Goal: Task Accomplishment & Management: Use online tool/utility

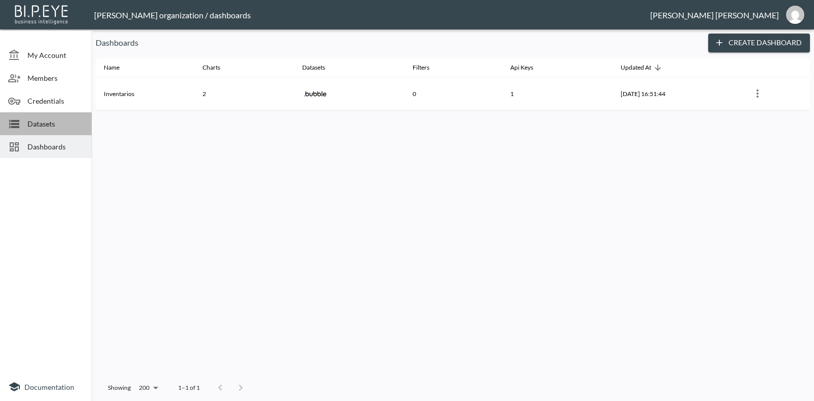
click at [10, 126] on icon at bounding box center [14, 124] width 12 height 12
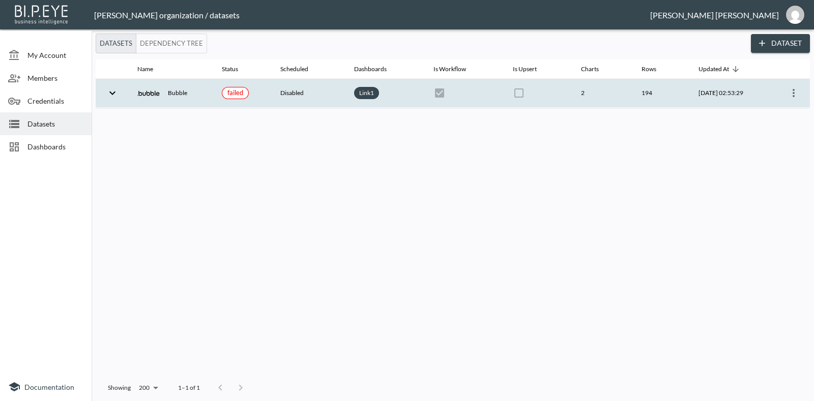
click at [795, 90] on icon "more" at bounding box center [793, 93] width 12 height 12
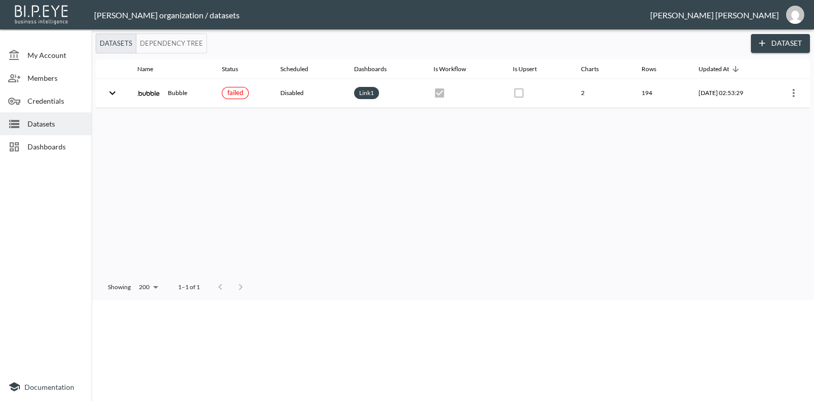
click at [62, 363] on p "Clear Data" at bounding box center [43, 368] width 38 height 10
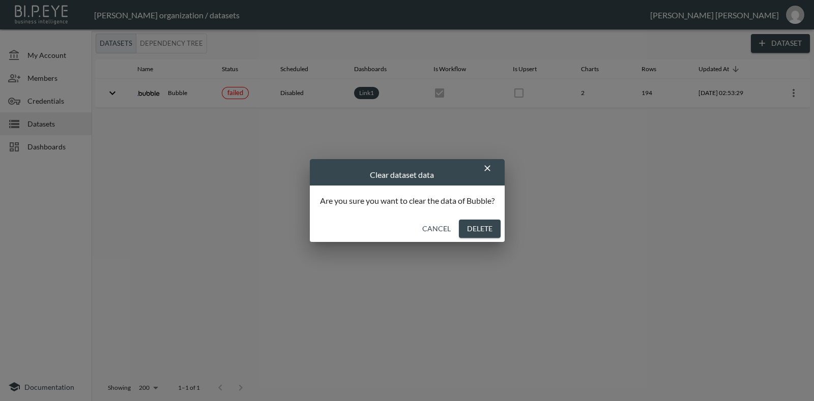
click at [473, 232] on button "Delete" at bounding box center [480, 229] width 42 height 19
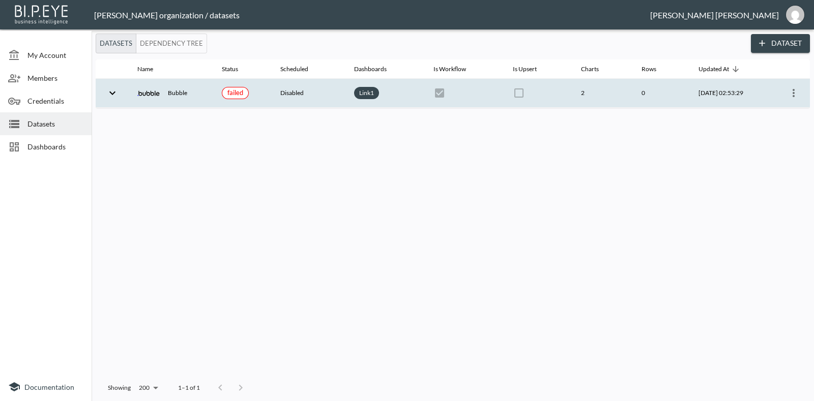
click at [114, 93] on icon "expand row" at bounding box center [112, 93] width 12 height 12
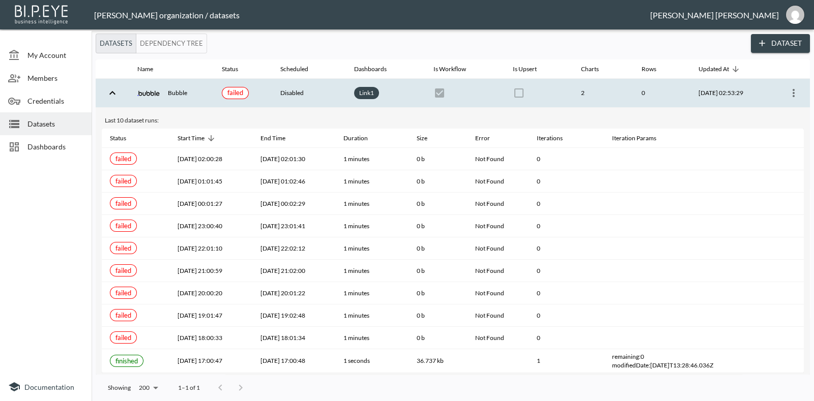
click at [114, 93] on icon "expand row" at bounding box center [112, 93] width 6 height 4
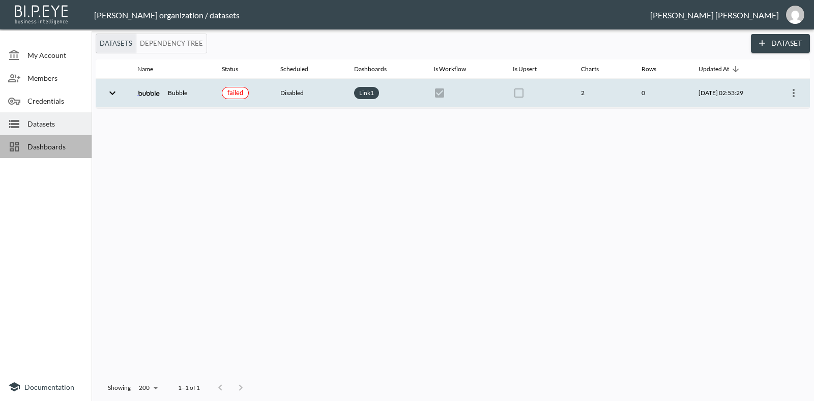
click at [38, 150] on span "Dashboards" at bounding box center [55, 146] width 56 height 11
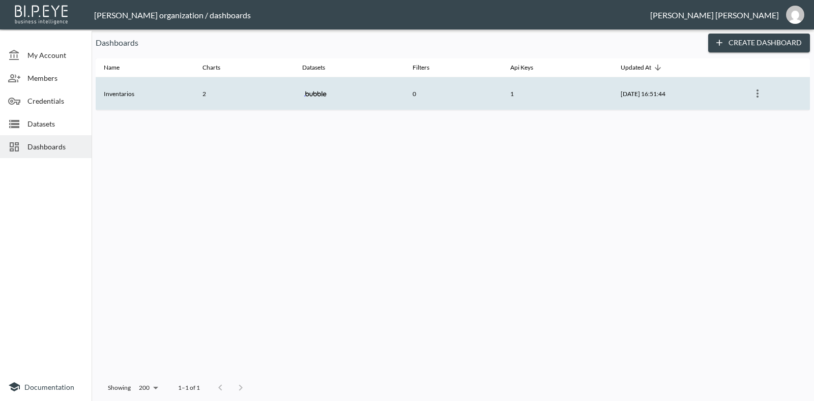
click at [765, 95] on button "more" at bounding box center [757, 93] width 16 height 16
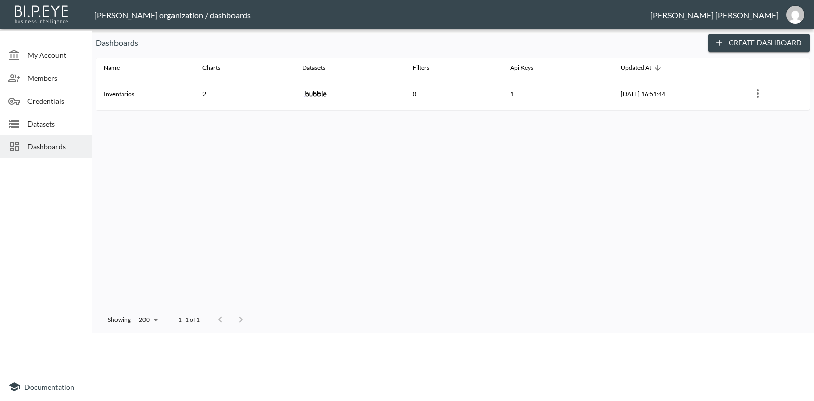
click at [746, 378] on li "Delete" at bounding box center [407, 384] width 809 height 12
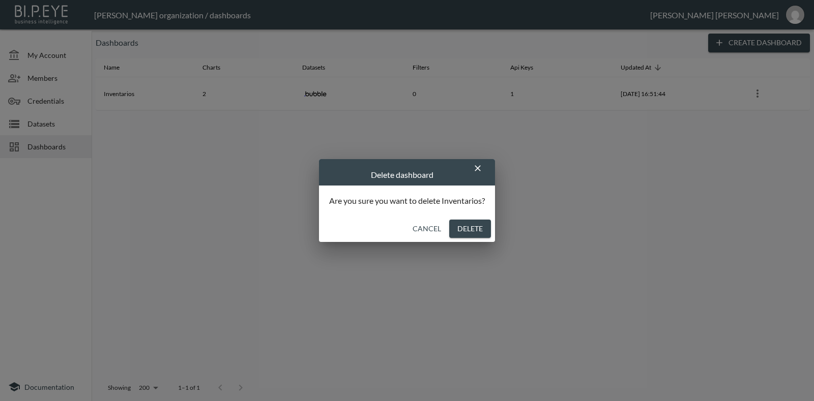
click at [470, 222] on button "Delete" at bounding box center [470, 229] width 42 height 19
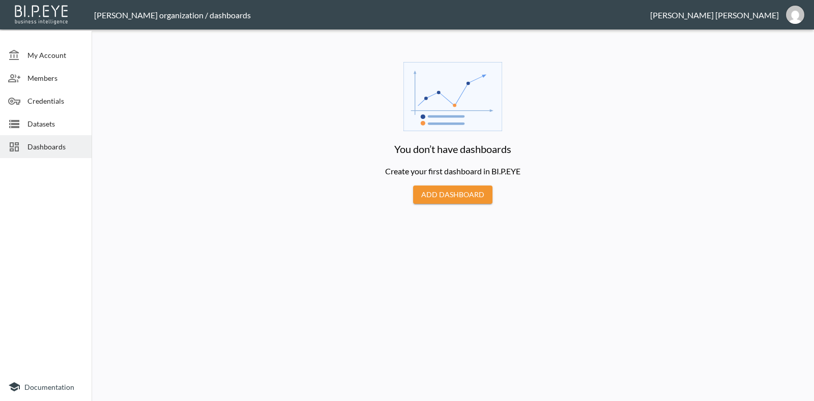
click at [33, 122] on span "Datasets" at bounding box center [55, 123] width 56 height 11
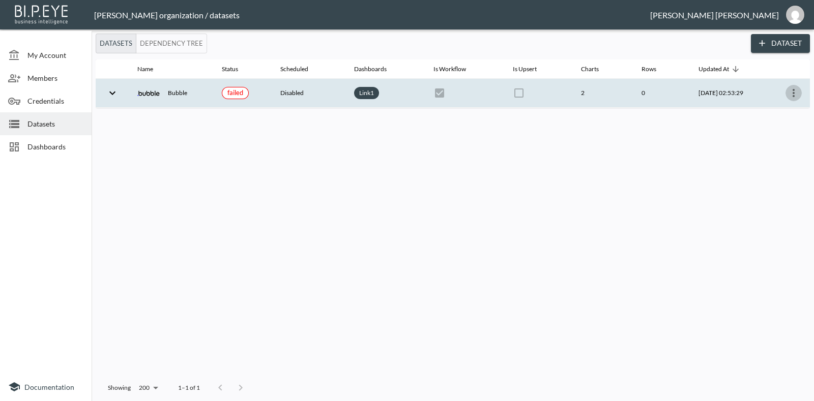
click at [796, 96] on icon "more" at bounding box center [793, 93] width 12 height 12
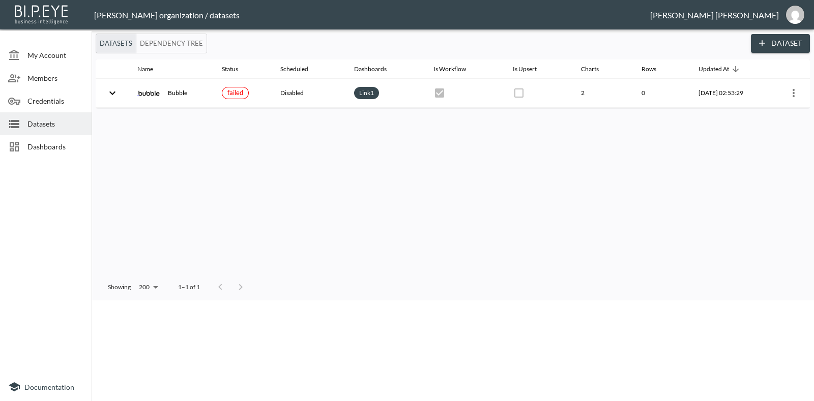
click at [107, 301] on div at bounding box center [407, 301] width 814 height 0
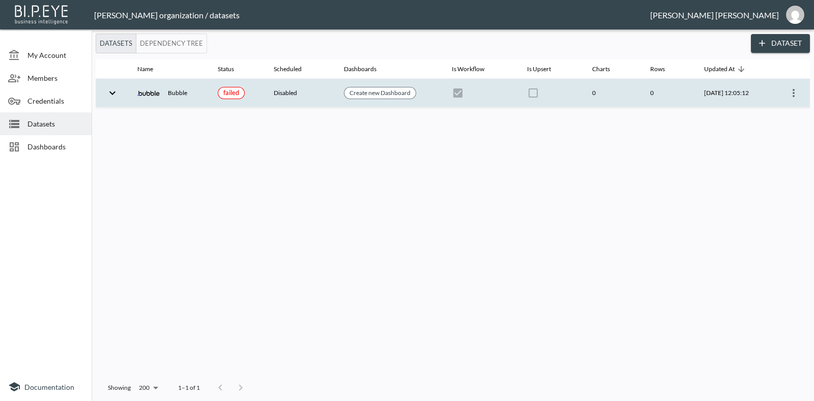
click at [793, 93] on icon "more" at bounding box center [793, 93] width 2 height 8
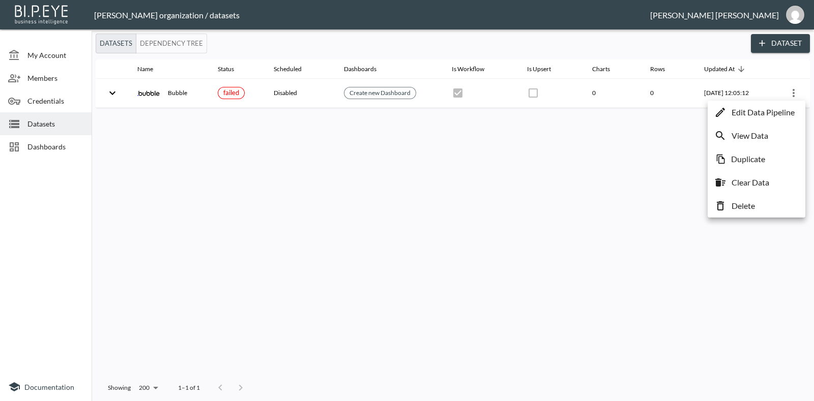
click at [732, 210] on p "Delete" at bounding box center [742, 206] width 23 height 12
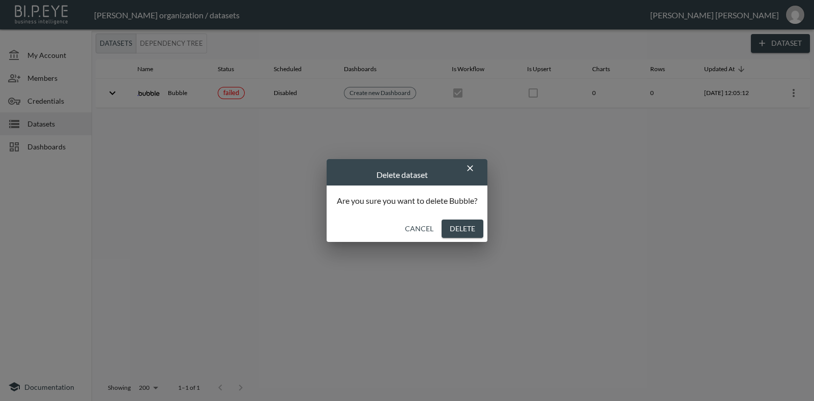
click at [452, 227] on button "Delete" at bounding box center [462, 229] width 42 height 19
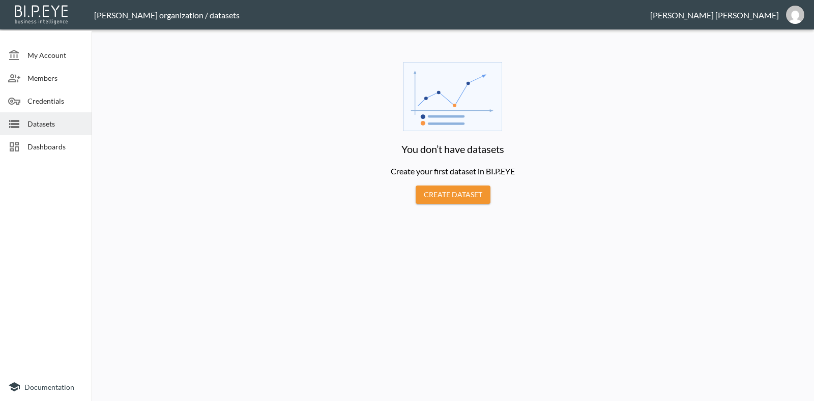
click at [466, 193] on button "Create Dataset" at bounding box center [452, 195] width 75 height 19
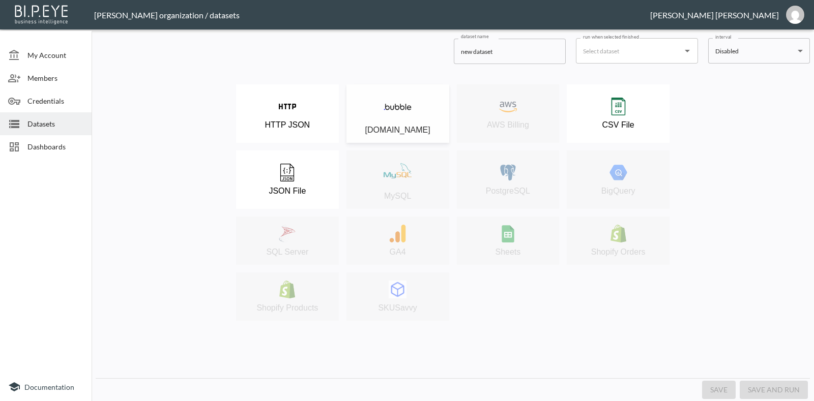
click at [394, 106] on img at bounding box center [397, 107] width 28 height 28
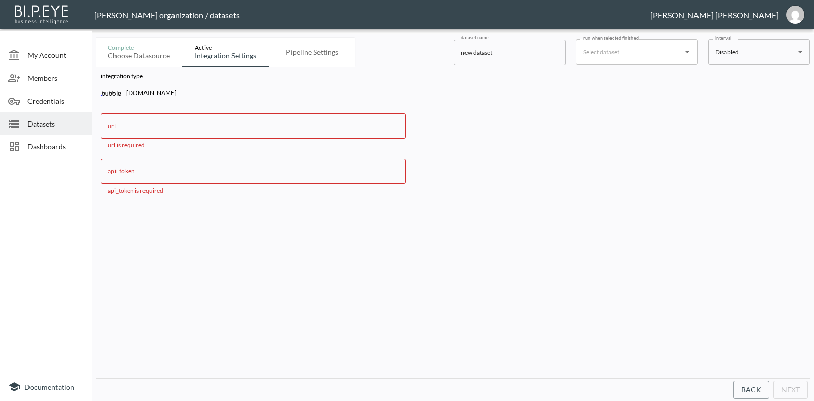
click at [148, 133] on input "url" at bounding box center [253, 125] width 305 height 25
click at [215, 129] on input "url" at bounding box center [253, 125] width 305 height 25
paste input "https://prueba1-59265.bubbleapps.io/version-test/api/1.1/obj"
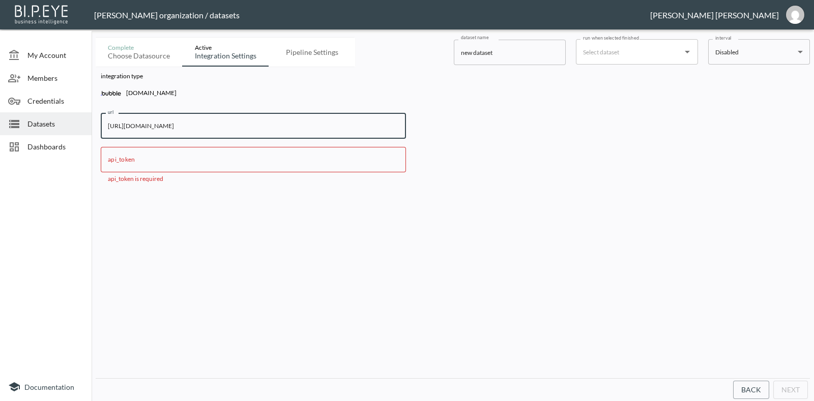
type input "[URL][DOMAIN_NAME]"
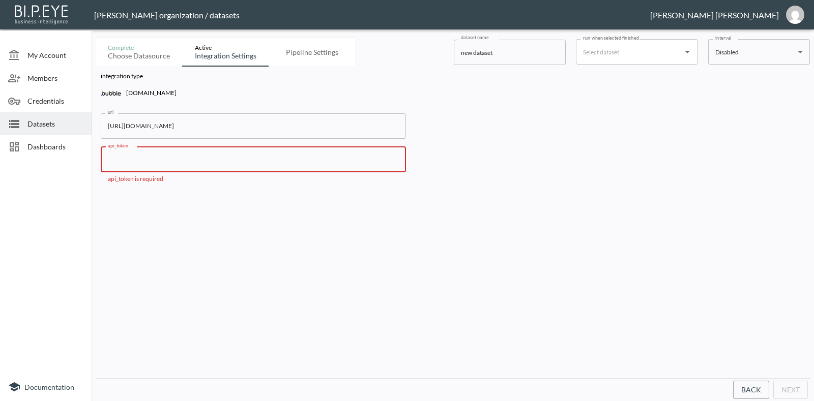
paste input "fb2e9fce4842524785cac66e33a6d0d3"
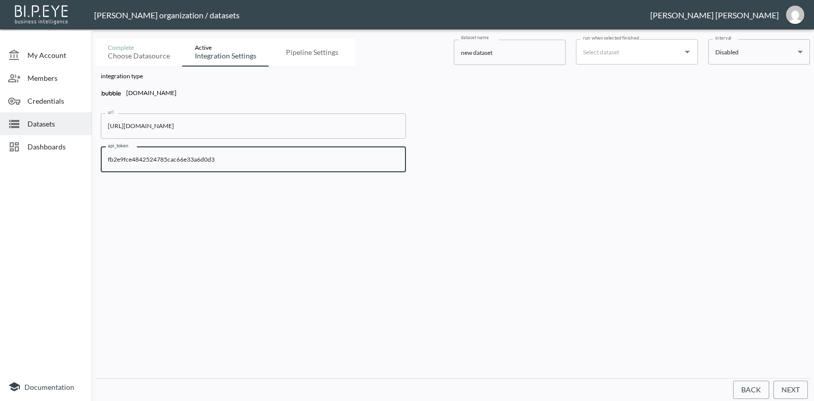
type input "fb2e9fce4842524785cac66e33a6d0d3"
click at [515, 59] on input "new dataset" at bounding box center [510, 52] width 112 height 25
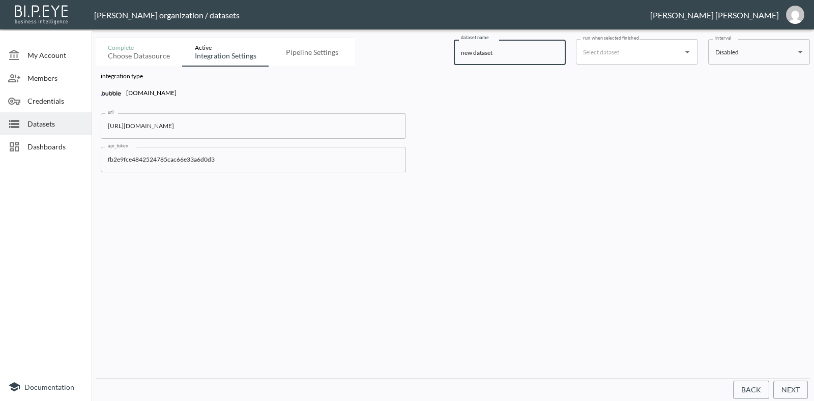
type input "W"
type input "QX_inventory"
click at [633, 50] on input "run when selected finished" at bounding box center [629, 52] width 98 height 16
click at [698, 106] on div "integration type Bubble.io url https://prueba1-59265.bubbleapps.io/version-test…" at bounding box center [453, 122] width 714 height 111
click at [785, 48] on body "BI.P.EYE, Interactive Analytics Dashboards - app Gonzalo Vallejos organization …" at bounding box center [407, 200] width 814 height 401
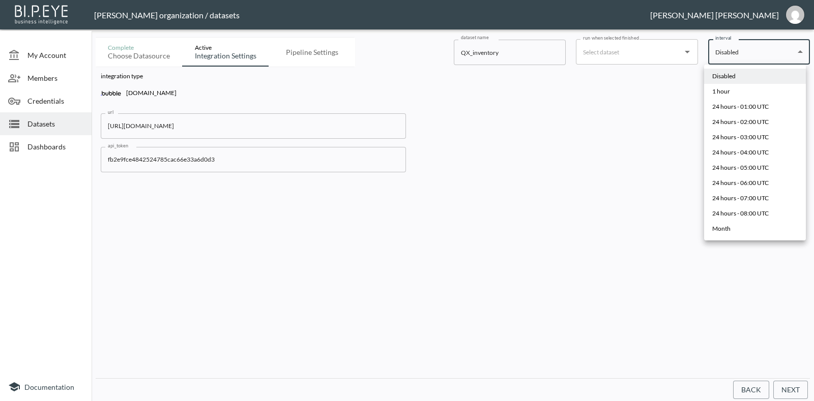
click at [689, 93] on div at bounding box center [407, 200] width 814 height 401
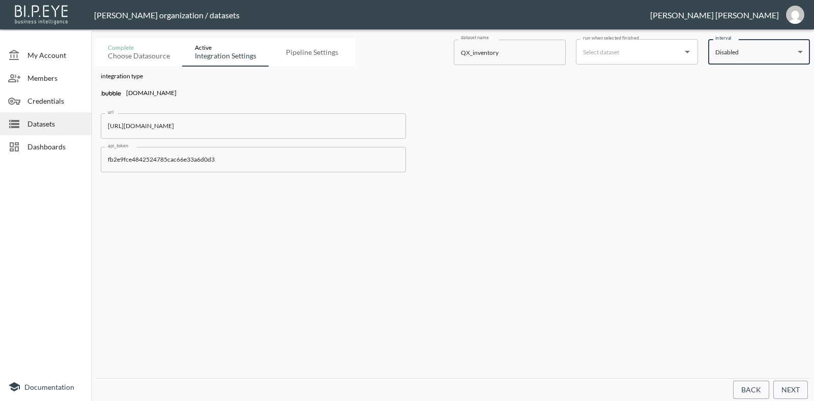
click at [791, 385] on button "Next" at bounding box center [790, 390] width 35 height 19
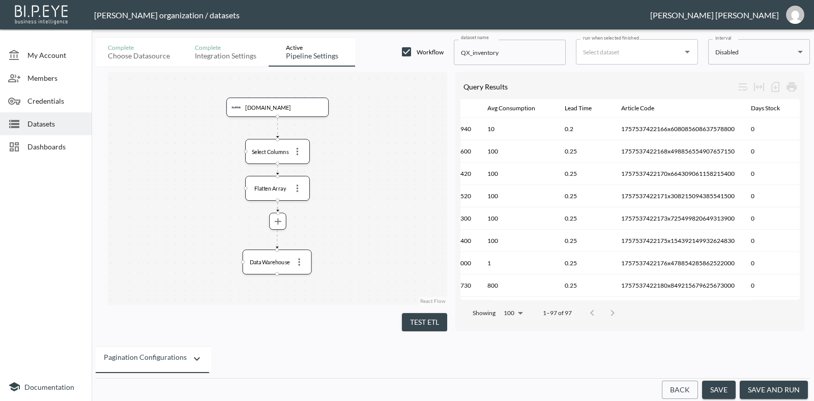
scroll to position [0, 740]
drag, startPoint x: 714, startPoint y: 296, endPoint x: 747, endPoint y: 295, distance: 33.6
click at [747, 300] on div "Showing 100 100 1–97 of 97" at bounding box center [629, 313] width 339 height 26
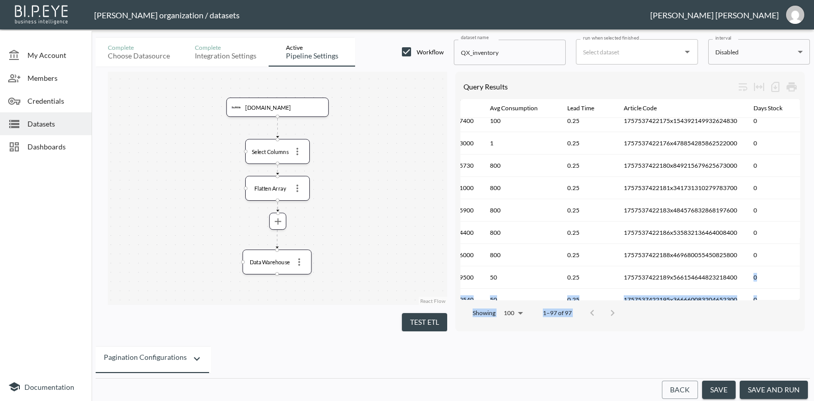
click at [761, 294] on div "Query Results Created Date Created By Safety Stock Avg Purchase Modified Date S…" at bounding box center [629, 202] width 349 height 260
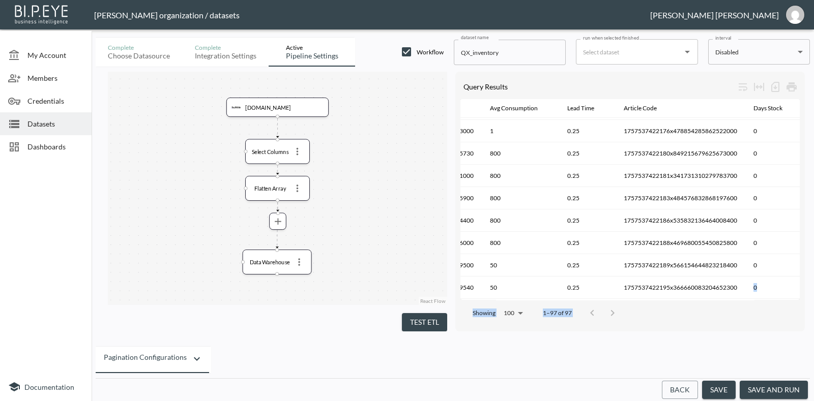
scroll to position [132, 783]
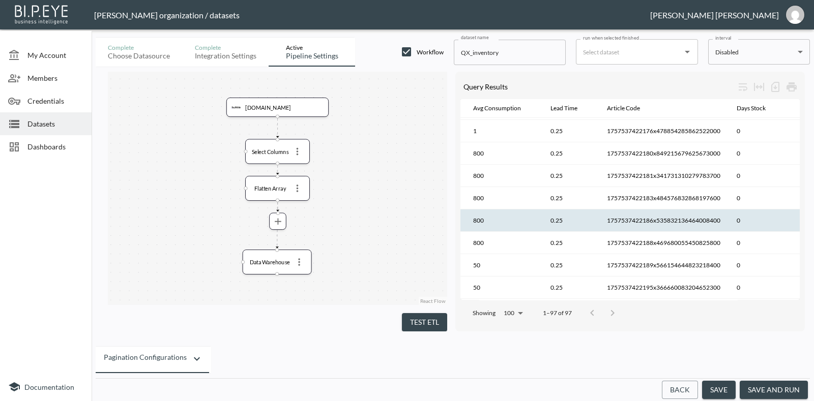
click at [754, 223] on th "0" at bounding box center [763, 221] width 71 height 22
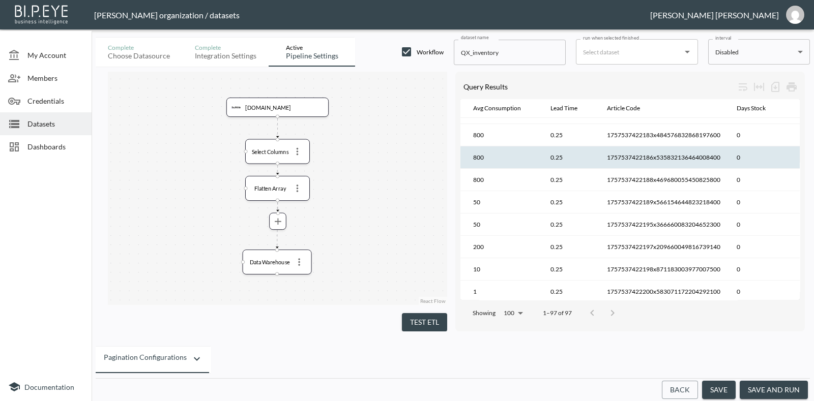
drag, startPoint x: 709, startPoint y: 295, endPoint x: 651, endPoint y: 302, distance: 58.9
click at [651, 303] on div "Showing 100 100 1–97 of 97" at bounding box center [629, 313] width 339 height 26
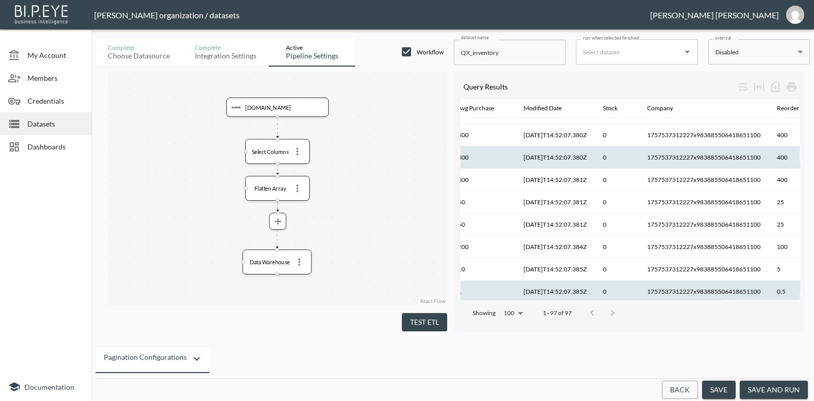
scroll to position [195, 245]
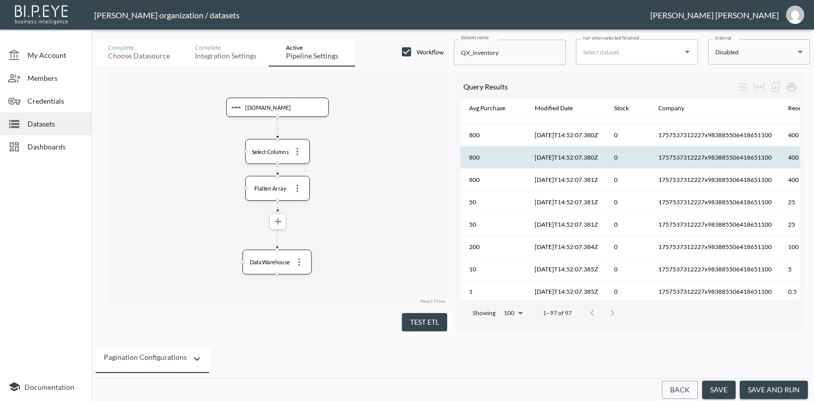
click at [280, 224] on icon "more" at bounding box center [277, 221] width 11 height 11
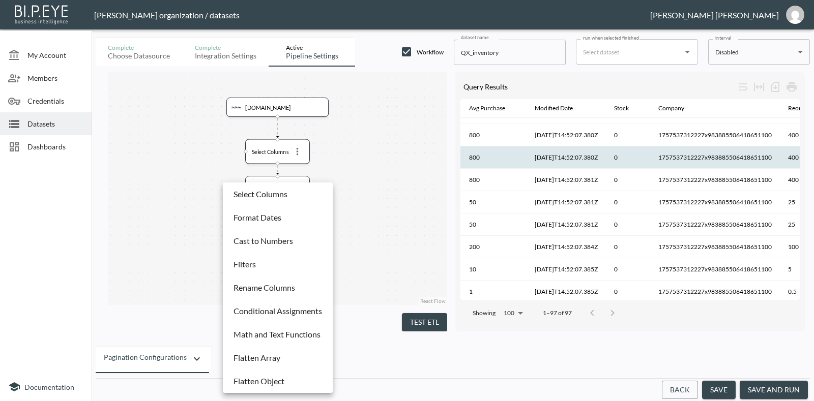
click at [409, 240] on div at bounding box center [407, 200] width 814 height 401
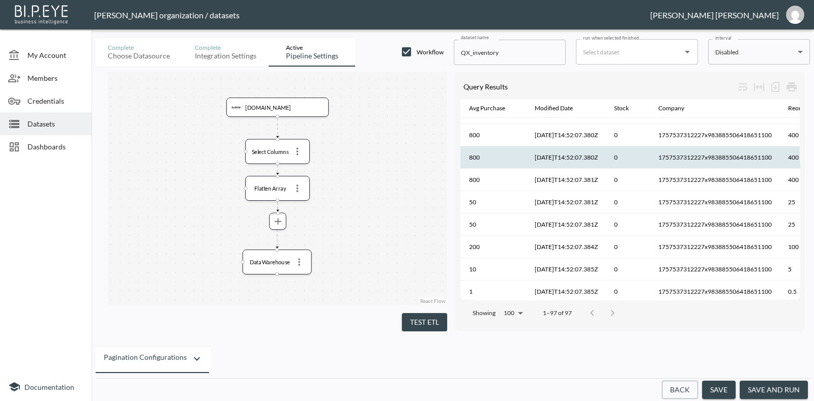
click at [725, 393] on button "save" at bounding box center [719, 390] width 34 height 19
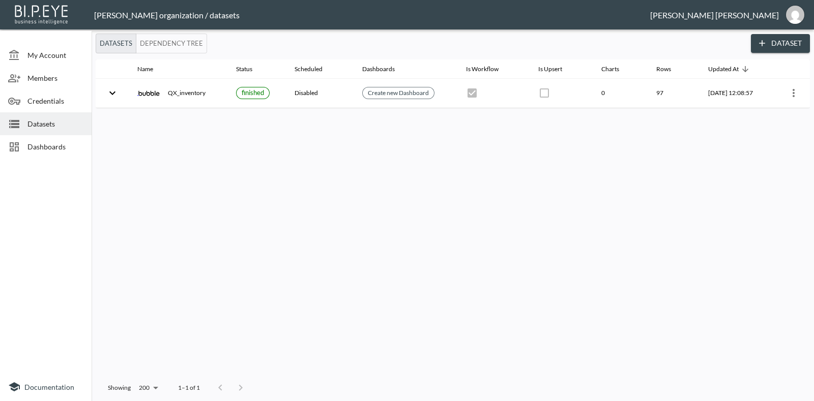
click at [773, 47] on button "Dataset" at bounding box center [780, 43] width 59 height 19
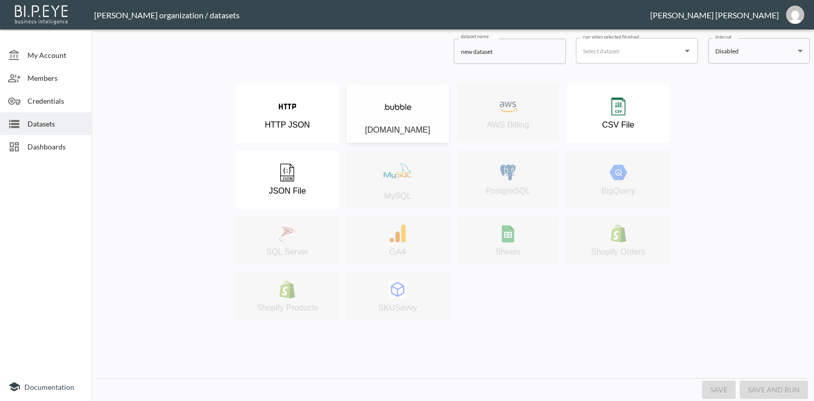
click at [378, 115] on div "[DOMAIN_NAME]" at bounding box center [397, 114] width 93 height 42
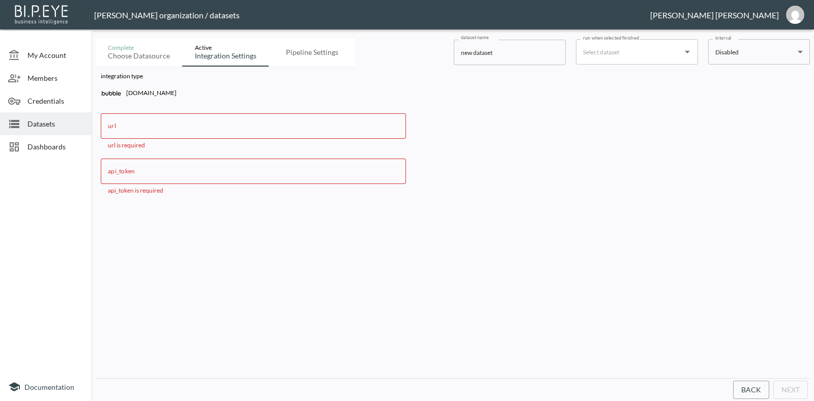
click at [300, 117] on input "url" at bounding box center [253, 125] width 305 height 25
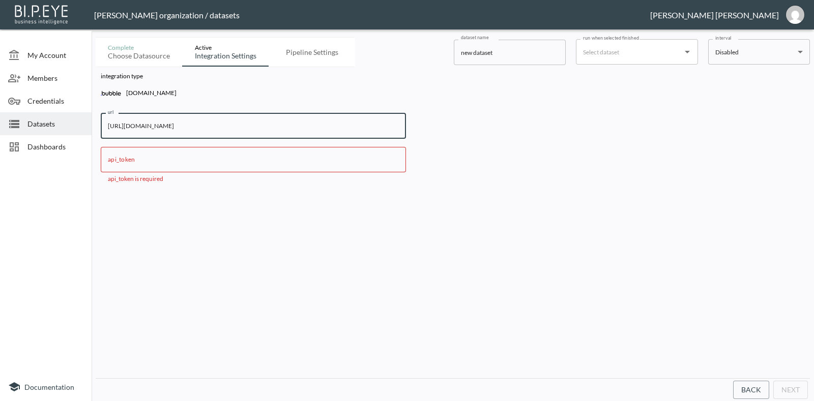
type input "https://prueba1-59265.bubbleapps.io/version-test/api/1.1/obj/product"
click at [268, 164] on input "api_token" at bounding box center [253, 159] width 305 height 25
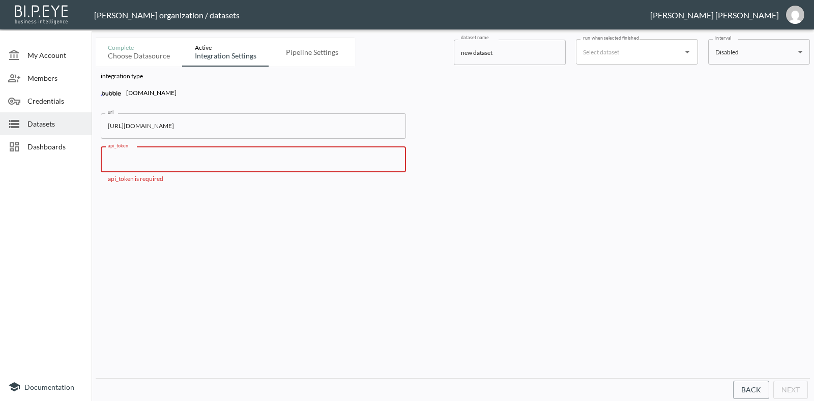
paste input "fb2e9fce4842524785cac66e33a6d0d3"
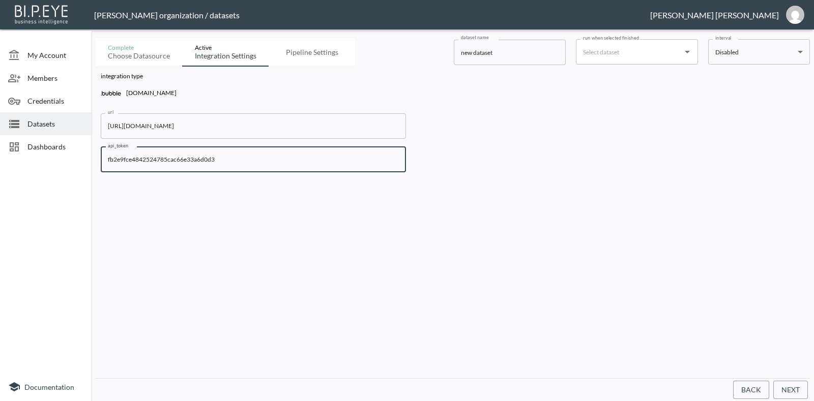
type input "fb2e9fce4842524785cac66e33a6d0d3"
click at [531, 53] on input "new dataset" at bounding box center [510, 52] width 112 height 25
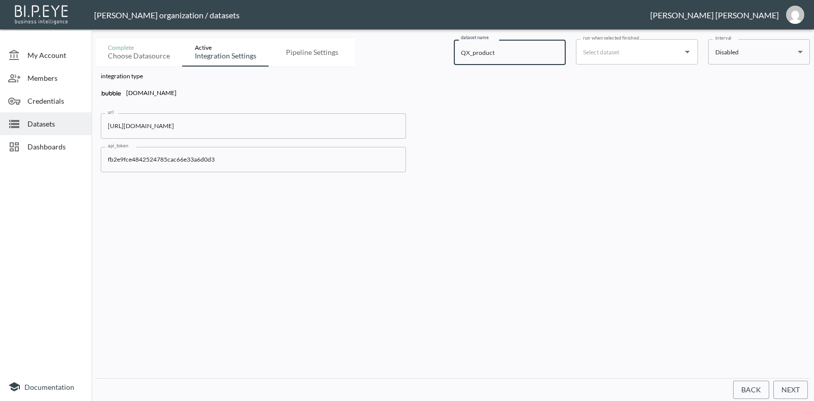
type input "QX_product"
click at [668, 54] on input "run when selected finished" at bounding box center [629, 52] width 98 height 16
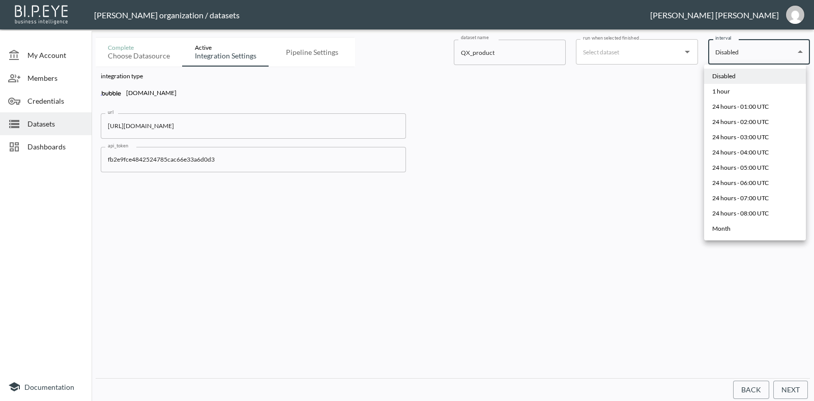
click at [779, 43] on body "BI.P.EYE, Interactive Analytics Dashboards - app Gonzalo Vallejos organization …" at bounding box center [407, 200] width 814 height 401
click at [625, 88] on div at bounding box center [407, 200] width 814 height 401
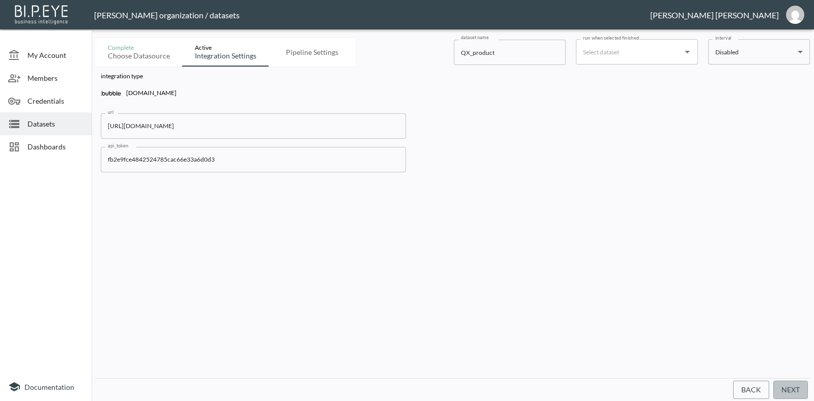
click at [788, 382] on button "Next" at bounding box center [790, 390] width 35 height 19
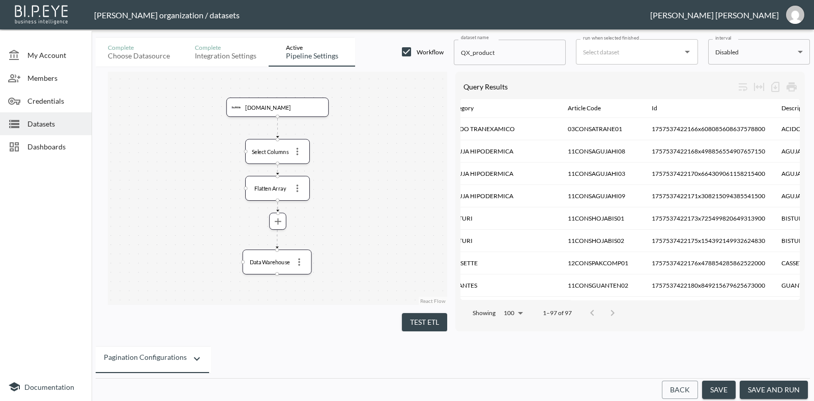
scroll to position [0, 27]
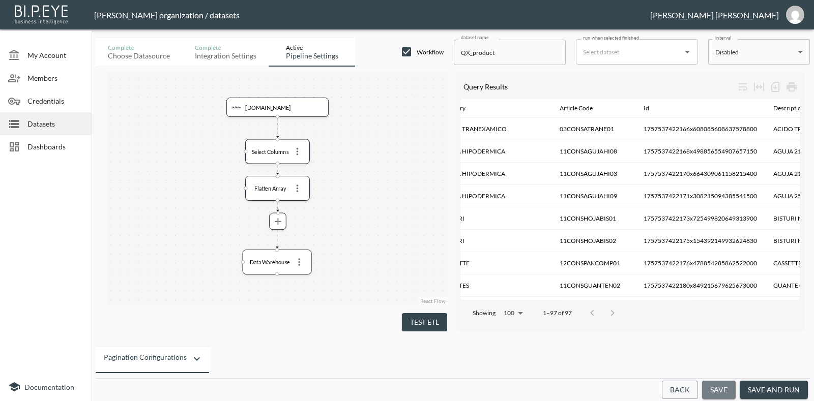
click at [727, 387] on button "save" at bounding box center [719, 390] width 34 height 19
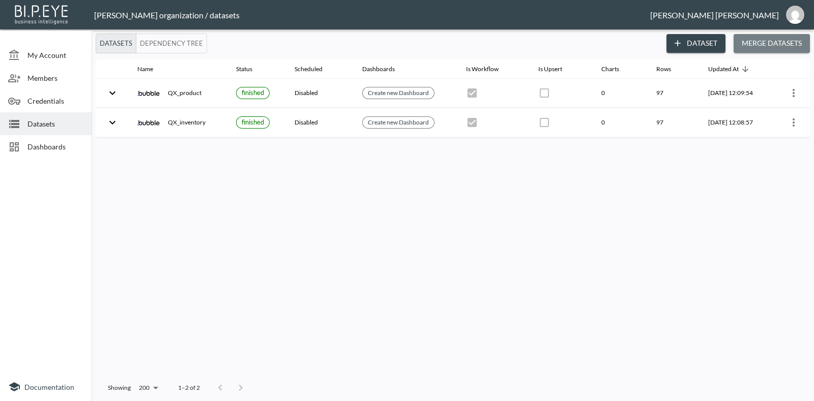
click at [782, 44] on button "Merge Datasets" at bounding box center [771, 43] width 76 height 19
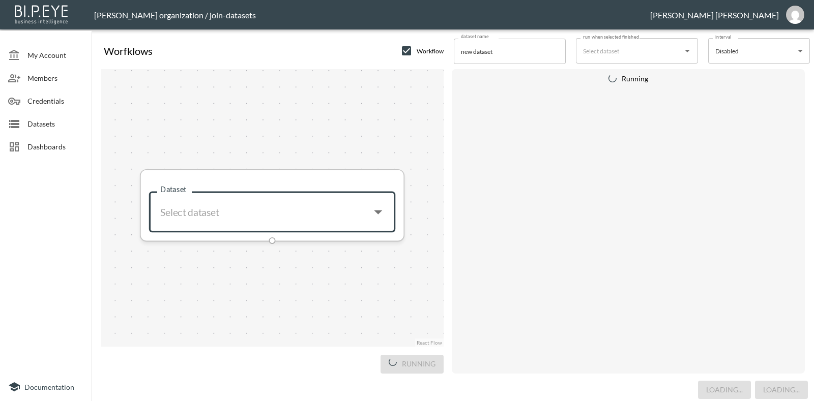
click at [348, 213] on input "Dataset" at bounding box center [259, 212] width 207 height 26
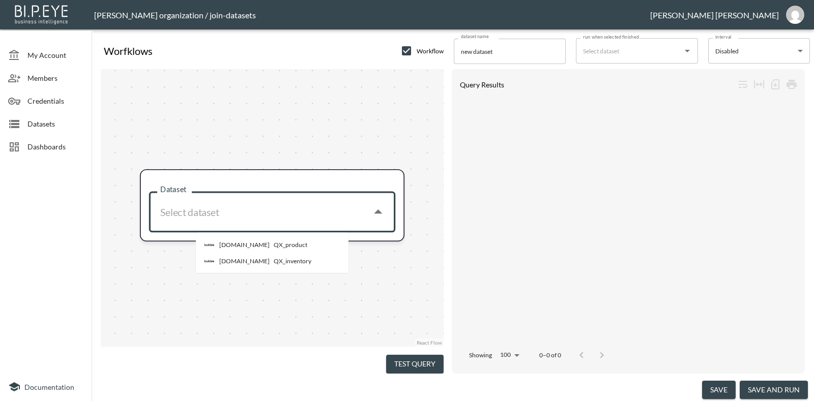
click at [286, 250] on li "[DOMAIN_NAME] QX_product" at bounding box center [297, 245] width 203 height 16
type input "QX_product"
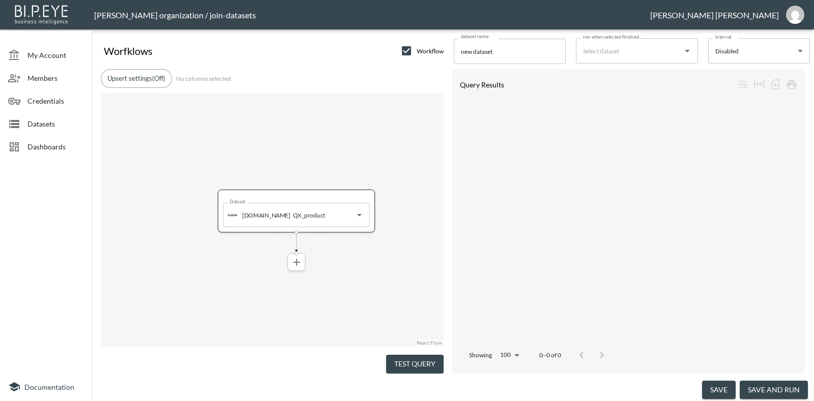
click at [290, 261] on icon "more" at bounding box center [296, 262] width 12 height 12
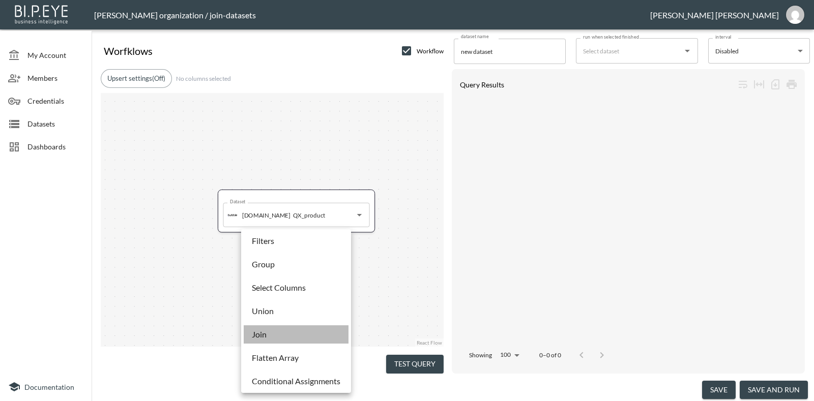
click at [308, 334] on li "Join" at bounding box center [296, 334] width 105 height 18
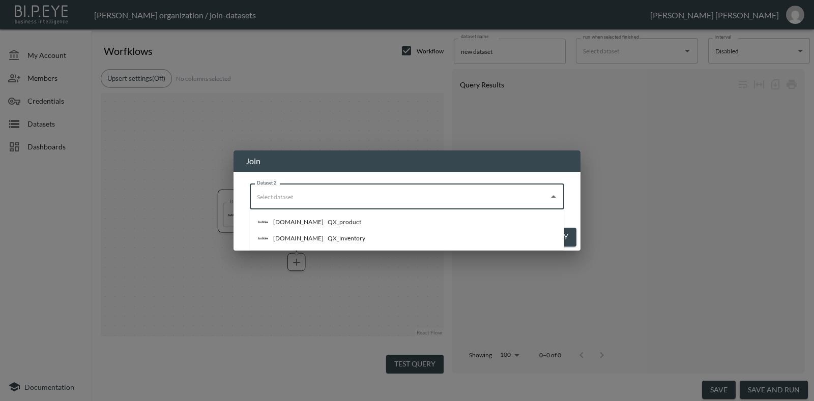
click at [451, 193] on input "Dataset 2" at bounding box center [399, 197] width 290 height 16
click at [362, 224] on li "[DOMAIN_NAME] QX_product" at bounding box center [407, 222] width 314 height 16
type input "QX_product"
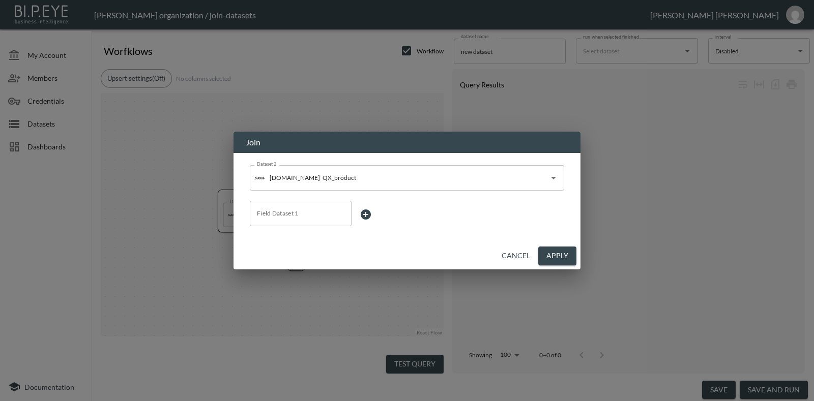
click at [524, 245] on div "Cancel Apply" at bounding box center [406, 256] width 347 height 27
click at [519, 248] on button "Cancel" at bounding box center [515, 256] width 37 height 19
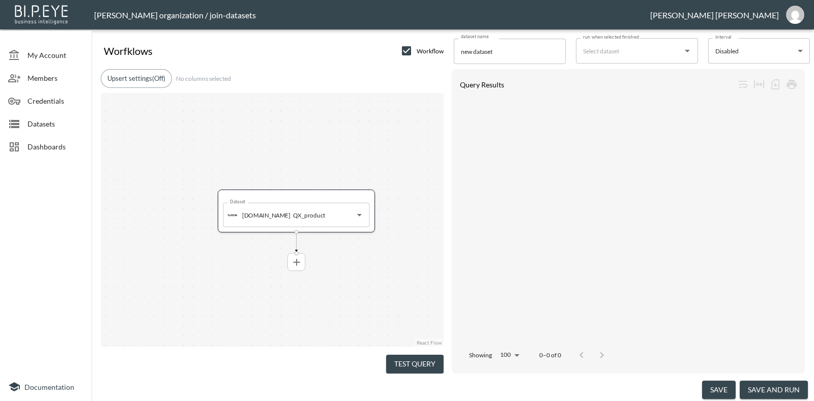
click at [298, 271] on div at bounding box center [296, 262] width 18 height 18
click at [297, 267] on icon "more" at bounding box center [296, 262] width 12 height 12
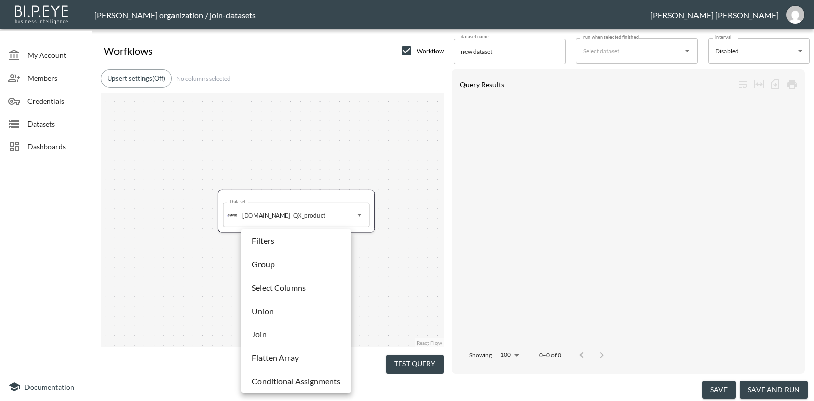
click at [298, 332] on li "Join" at bounding box center [296, 334] width 105 height 18
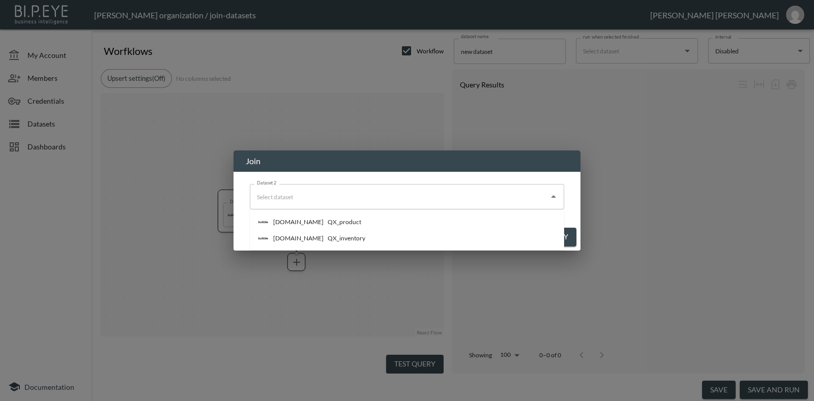
click at [438, 205] on div "Dataset 2" at bounding box center [407, 196] width 314 height 25
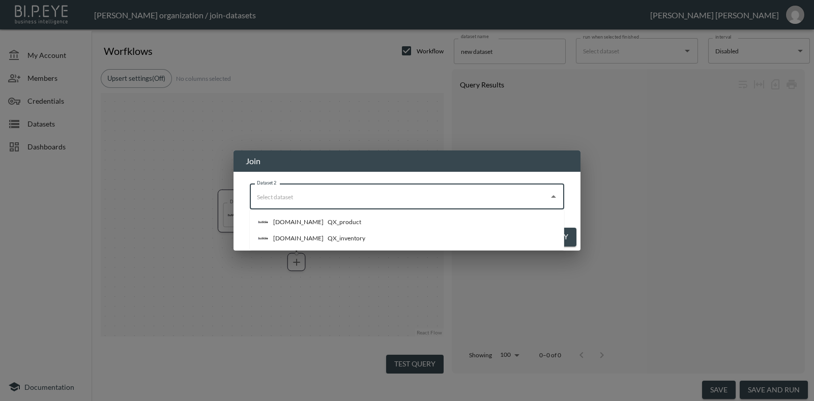
click at [343, 237] on li "[DOMAIN_NAME] QX_inventory" at bounding box center [407, 238] width 314 height 16
type input "QX_inventory"
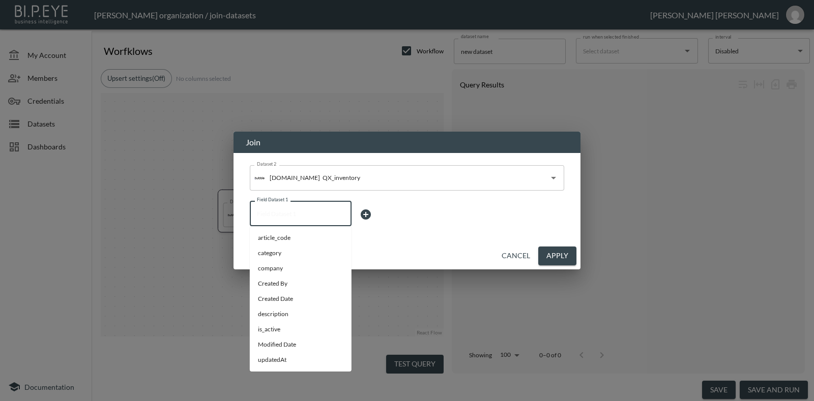
click at [327, 215] on input "Field Dataset 1" at bounding box center [300, 213] width 93 height 16
click at [287, 236] on span "article_code" at bounding box center [300, 237] width 85 height 9
type input "article_code"
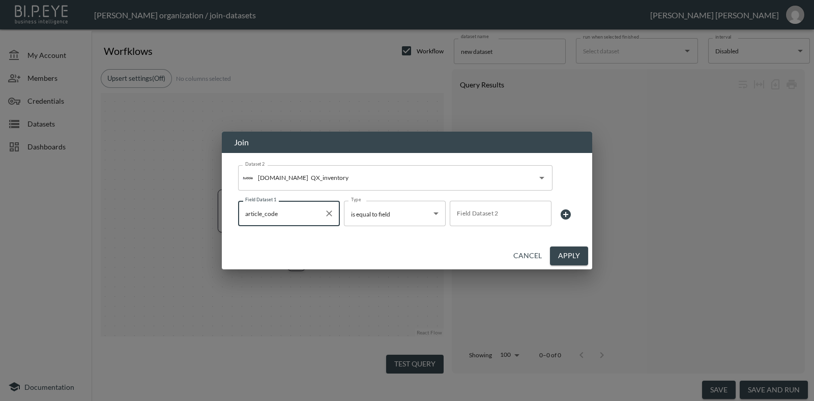
click at [502, 207] on input "Field Dataset 2" at bounding box center [500, 213] width 93 height 16
click at [573, 197] on div "Dataset 2 Bubble.io QX_inventory Dataset 2 Field Dataset 1 article_code Field D…" at bounding box center [407, 193] width 346 height 80
click at [519, 258] on button "Cancel" at bounding box center [527, 256] width 37 height 19
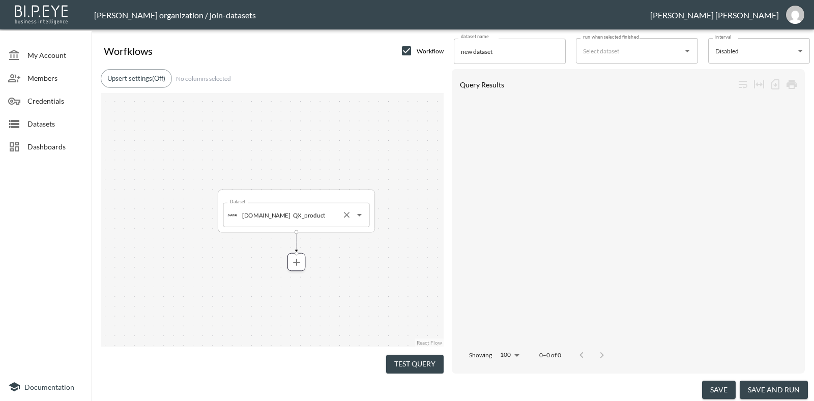
click at [362, 224] on div "Bubble.io QX_product Dataset" at bounding box center [296, 215] width 146 height 24
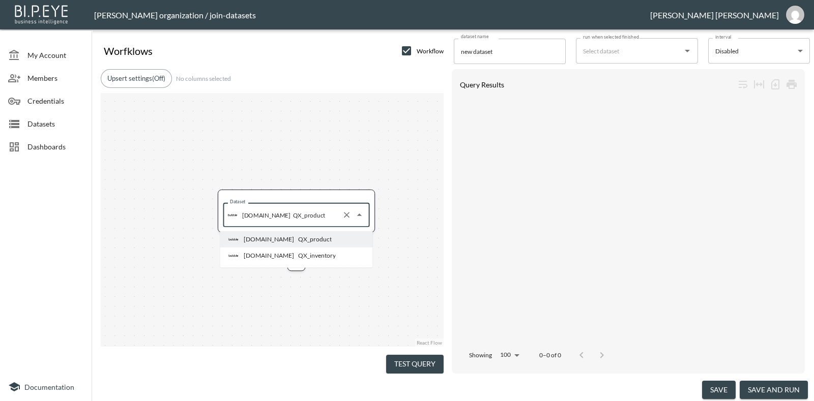
click at [293, 260] on div "[DOMAIN_NAME] QX_inventory" at bounding box center [281, 256] width 107 height 10
type input "QX_inventory"
click at [295, 261] on icon "more" at bounding box center [296, 262] width 7 height 7
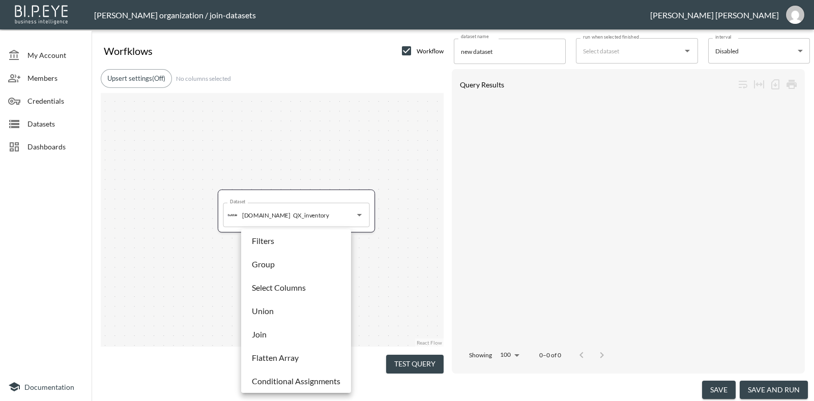
click at [296, 329] on li "Join" at bounding box center [296, 334] width 105 height 18
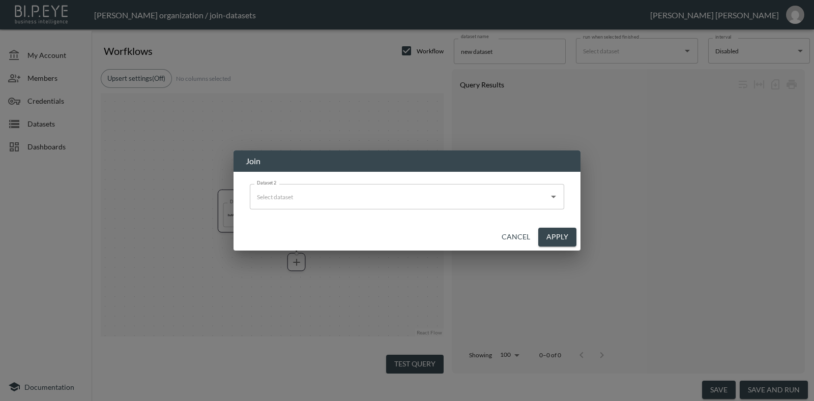
click at [340, 194] on input "Dataset 2" at bounding box center [399, 197] width 290 height 16
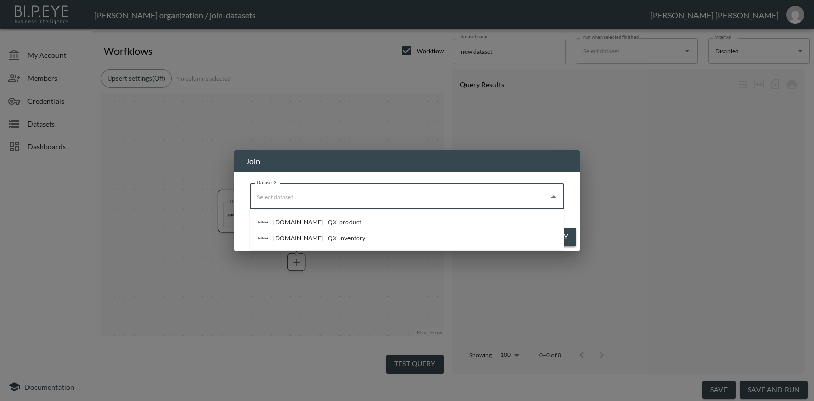
click at [328, 222] on div "QX_product" at bounding box center [345, 222] width 34 height 9
type input "QX_product"
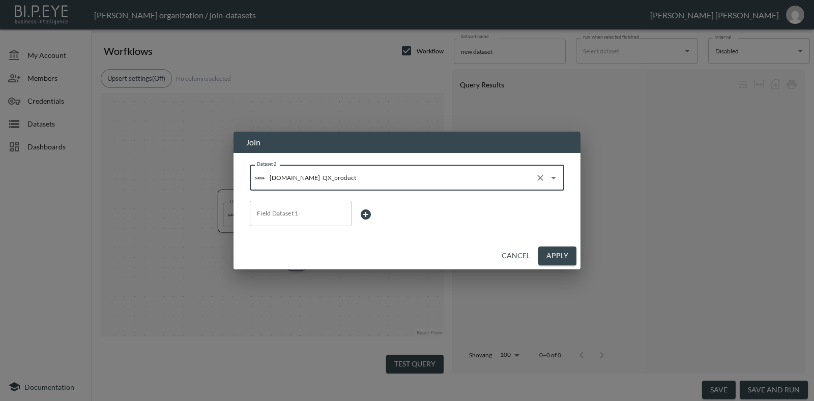
click at [293, 215] on input "Field Dataset 1" at bounding box center [300, 213] width 93 height 16
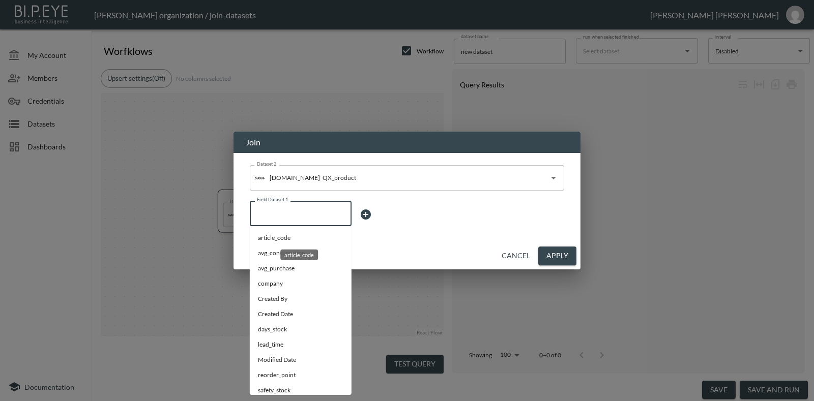
click at [280, 241] on span "article_code" at bounding box center [300, 237] width 85 height 9
type input "article_code"
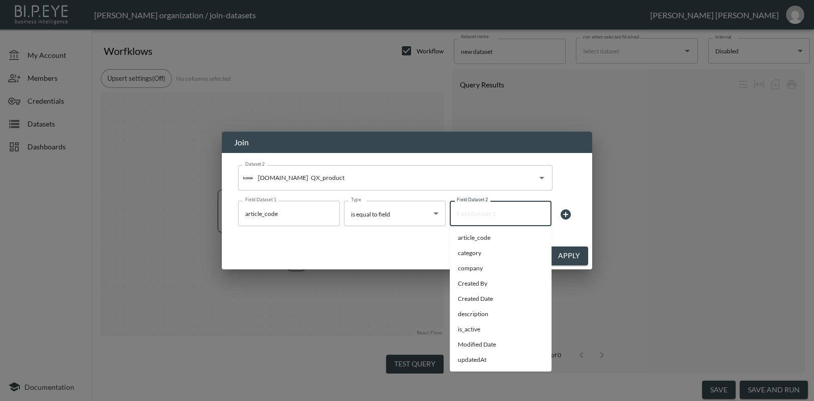
click at [483, 213] on input "Field Dataset 2" at bounding box center [500, 213] width 93 height 16
click at [489, 235] on span "article_code" at bounding box center [500, 237] width 85 height 9
type input "article_code"
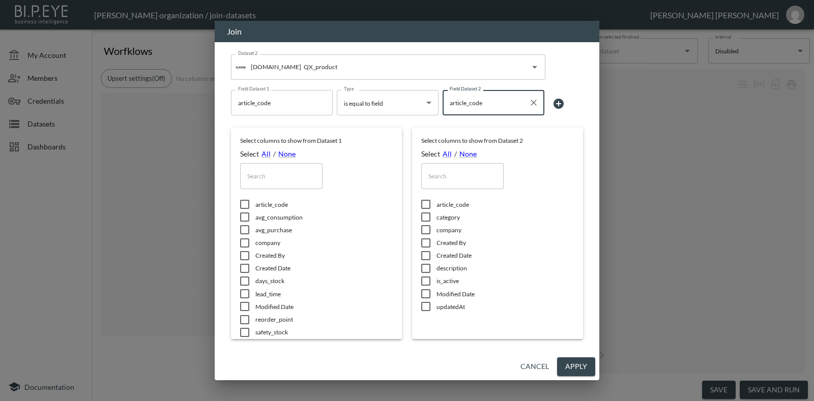
scroll to position [38, 0]
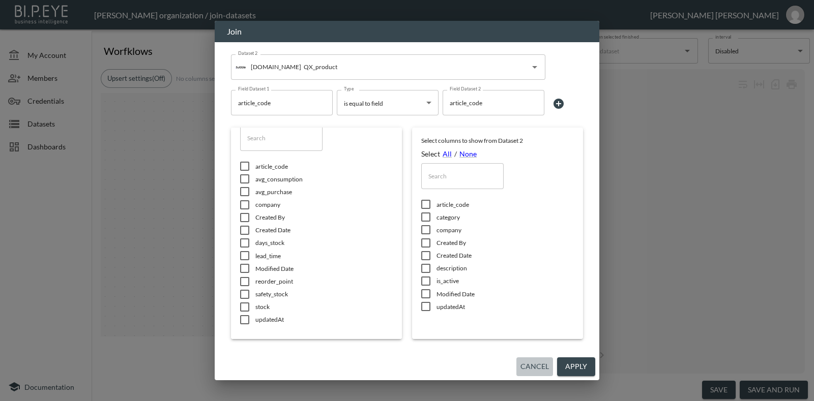
click at [537, 370] on button "Cancel" at bounding box center [534, 367] width 37 height 19
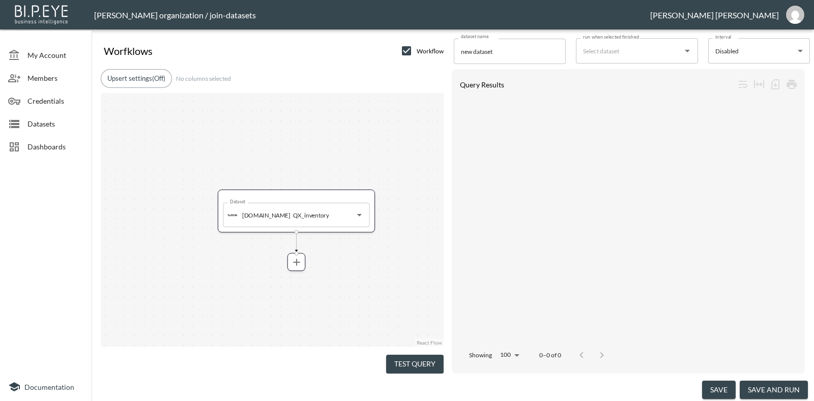
click at [49, 128] on span "Datasets" at bounding box center [55, 123] width 56 height 11
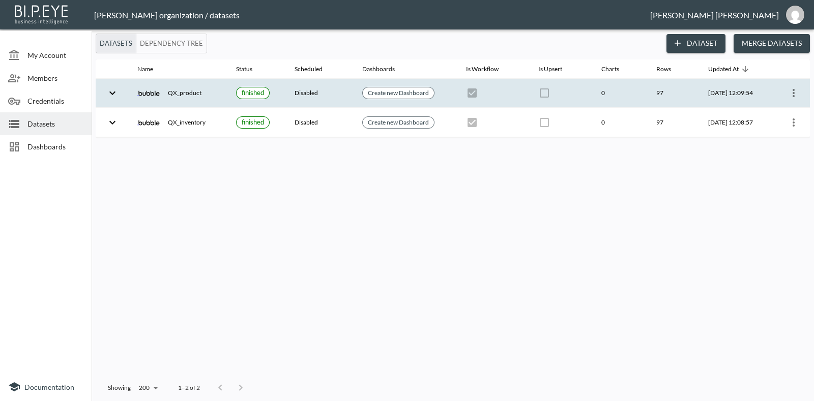
click at [173, 97] on div "QX_product" at bounding box center [178, 93] width 82 height 22
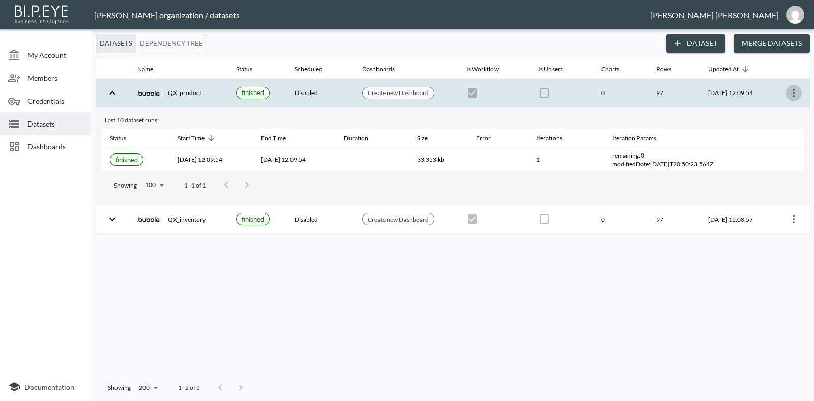
click at [796, 87] on icon "more" at bounding box center [793, 93] width 12 height 12
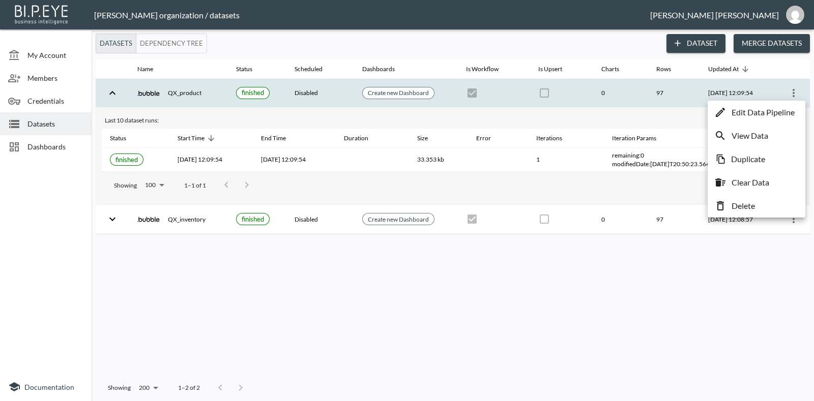
click at [738, 112] on p "Edit Data Pipeline" at bounding box center [762, 112] width 63 height 12
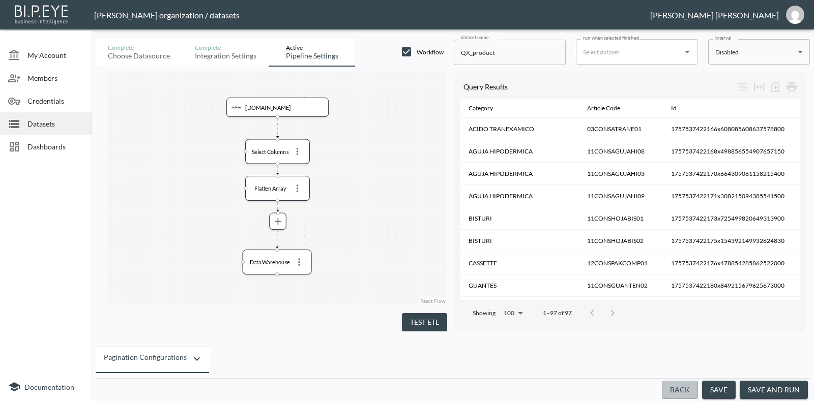
click at [690, 388] on button "Back" at bounding box center [680, 390] width 36 height 19
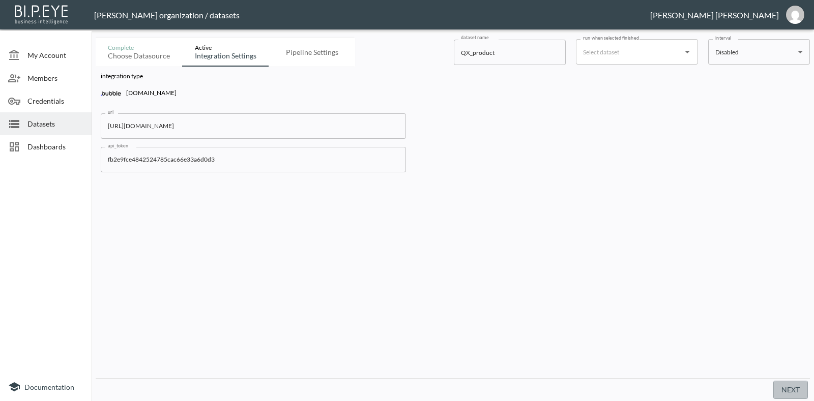
click at [785, 394] on button "Next" at bounding box center [790, 390] width 35 height 19
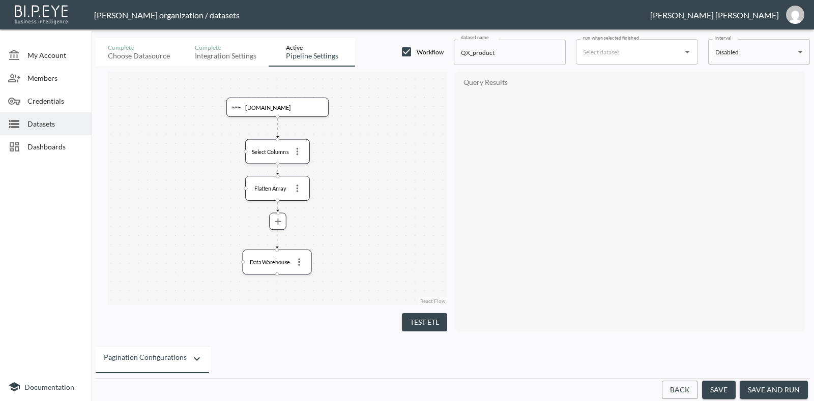
click at [712, 392] on button "save" at bounding box center [719, 390] width 34 height 19
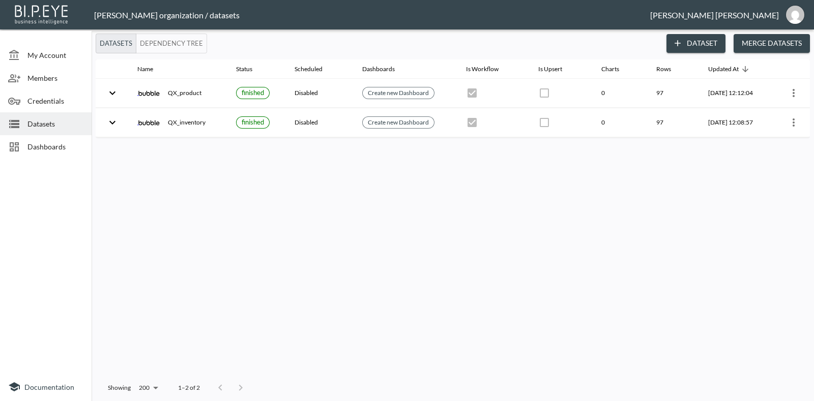
click at [750, 39] on button "Merge Datasets" at bounding box center [771, 43] width 76 height 19
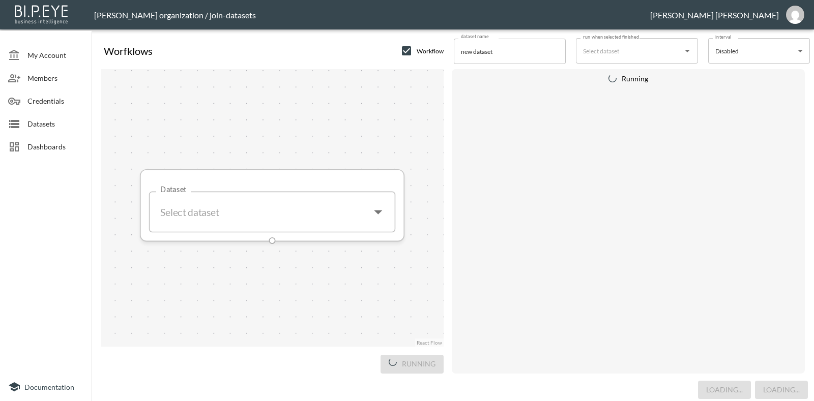
click at [303, 212] on input "Dataset" at bounding box center [259, 212] width 207 height 26
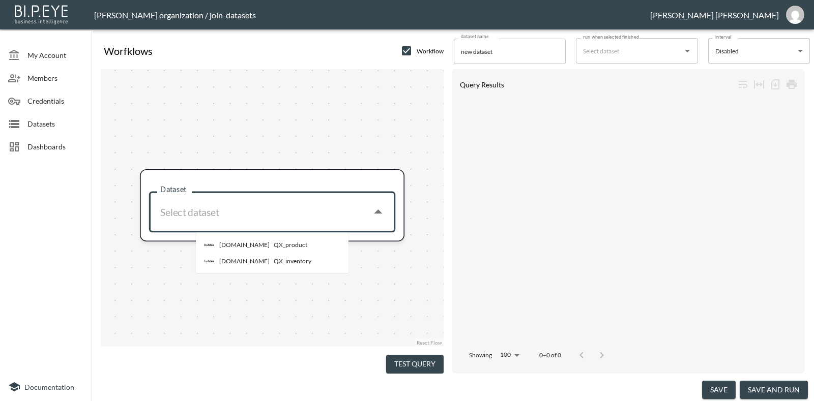
click at [274, 248] on div "QX_product" at bounding box center [291, 245] width 34 height 9
type input "QX_product"
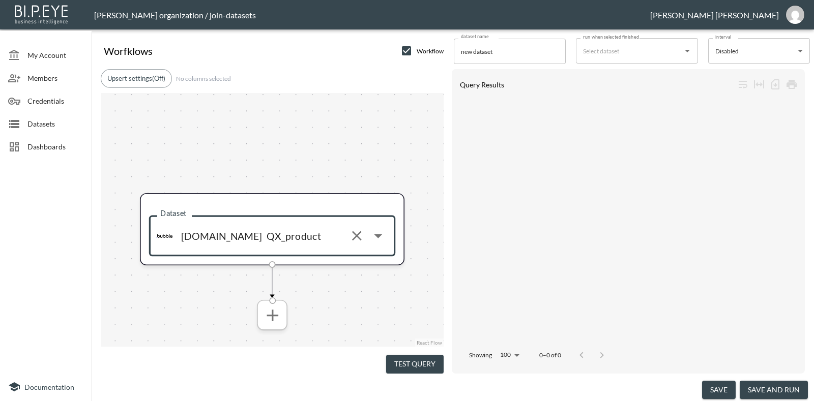
click at [274, 316] on icon "more" at bounding box center [272, 315] width 20 height 20
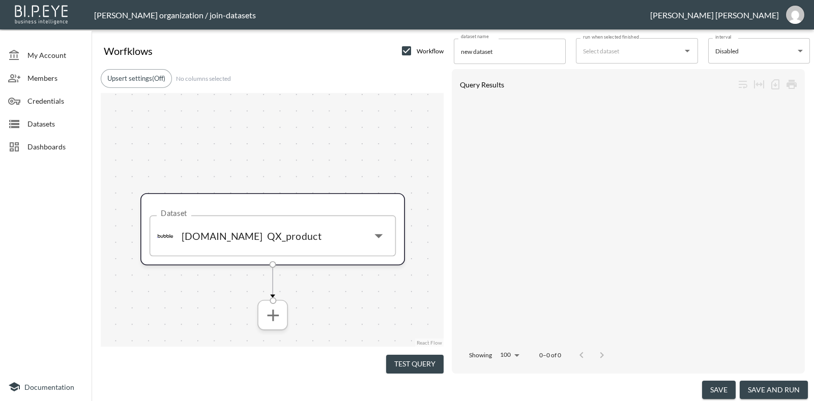
click at [268, 313] on icon "more" at bounding box center [273, 315] width 20 height 20
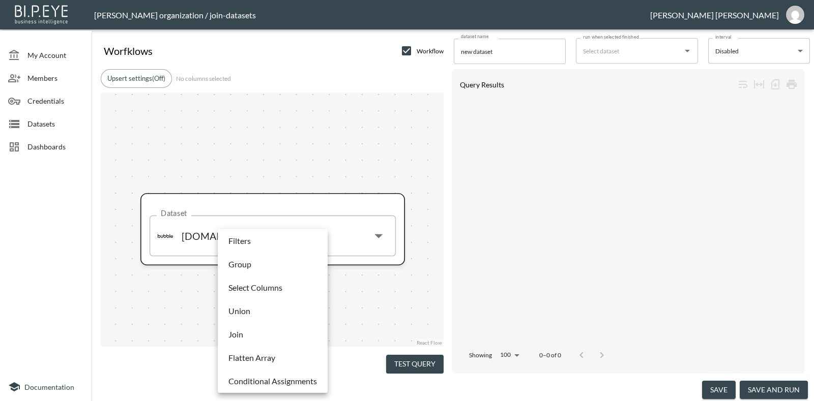
click at [277, 333] on li "Join" at bounding box center [272, 334] width 105 height 18
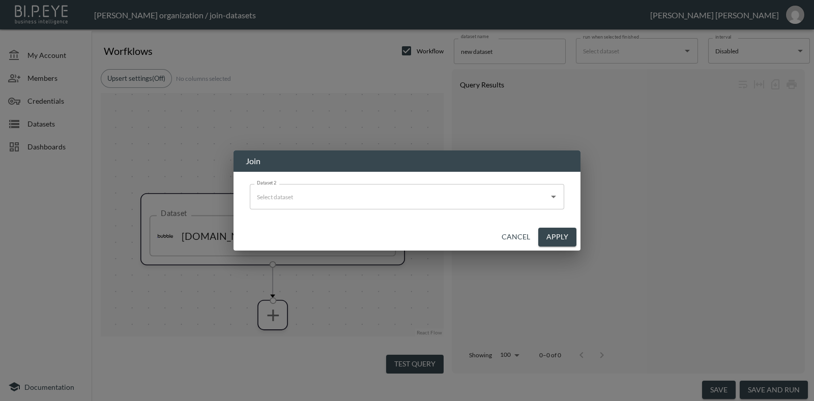
click at [472, 209] on div "Dataset 2" at bounding box center [407, 196] width 314 height 25
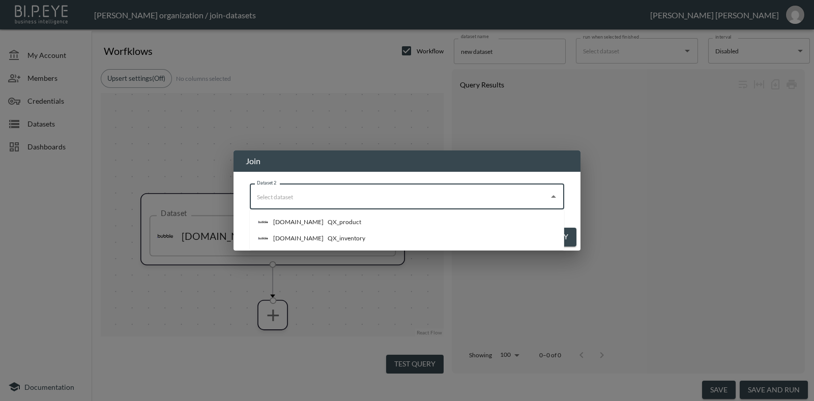
click at [344, 235] on li "[DOMAIN_NAME] QX_inventory" at bounding box center [407, 238] width 314 height 16
type input "QX_inventory"
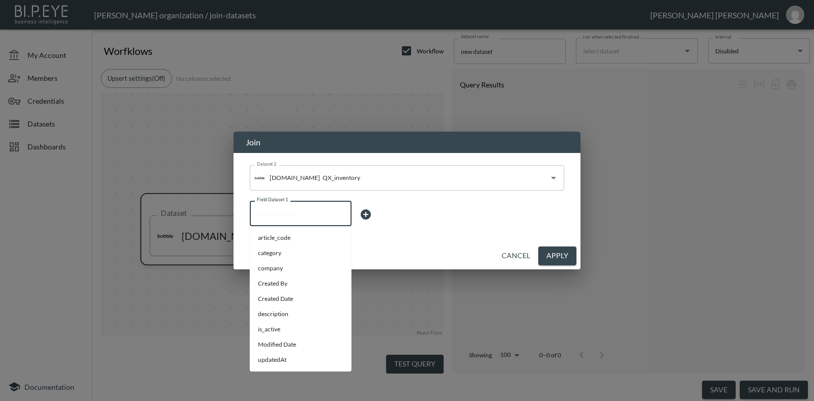
click at [323, 206] on input "Field Dataset 1" at bounding box center [300, 213] width 93 height 16
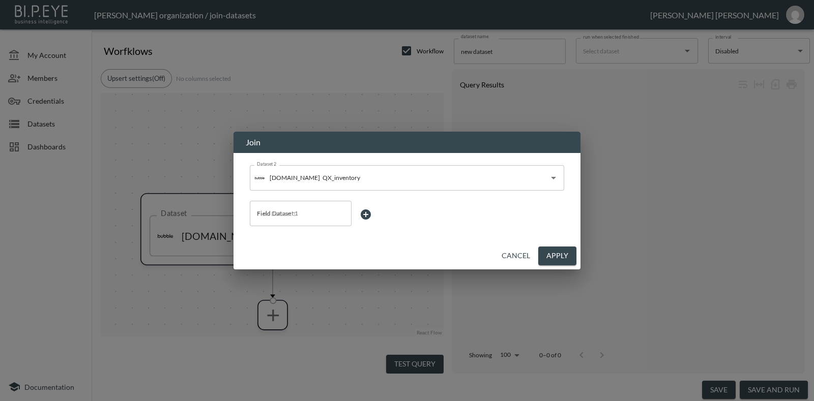
drag, startPoint x: 338, startPoint y: 136, endPoint x: 369, endPoint y: 137, distance: 30.5
click at [370, 136] on h2 "Join" at bounding box center [406, 142] width 347 height 21
click at [302, 220] on input "Field Dataset 1" at bounding box center [300, 213] width 93 height 16
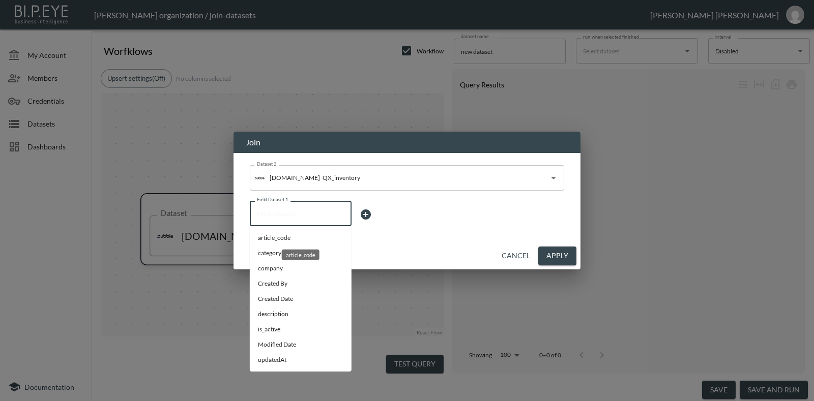
click at [289, 242] on span "article_code" at bounding box center [300, 237] width 85 height 9
type input "article_code"
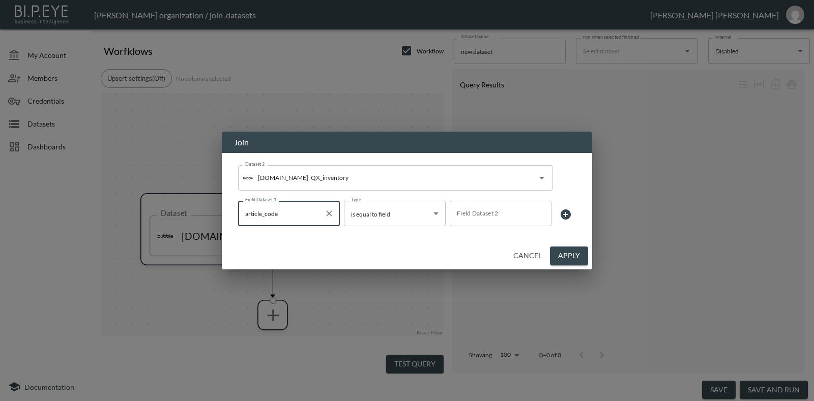
click at [494, 214] on input "Field Dataset 2" at bounding box center [500, 213] width 93 height 16
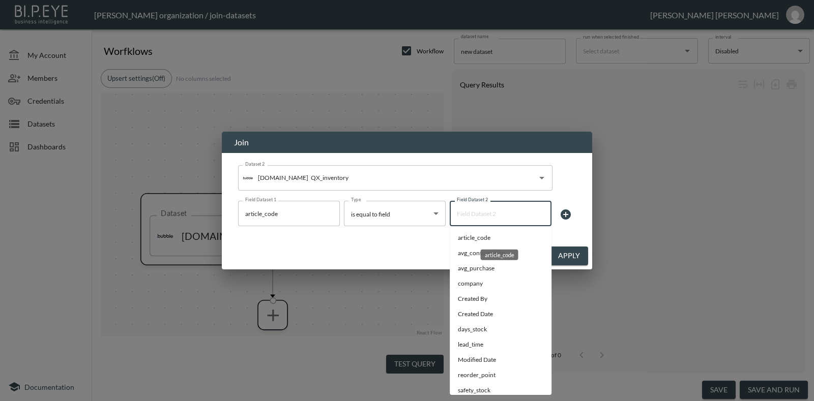
click at [492, 241] on span "article_code" at bounding box center [500, 237] width 85 height 9
type input "article_code"
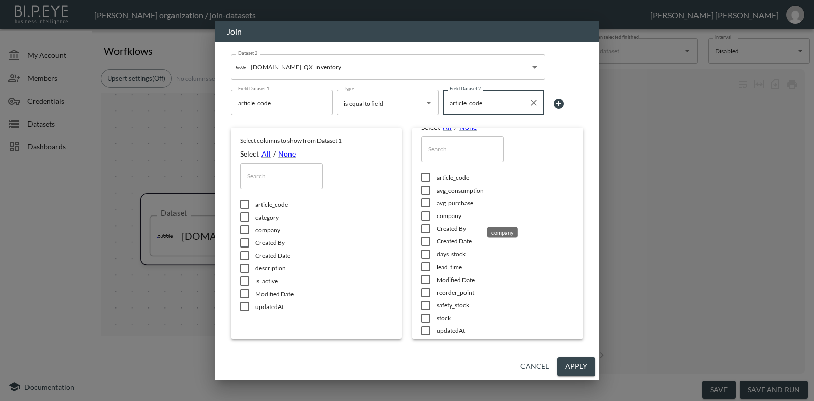
scroll to position [38, 0]
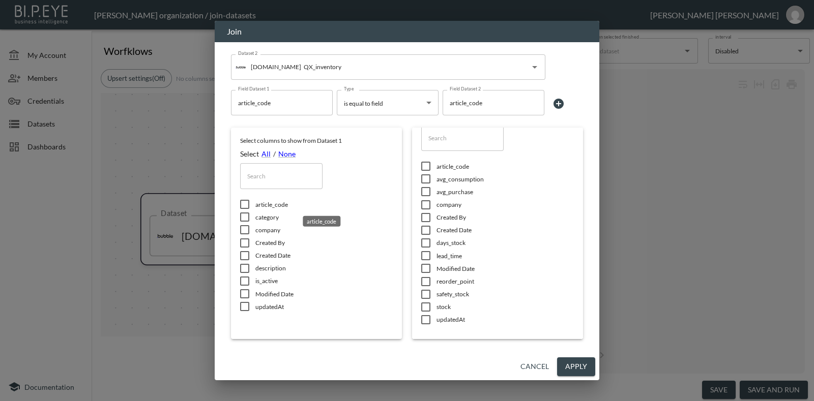
click at [263, 207] on span "article_code" at bounding box center [323, 204] width 137 height 9
checkbox input "true"
click at [431, 171] on input "checkbox" at bounding box center [425, 166] width 21 height 10
checkbox input "true"
click at [570, 362] on button "Apply" at bounding box center [576, 367] width 38 height 19
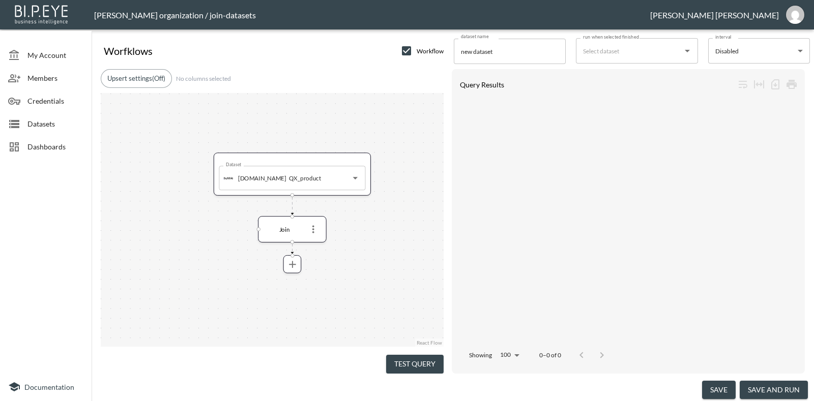
drag, startPoint x: 388, startPoint y: 270, endPoint x: 355, endPoint y: 207, distance: 71.0
click at [354, 188] on div "Dataset Bubble.io QX_product Dataset Join" at bounding box center [272, 220] width 343 height 254
click at [401, 359] on button "Test Query" at bounding box center [414, 364] width 57 height 19
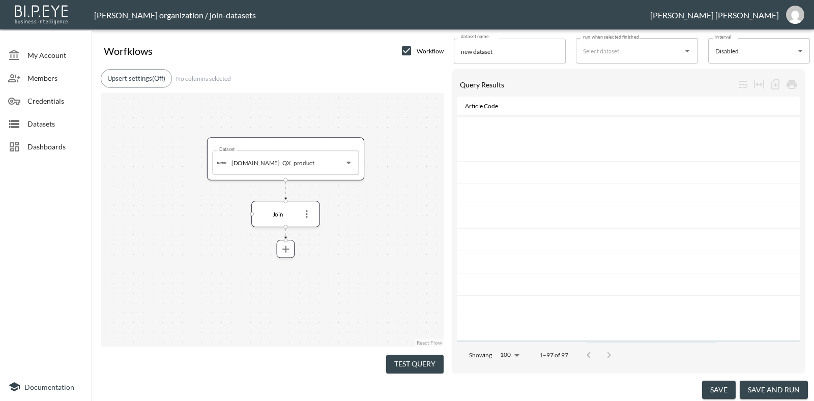
scroll to position [0, 0]
click at [334, 163] on icon "Clear" at bounding box center [336, 163] width 10 height 10
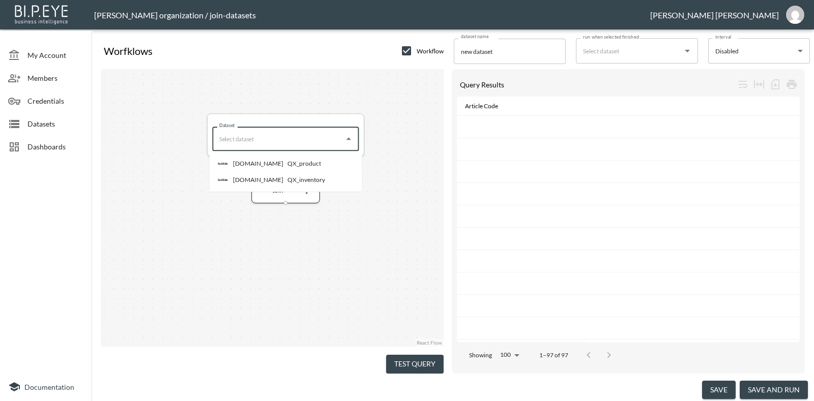
click at [312, 159] on li "[DOMAIN_NAME] QX_product" at bounding box center [311, 164] width 203 height 16
type input "QX_product"
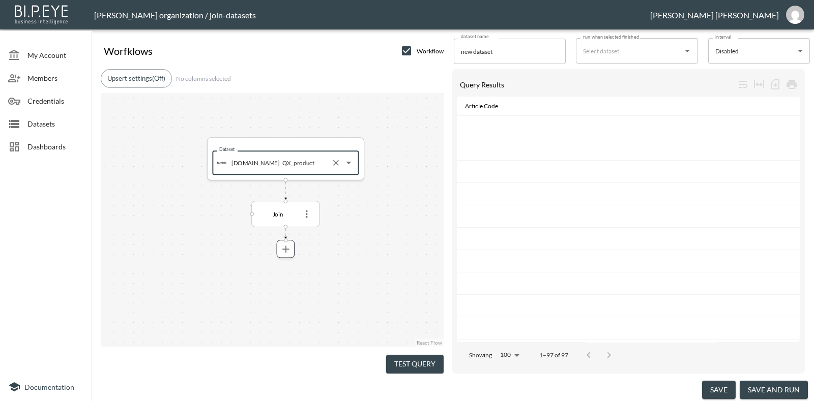
click at [286, 211] on div "Join" at bounding box center [278, 214] width 42 height 7
click at [308, 212] on icon "more" at bounding box center [307, 215] width 12 height 12
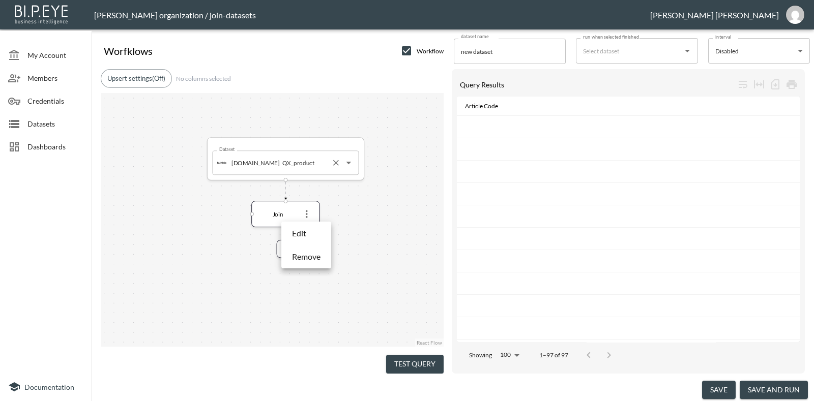
click at [304, 252] on p "Remove" at bounding box center [306, 257] width 28 height 12
click at [291, 210] on button "more" at bounding box center [286, 210] width 16 height 16
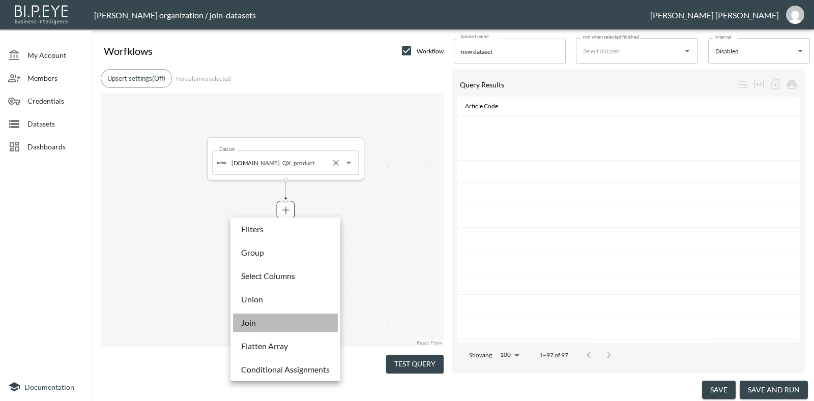
click at [267, 319] on li "Join" at bounding box center [285, 323] width 105 height 18
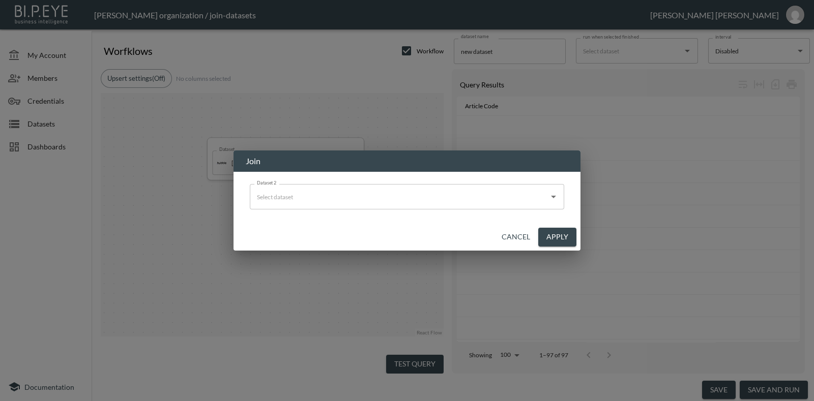
click at [332, 204] on input "Dataset 2" at bounding box center [399, 197] width 290 height 16
click at [579, 210] on div "Dataset 2 Dataset 2" at bounding box center [406, 198] width 347 height 52
drag, startPoint x: 514, startPoint y: 241, endPoint x: 501, endPoint y: 241, distance: 12.7
click at [514, 241] on button "Cancel" at bounding box center [515, 237] width 37 height 19
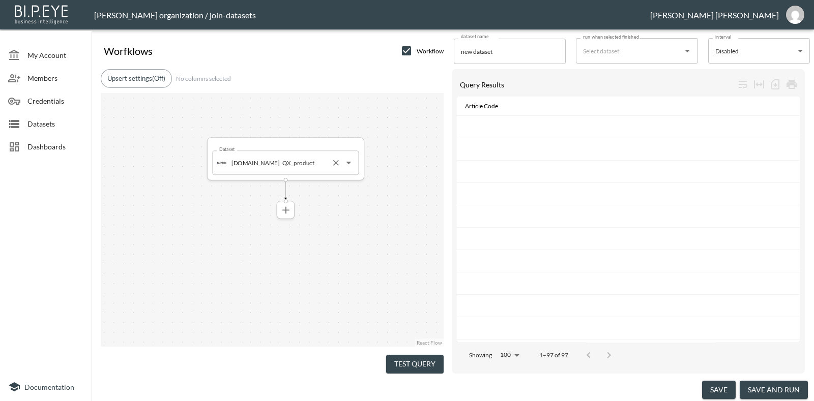
click at [280, 213] on icon "more" at bounding box center [286, 210] width 12 height 12
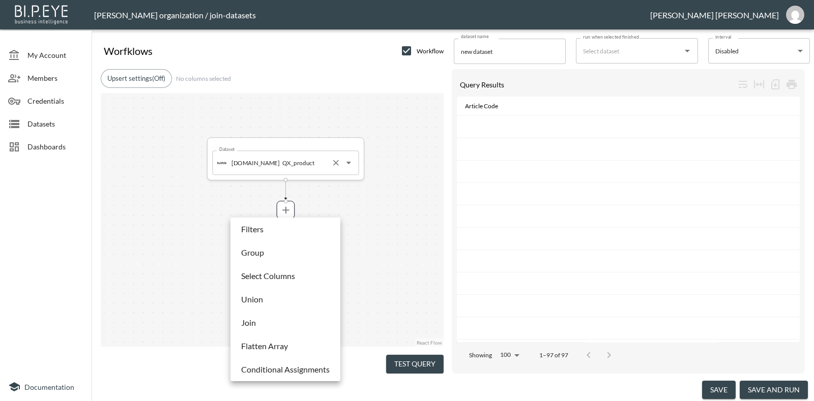
click at [268, 344] on p "Flatten Array" at bounding box center [264, 346] width 47 height 12
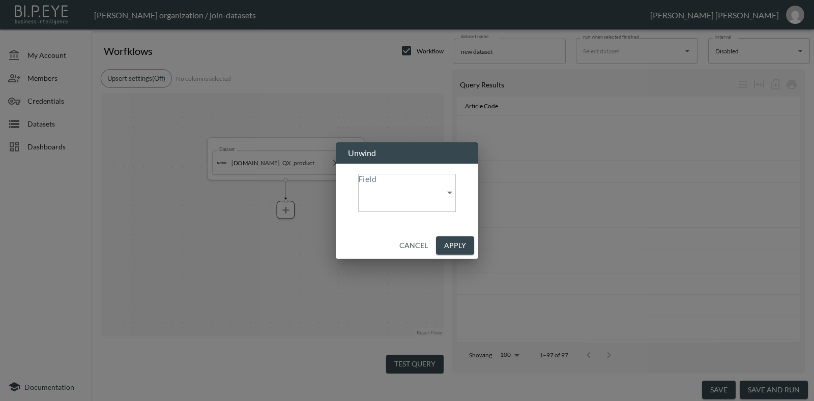
click at [375, 199] on input "Field" at bounding box center [410, 198] width 105 height 28
click at [376, 249] on div "Cancel Apply" at bounding box center [407, 245] width 142 height 27
click at [474, 240] on button "Apply" at bounding box center [455, 245] width 38 height 19
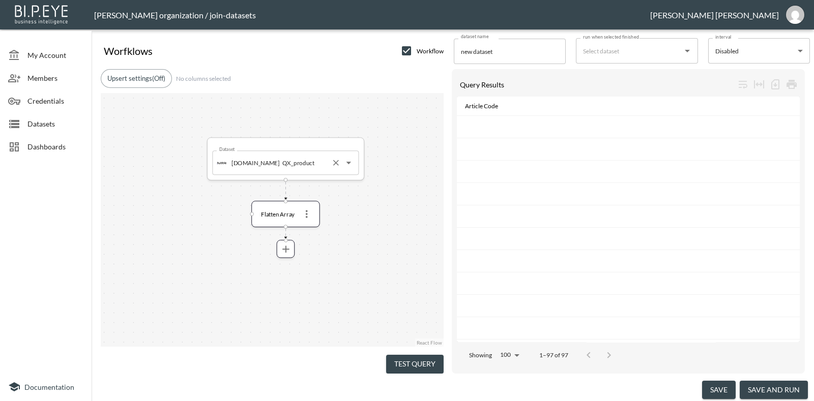
click at [404, 361] on button "Test Query" at bounding box center [414, 364] width 57 height 19
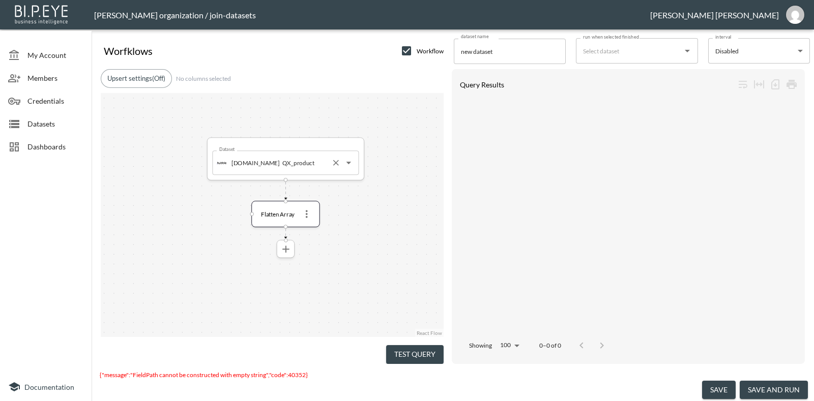
click at [290, 247] on icon "more" at bounding box center [286, 249] width 12 height 12
click at [290, 247] on icon "more" at bounding box center [286, 250] width 12 height 12
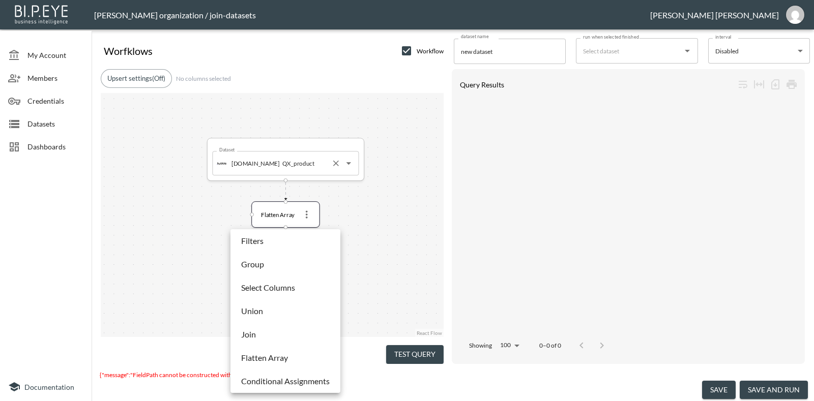
drag, startPoint x: 367, startPoint y: 245, endPoint x: 310, endPoint y: 221, distance: 62.2
click at [366, 245] on div at bounding box center [407, 200] width 814 height 401
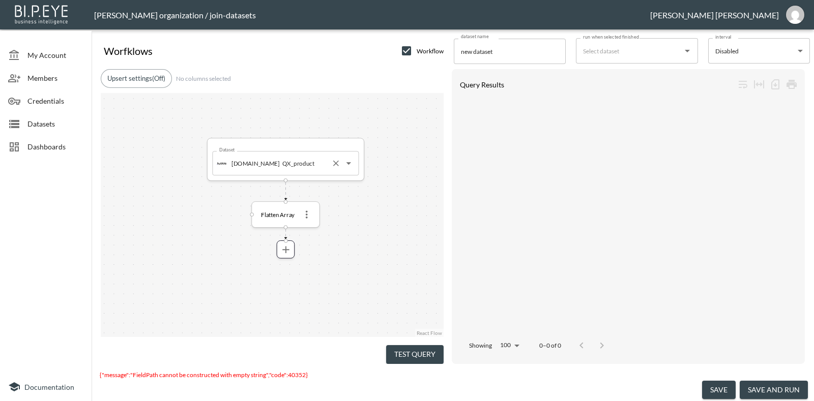
click at [303, 210] on icon "more" at bounding box center [307, 215] width 12 height 12
click at [305, 213] on icon "more" at bounding box center [307, 215] width 12 height 12
click at [302, 256] on p "Remove" at bounding box center [306, 257] width 28 height 12
click at [288, 217] on button "more" at bounding box center [286, 211] width 16 height 16
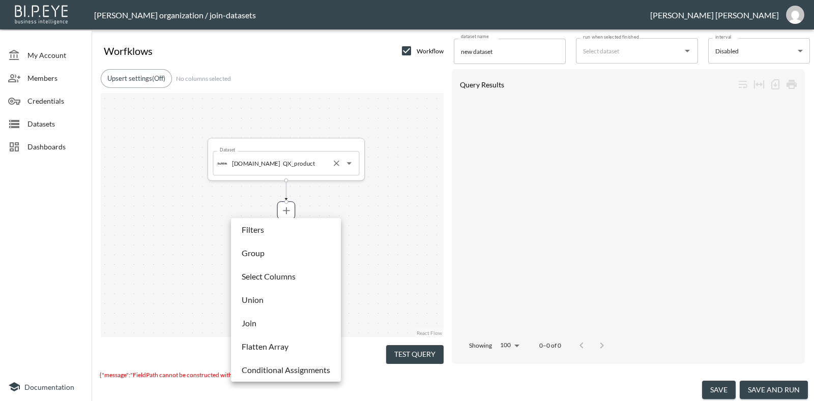
click at [264, 276] on p "Select Columns" at bounding box center [269, 277] width 54 height 12
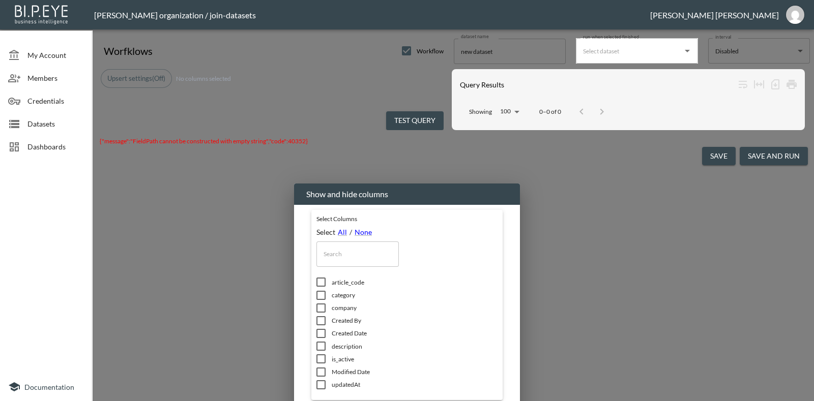
click at [381, 293] on body "BI.P.EYE, Interactive Analytics Dashboards - app Gonzalo Vallejos organization …" at bounding box center [407, 200] width 814 height 401
click at [410, 245] on div at bounding box center [407, 200] width 814 height 401
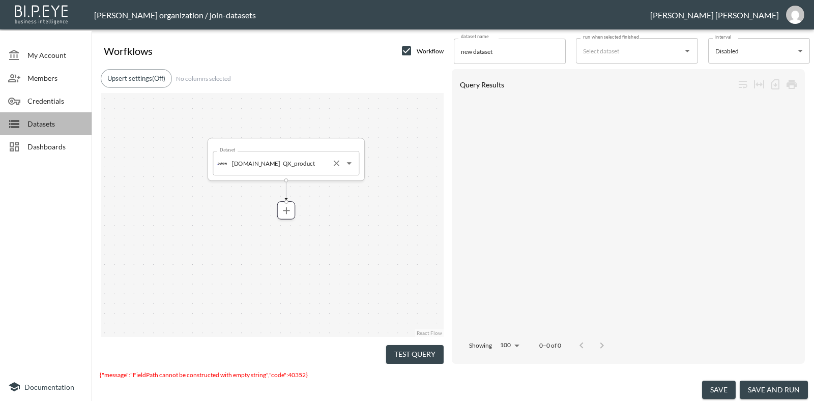
click at [41, 118] on span "Datasets" at bounding box center [55, 123] width 56 height 11
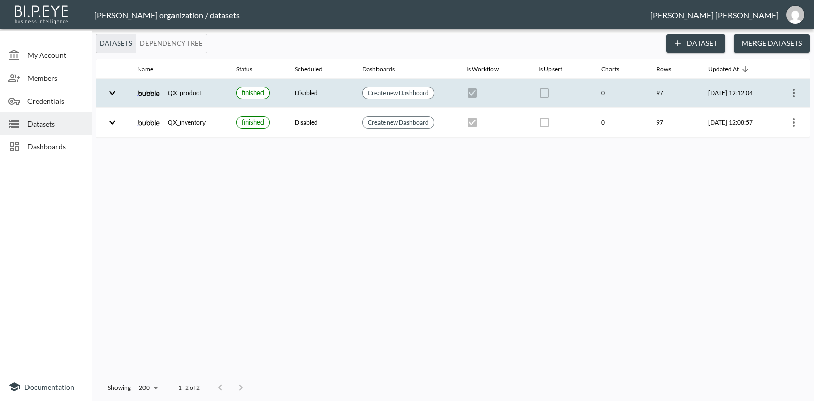
click at [796, 94] on icon "more" at bounding box center [793, 93] width 12 height 12
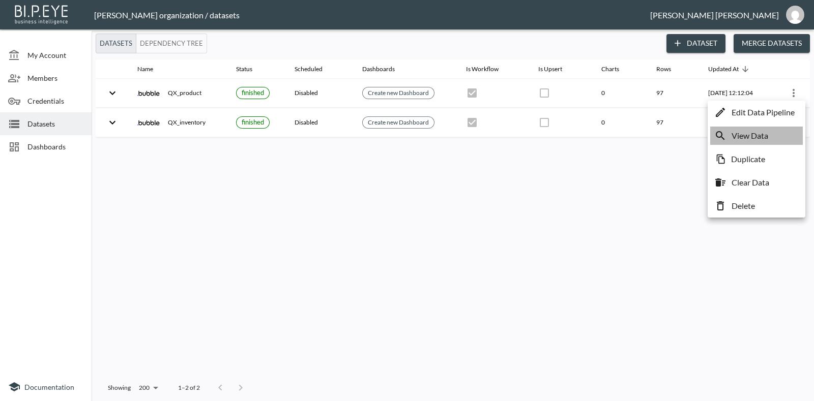
click at [747, 131] on p "View Data" at bounding box center [749, 136] width 37 height 12
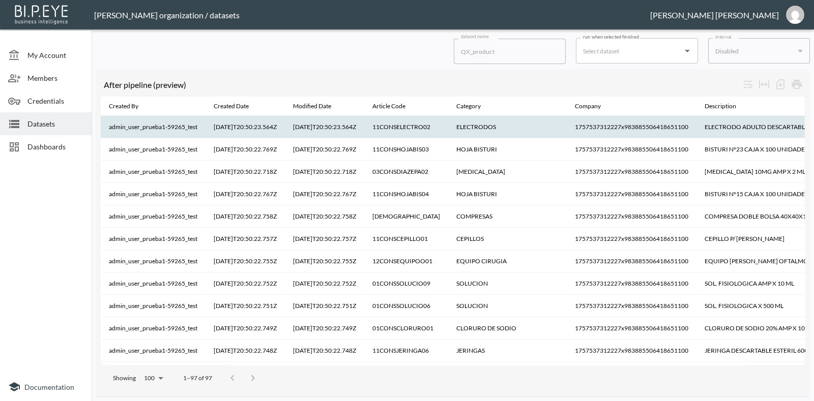
click at [485, 128] on th "ELECTRODOS" at bounding box center [507, 127] width 118 height 22
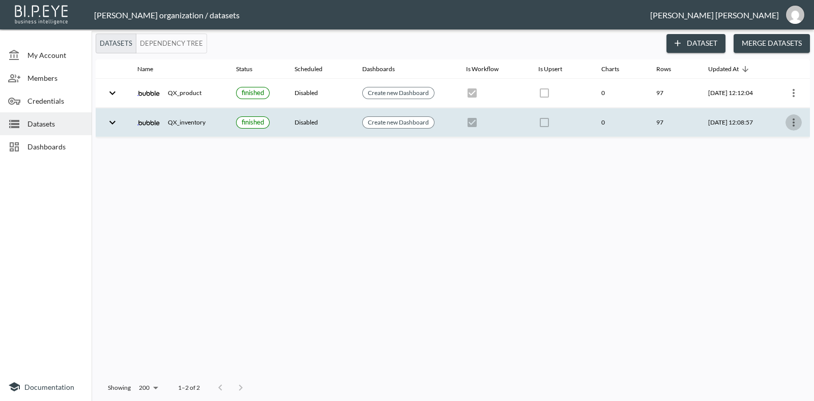
click at [789, 120] on icon "more" at bounding box center [793, 122] width 12 height 12
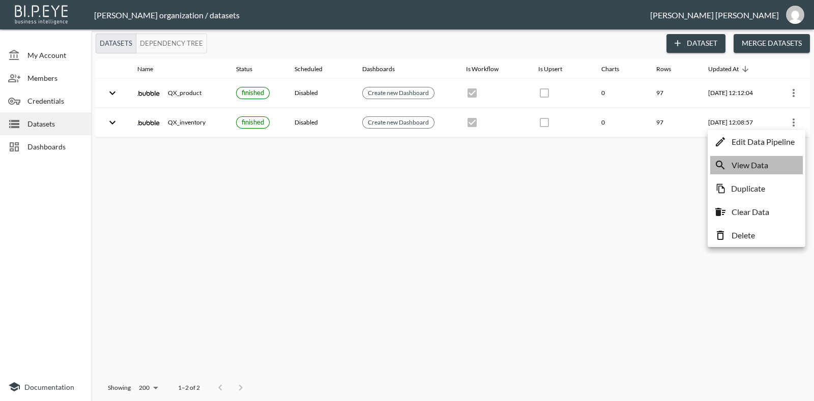
click at [749, 169] on p "View Data" at bounding box center [749, 165] width 37 height 12
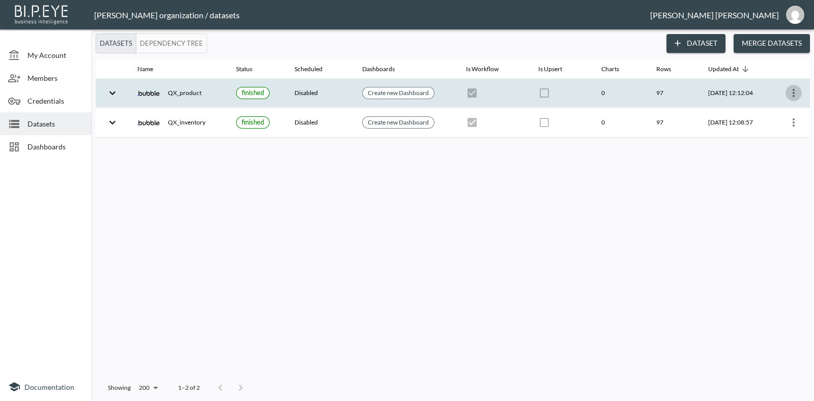
click at [796, 96] on icon "more" at bounding box center [793, 93] width 12 height 12
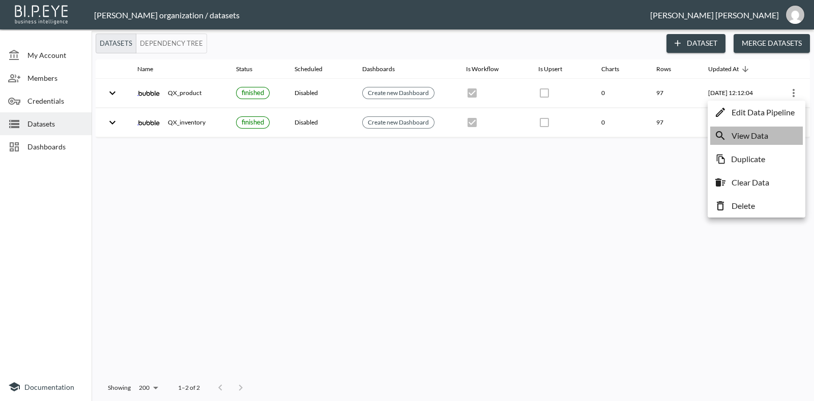
click at [748, 131] on p "View Data" at bounding box center [749, 136] width 37 height 12
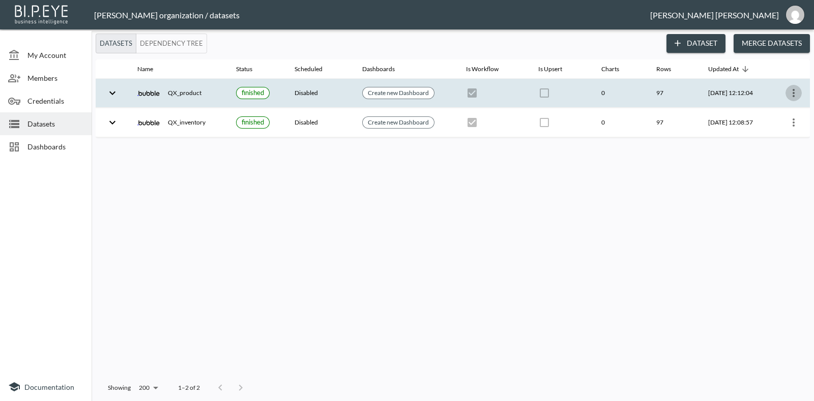
click at [800, 94] on button "more" at bounding box center [793, 93] width 16 height 16
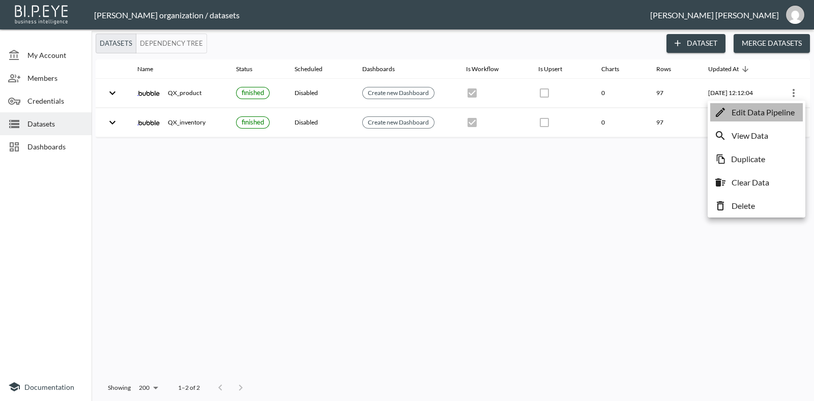
click at [734, 111] on p "Edit Data Pipeline" at bounding box center [762, 112] width 63 height 12
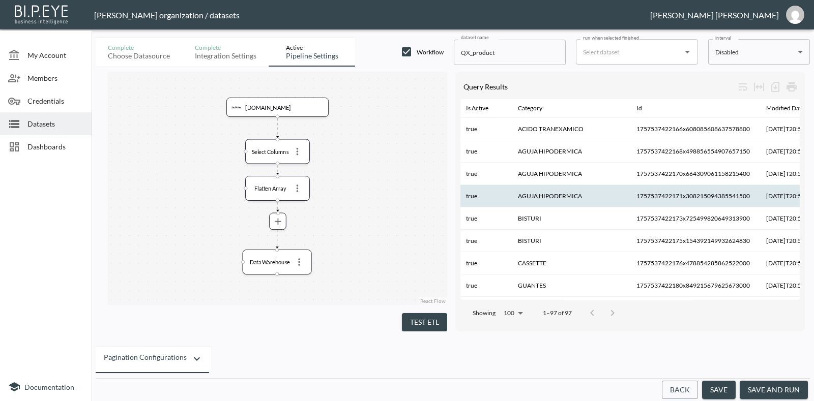
scroll to position [0, 576]
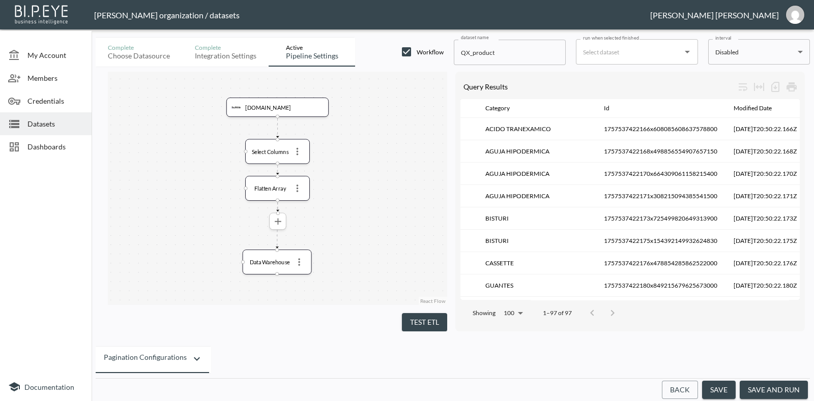
click at [283, 219] on button "more" at bounding box center [277, 221] width 15 height 15
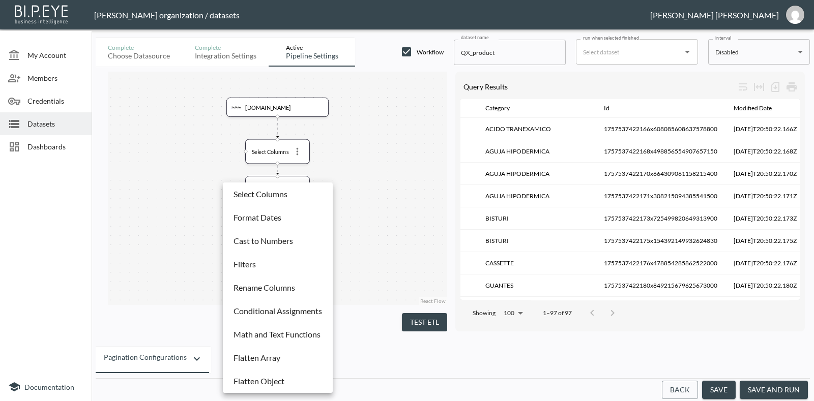
click at [322, 168] on div at bounding box center [407, 200] width 814 height 401
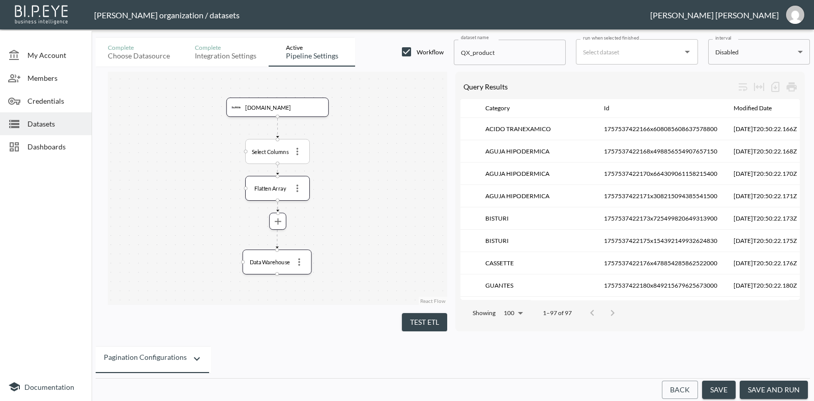
click at [282, 157] on div "Select Columns" at bounding box center [277, 151] width 54 height 15
click at [294, 151] on icon "more" at bounding box center [297, 151] width 11 height 11
click at [301, 165] on li "Edit" at bounding box center [297, 170] width 45 height 18
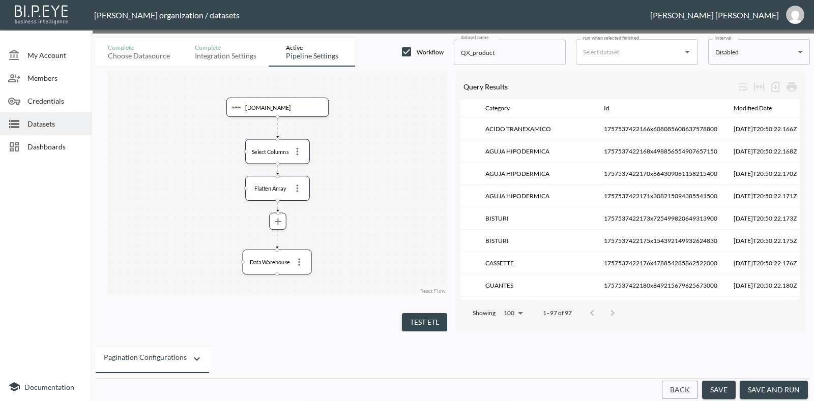
checkbox input "true"
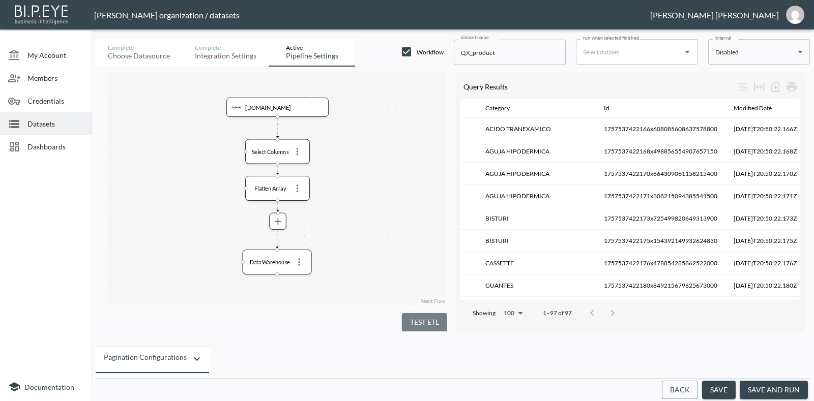
click at [422, 323] on button "Test ETL" at bounding box center [424, 322] width 45 height 19
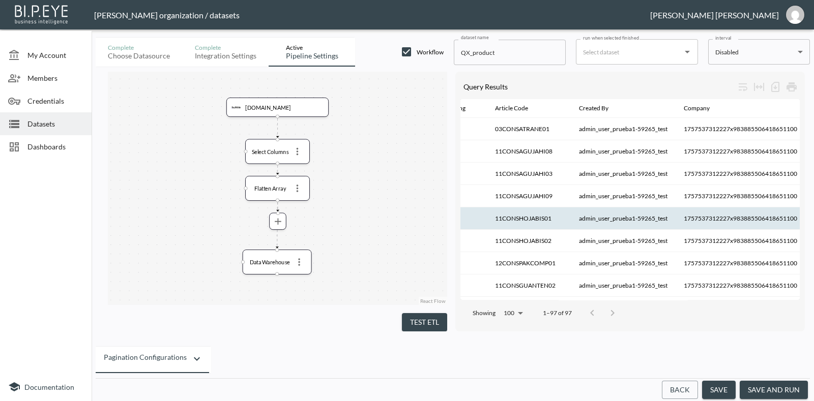
scroll to position [0, 0]
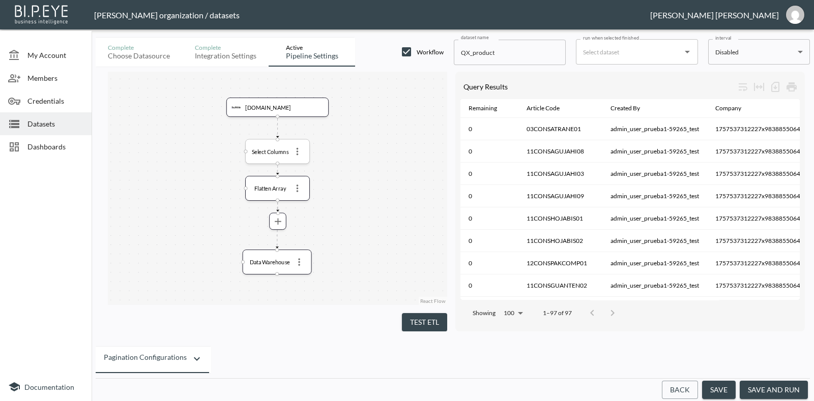
click at [300, 153] on icon "more" at bounding box center [297, 151] width 11 height 11
click at [295, 171] on p "Edit" at bounding box center [290, 170] width 14 height 12
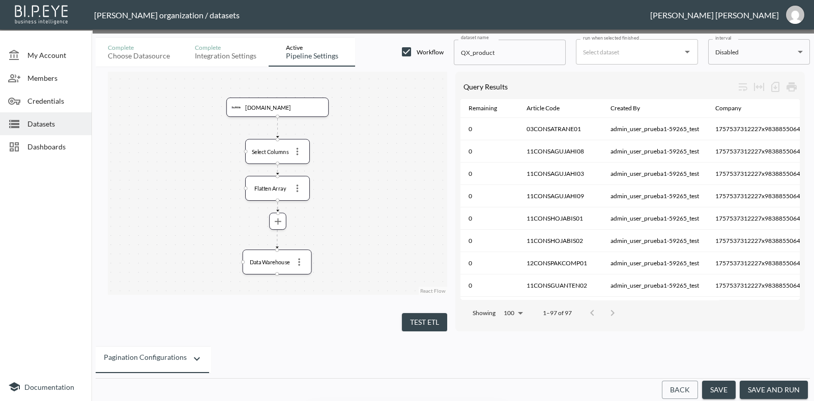
checkbox input "false"
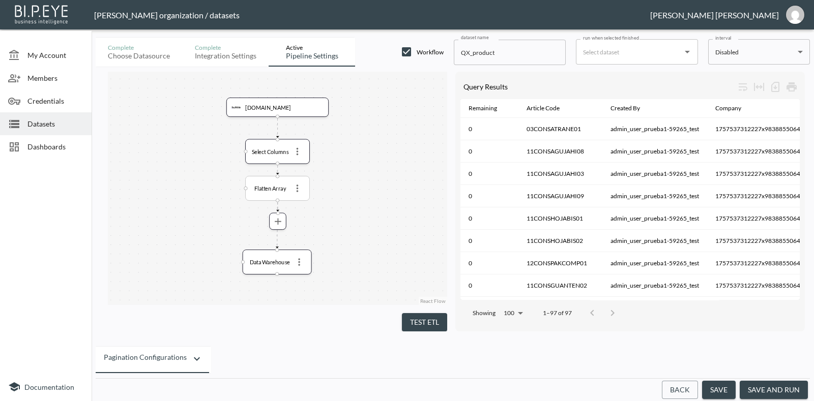
click at [292, 196] on div "Flatten Array" at bounding box center [277, 188] width 65 height 25
click at [300, 189] on icon "more" at bounding box center [297, 188] width 11 height 11
click at [310, 201] on li "Edit" at bounding box center [297, 207] width 45 height 18
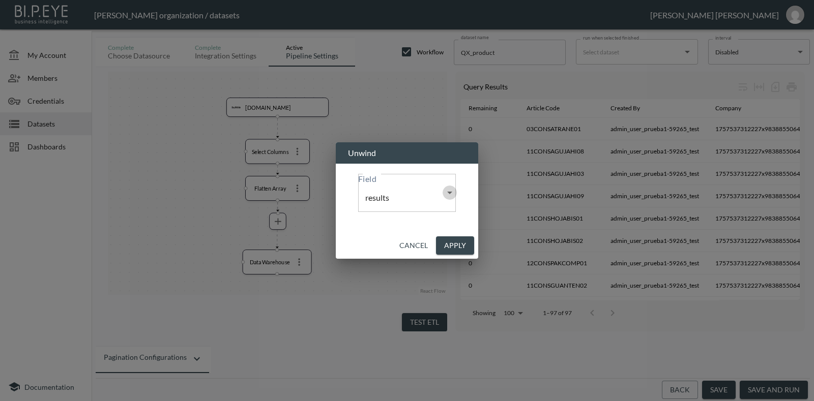
click at [456, 198] on icon "Open" at bounding box center [449, 193] width 12 height 12
click at [456, 198] on icon "Close" at bounding box center [449, 193] width 12 height 12
click at [432, 236] on button "Cancel" at bounding box center [413, 245] width 37 height 19
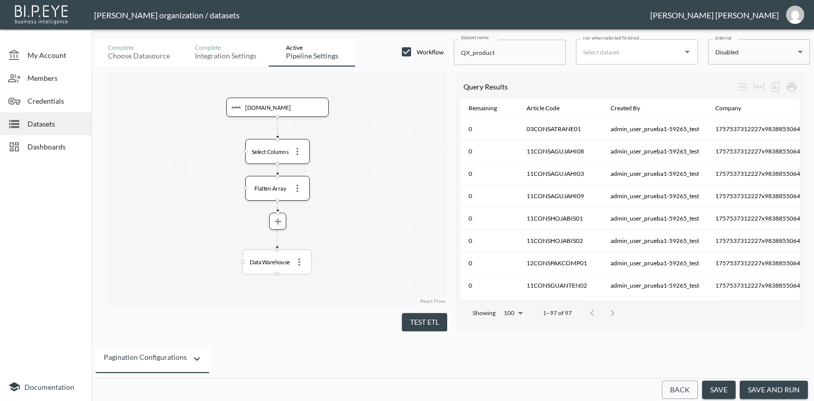
click at [305, 271] on div "Data Warehouse" at bounding box center [277, 262] width 69 height 25
click at [300, 259] on icon "more" at bounding box center [298, 261] width 11 height 11
click at [298, 273] on li "Edit" at bounding box center [299, 281] width 31 height 18
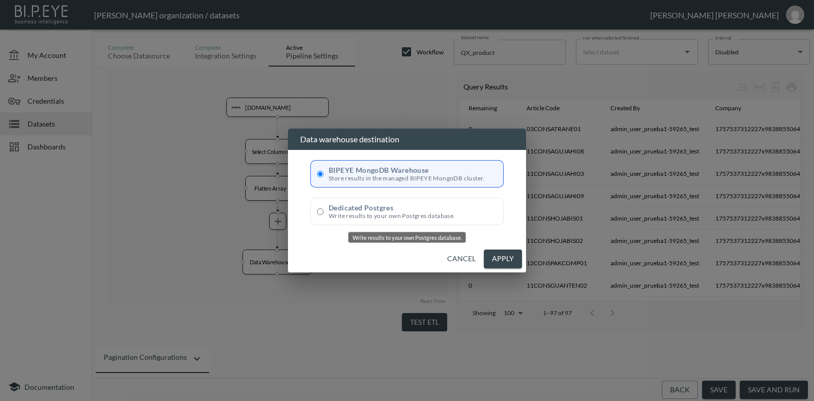
click at [323, 215] on label "Dedicated Postgres Write results to your own Postgres database." at bounding box center [406, 211] width 193 height 27
click at [323, 215] on input "Dedicated Postgres Write results to your own Postgres database." at bounding box center [320, 212] width 7 height 7
radio input "true"
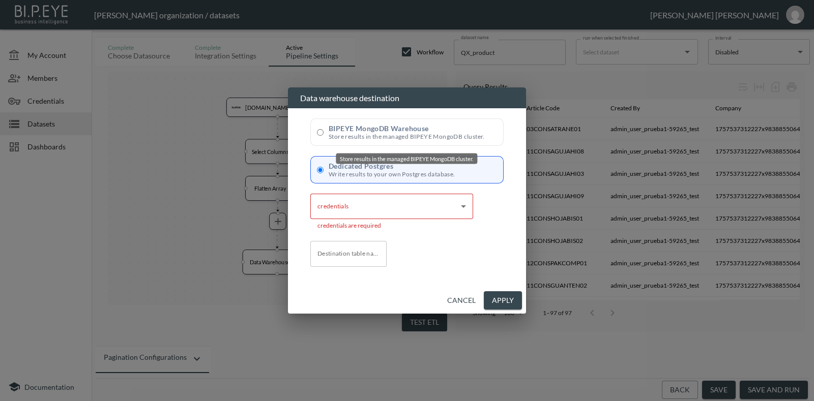
click at [322, 131] on input "BIPEYE MongoDB Warehouse Store results in the managed BIPEYE MongoDB cluster." at bounding box center [320, 132] width 7 height 7
radio input "true"
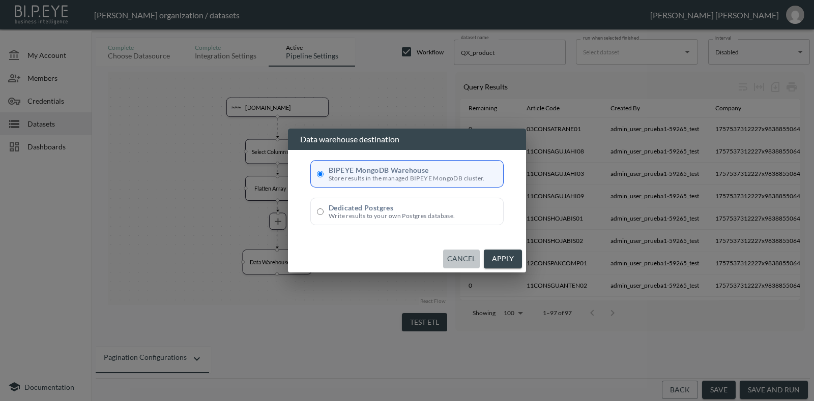
click at [468, 255] on button "Cancel" at bounding box center [461, 259] width 37 height 19
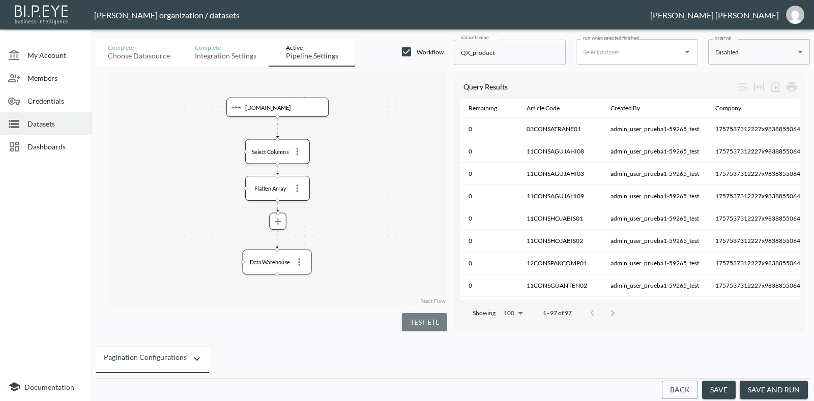
click at [420, 316] on button "Test ETL" at bounding box center [424, 322] width 45 height 19
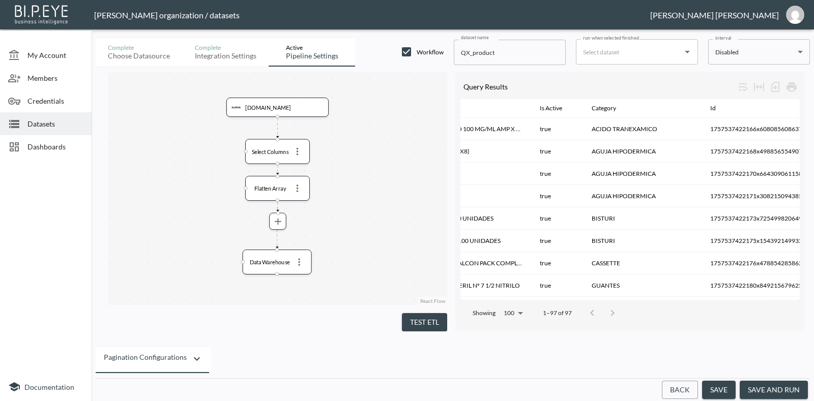
scroll to position [0, 576]
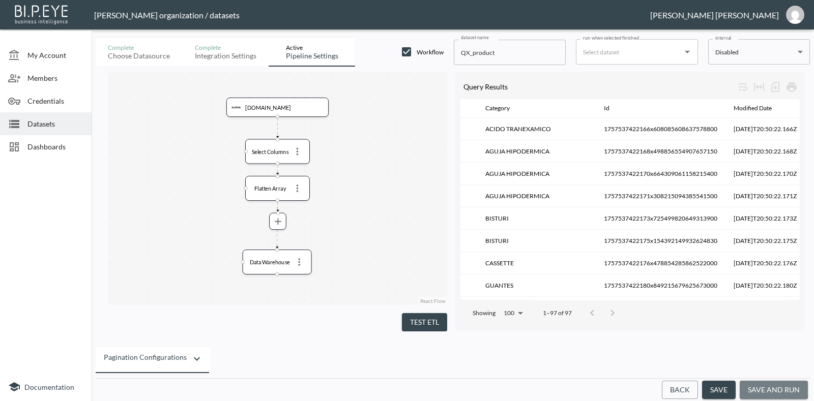
click at [753, 385] on button "save and run" at bounding box center [773, 390] width 68 height 19
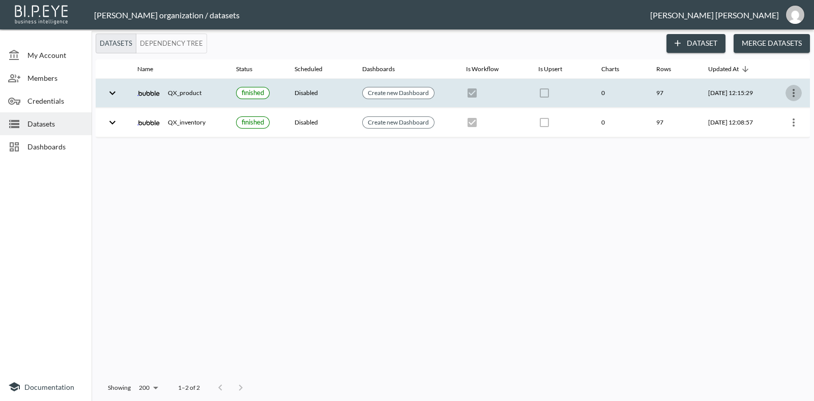
click at [795, 95] on icon "more" at bounding box center [793, 93] width 12 height 12
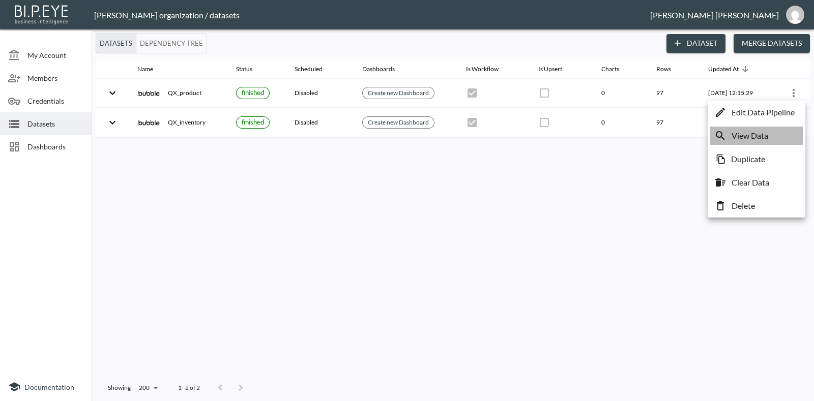
click at [767, 134] on p "View Data" at bounding box center [749, 136] width 37 height 12
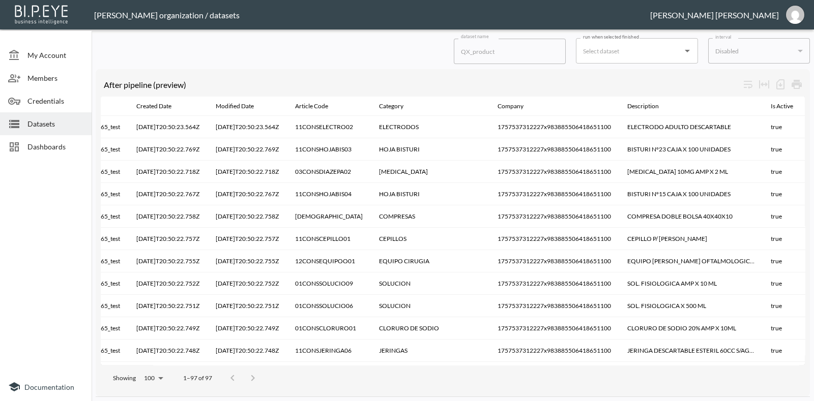
scroll to position [0, 144]
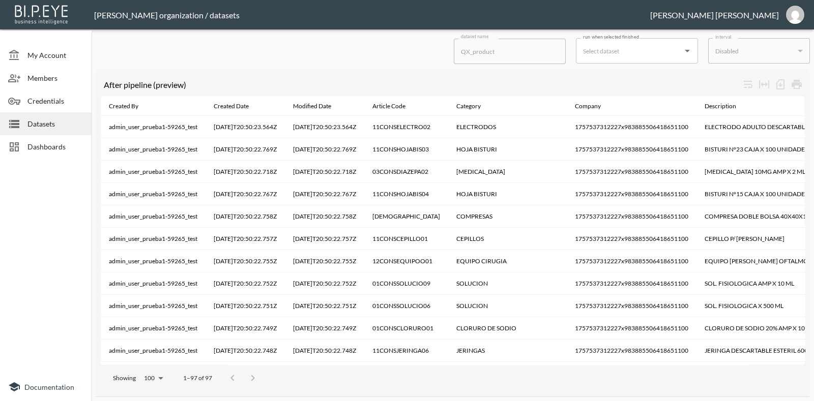
click at [51, 145] on span "Dashboards" at bounding box center [55, 146] width 56 height 11
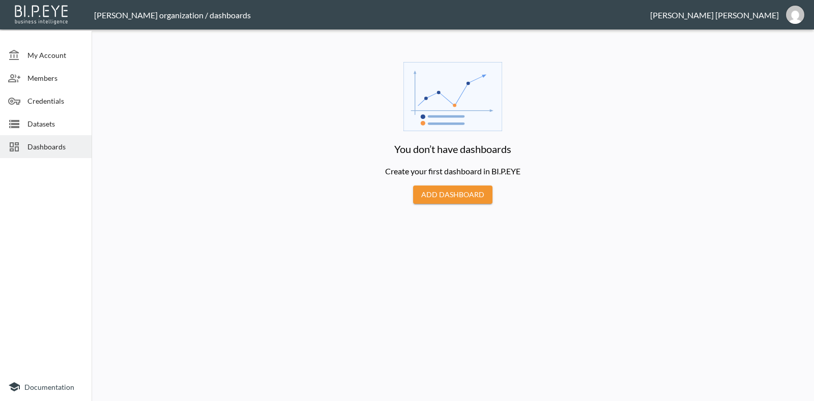
click at [468, 193] on button "Add Dashboard" at bounding box center [452, 195] width 79 height 19
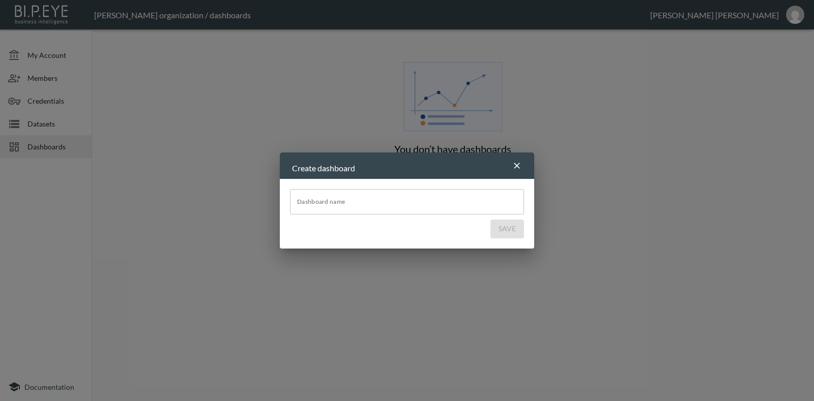
click at [517, 167] on icon "button" at bounding box center [517, 166] width 6 height 6
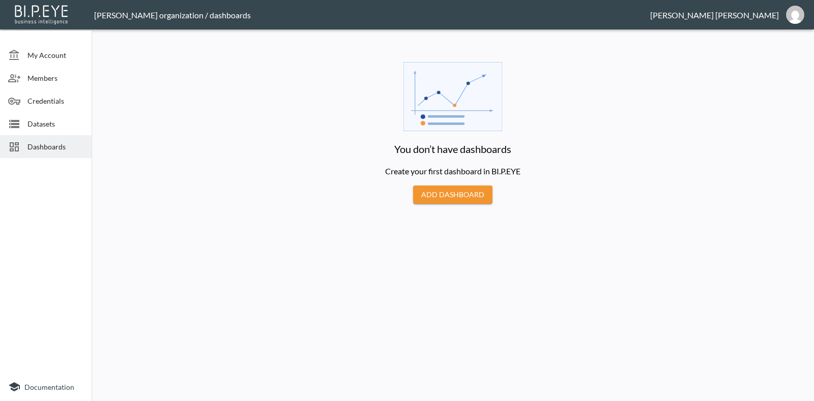
click at [43, 130] on div "Datasets" at bounding box center [46, 123] width 92 height 23
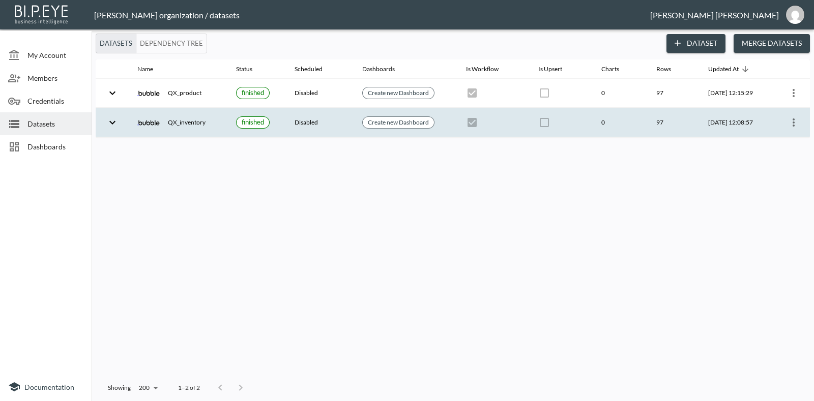
click at [107, 126] on icon "expand row" at bounding box center [112, 122] width 12 height 12
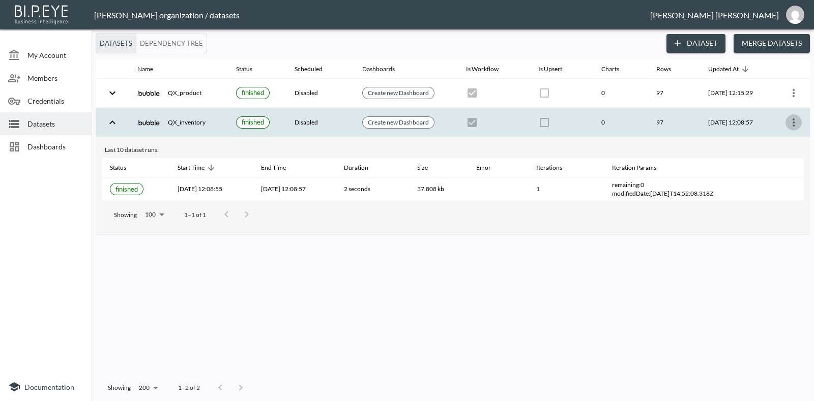
click at [796, 114] on button "more" at bounding box center [793, 122] width 16 height 16
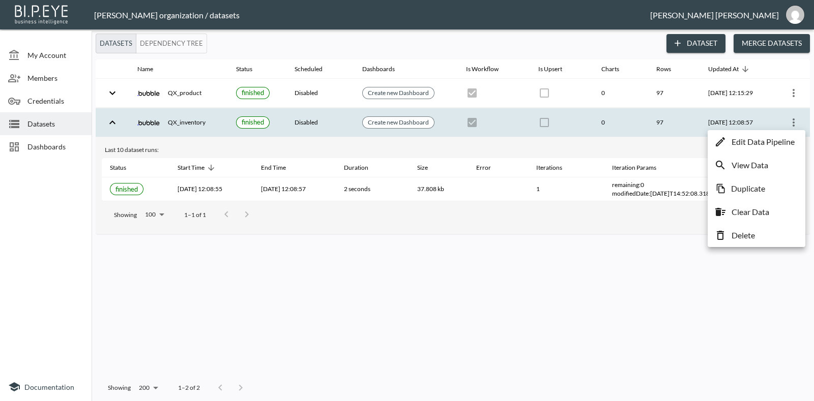
click at [724, 164] on icon at bounding box center [720, 165] width 12 height 12
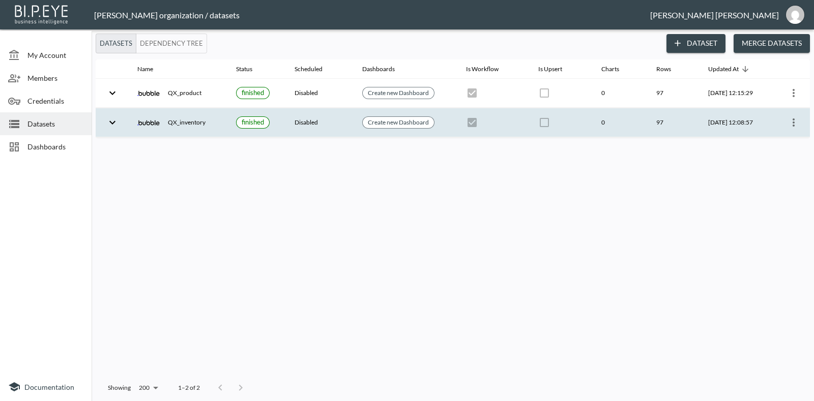
click at [788, 114] on div at bounding box center [791, 122] width 22 height 16
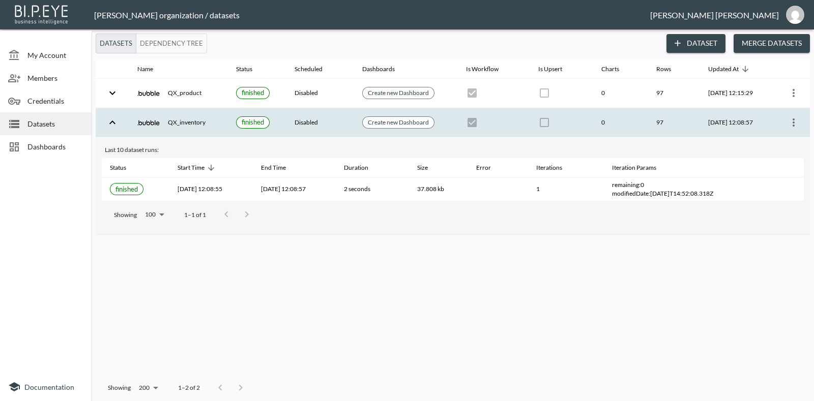
click at [797, 114] on div at bounding box center [791, 122] width 22 height 16
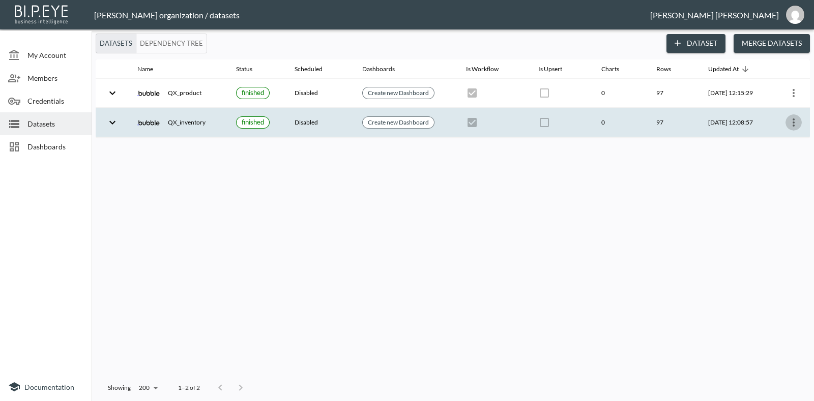
click at [793, 118] on icon "more" at bounding box center [793, 122] width 2 height 8
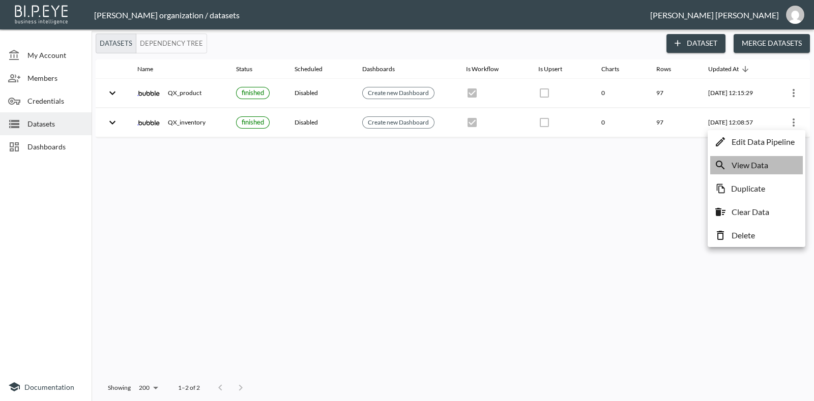
click at [753, 168] on p "View Data" at bounding box center [749, 165] width 37 height 12
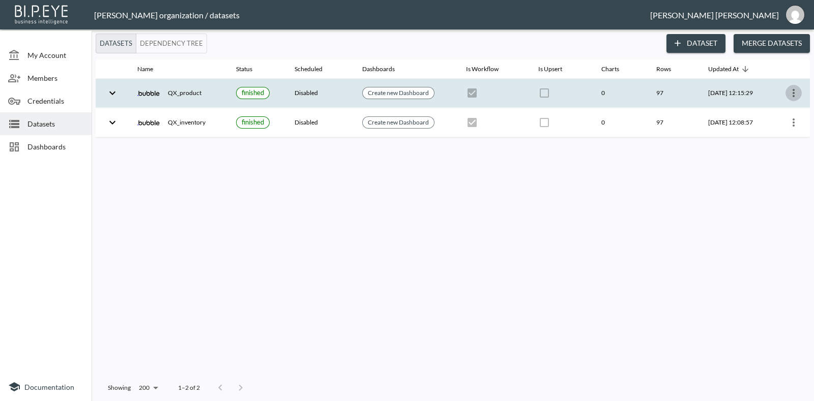
click at [796, 87] on icon "more" at bounding box center [793, 93] width 12 height 12
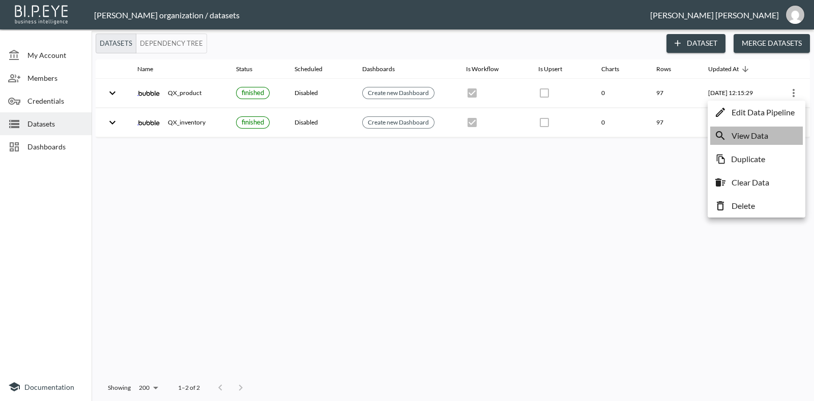
click at [768, 129] on li "View Data" at bounding box center [756, 136] width 93 height 18
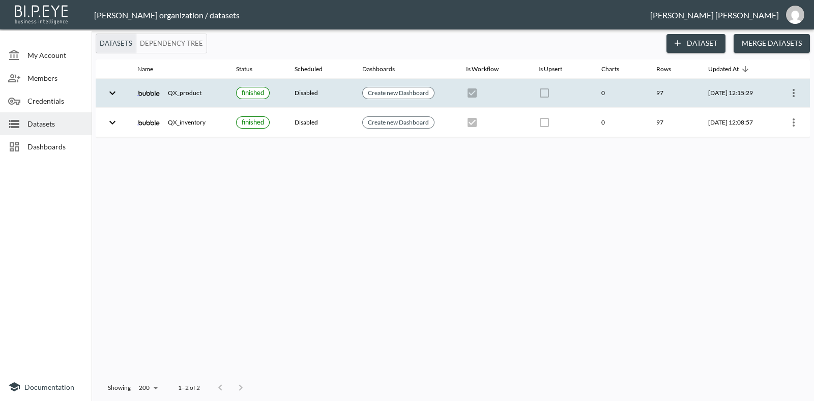
click at [115, 95] on icon "expand row" at bounding box center [112, 93] width 12 height 12
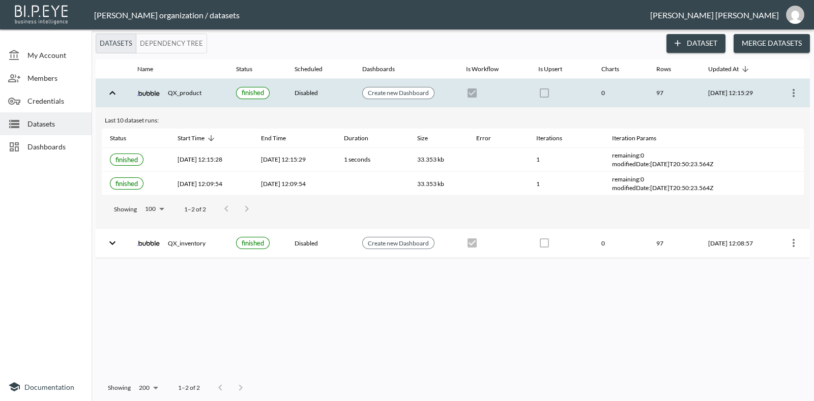
click at [803, 91] on th at bounding box center [790, 93] width 38 height 29
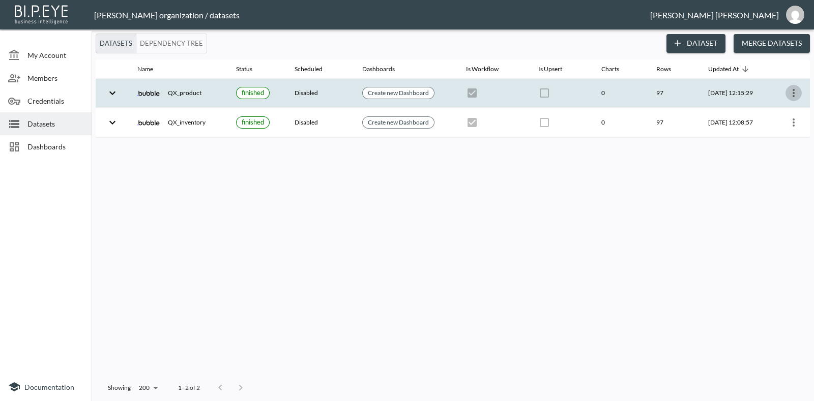
click at [792, 96] on icon "more" at bounding box center [793, 93] width 12 height 12
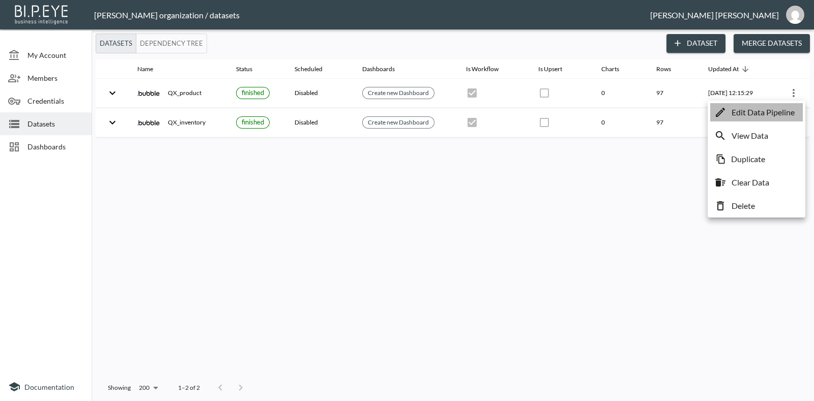
click at [737, 115] on p "Edit Data Pipeline" at bounding box center [762, 112] width 63 height 12
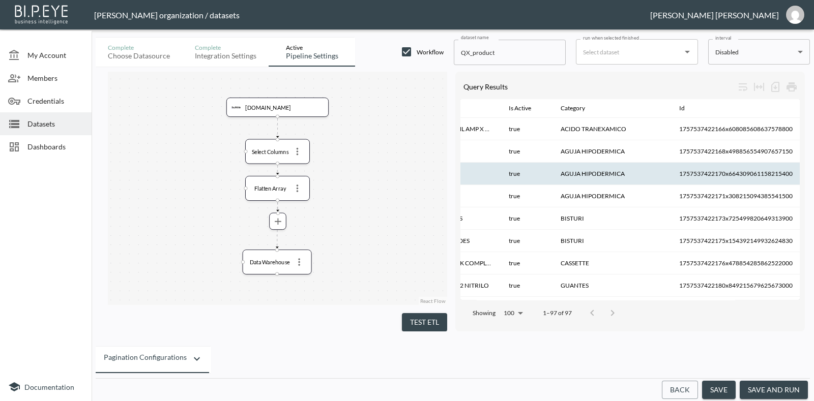
scroll to position [0, 576]
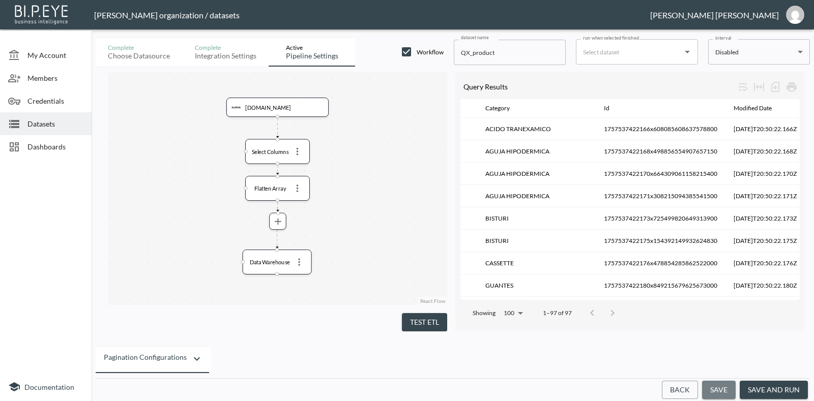
click at [718, 389] on button "save" at bounding box center [719, 390] width 34 height 19
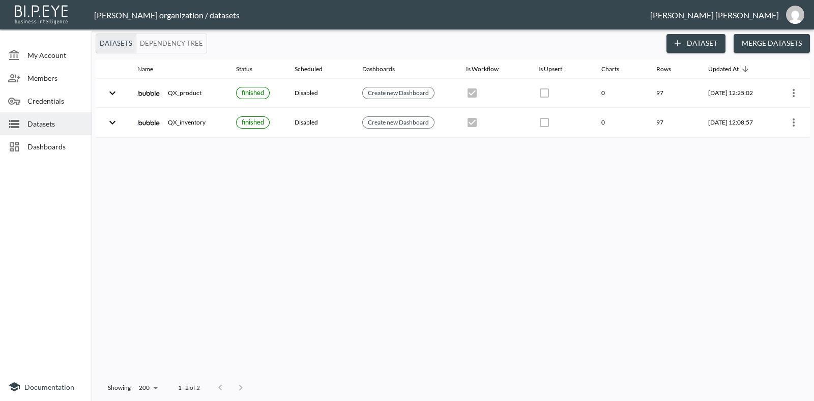
click at [761, 46] on button "Merge Datasets" at bounding box center [771, 43] width 76 height 19
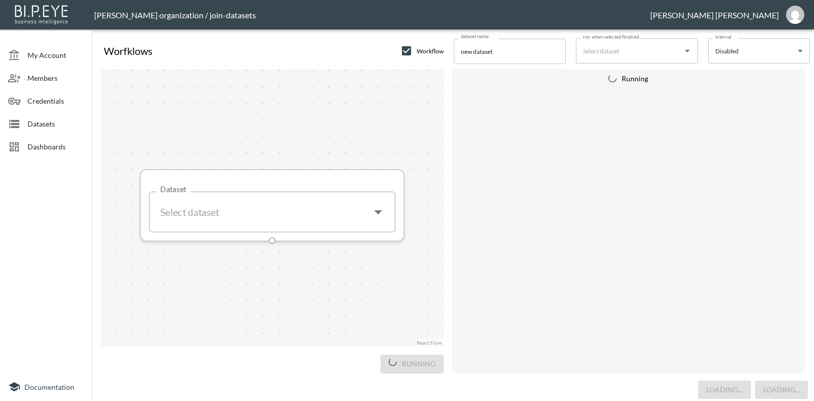
click at [376, 209] on icon "Open" at bounding box center [378, 212] width 20 height 20
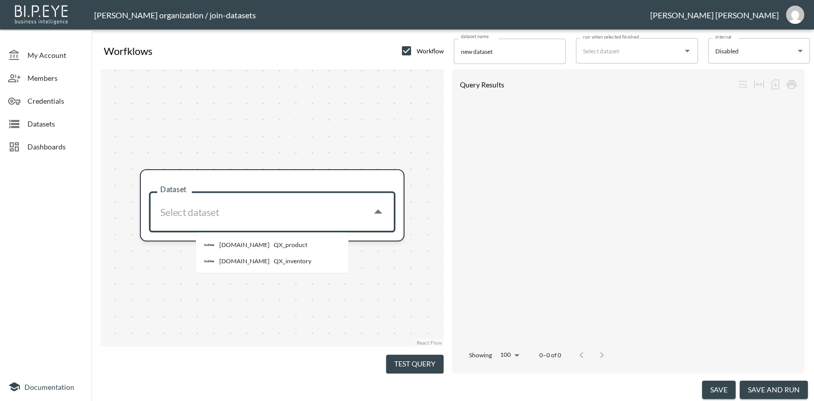
click at [287, 243] on li "[DOMAIN_NAME] QX_product" at bounding box center [297, 245] width 203 height 16
type input "QX_product"
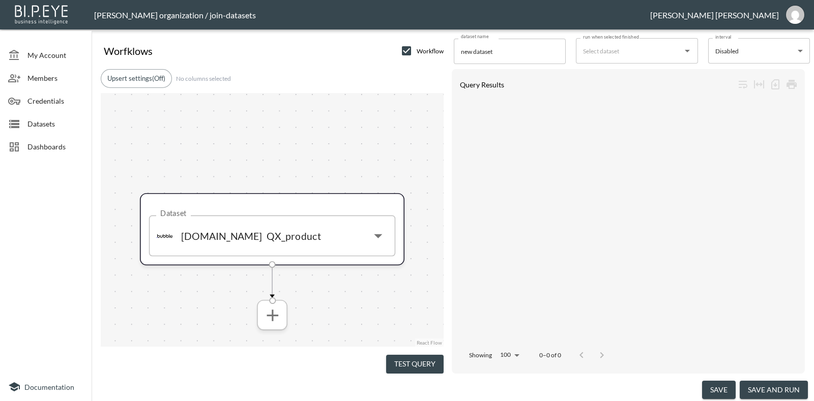
click at [263, 322] on icon "more" at bounding box center [272, 315] width 20 height 20
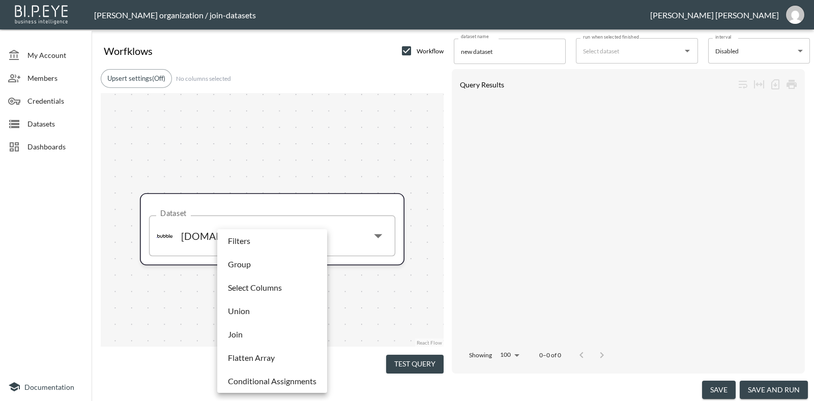
click at [271, 335] on li "Join" at bounding box center [272, 334] width 105 height 18
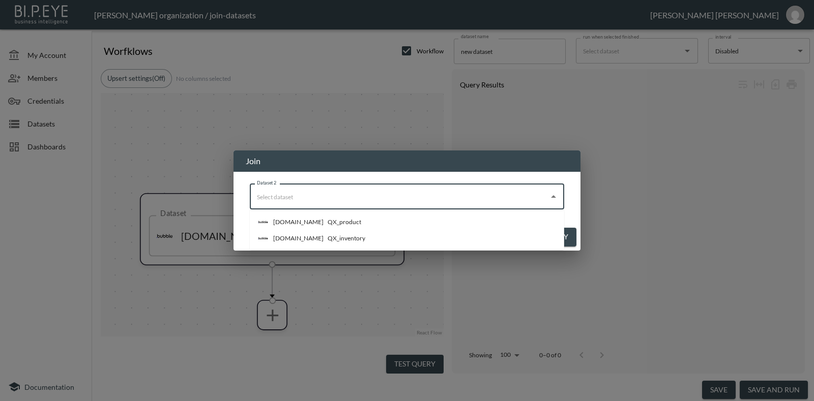
click at [432, 199] on input "Dataset 2" at bounding box center [399, 197] width 290 height 16
click at [378, 239] on li "[DOMAIN_NAME] QX_inventory" at bounding box center [407, 238] width 314 height 16
type input "QX_inventory"
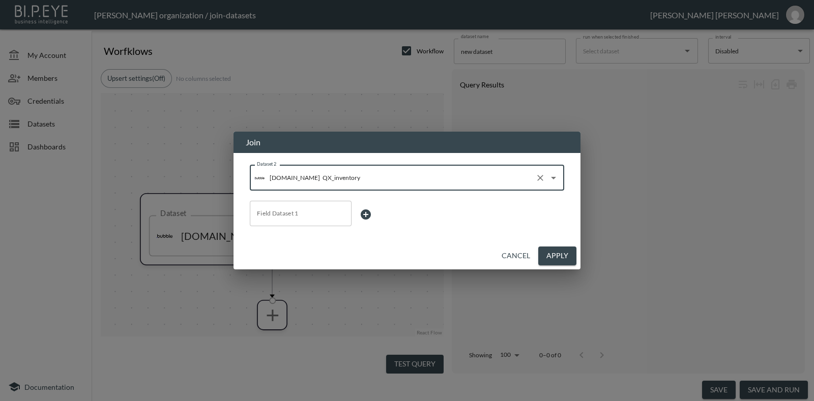
click at [309, 210] on input "Field Dataset 1" at bounding box center [300, 213] width 93 height 16
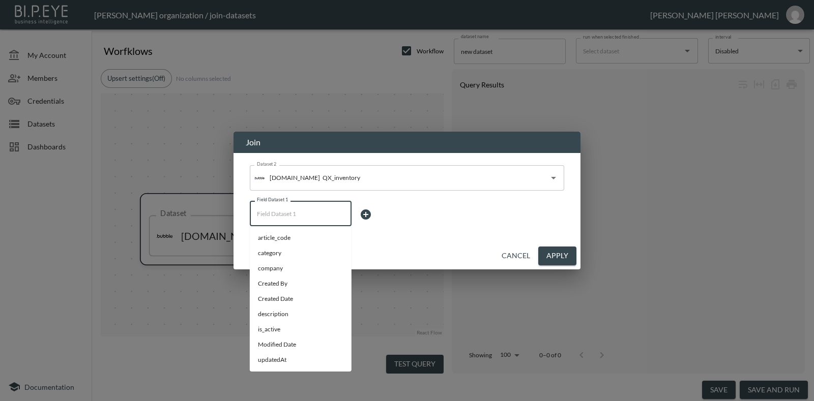
click at [362, 217] on icon at bounding box center [366, 215] width 10 height 10
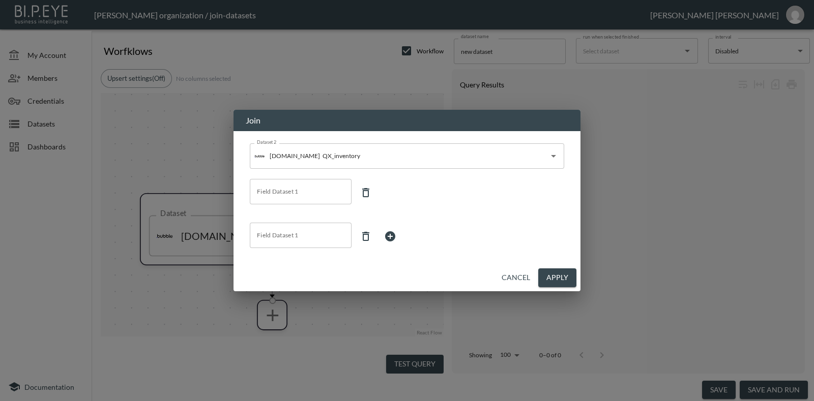
click at [371, 234] on icon at bounding box center [366, 236] width 12 height 12
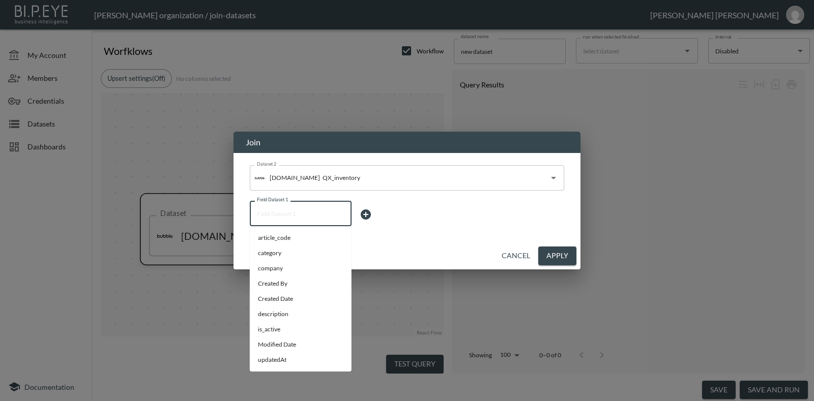
click at [323, 217] on input "Field Dataset 1" at bounding box center [300, 213] width 93 height 16
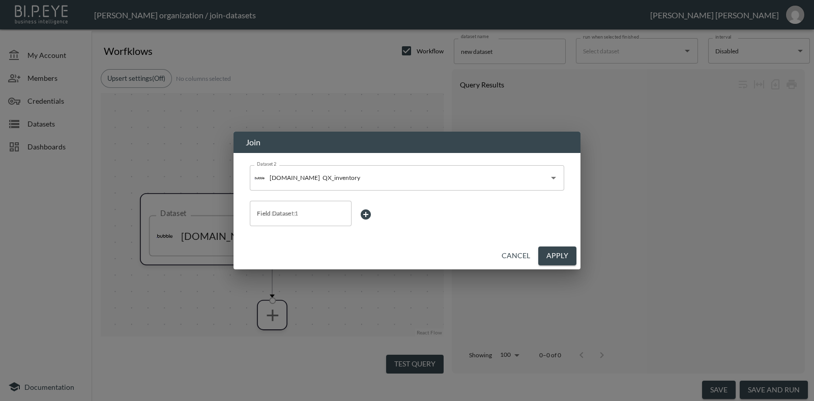
click at [209, 232] on div "Join Dataset 2 [DOMAIN_NAME] QX_inventory Dataset 2 Field Dataset 1 Field Datas…" at bounding box center [407, 200] width 814 height 401
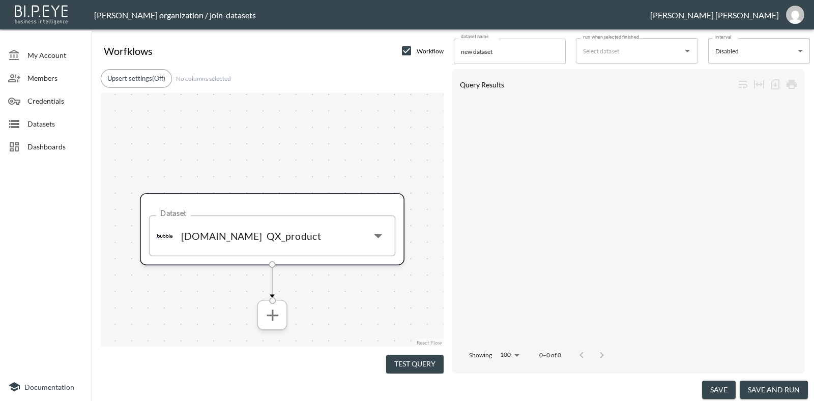
click at [272, 313] on icon "more" at bounding box center [272, 315] width 12 height 12
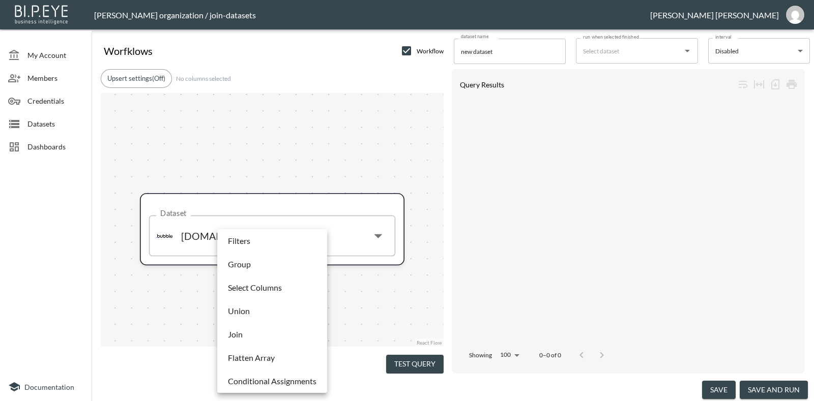
click at [272, 337] on li "Join" at bounding box center [272, 334] width 105 height 18
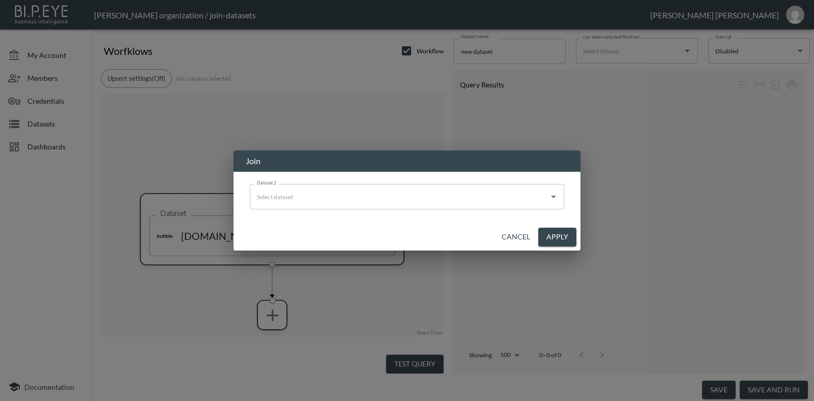
click at [349, 195] on input "Dataset 2" at bounding box center [399, 197] width 290 height 16
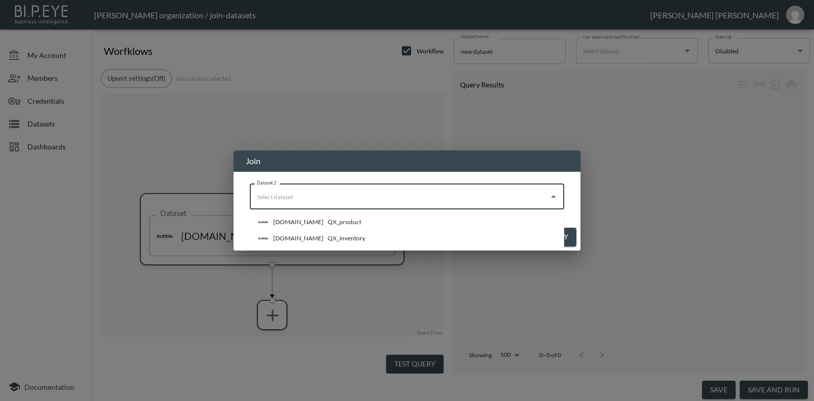
click at [333, 238] on div "QX_inventory" at bounding box center [347, 238] width 38 height 9
type input "QX_inventory"
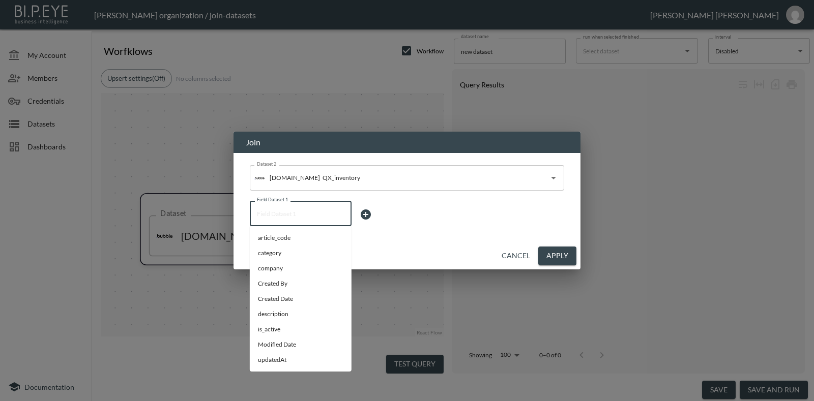
click at [295, 214] on input "Field Dataset 1" at bounding box center [300, 213] width 93 height 16
click at [294, 237] on span "article_code" at bounding box center [300, 237] width 85 height 9
type input "article_code"
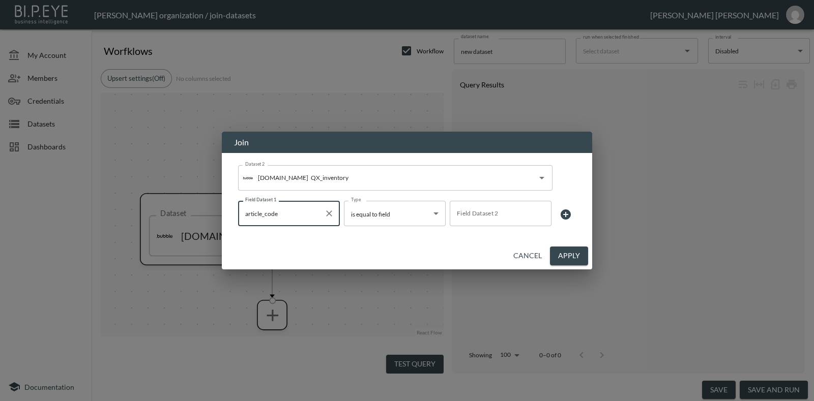
click at [496, 204] on div "Field Dataset 2" at bounding box center [501, 213] width 102 height 25
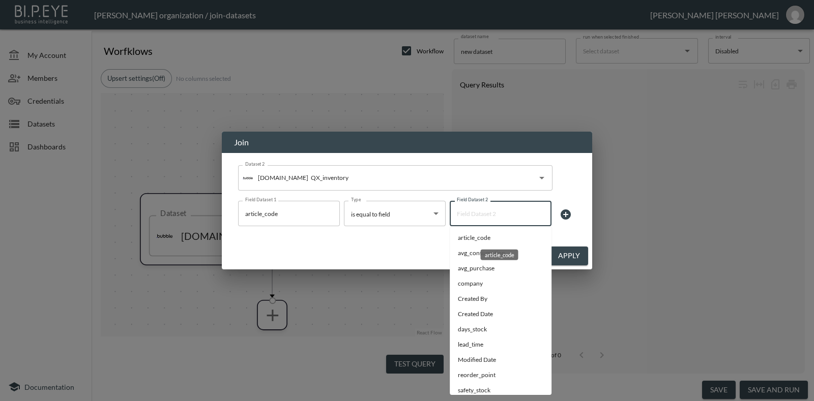
click at [502, 240] on span "article_code" at bounding box center [500, 237] width 85 height 9
type input "article_code"
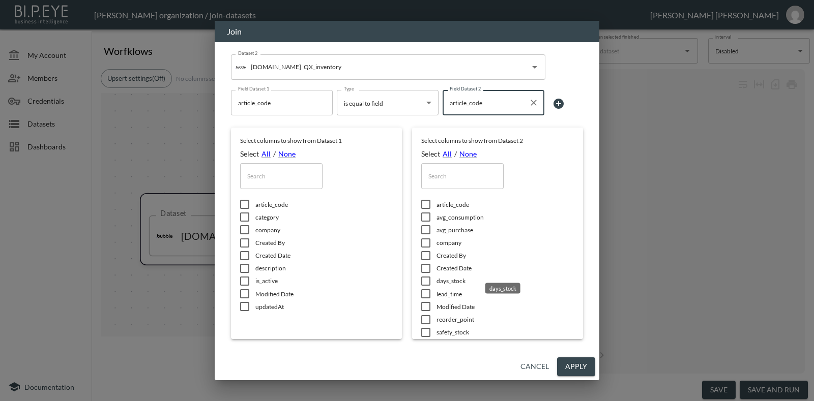
scroll to position [38, 0]
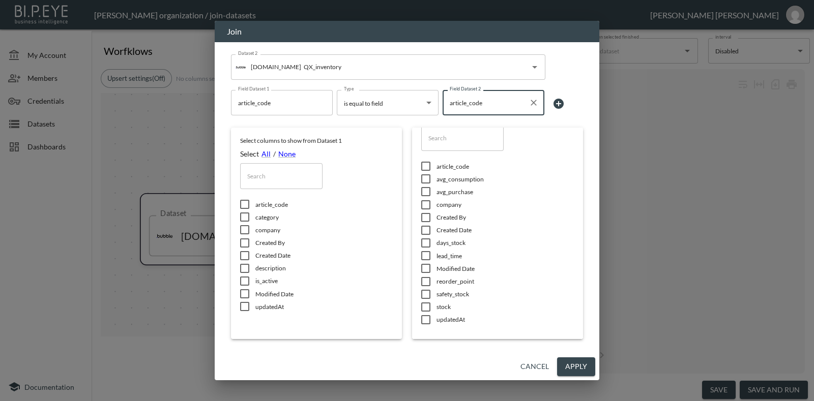
click at [534, 365] on button "Cancel" at bounding box center [534, 367] width 37 height 19
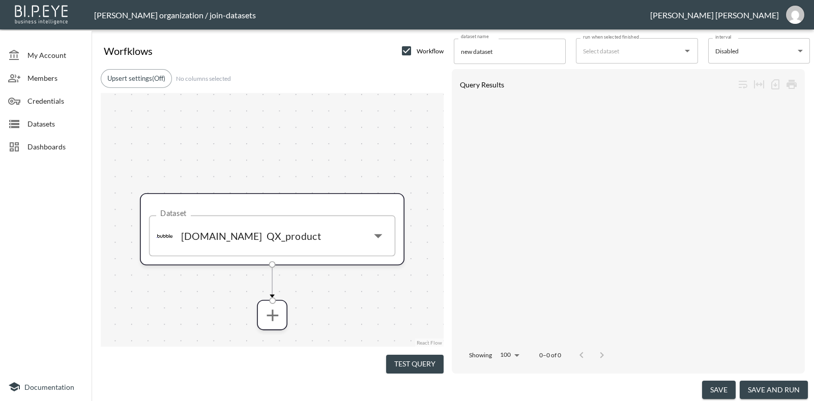
click at [44, 142] on span "Dashboards" at bounding box center [55, 146] width 56 height 11
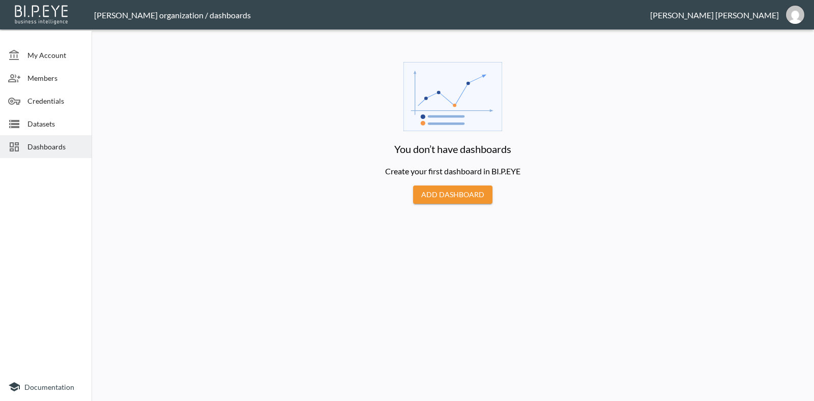
click at [40, 105] on span "Credentials" at bounding box center [55, 101] width 56 height 11
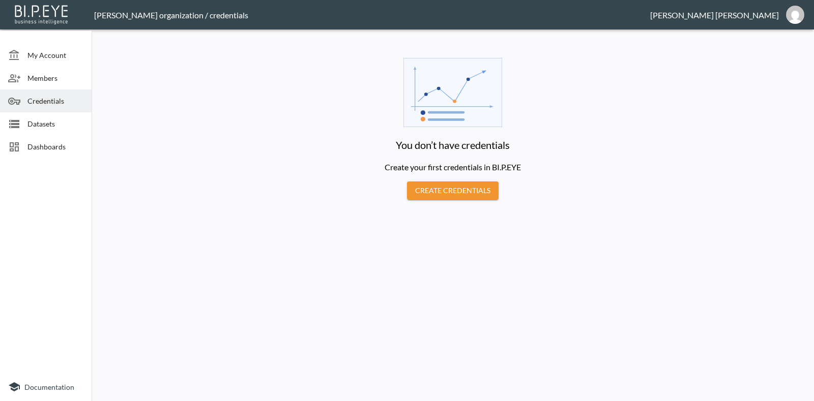
click at [452, 187] on button "Create Credentials" at bounding box center [453, 191] width 92 height 19
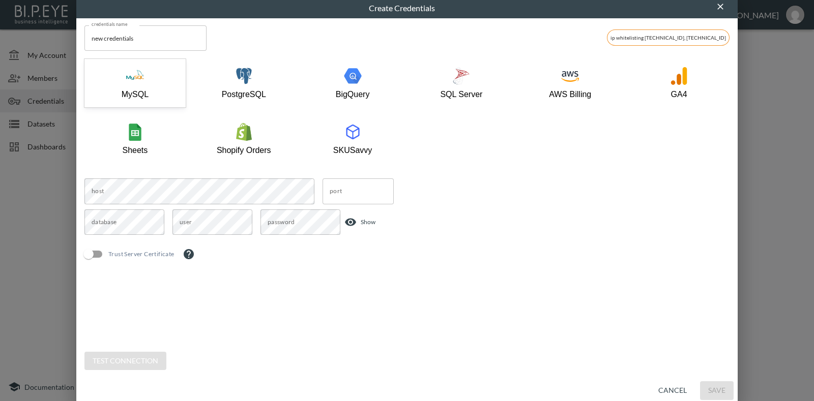
click at [723, 7] on icon "button" at bounding box center [720, 7] width 10 height 10
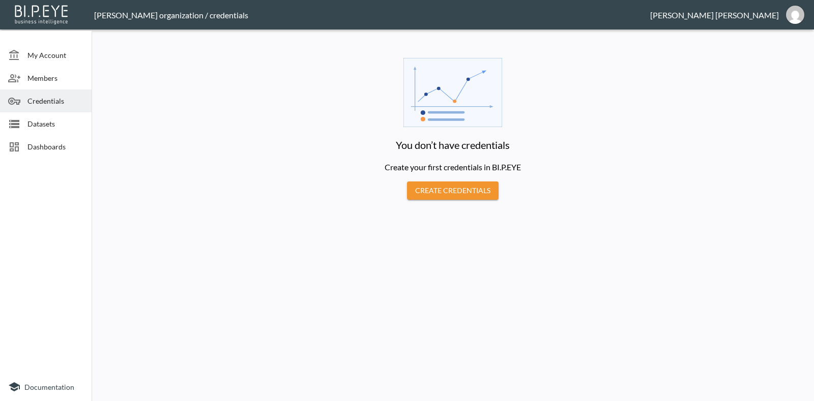
click at [61, 150] on span "Dashboards" at bounding box center [55, 146] width 56 height 11
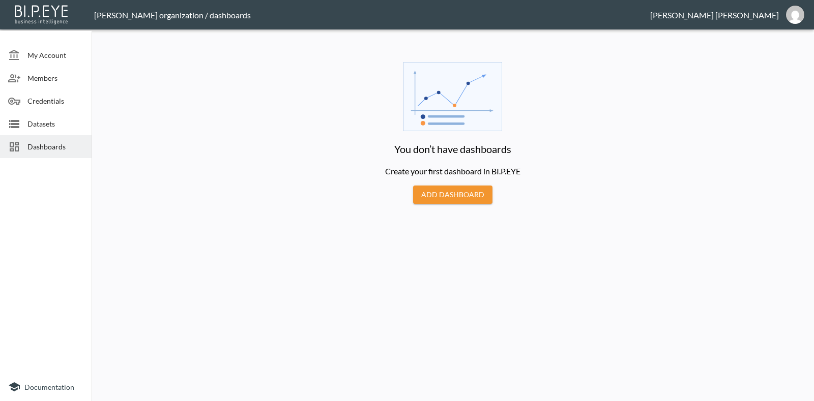
click at [58, 111] on div "Credentials" at bounding box center [46, 101] width 92 height 23
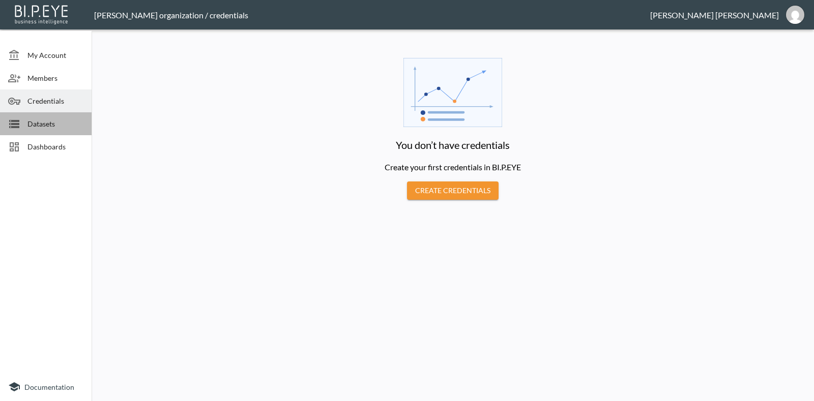
click at [57, 116] on div "Datasets" at bounding box center [46, 123] width 92 height 23
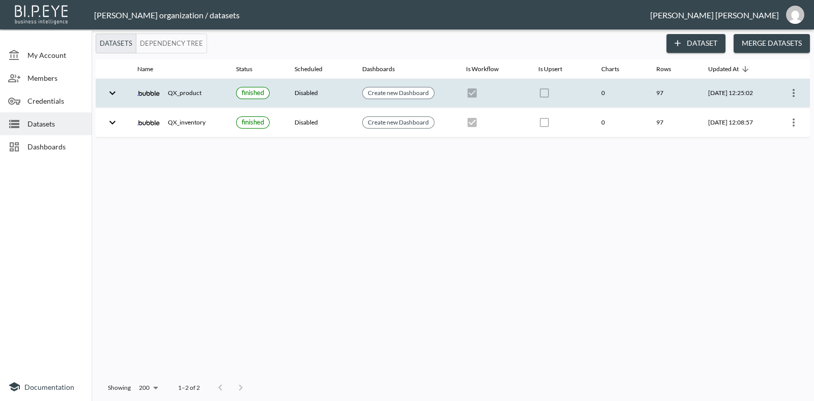
click at [798, 97] on icon "more" at bounding box center [793, 93] width 12 height 12
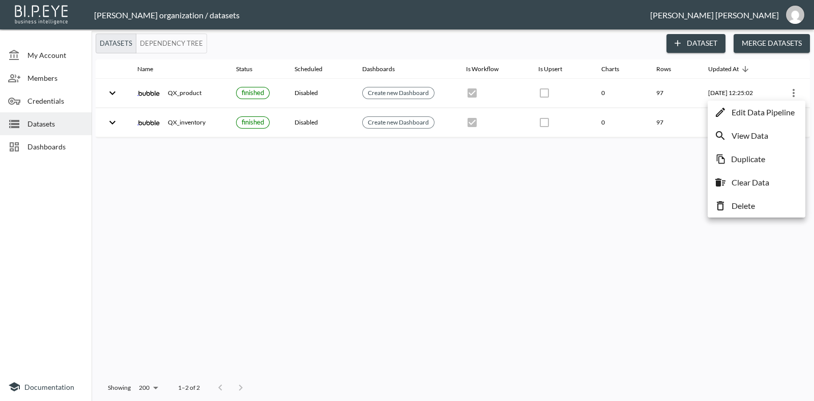
click at [617, 167] on div at bounding box center [407, 200] width 814 height 401
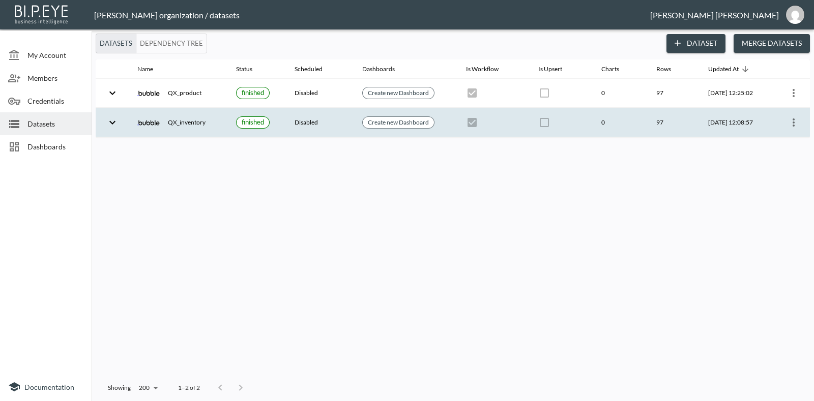
click at [792, 119] on icon "more" at bounding box center [793, 122] width 2 height 8
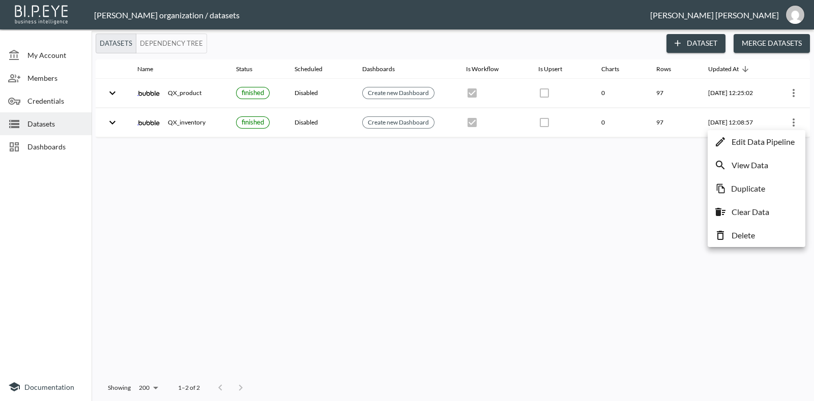
click at [759, 148] on li "Edit Data Pipeline" at bounding box center [756, 142] width 93 height 18
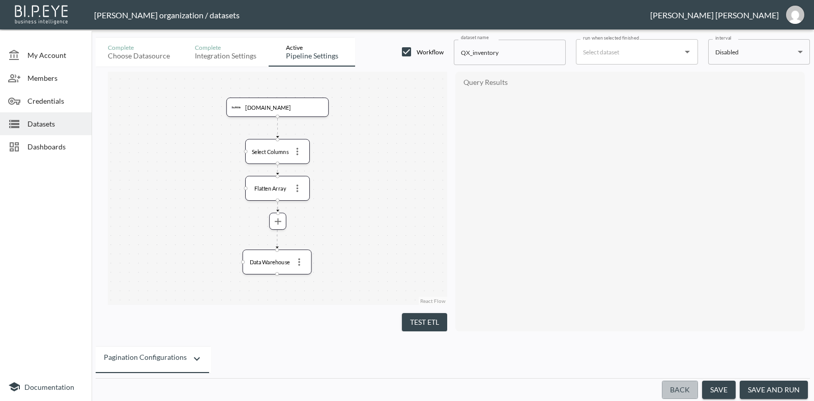
click at [679, 391] on button "Back" at bounding box center [680, 390] width 36 height 19
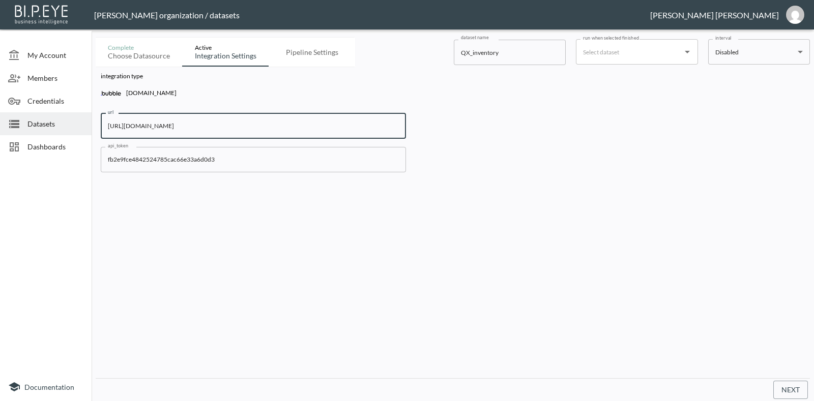
click at [335, 125] on input "[URL][DOMAIN_NAME]" at bounding box center [253, 125] width 305 height 25
paste input "text"
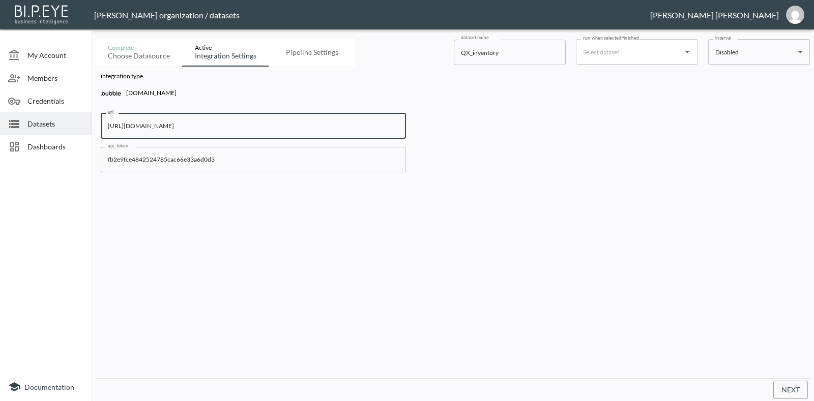
click at [303, 126] on input "[URL][DOMAIN_NAME]" at bounding box center [253, 125] width 305 height 25
type input "[URL][DOMAIN_NAME]"
click at [57, 150] on span "Dashboards" at bounding box center [55, 146] width 56 height 11
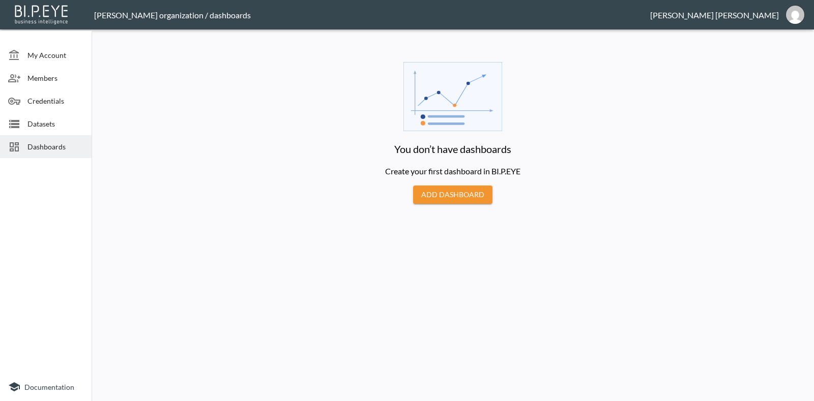
click at [444, 192] on button "Add Dashboard" at bounding box center [452, 195] width 79 height 19
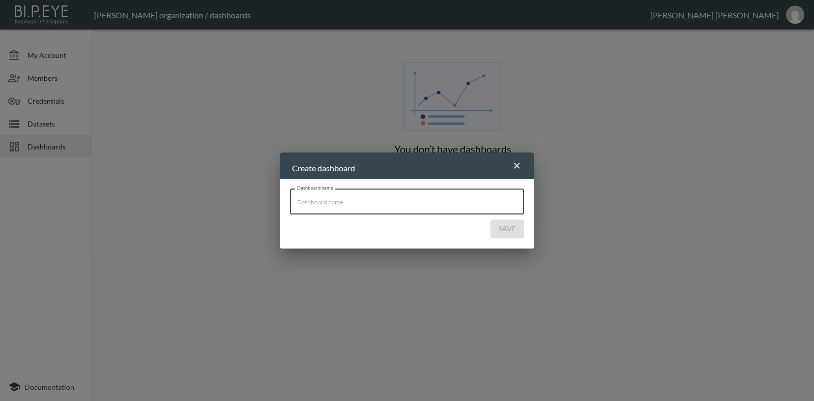
click at [433, 203] on input "Dashboard name" at bounding box center [407, 201] width 234 height 25
type input "QX_inventory"
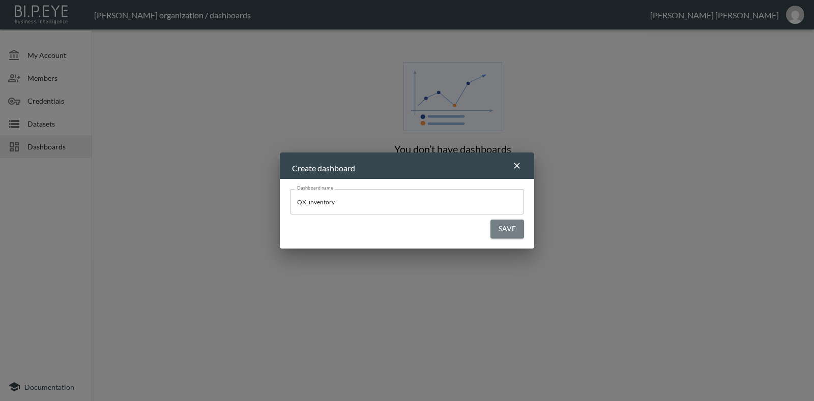
click at [517, 232] on button "Save" at bounding box center [507, 229] width 34 height 19
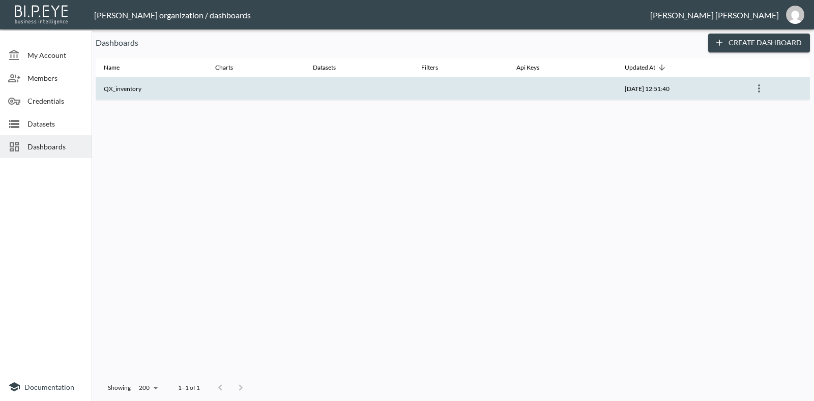
click at [542, 90] on th at bounding box center [562, 88] width 108 height 23
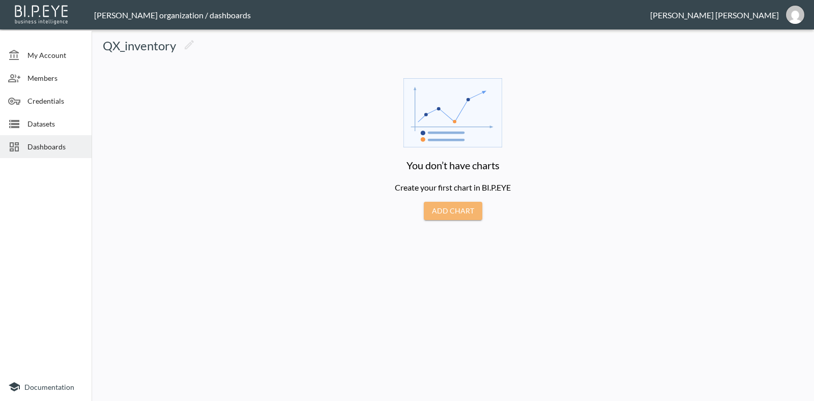
click at [460, 203] on button "Add Chart" at bounding box center [453, 211] width 58 height 19
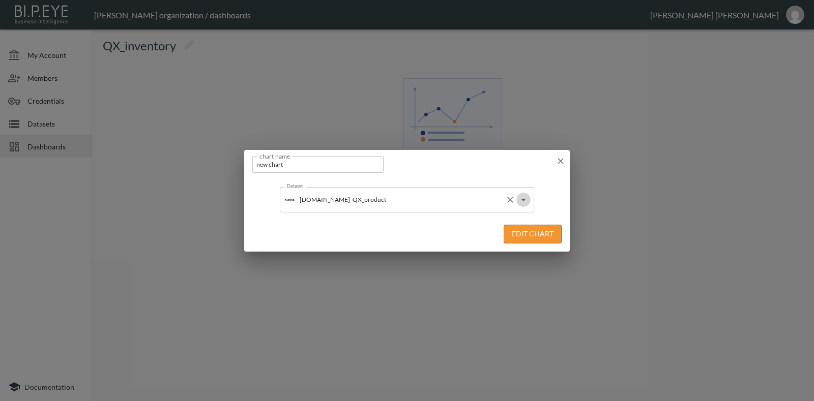
click at [522, 202] on icon "Open" at bounding box center [523, 200] width 12 height 12
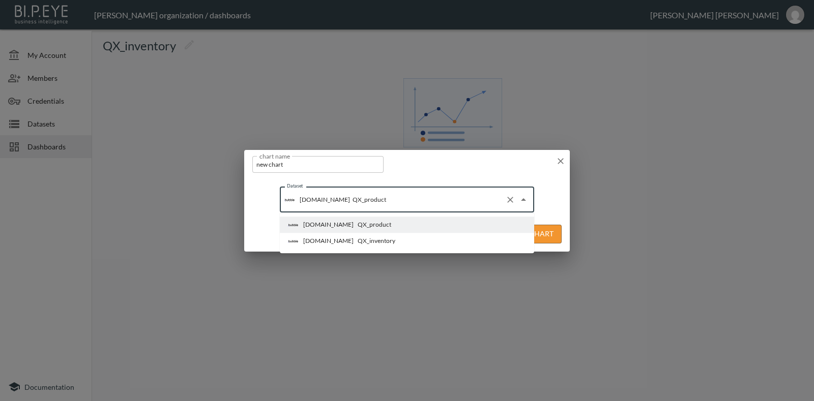
click at [397, 235] on li "[DOMAIN_NAME] QX_inventory" at bounding box center [407, 241] width 254 height 16
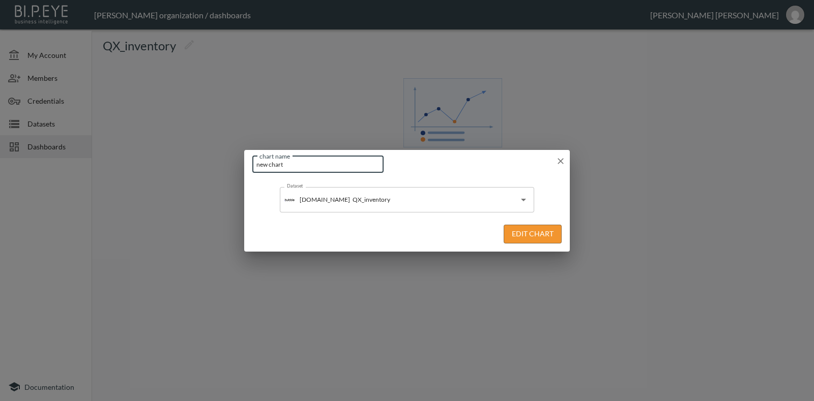
click at [334, 166] on input "new chart" at bounding box center [317, 164] width 131 height 17
click at [521, 234] on button "Edit Chart" at bounding box center [532, 234] width 58 height 19
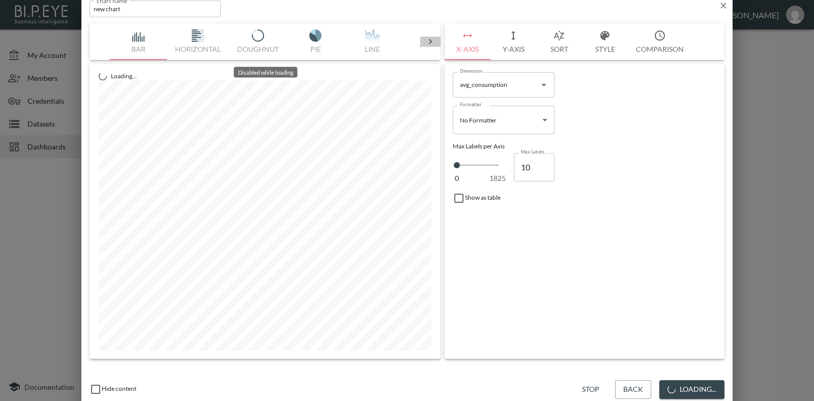
click at [433, 43] on icon at bounding box center [430, 42] width 10 height 10
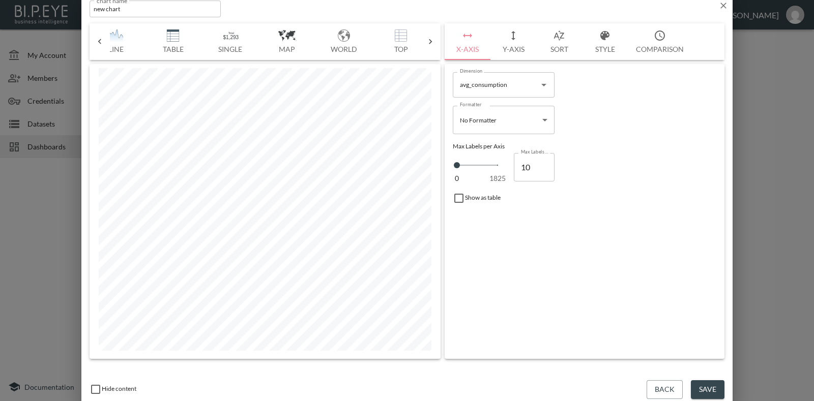
scroll to position [0, 290]
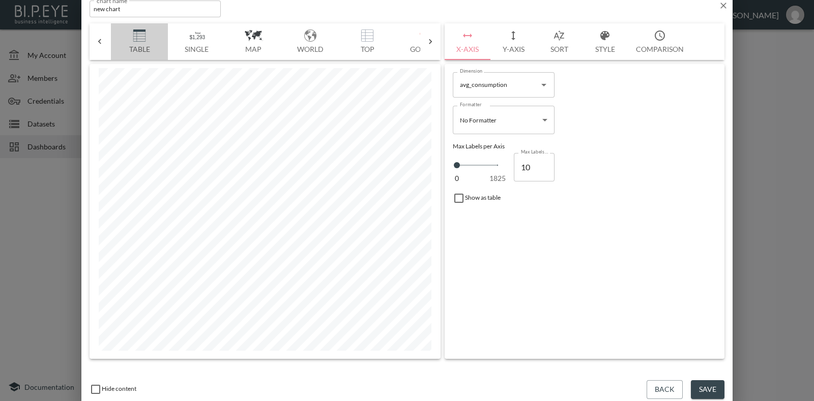
click at [132, 43] on button "Table" at bounding box center [139, 41] width 57 height 37
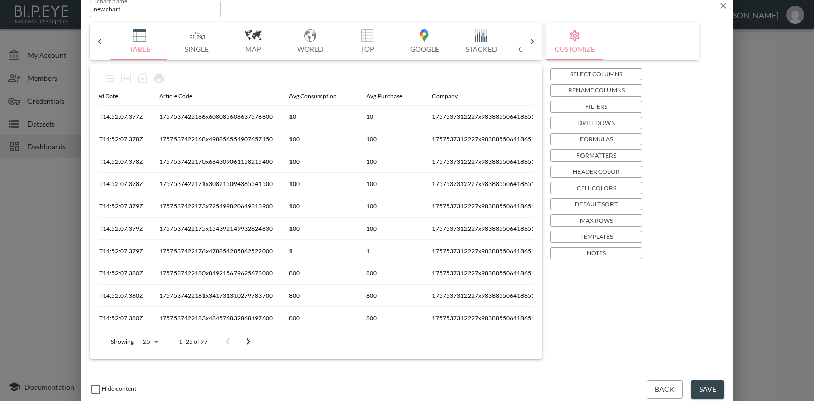
scroll to position [0, 116]
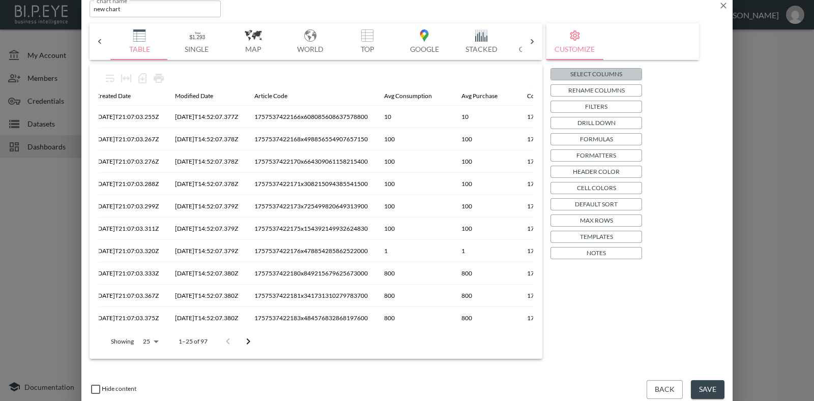
click at [597, 74] on p "Select Columns" at bounding box center [596, 74] width 52 height 11
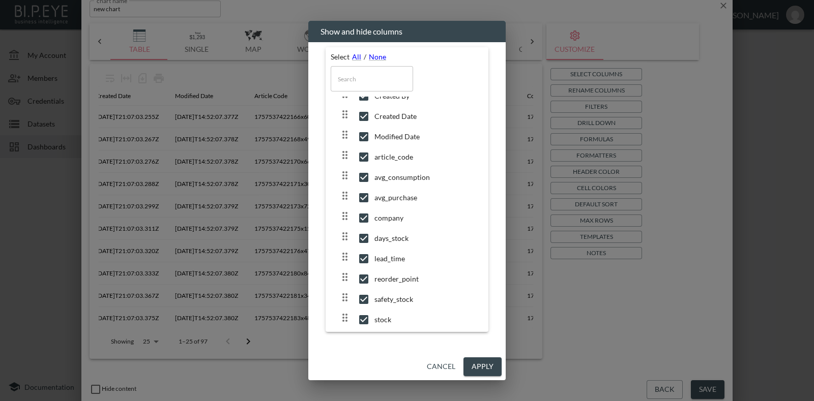
scroll to position [0, 0]
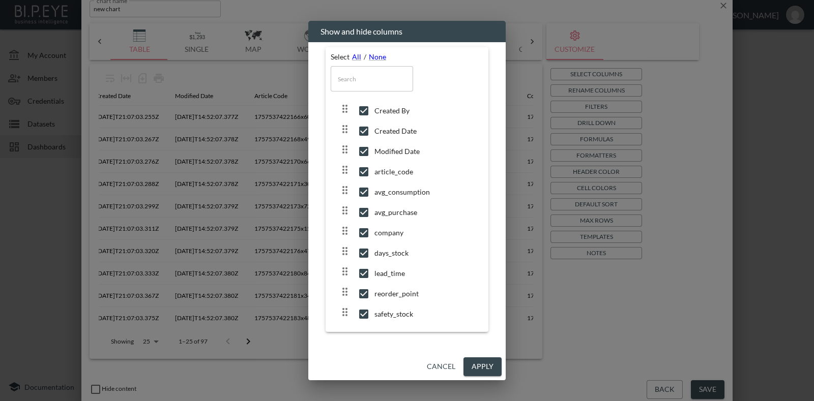
click at [451, 364] on button "Cancel" at bounding box center [441, 367] width 37 height 19
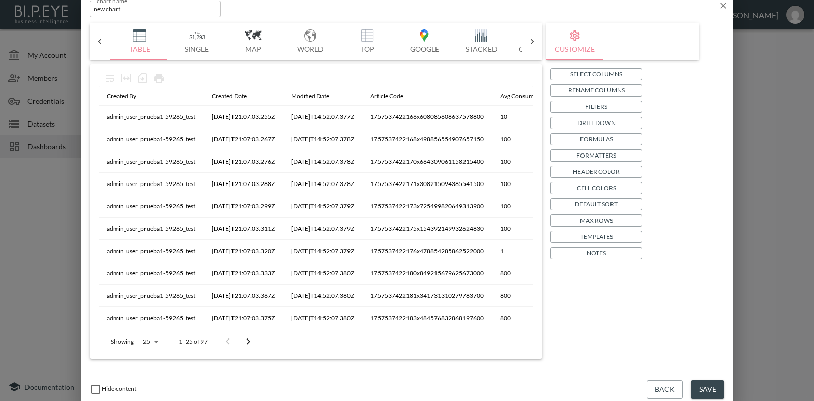
click at [369, 44] on button "Top" at bounding box center [367, 41] width 57 height 37
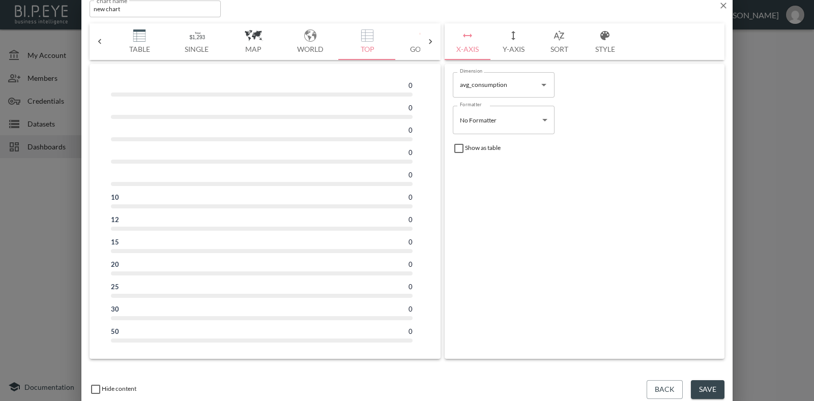
click at [132, 41] on img "button" at bounding box center [139, 35] width 41 height 12
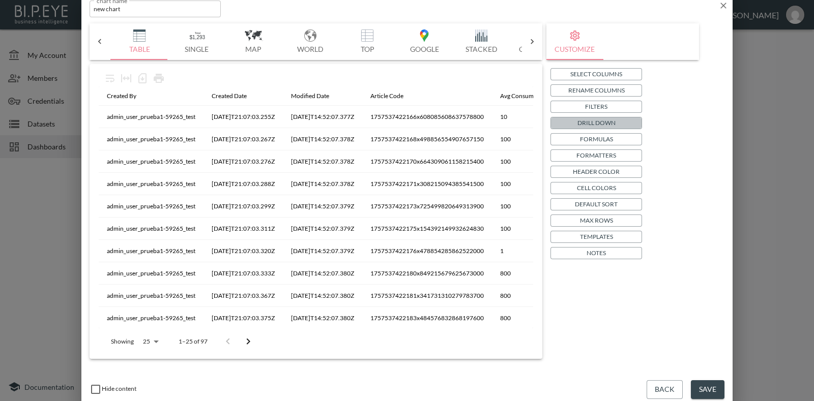
click at [603, 123] on p "Drill Down" at bounding box center [596, 122] width 38 height 11
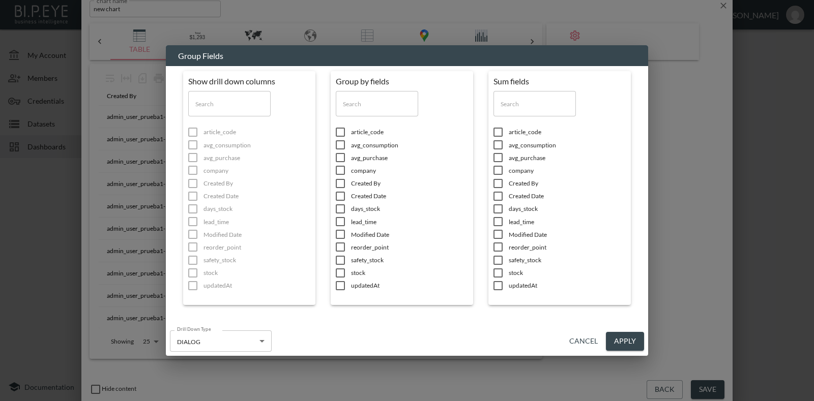
click at [234, 191] on ul "article_code avg_consumption avg_purchase company Created By Created Date days_…" at bounding box center [254, 209] width 132 height 174
click at [193, 193] on ul "article_code avg_consumption avg_purchase company Created By Created Date days_…" at bounding box center [254, 209] width 132 height 174
click at [191, 224] on ul "article_code avg_consumption avg_purchase company Created By Created Date days_…" at bounding box center [254, 209] width 132 height 174
click at [340, 130] on input "checkbox" at bounding box center [340, 132] width 21 height 10
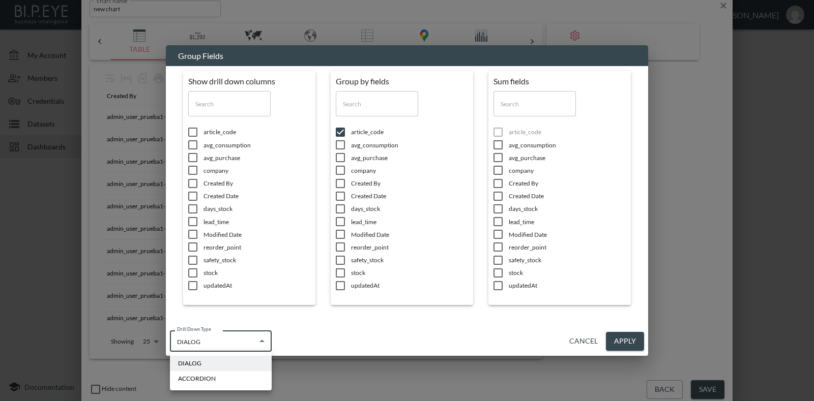
click at [261, 343] on body "BI.P.EYE, Interactive Analytics Dashboards - app [PERSON_NAME] organization / d…" at bounding box center [407, 200] width 814 height 401
click at [294, 336] on div at bounding box center [407, 200] width 814 height 401
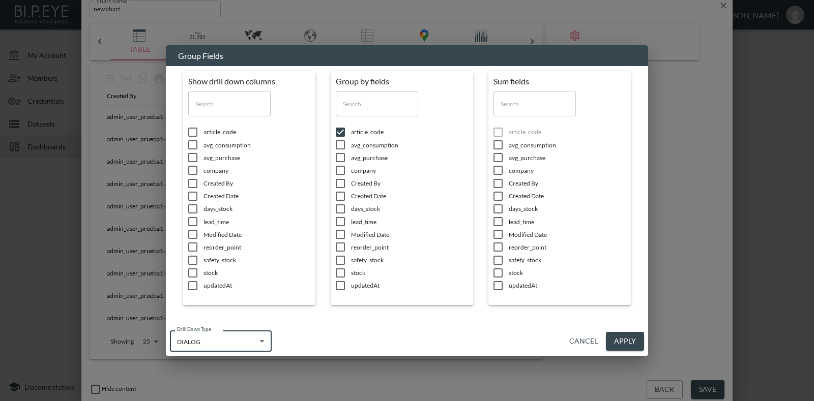
click at [589, 340] on button "Cancel" at bounding box center [583, 341] width 37 height 19
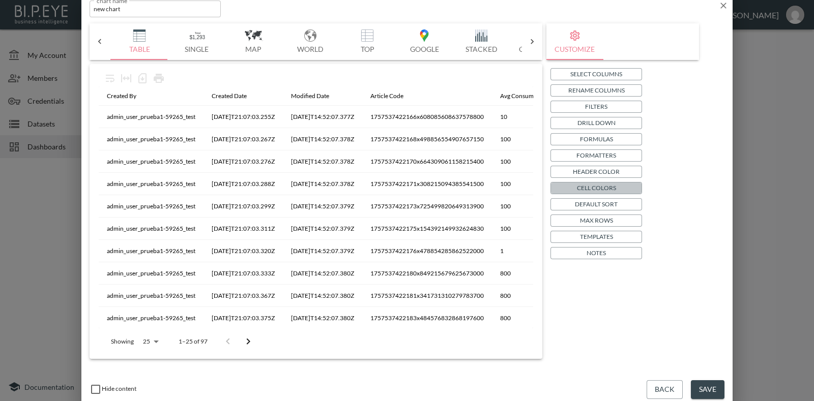
click at [582, 188] on p "Cell Colors" at bounding box center [596, 188] width 39 height 11
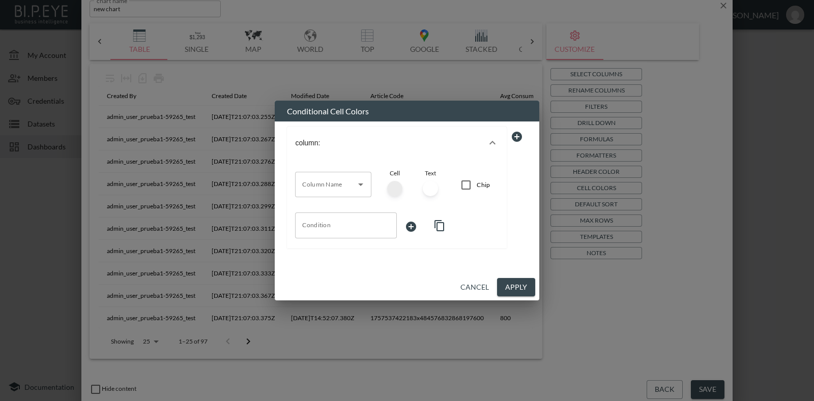
click at [359, 180] on icon "Open" at bounding box center [360, 185] width 12 height 12
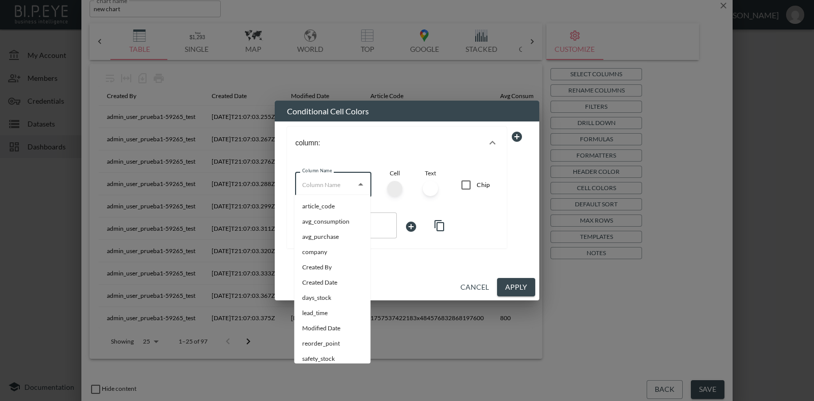
click at [349, 207] on li "article_code" at bounding box center [332, 206] width 76 height 15
type input "article_code"
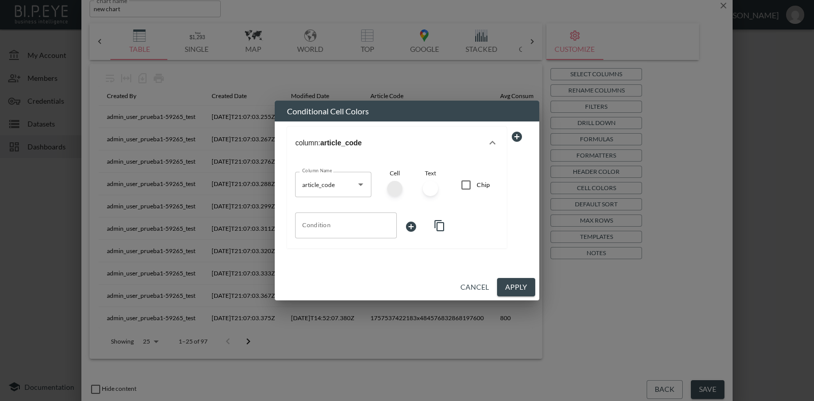
click at [396, 187] on div at bounding box center [394, 188] width 15 height 15
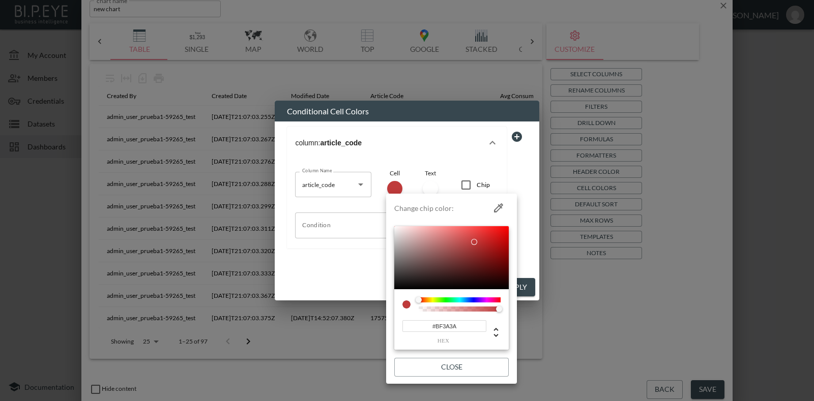
type input "#BD3333"
drag, startPoint x: 436, startPoint y: 241, endPoint x: 478, endPoint y: 243, distance: 41.7
click at [478, 243] on div at bounding box center [451, 257] width 114 height 63
click at [369, 255] on div at bounding box center [407, 200] width 814 height 401
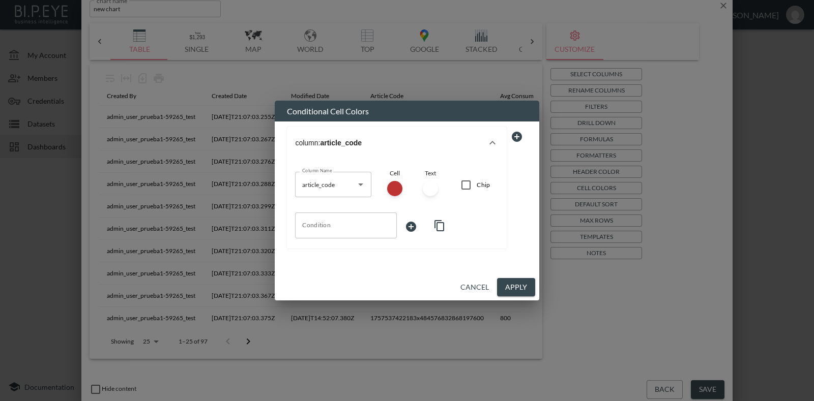
click at [521, 293] on button "Apply" at bounding box center [516, 287] width 38 height 19
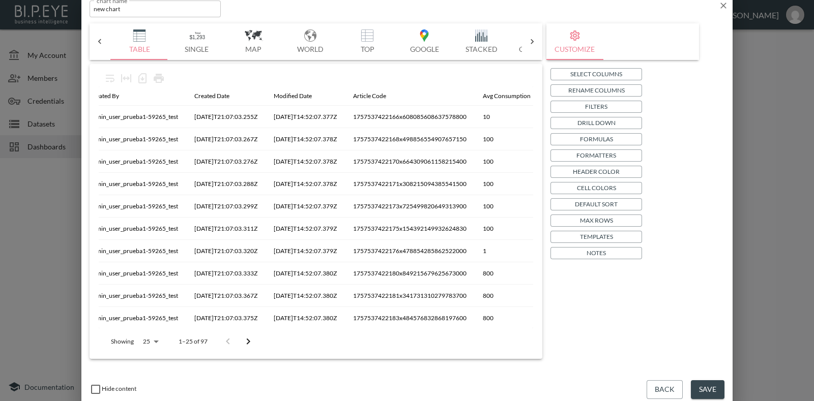
scroll to position [0, 20]
click at [604, 185] on p "Cell Colors" at bounding box center [596, 188] width 39 height 11
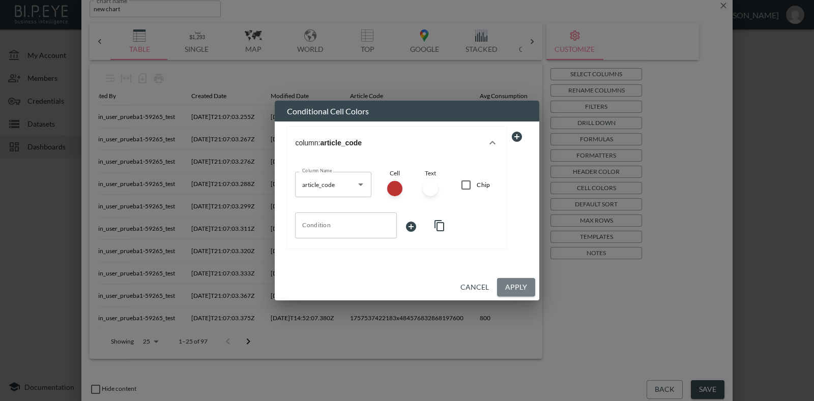
click at [523, 285] on button "Apply" at bounding box center [516, 287] width 38 height 19
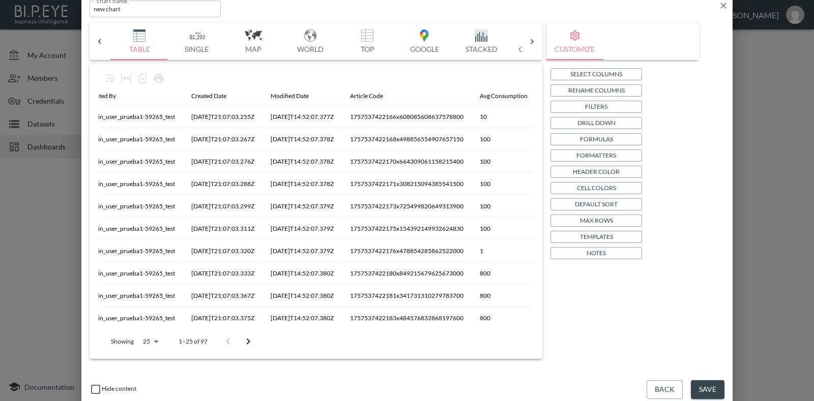
click at [590, 183] on p "Cell Colors" at bounding box center [596, 188] width 39 height 11
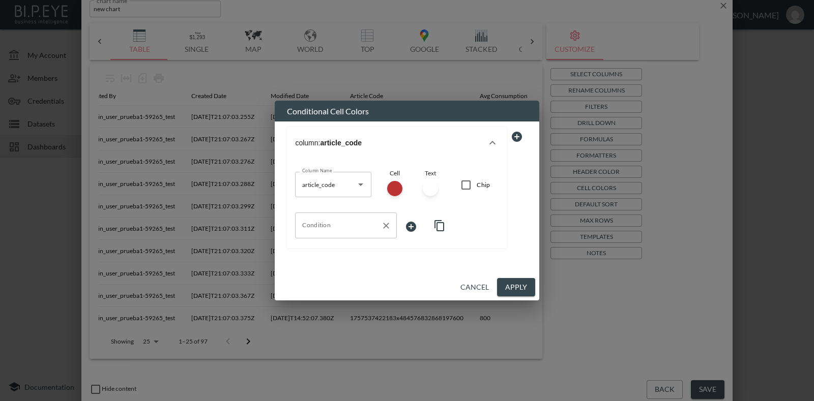
click at [384, 221] on icon "Clear" at bounding box center [386, 226] width 10 height 10
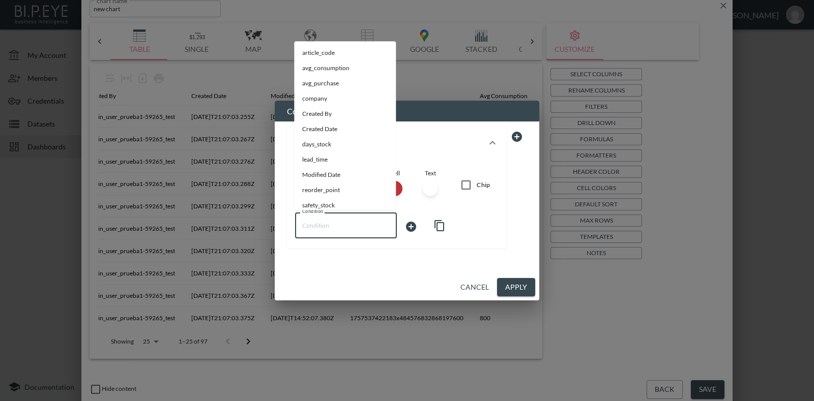
click at [378, 218] on input "Condition" at bounding box center [346, 225] width 93 height 16
click at [470, 256] on div "column: article_code Column Name article_code Column Name Cell Text Chip Condit…" at bounding box center [407, 192] width 240 height 130
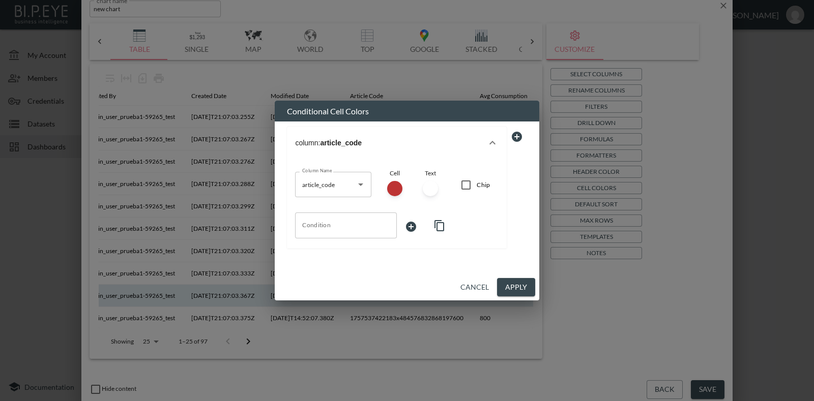
click at [507, 291] on button "Apply" at bounding box center [516, 287] width 38 height 19
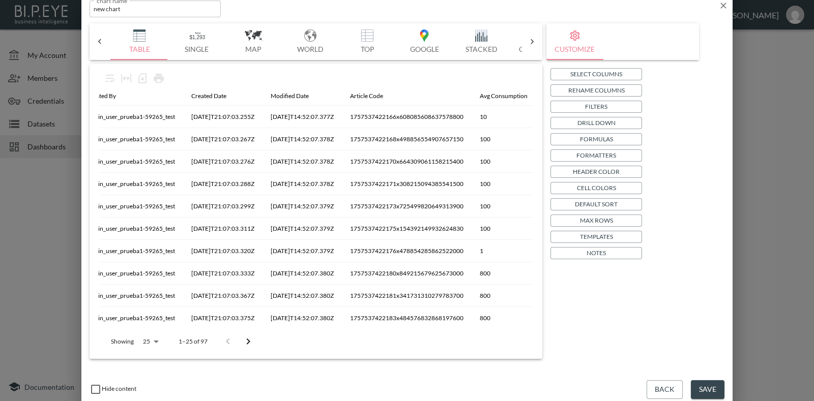
click at [704, 388] on button "Save" at bounding box center [708, 389] width 34 height 19
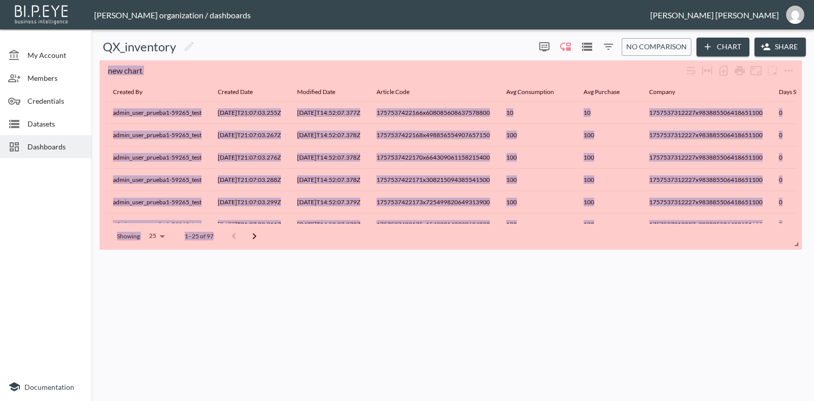
drag, startPoint x: 267, startPoint y: 121, endPoint x: 813, endPoint y: 243, distance: 559.8
click at [813, 243] on div "QX_inventory 0 0 No comparison Chart Share new chart Created By Created Date Mo…" at bounding box center [453, 218] width 722 height 368
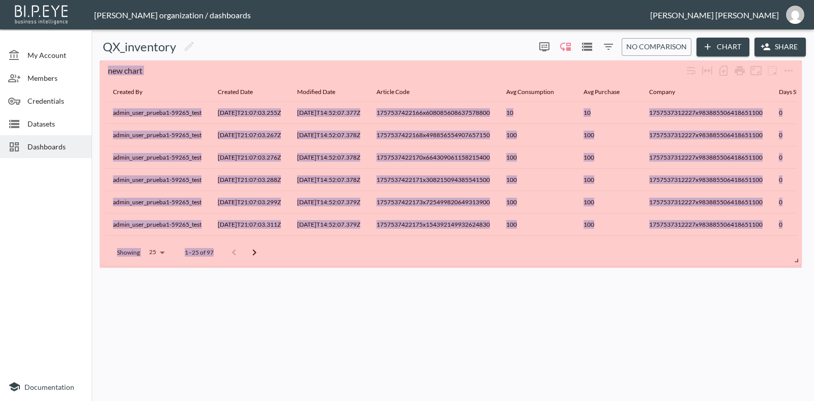
drag, startPoint x: 809, startPoint y: 249, endPoint x: 813, endPoint y: 256, distance: 8.2
click at [813, 256] on div "QX_inventory 0 0 No comparison Chart Share new chart Created By Created Date Mo…" at bounding box center [453, 218] width 722 height 368
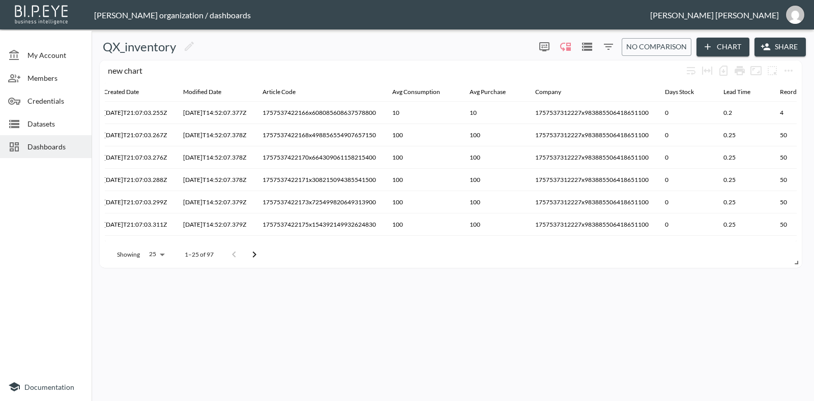
scroll to position [0, 0]
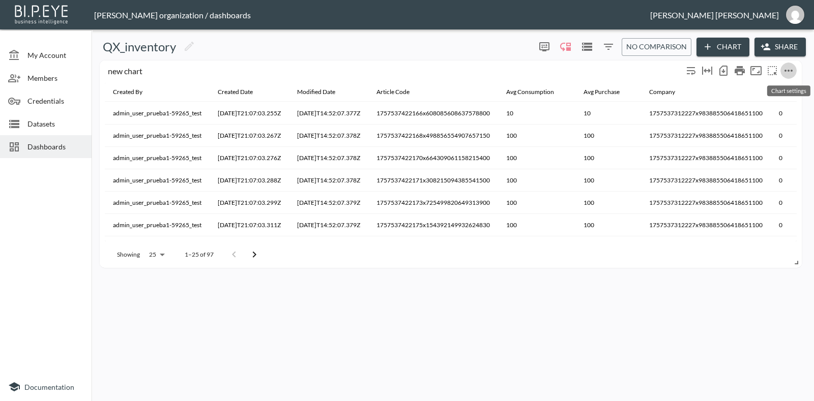
click at [789, 70] on icon "more" at bounding box center [788, 71] width 12 height 12
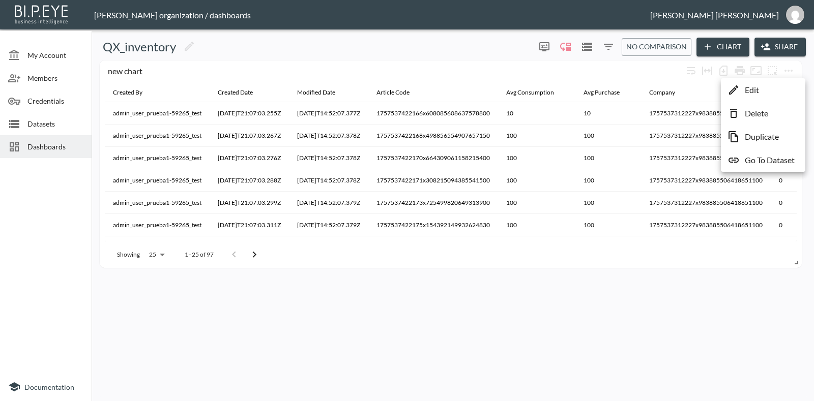
click at [773, 85] on li "Edit" at bounding box center [762, 90] width 79 height 18
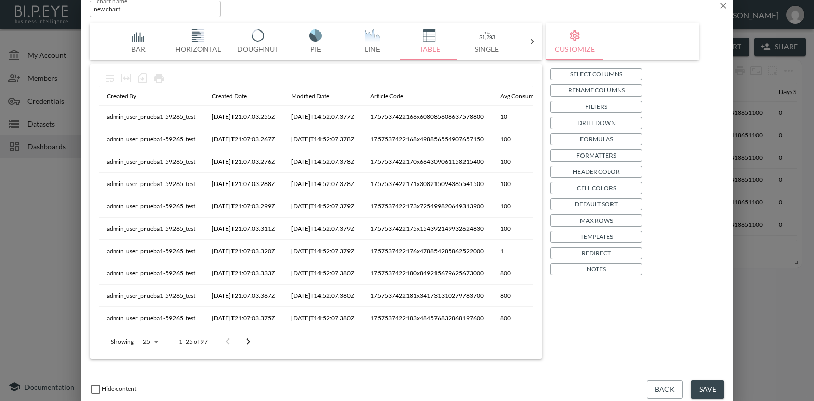
click at [607, 184] on p "Cell Colors" at bounding box center [596, 188] width 39 height 11
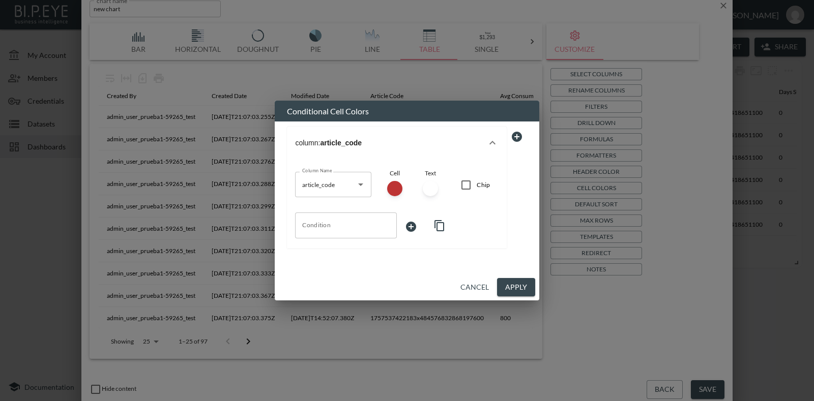
click at [386, 222] on input "Condition" at bounding box center [346, 225] width 93 height 16
click at [482, 287] on button "Cancel" at bounding box center [474, 287] width 37 height 19
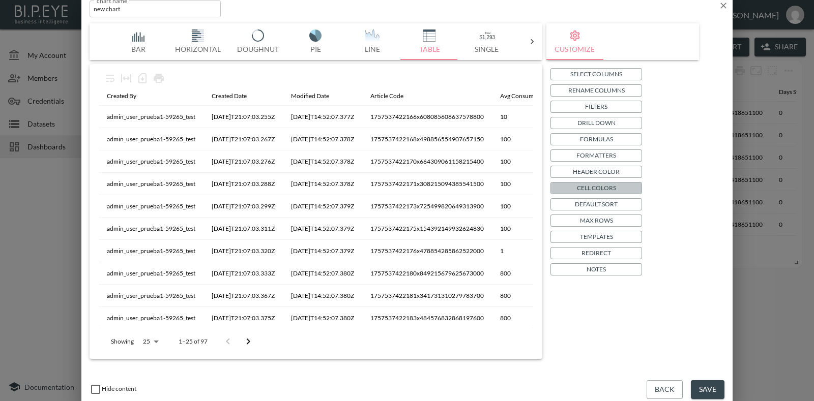
click at [581, 184] on p "Cell Colors" at bounding box center [596, 188] width 39 height 11
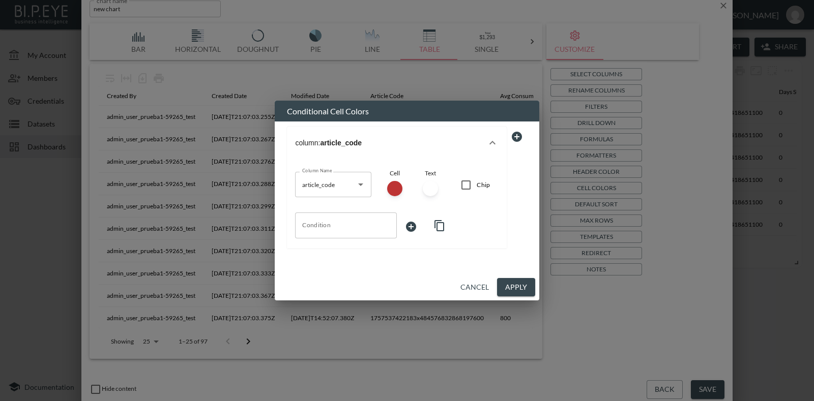
click at [368, 218] on input "Condition" at bounding box center [346, 225] width 93 height 16
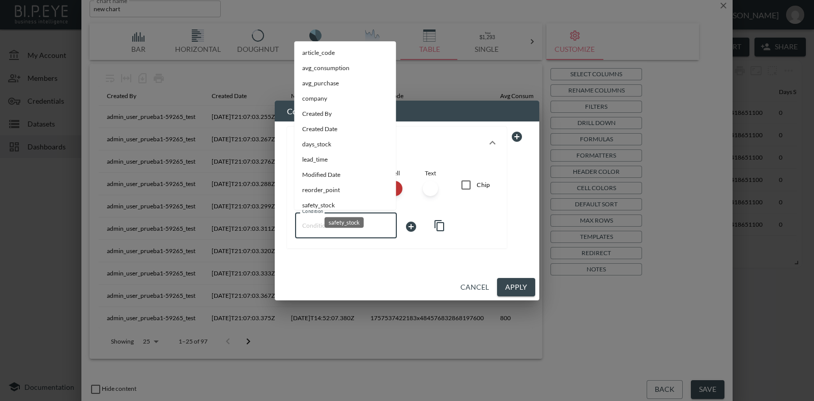
click at [307, 204] on span "safety_stock" at bounding box center [344, 205] width 85 height 9
type input "safety_stock"
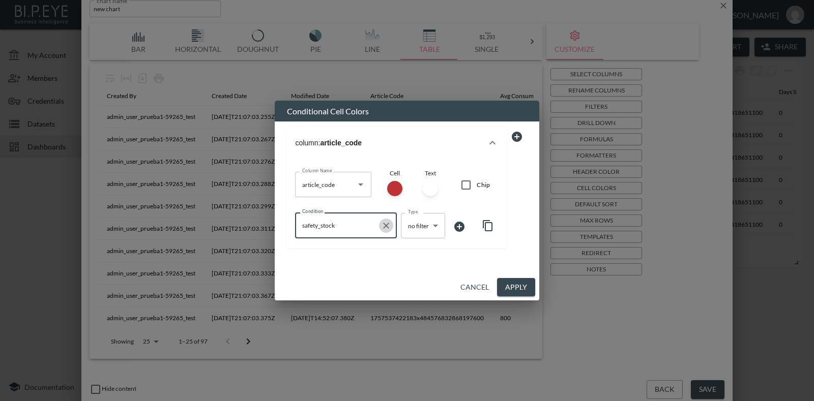
click at [389, 225] on icon "Clear" at bounding box center [386, 226] width 10 height 10
click at [381, 225] on input "Condition" at bounding box center [346, 225] width 93 height 16
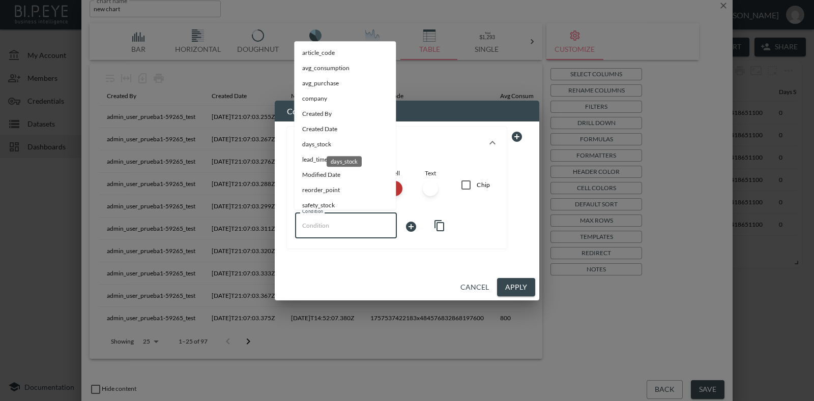
click at [335, 143] on span "days_stock" at bounding box center [344, 144] width 85 height 9
type input "days_stock"
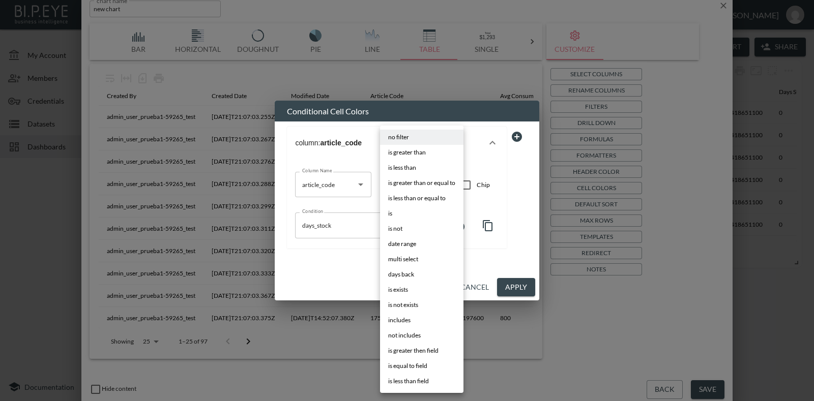
click at [427, 220] on body "BI.P.EYE, Interactive Analytics Dashboards - app [PERSON_NAME] organization / d…" at bounding box center [407, 200] width 814 height 401
click at [425, 170] on li "is less than" at bounding box center [421, 167] width 83 height 15
type input "is less than"
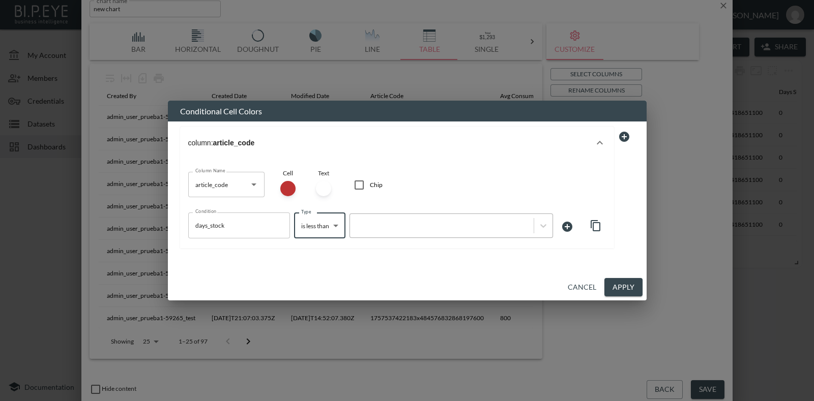
click at [454, 224] on div at bounding box center [441, 226] width 173 height 10
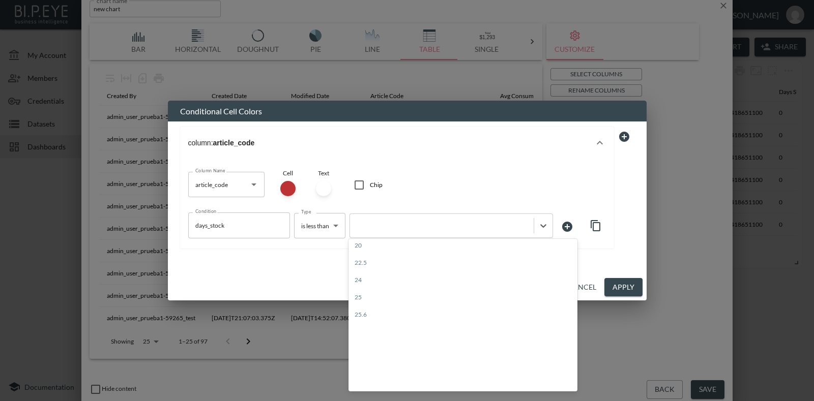
scroll to position [106, 0]
click at [403, 221] on div at bounding box center [441, 226] width 173 height 10
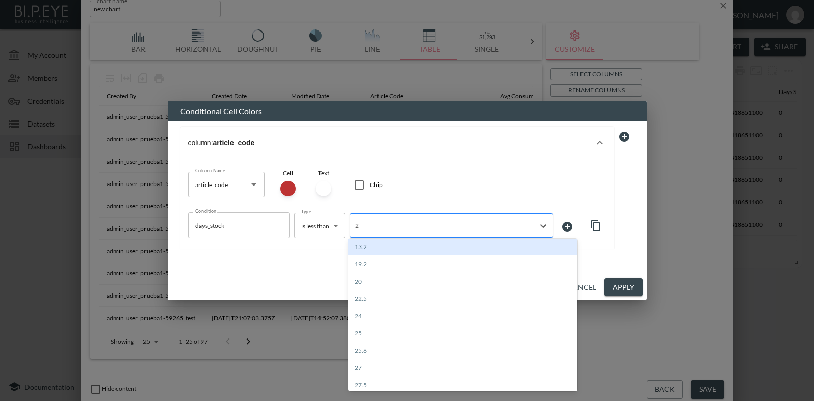
type input "20"
click at [400, 244] on div "20" at bounding box center [462, 247] width 229 height 16
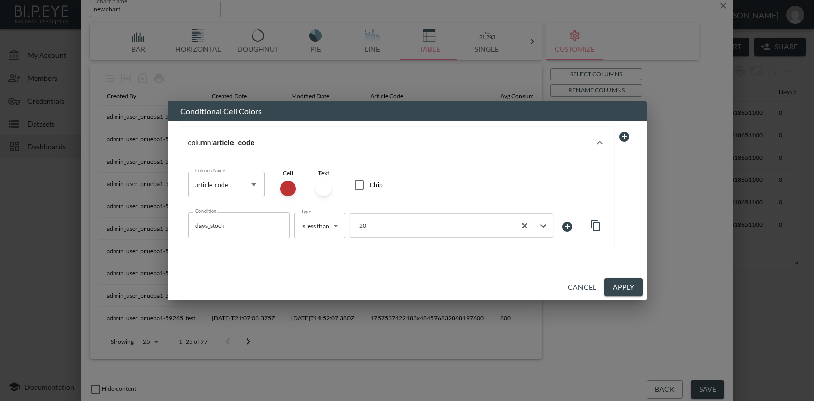
click at [626, 280] on button "Apply" at bounding box center [623, 287] width 38 height 19
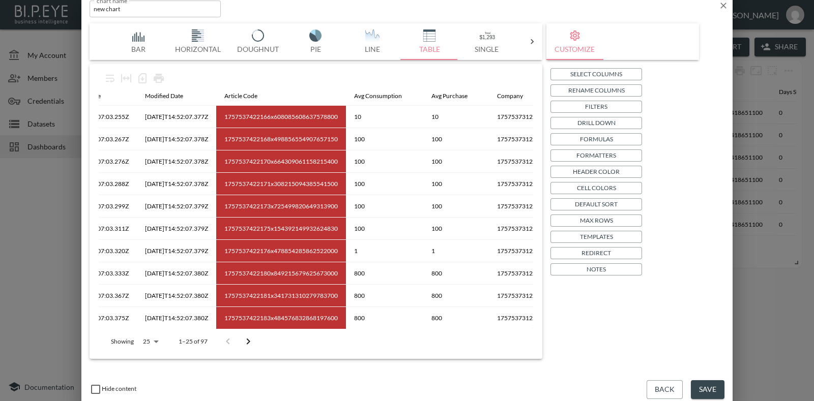
scroll to position [0, 149]
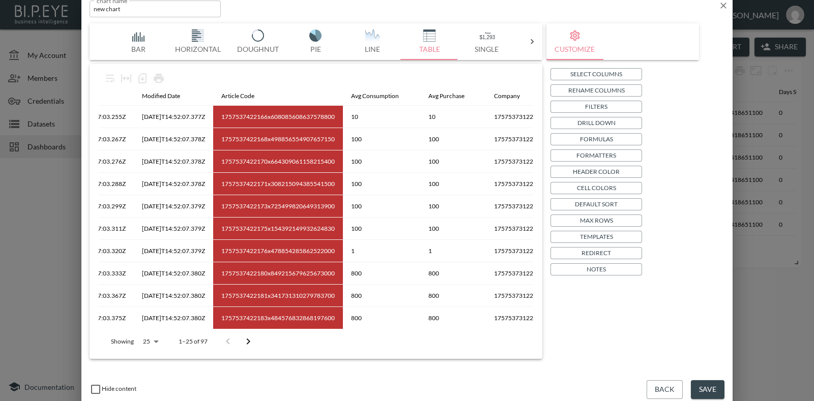
click at [712, 394] on button "Save" at bounding box center [708, 389] width 34 height 19
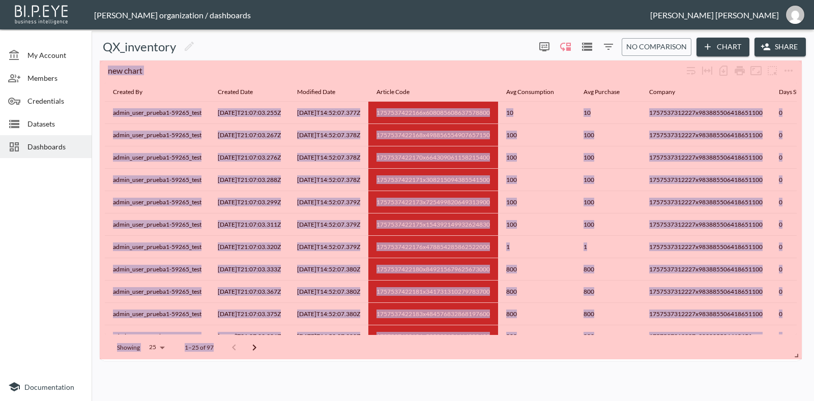
drag, startPoint x: 795, startPoint y: 264, endPoint x: 813, endPoint y: 364, distance: 101.8
click at [813, 364] on div "QX_inventory 0 0 No comparison Chart Share new chart Created By Created Date Mo…" at bounding box center [453, 218] width 722 height 368
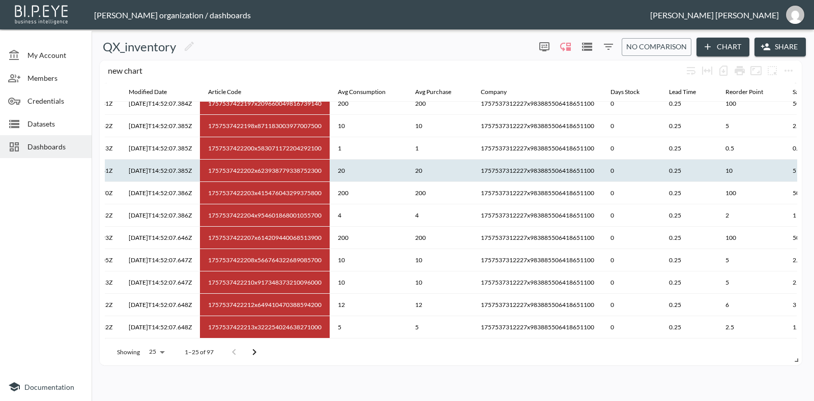
scroll to position [327, 168]
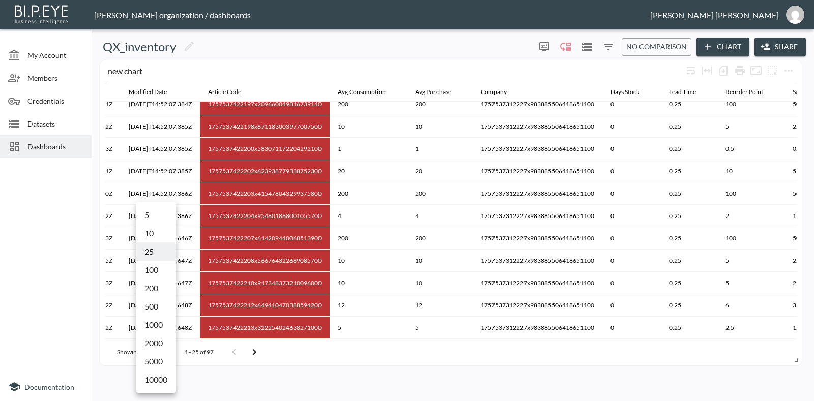
click at [160, 352] on body "BI.P.EYE, Interactive Analytics Dashboards - app [PERSON_NAME] organization / d…" at bounding box center [407, 200] width 814 height 401
click at [156, 324] on li "1000" at bounding box center [155, 325] width 39 height 18
type input "1000"
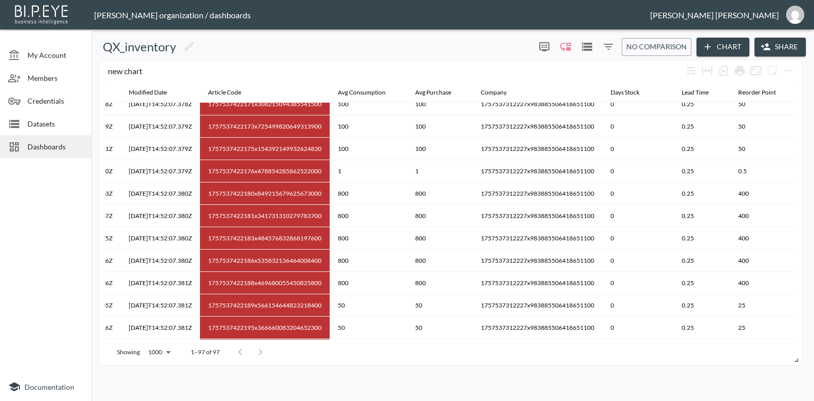
scroll to position [0, 168]
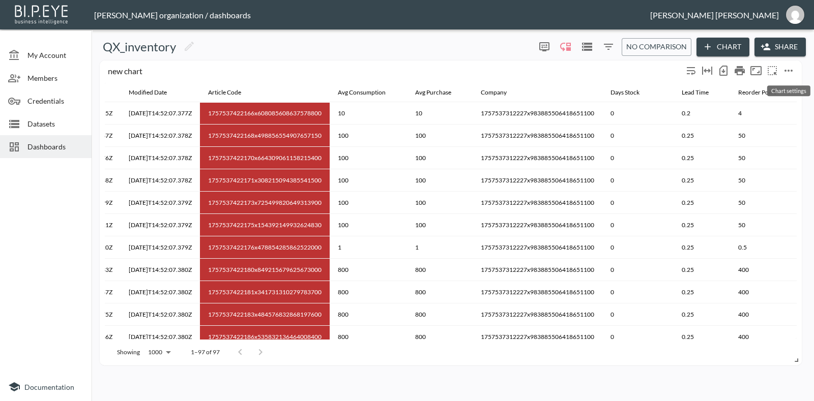
click at [786, 70] on icon "more" at bounding box center [788, 71] width 12 height 12
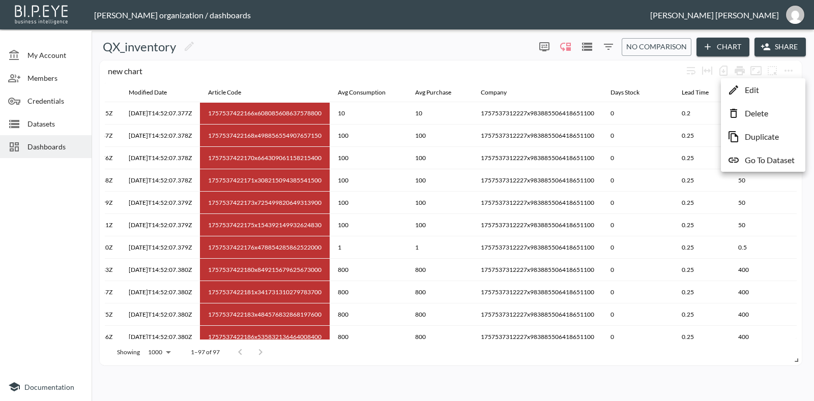
click at [753, 92] on p "Edit" at bounding box center [752, 90] width 14 height 12
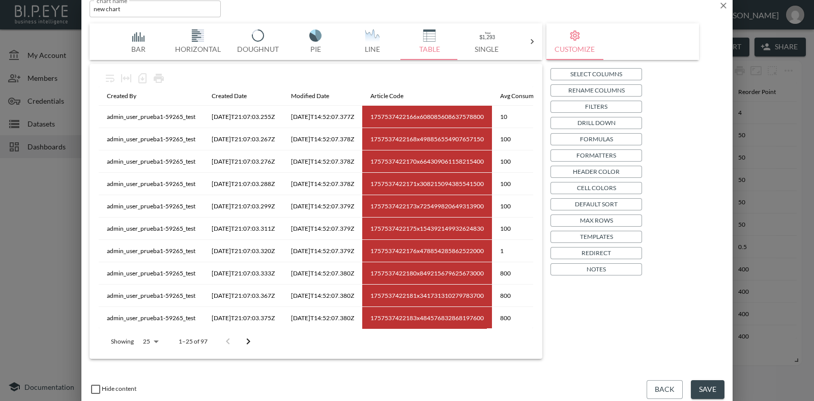
click at [723, 3] on icon "button" at bounding box center [723, 6] width 10 height 10
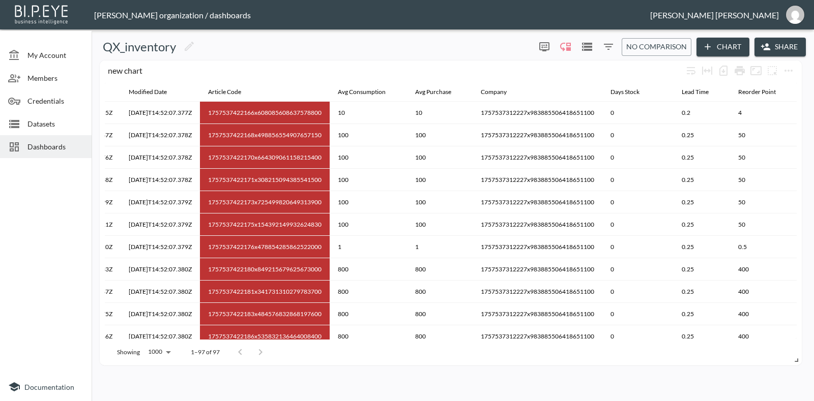
scroll to position [0, 169]
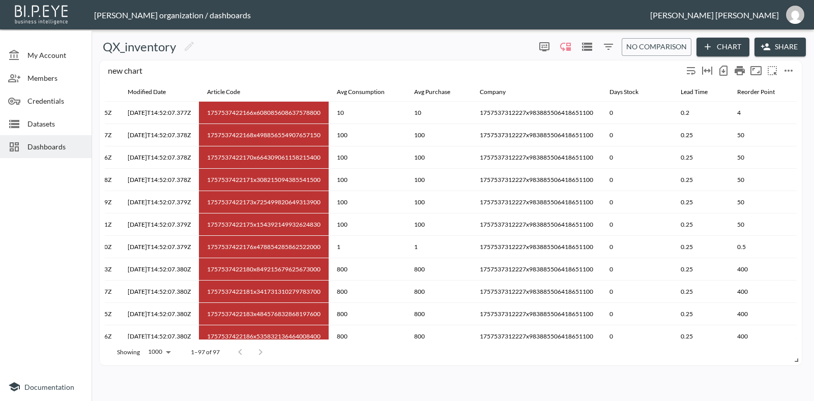
click at [788, 71] on icon "more" at bounding box center [788, 71] width 8 height 2
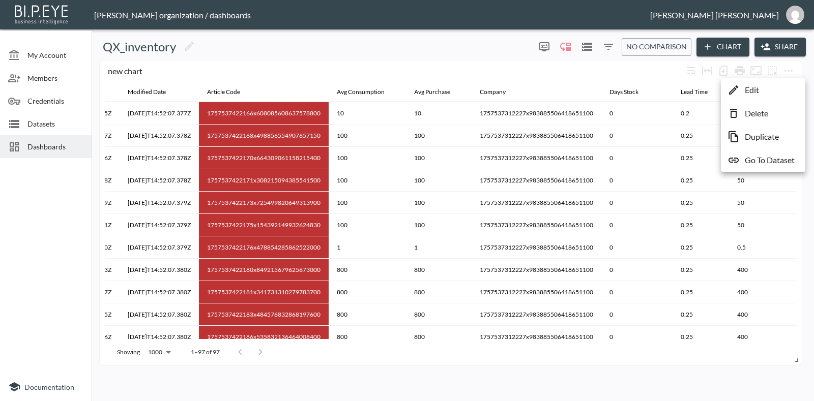
click at [776, 87] on li "Edit" at bounding box center [762, 90] width 79 height 18
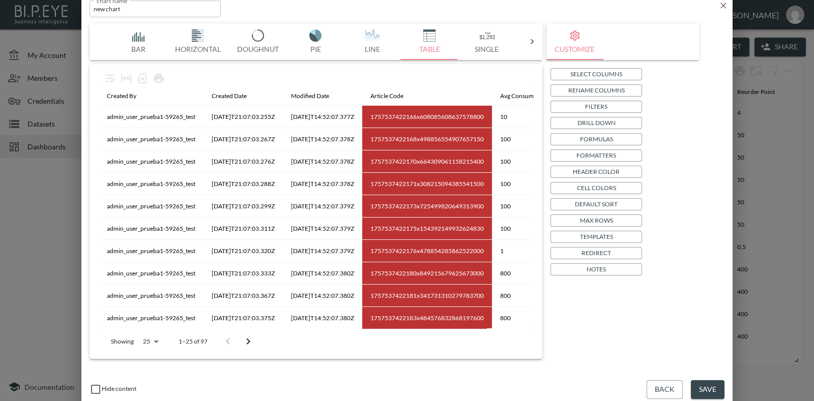
click at [608, 71] on p "Select Columns" at bounding box center [596, 74] width 52 height 11
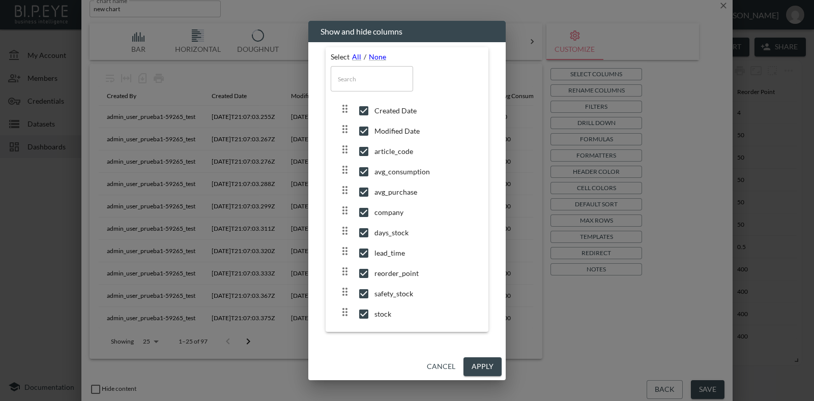
scroll to position [0, 0]
click at [441, 367] on button "Cancel" at bounding box center [441, 367] width 37 height 19
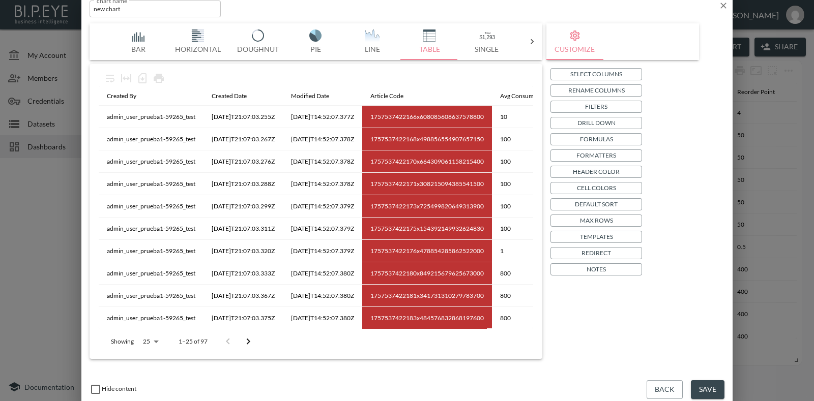
click at [608, 255] on p "Redirect" at bounding box center [595, 253] width 29 height 11
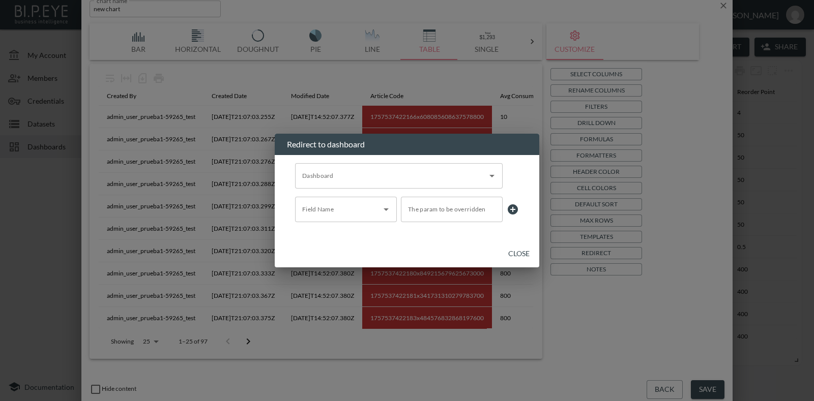
click at [509, 249] on button "Close" at bounding box center [518, 254] width 33 height 19
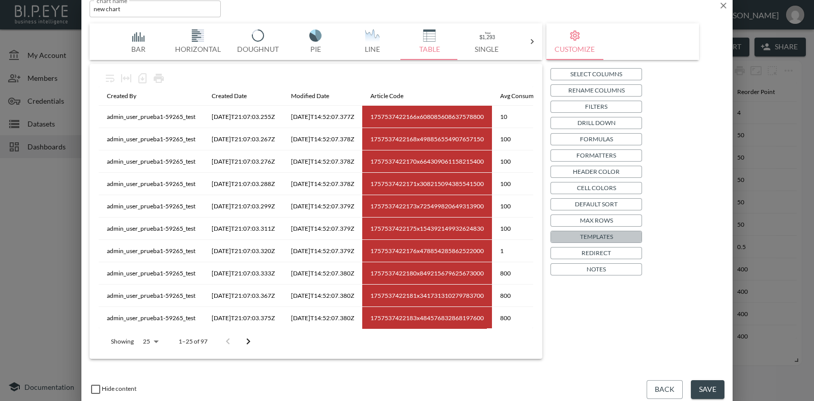
click at [580, 235] on p "Templates" at bounding box center [596, 236] width 33 height 11
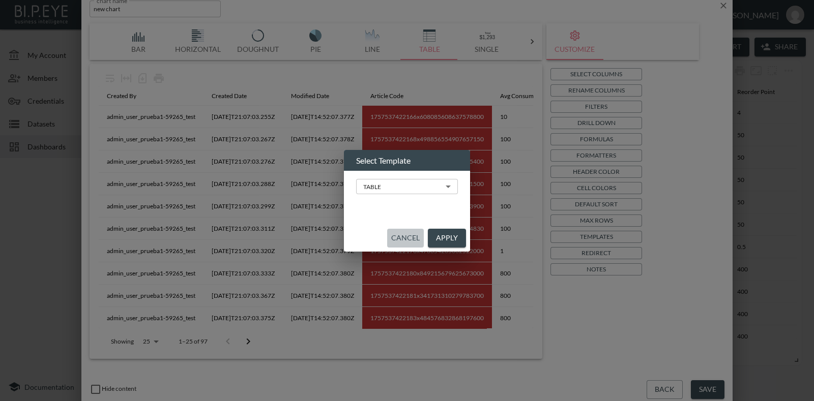
click at [410, 237] on button "Cancel" at bounding box center [405, 238] width 37 height 19
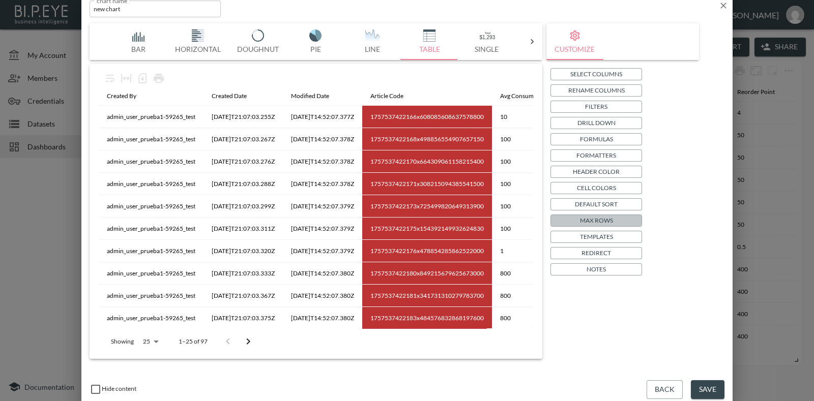
click at [618, 218] on button "Max Rows" at bounding box center [596, 221] width 92 height 12
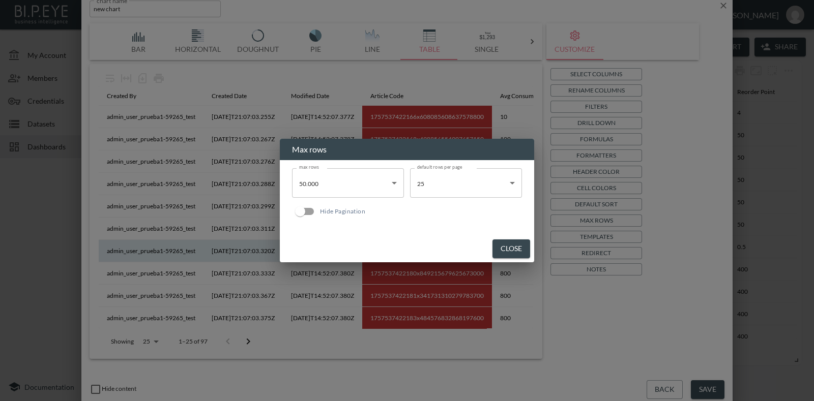
click at [510, 248] on button "Close" at bounding box center [511, 249] width 38 height 19
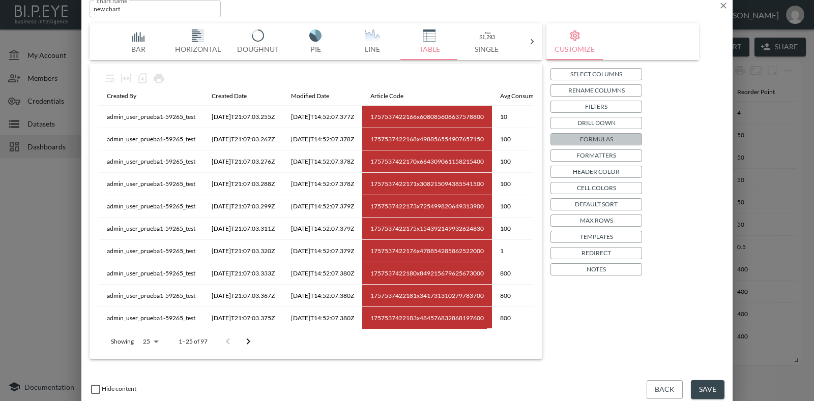
click at [587, 143] on p "Formulas" at bounding box center [596, 139] width 33 height 11
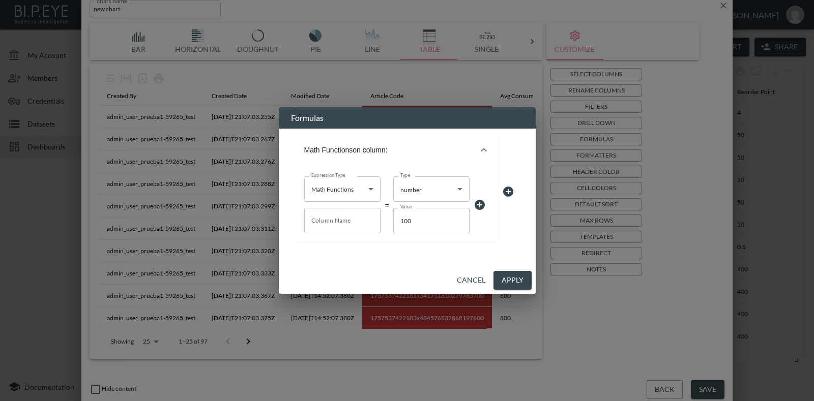
click at [461, 151] on div "Math Functions on column:" at bounding box center [390, 150] width 173 height 8
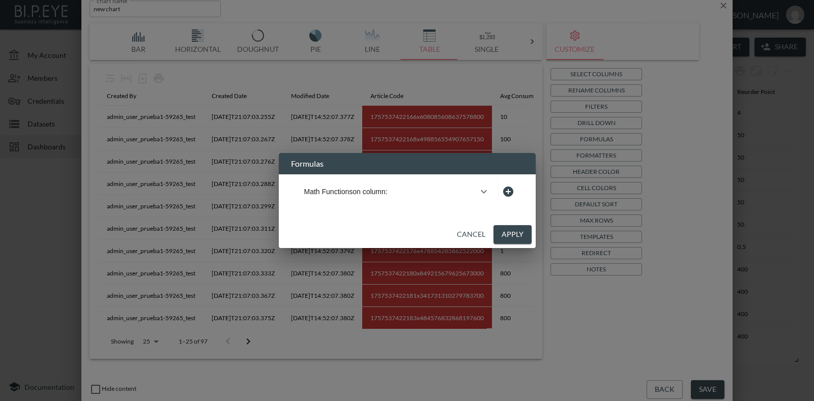
click at [485, 187] on icon "button" at bounding box center [484, 192] width 12 height 12
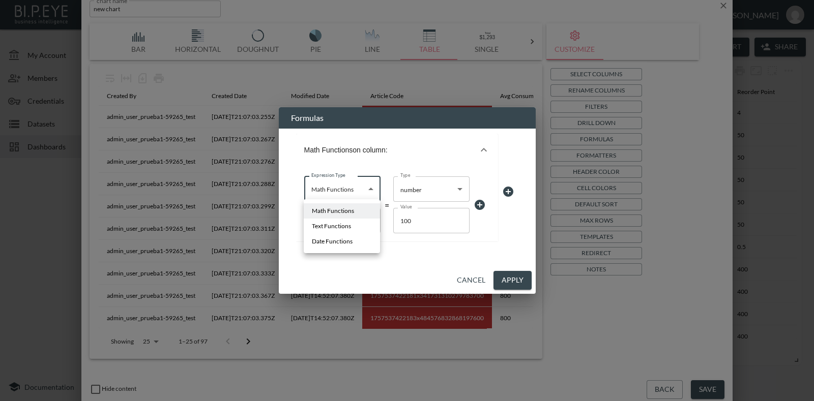
click at [362, 190] on body "BI.P.EYE, Interactive Analytics Dashboards - app [PERSON_NAME] organization / d…" at bounding box center [407, 200] width 814 height 401
click at [358, 211] on li "Math Functions" at bounding box center [342, 210] width 76 height 15
click at [437, 187] on body "BI.P.EYE, Interactive Analytics Dashboards - app [PERSON_NAME] organization / d…" at bounding box center [407, 200] width 814 height 401
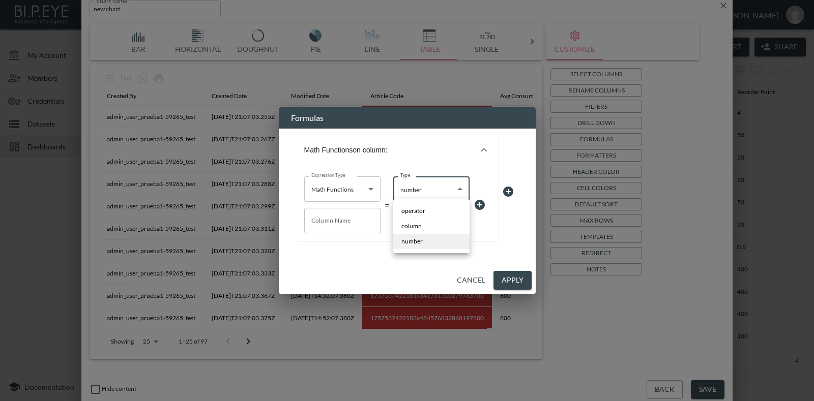
click at [429, 215] on li "operator" at bounding box center [431, 210] width 76 height 15
type input "operator"
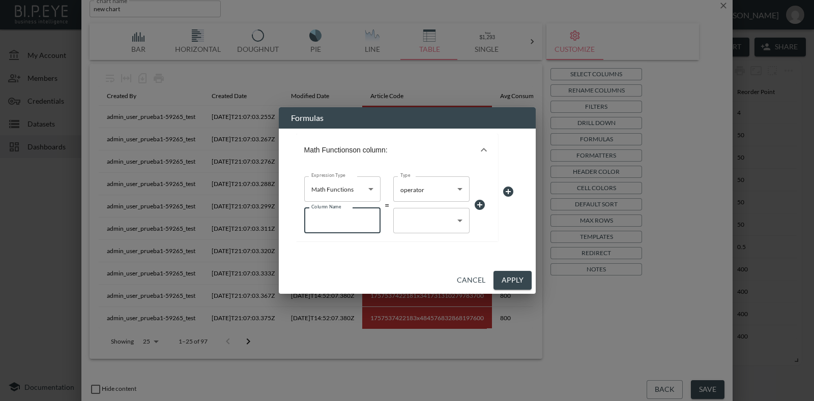
click at [361, 220] on input "Column Name" at bounding box center [342, 220] width 76 height 25
click at [360, 217] on input "Column Name" at bounding box center [342, 220] width 76 height 25
click at [441, 215] on body "BI.P.EYE, Interactive Analytics Dashboards - app [PERSON_NAME] organization / d…" at bounding box center [407, 200] width 814 height 401
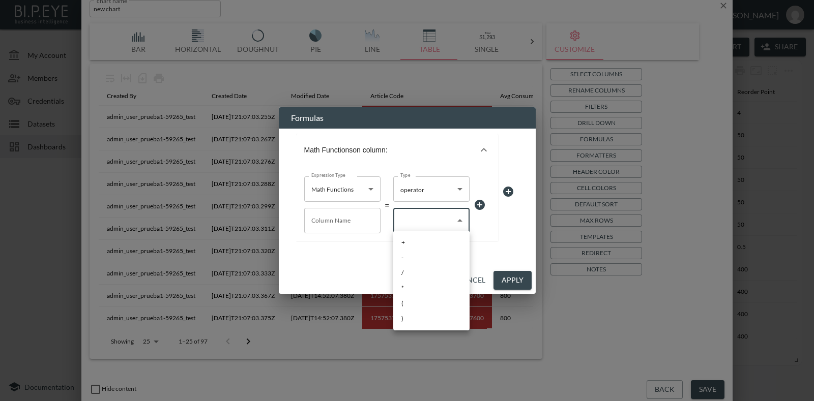
click at [510, 193] on div at bounding box center [407, 200] width 814 height 401
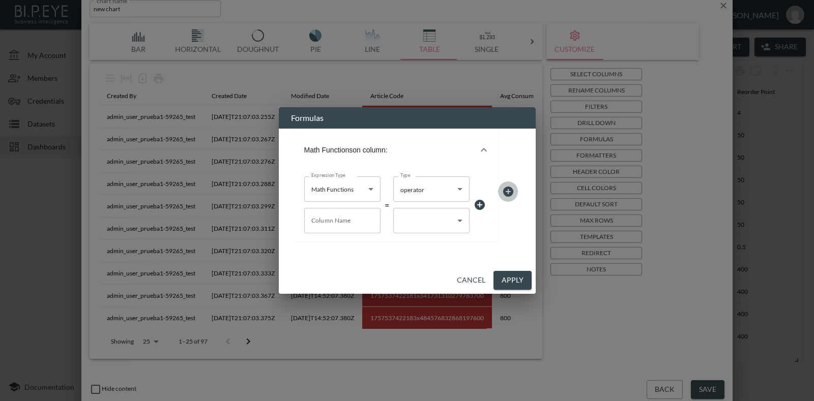
click at [509, 190] on icon at bounding box center [508, 192] width 10 height 10
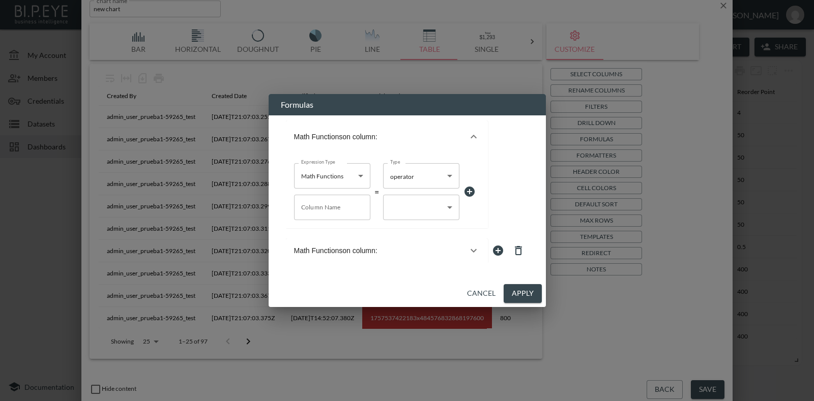
click at [522, 252] on icon at bounding box center [518, 251] width 12 height 12
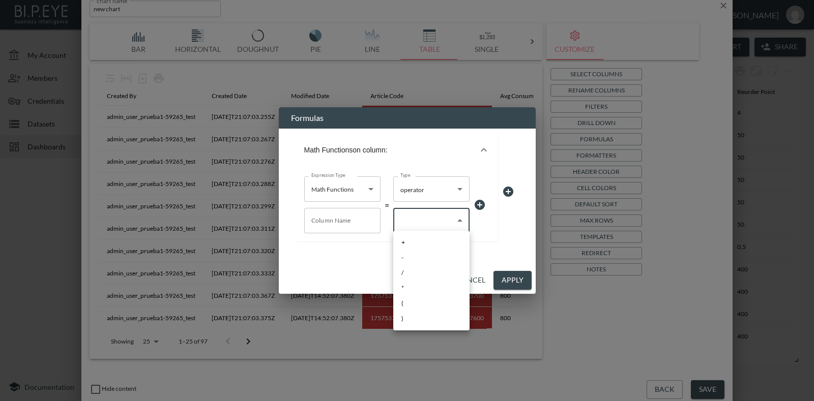
click at [447, 225] on body "BI.P.EYE, Interactive Analytics Dashboards - app [PERSON_NAME] organization / d…" at bounding box center [407, 200] width 814 height 401
click at [400, 244] on li "+" at bounding box center [431, 242] width 76 height 15
type input "+"
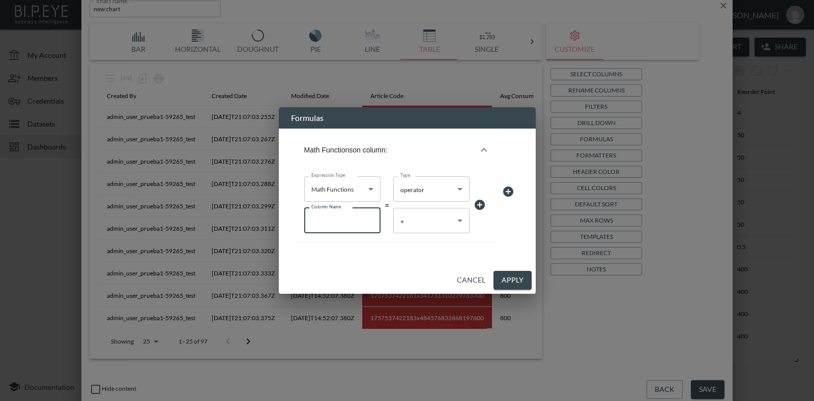
click at [365, 217] on input "Column Name" at bounding box center [342, 220] width 76 height 25
click at [469, 280] on button "Cancel" at bounding box center [471, 280] width 37 height 19
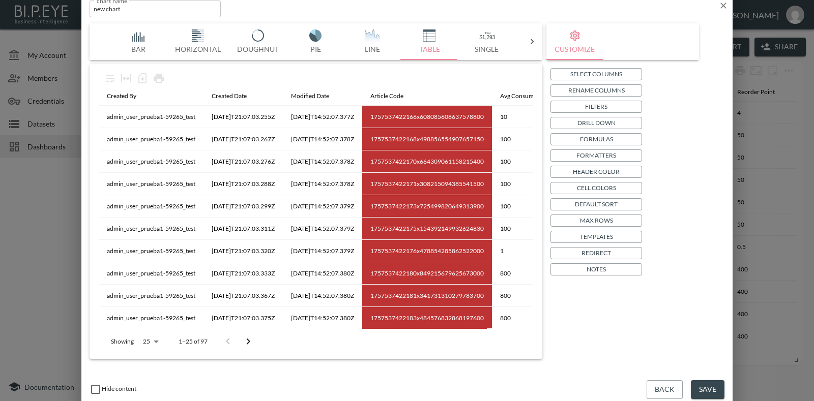
click at [717, 385] on button "Save" at bounding box center [708, 389] width 34 height 19
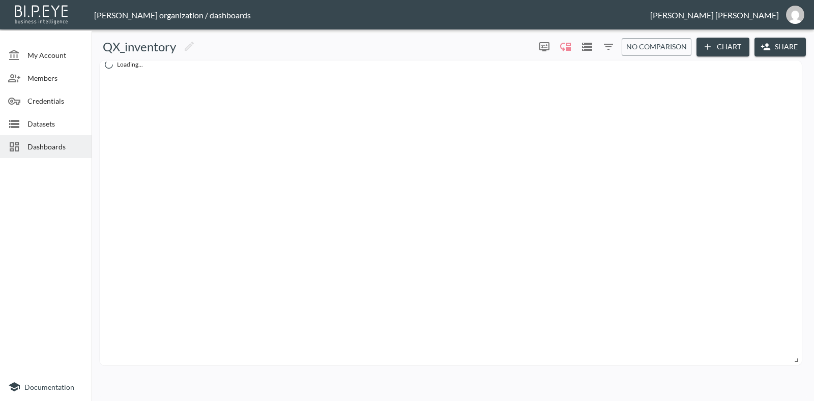
click at [33, 119] on span "Datasets" at bounding box center [55, 123] width 56 height 11
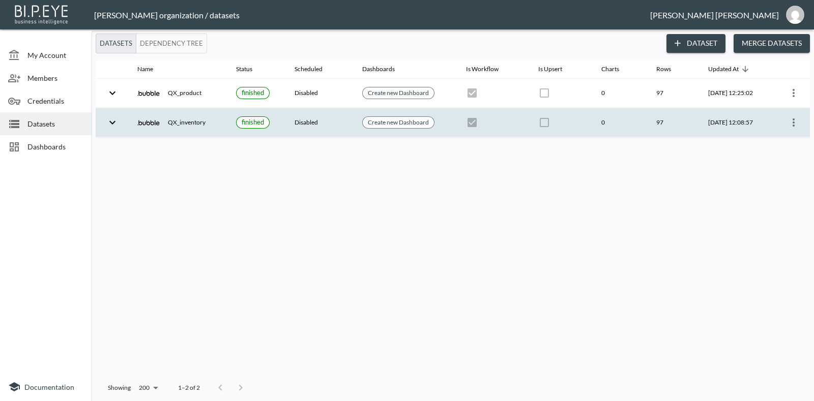
click at [797, 122] on icon "more" at bounding box center [793, 122] width 12 height 12
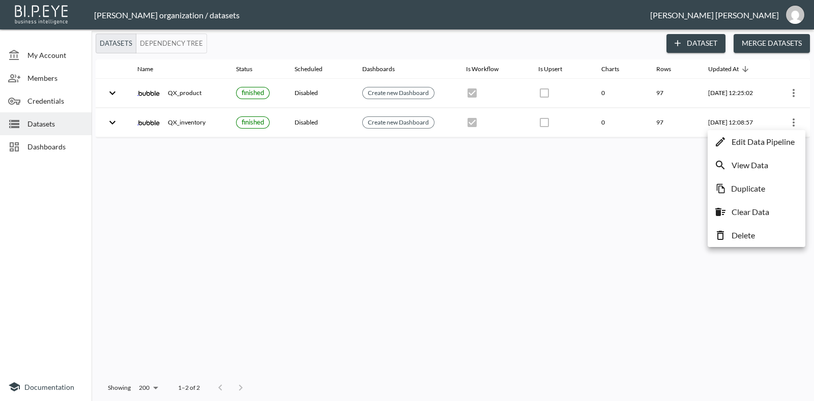
click at [754, 146] on p "Edit Data Pipeline" at bounding box center [762, 142] width 63 height 12
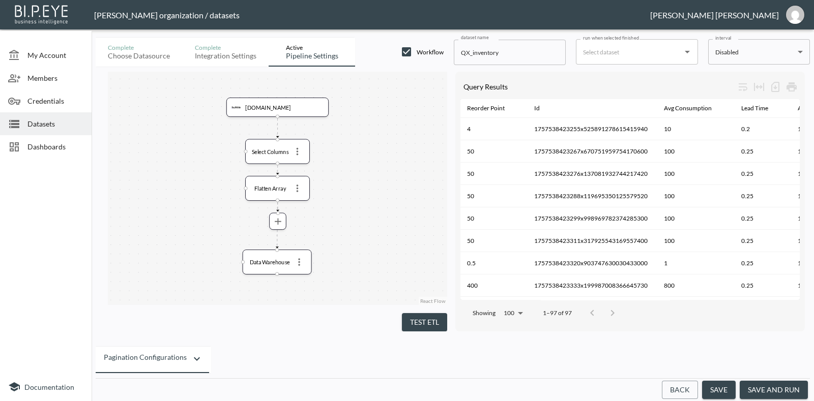
scroll to position [0, 501]
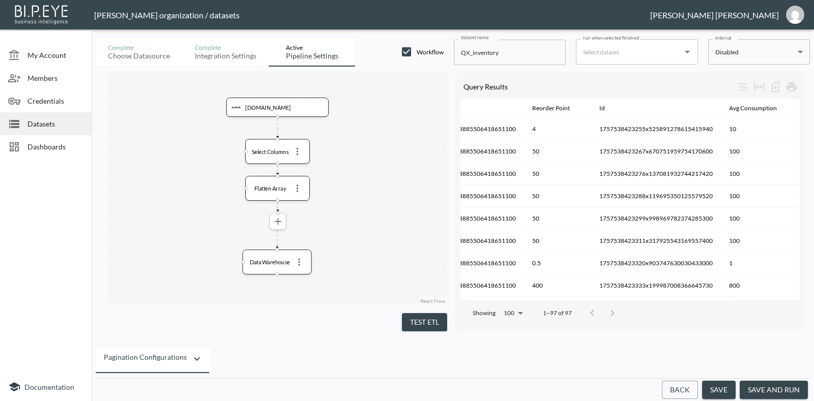
click at [278, 222] on icon "more" at bounding box center [278, 221] width 7 height 7
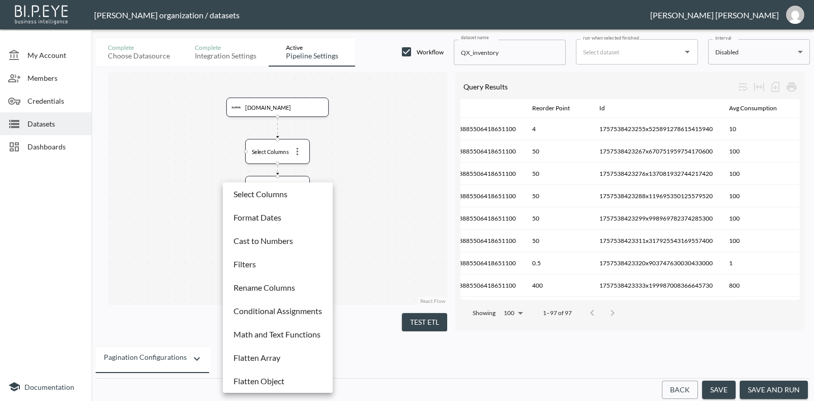
click at [347, 221] on div at bounding box center [407, 200] width 814 height 401
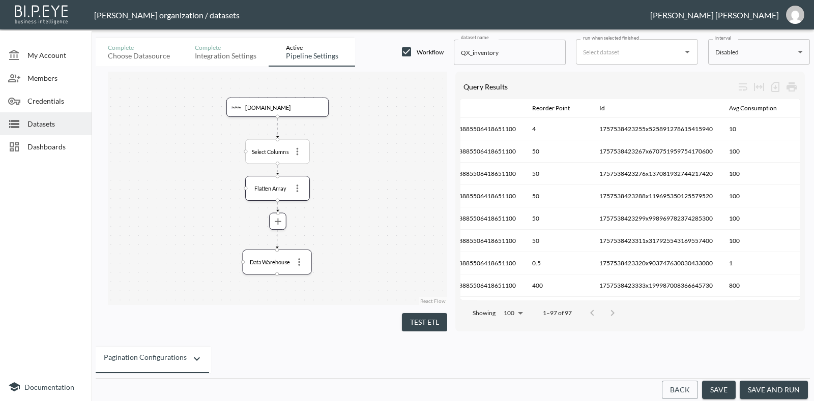
click at [302, 157] on span at bounding box center [297, 151] width 15 height 15
click at [300, 153] on icon "more" at bounding box center [297, 151] width 11 height 11
click at [294, 153] on div at bounding box center [407, 200] width 814 height 401
click at [296, 153] on icon "more" at bounding box center [297, 151] width 11 height 11
click at [300, 192] on p "Remove" at bounding box center [297, 194] width 28 height 12
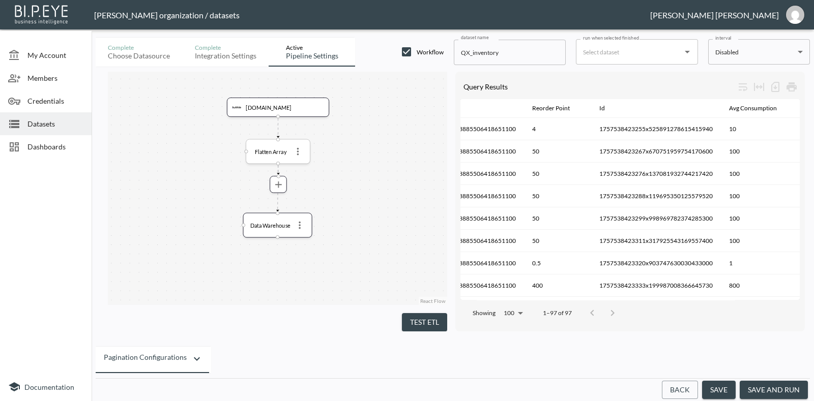
click at [299, 151] on icon "more" at bounding box center [297, 151] width 11 height 11
click at [298, 150] on icon "more" at bounding box center [297, 151] width 11 height 11
click at [303, 192] on p "Remove" at bounding box center [297, 194] width 28 height 12
click at [283, 149] on button "more" at bounding box center [278, 147] width 15 height 15
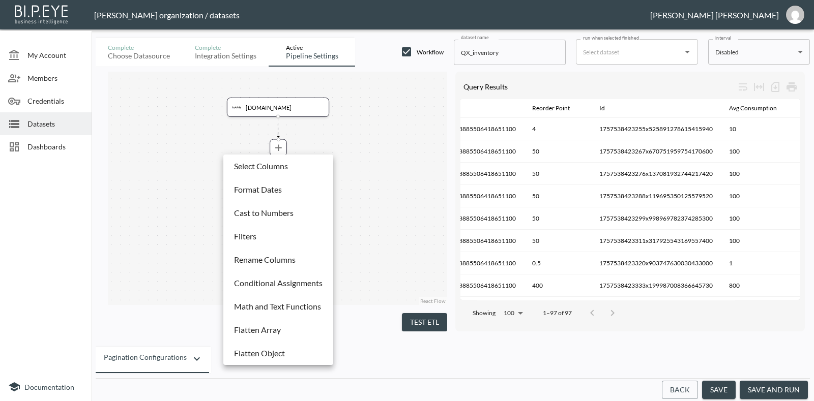
click at [295, 148] on div at bounding box center [407, 200] width 814 height 401
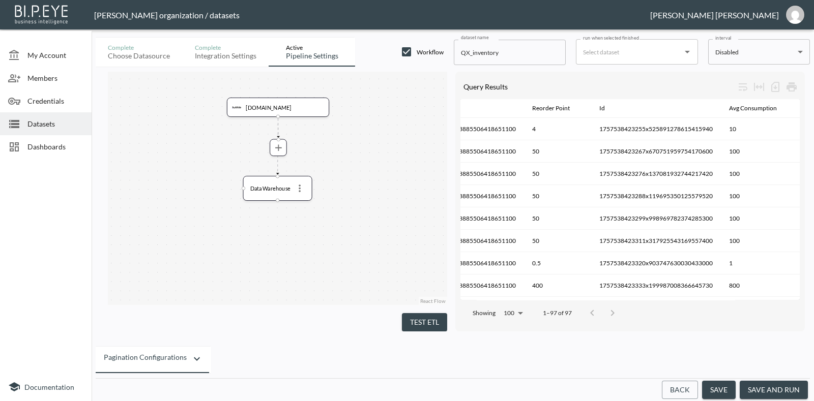
click at [432, 324] on button "Test ETL" at bounding box center [424, 322] width 45 height 19
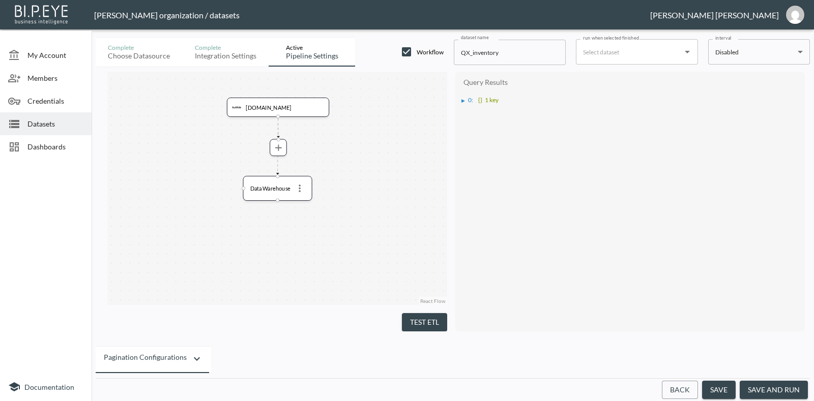
click at [461, 101] on div "▶" at bounding box center [463, 100] width 4 height 5
click at [469, 109] on div "▶" at bounding box center [468, 109] width 4 height 5
click at [470, 125] on ul "cursor : 0 ▶ results : [] 97 items count : 97 remaining : 0" at bounding box center [632, 131] width 333 height 37
click at [473, 126] on div "▶" at bounding box center [474, 128] width 4 height 5
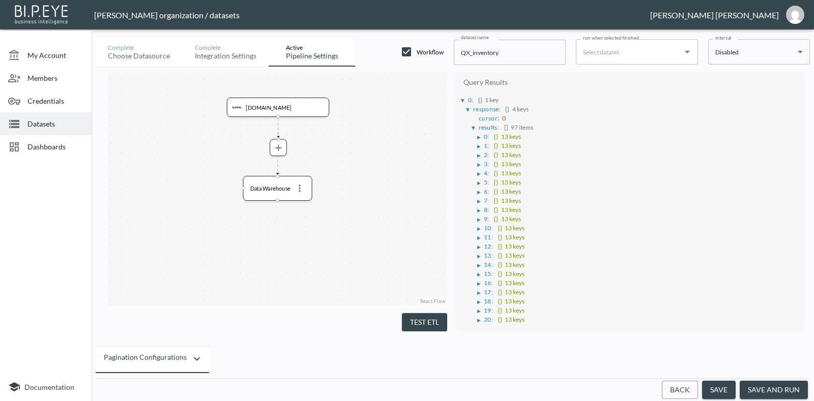
click at [477, 135] on div "▶" at bounding box center [479, 137] width 4 height 5
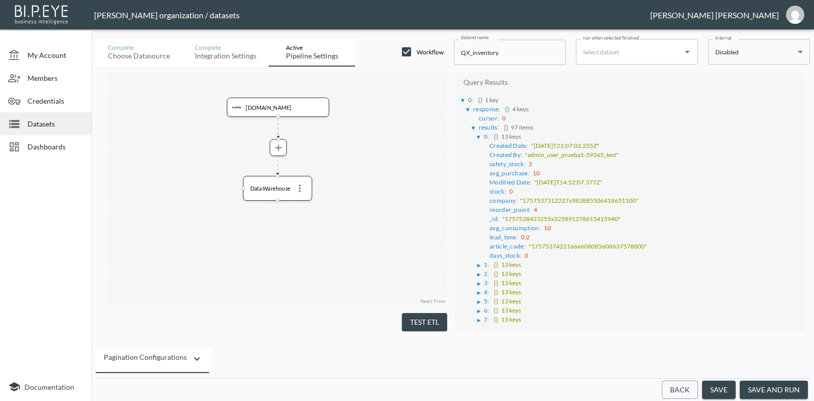
click at [467, 110] on div "▶" at bounding box center [467, 110] width 5 height 4
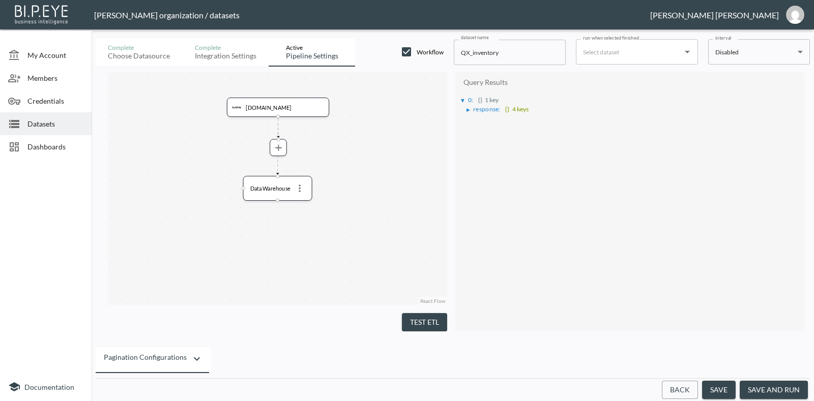
click at [466, 110] on div "▶" at bounding box center [468, 109] width 4 height 5
click at [473, 126] on div "▶" at bounding box center [474, 128] width 4 height 5
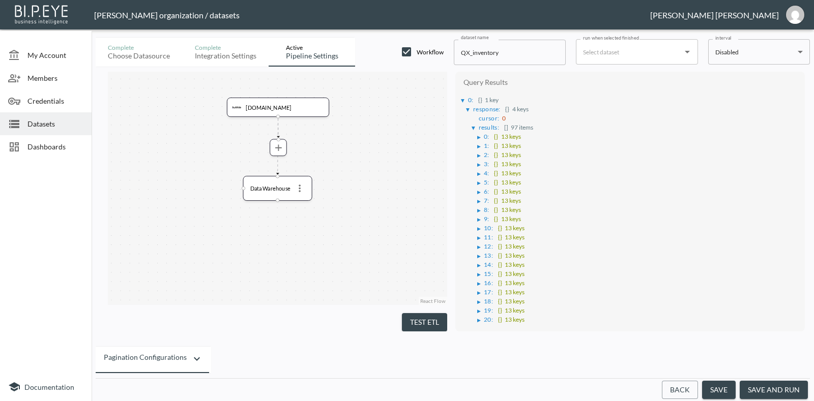
click at [478, 135] on div "▶" at bounding box center [479, 137] width 4 height 5
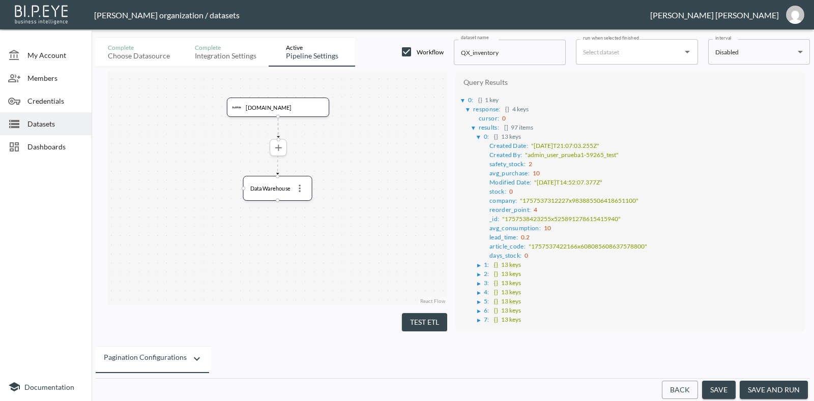
click at [280, 149] on icon "more" at bounding box center [278, 147] width 11 height 11
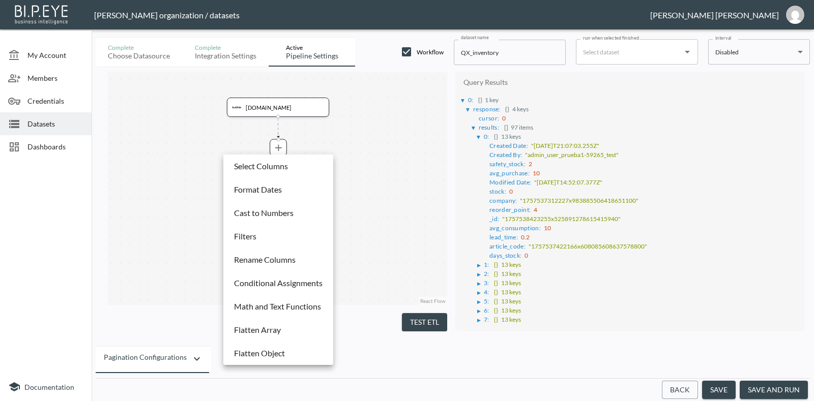
click at [290, 165] on li "Select Columns" at bounding box center [278, 166] width 105 height 18
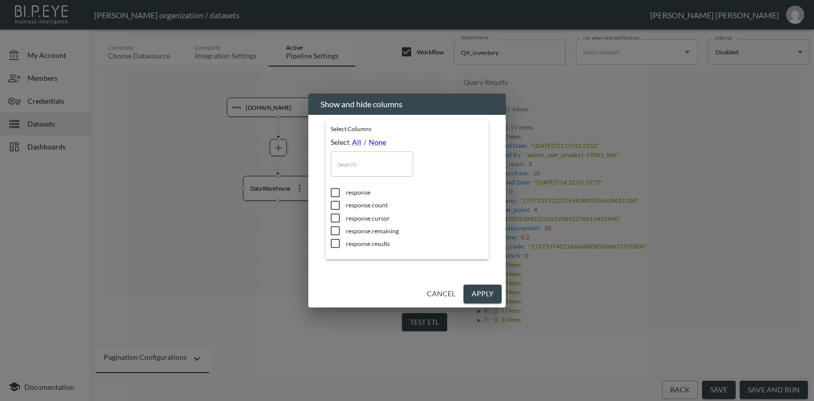
click at [337, 193] on input "checkbox" at bounding box center [334, 193] width 21 height 10
checkbox input "true"
click at [473, 289] on button "Apply" at bounding box center [482, 294] width 38 height 19
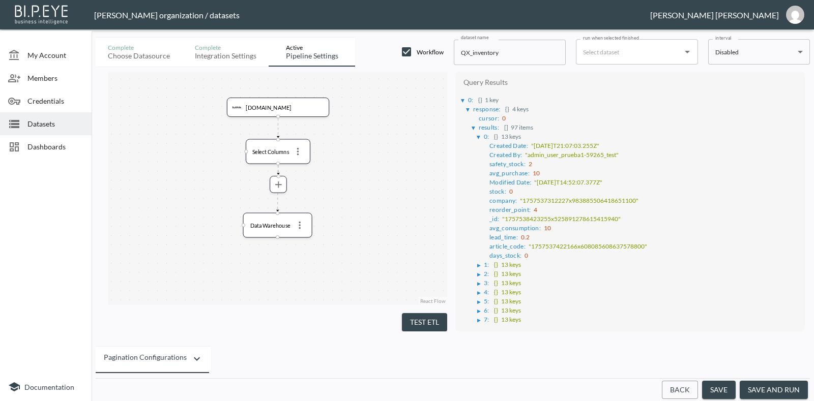
click at [428, 320] on button "Test ETL" at bounding box center [424, 322] width 45 height 19
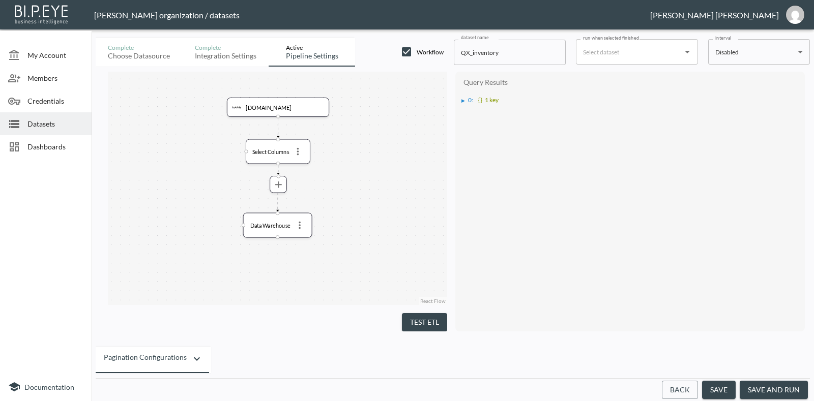
click at [458, 97] on div "Query Results ▶ 0 : {} 1 key" at bounding box center [629, 202] width 349 height 260
click at [461, 99] on div "▶" at bounding box center [463, 100] width 4 height 5
click at [468, 109] on div "▶" at bounding box center [468, 109] width 4 height 5
click at [473, 126] on div "▶" at bounding box center [474, 128] width 4 height 5
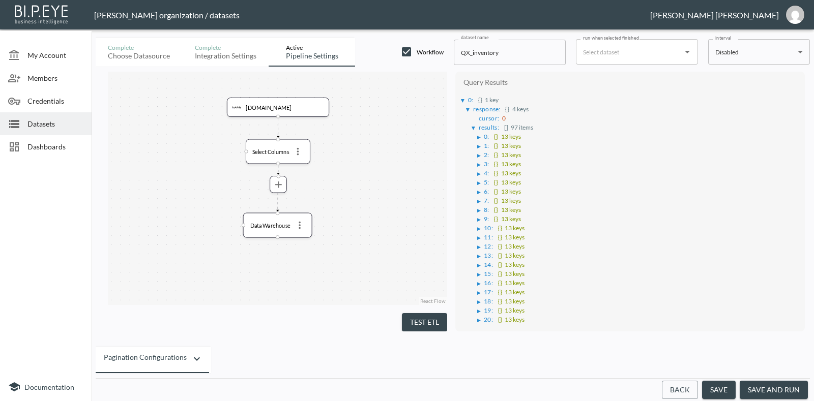
click at [476, 132] on ul "▶ 0 : {} 13 keys ▶ 1 : {} 13 keys ▶ 2 : {} 13 keys ▶ 3 : {} 13 keys ▶ 4 : {} 13…" at bounding box center [636, 364] width 328 height 467
click at [478, 136] on div "▶" at bounding box center [479, 137] width 4 height 5
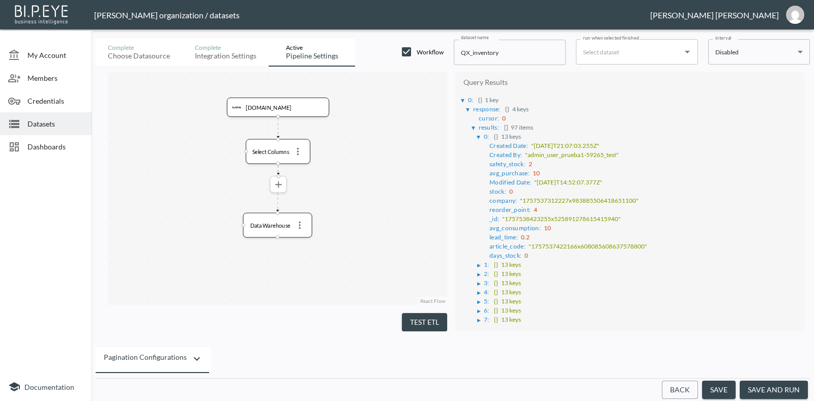
click at [281, 185] on icon "more" at bounding box center [278, 184] width 7 height 7
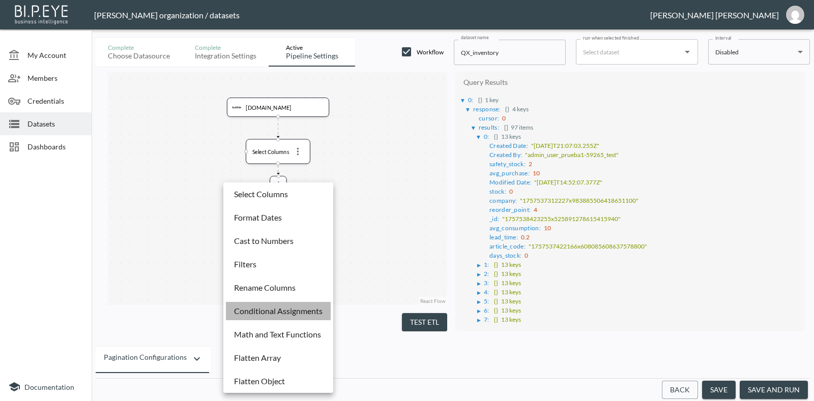
click at [301, 311] on p "Conditional Assignments" at bounding box center [278, 311] width 88 height 12
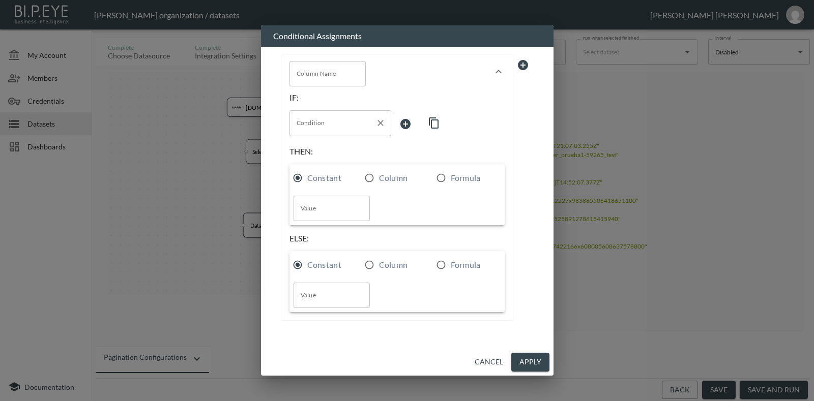
click at [335, 129] on input "Condition" at bounding box center [332, 123] width 77 height 16
drag, startPoint x: 392, startPoint y: 174, endPoint x: 374, endPoint y: 166, distance: 18.9
click at [393, 186] on label "Column" at bounding box center [390, 177] width 61 height 19
click at [379, 186] on input "Column" at bounding box center [369, 177] width 19 height 19
radio input "true"
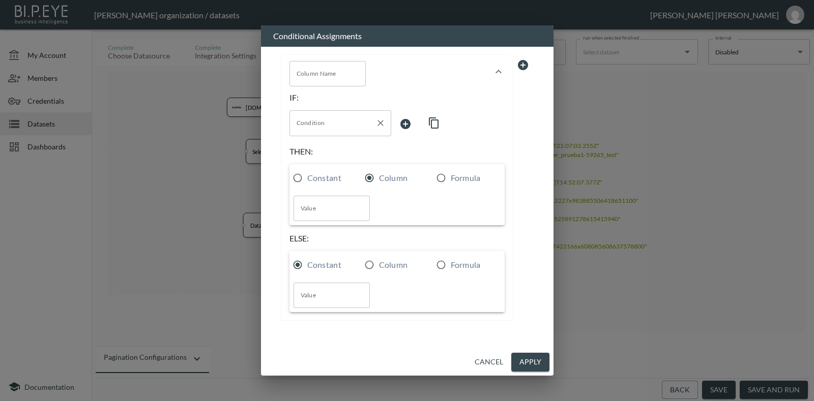
click at [364, 121] on input "Condition" at bounding box center [332, 123] width 77 height 16
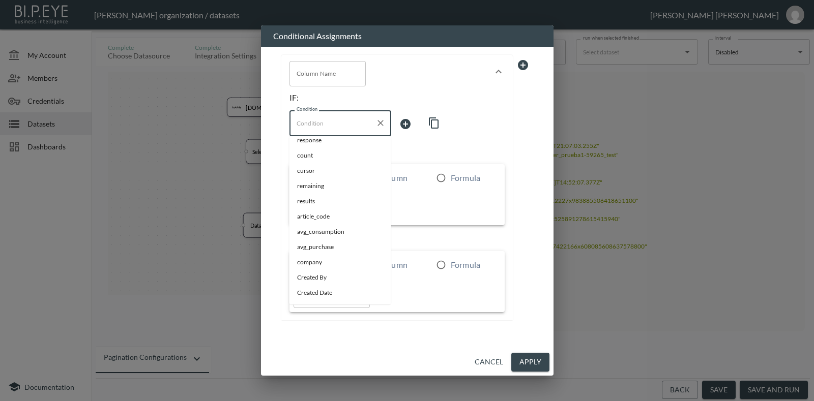
scroll to position [10, 0]
click at [431, 145] on div "IF: Condition Condition THEN: Constant Column Formula Value Value ELSE: Constan…" at bounding box center [396, 203] width 215 height 220
click at [365, 123] on input "Condition" at bounding box center [332, 123] width 77 height 16
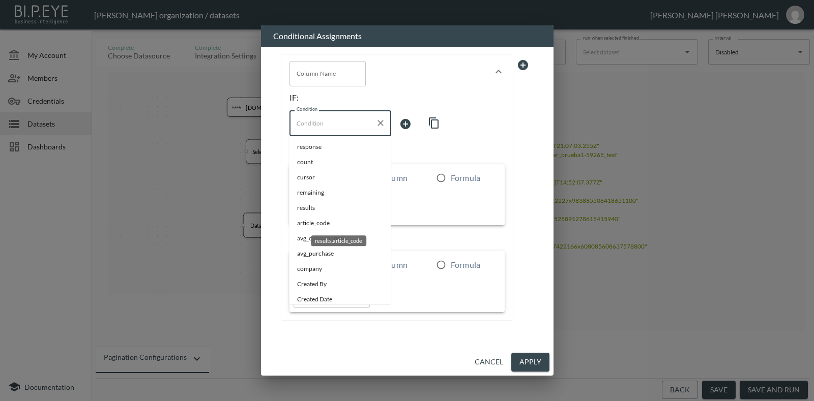
scroll to position [0, 0]
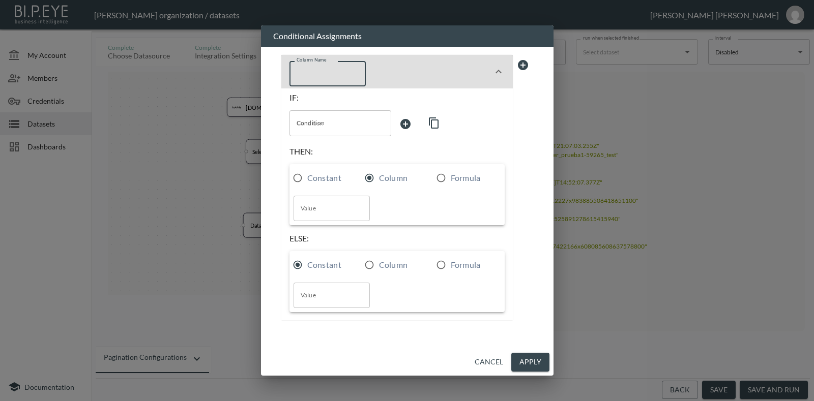
click at [342, 75] on input "Column Name" at bounding box center [327, 73] width 76 height 25
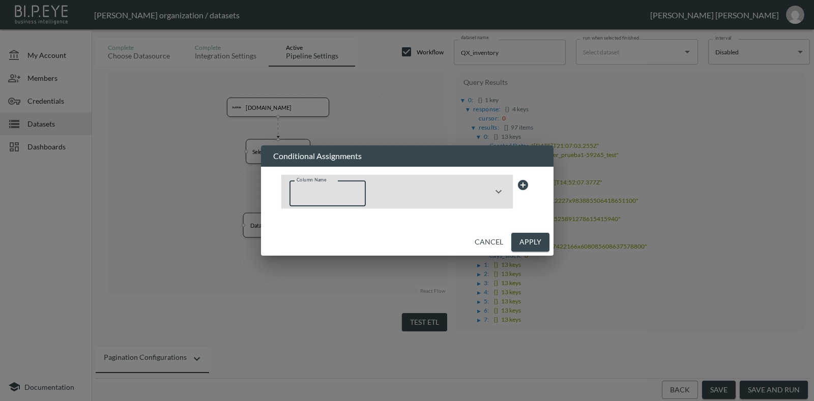
click at [331, 191] on input "Column Name" at bounding box center [327, 193] width 76 height 25
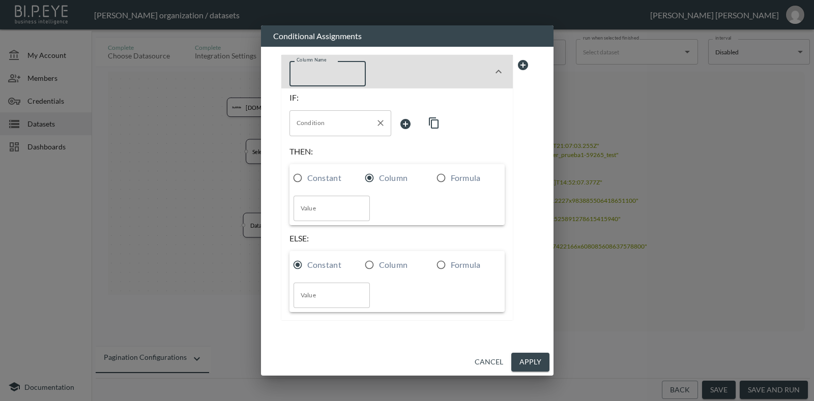
click at [348, 128] on input "Condition" at bounding box center [332, 123] width 77 height 16
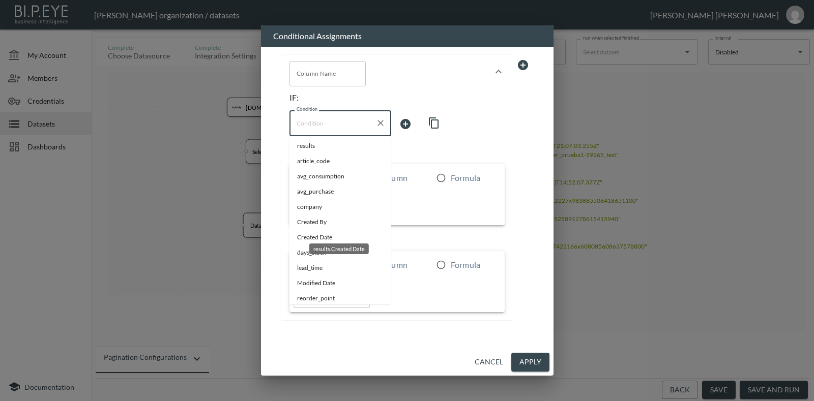
scroll to position [99, 0]
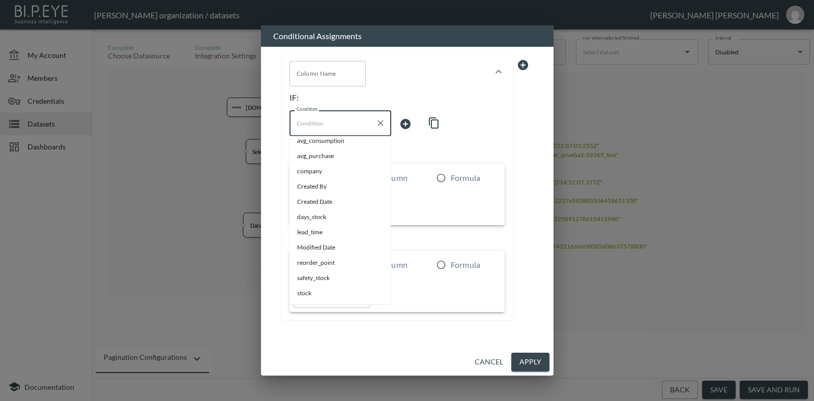
click at [456, 149] on div "THEN:" at bounding box center [396, 151] width 215 height 10
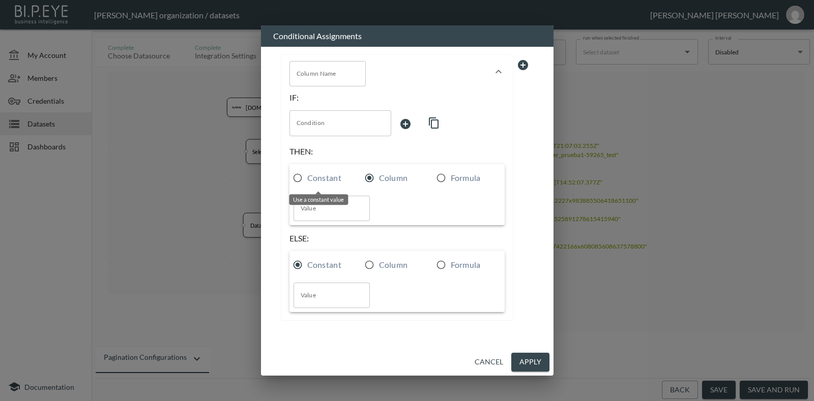
click at [340, 201] on div "Use a constant value" at bounding box center [318, 199] width 59 height 11
click at [348, 226] on div "IF: Condition Condition THEN: Constant Column Formula Value Value ELSE: Constan…" at bounding box center [396, 203] width 215 height 220
click at [326, 212] on input "Value" at bounding box center [331, 208] width 76 height 25
click at [493, 367] on button "Cancel" at bounding box center [488, 362] width 37 height 19
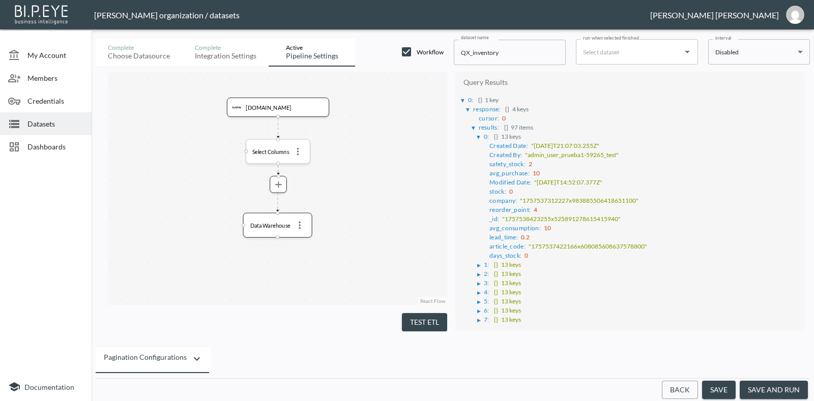
click at [299, 158] on button "more" at bounding box center [297, 151] width 15 height 15
click at [258, 187] on div at bounding box center [407, 200] width 814 height 401
click at [299, 157] on button "more" at bounding box center [297, 151] width 15 height 15
click at [293, 173] on p "Edit" at bounding box center [290, 170] width 14 height 12
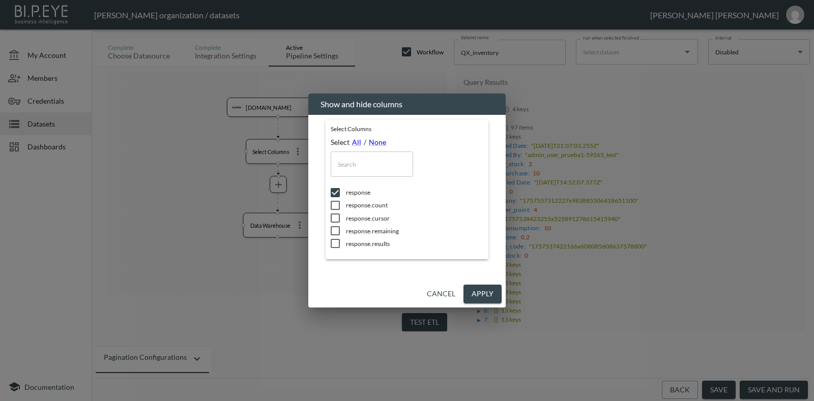
click at [334, 195] on input "checkbox" at bounding box center [334, 193] width 21 height 10
checkbox input "false"
click at [338, 244] on input "checkbox" at bounding box center [334, 244] width 21 height 10
checkbox input "true"
click at [474, 292] on button "Apply" at bounding box center [482, 294] width 38 height 19
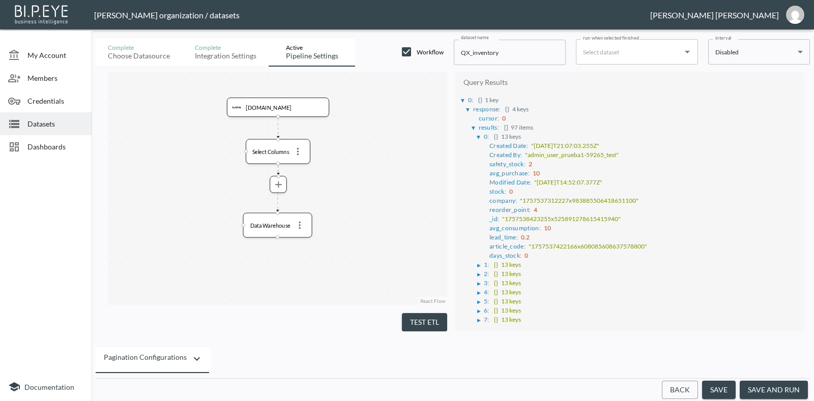
click at [412, 319] on button "Test ETL" at bounding box center [424, 322] width 45 height 19
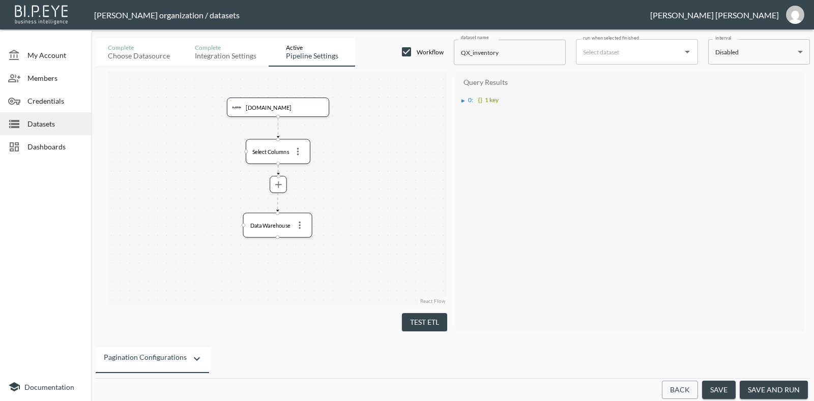
click at [461, 102] on div "▶" at bounding box center [463, 100] width 4 height 5
click at [468, 112] on div "▶ 0 : {} 1 key ▶ results : [] 97 items" at bounding box center [629, 104] width 339 height 24
click at [468, 108] on div "▶" at bounding box center [468, 109] width 4 height 5
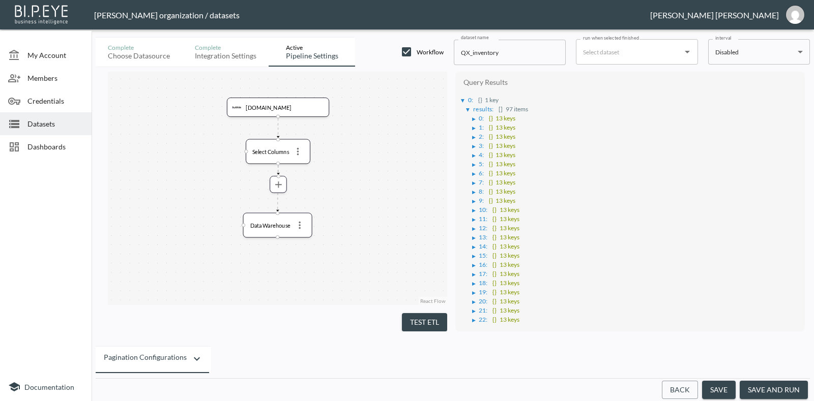
click at [472, 119] on div "▶" at bounding box center [474, 118] width 4 height 5
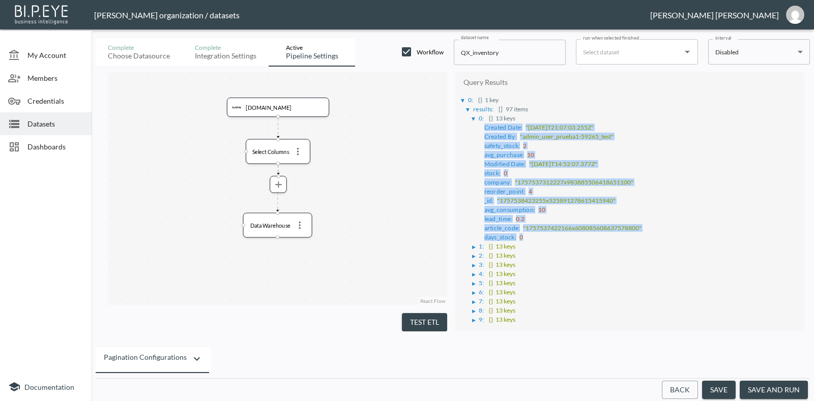
drag, startPoint x: 530, startPoint y: 231, endPoint x: 476, endPoint y: 126, distance: 118.3
click at [476, 126] on ul "Created Date : "[DATE]T21:07:03.255Z" Created By : "admin_user_prueba1-59265_te…" at bounding box center [636, 181] width 328 height 119
copy ul "Created Date : "[DATE]T21:07:03.255Z" Created By : "admin_user_prueba1-59265_te…"
click at [277, 184] on icon "more" at bounding box center [278, 184] width 7 height 7
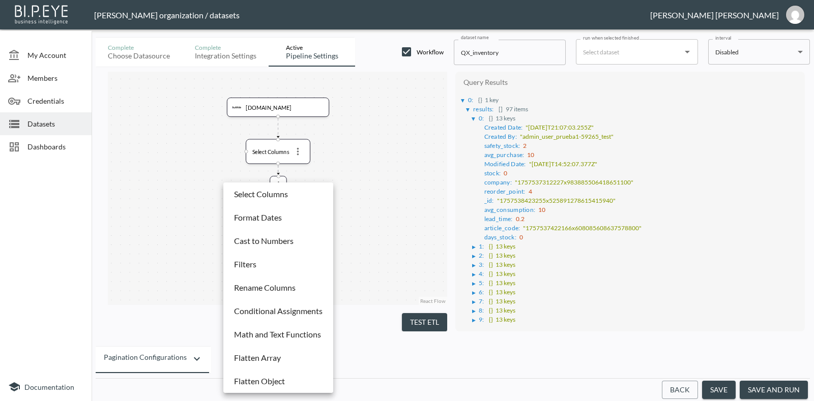
click at [569, 240] on div at bounding box center [407, 200] width 814 height 401
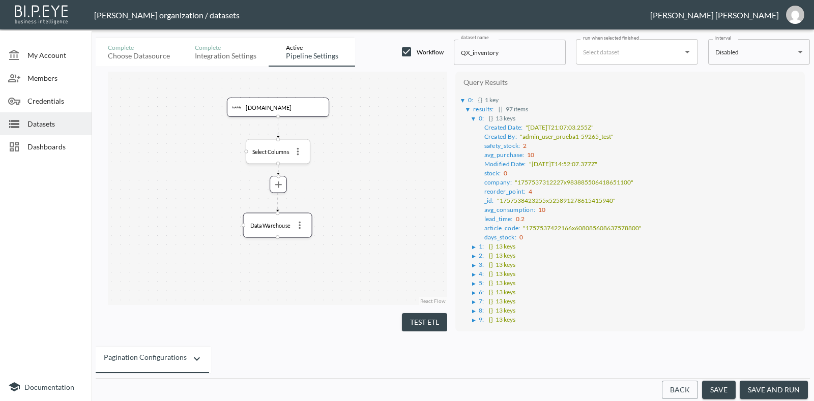
click at [302, 151] on icon "more" at bounding box center [297, 151] width 11 height 11
click at [307, 188] on p "Remove" at bounding box center [297, 194] width 28 height 12
click at [281, 147] on icon "more" at bounding box center [278, 147] width 7 height 7
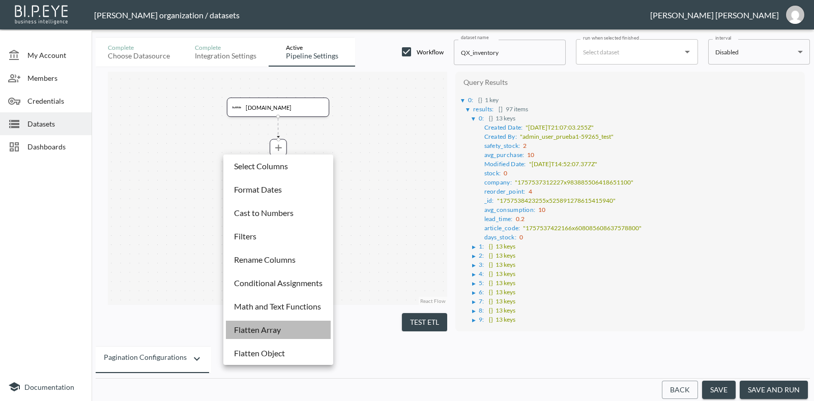
click at [281, 328] on p "Flatten Array" at bounding box center [257, 330] width 47 height 12
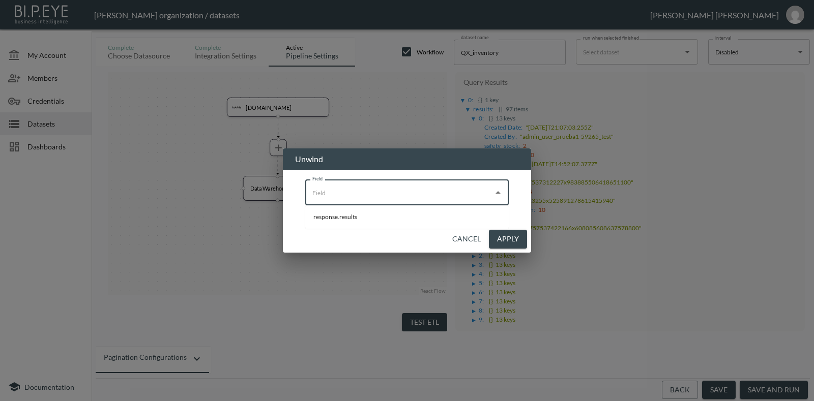
click at [395, 197] on input "Field" at bounding box center [399, 193] width 179 height 16
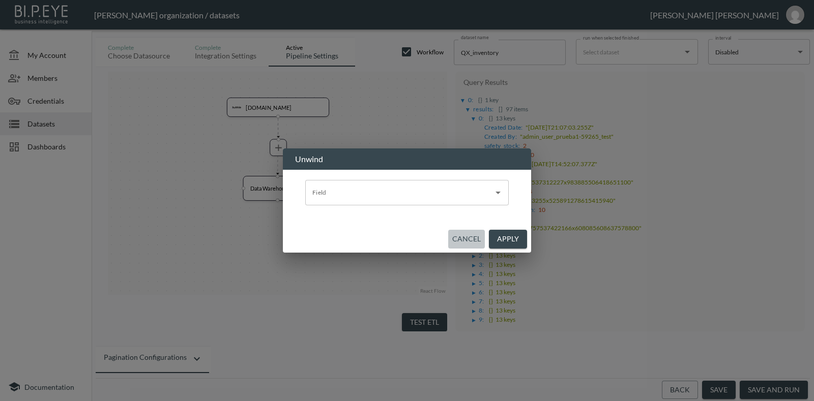
click at [479, 236] on button "Cancel" at bounding box center [466, 239] width 37 height 19
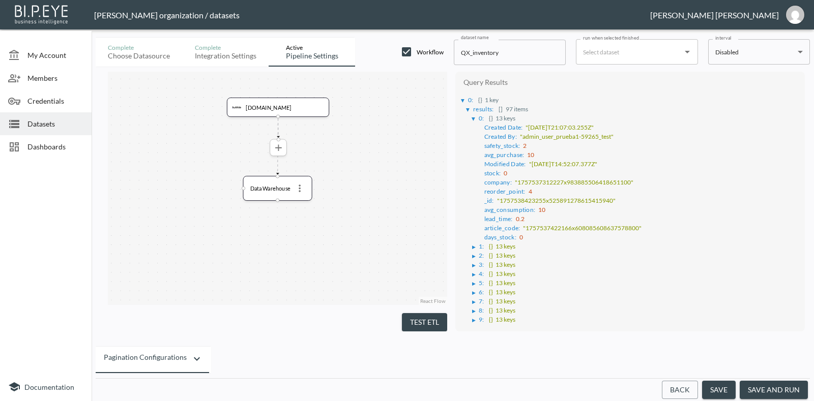
click at [282, 144] on icon "more" at bounding box center [278, 147] width 11 height 11
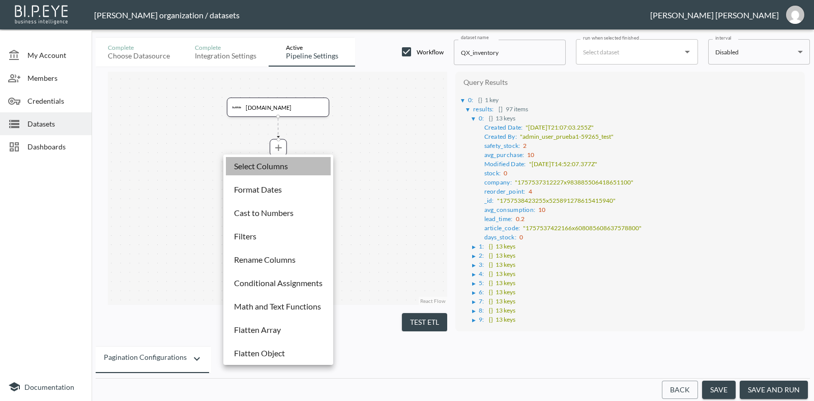
click at [289, 162] on li "Select Columns" at bounding box center [278, 166] width 105 height 18
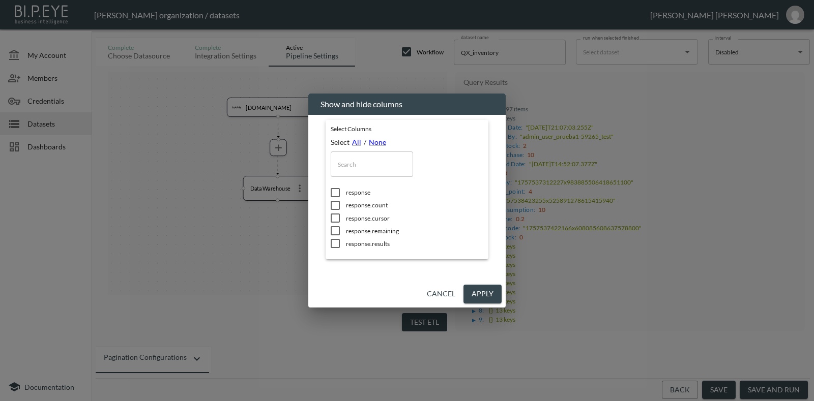
click at [334, 192] on input "checkbox" at bounding box center [334, 193] width 21 height 10
click at [343, 191] on input "checkbox" at bounding box center [334, 193] width 21 height 10
checkbox input "false"
click at [334, 202] on input "checkbox" at bounding box center [334, 205] width 21 height 10
checkbox input "true"
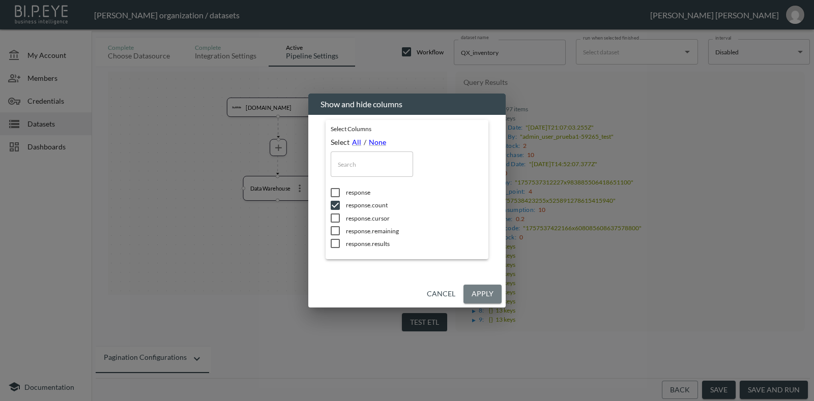
click at [473, 288] on button "Apply" at bounding box center [482, 294] width 38 height 19
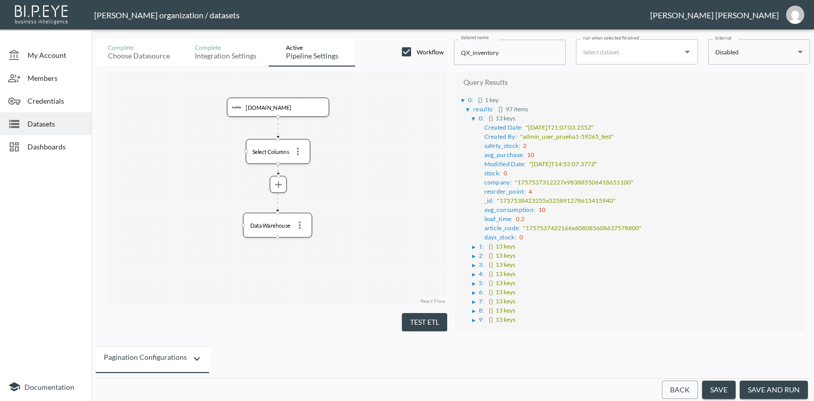
click at [436, 319] on button "Test ETL" at bounding box center [424, 322] width 45 height 19
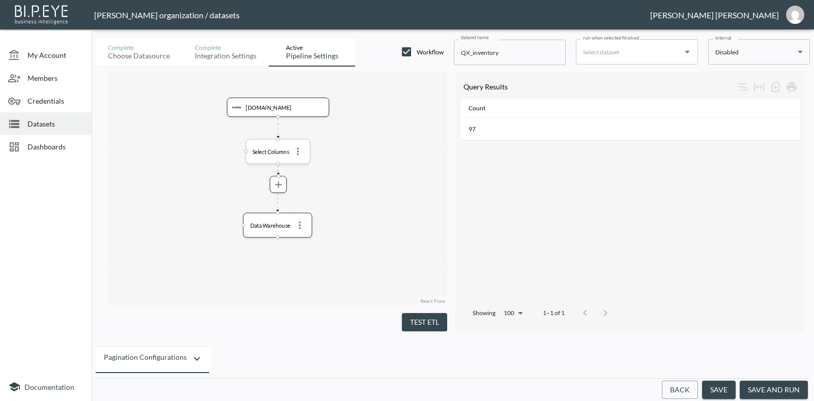
click at [296, 155] on icon "more" at bounding box center [297, 151] width 11 height 11
click at [310, 170] on li "Edit" at bounding box center [297, 170] width 45 height 18
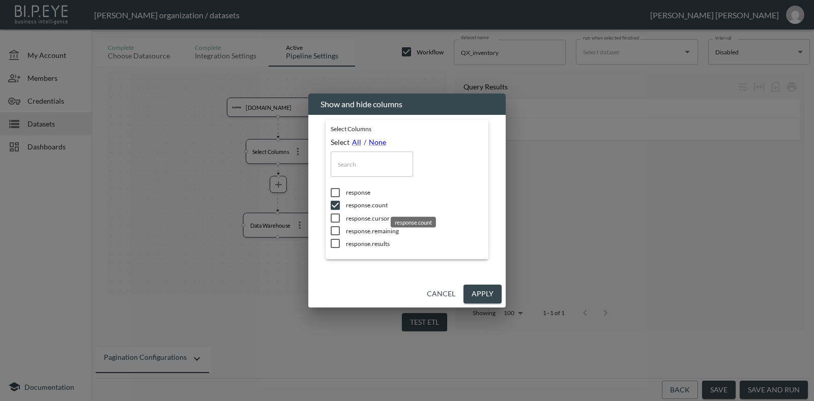
click at [351, 204] on span "response.count" at bounding box center [414, 205] width 137 height 9
checkbox input "false"
click at [346, 215] on span "response.cursor" at bounding box center [414, 218] width 137 height 9
checkbox input "true"
click at [478, 292] on button "Apply" at bounding box center [482, 294] width 38 height 19
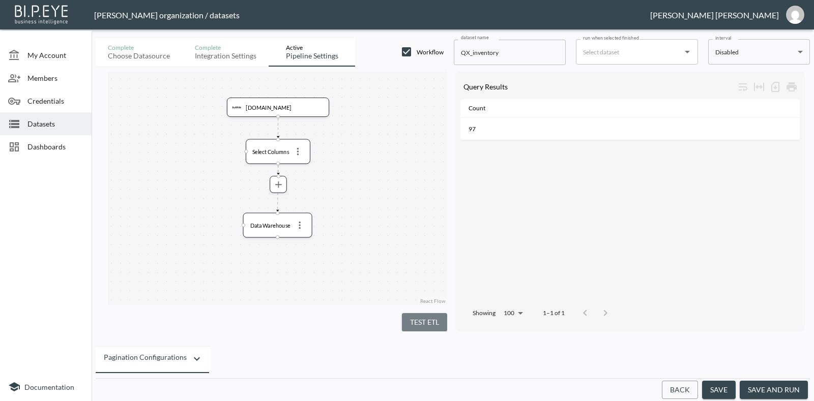
click at [417, 313] on button "Test ETL" at bounding box center [424, 322] width 45 height 19
click at [300, 154] on icon "more" at bounding box center [297, 151] width 11 height 11
click at [302, 169] on li "Edit" at bounding box center [297, 170] width 45 height 18
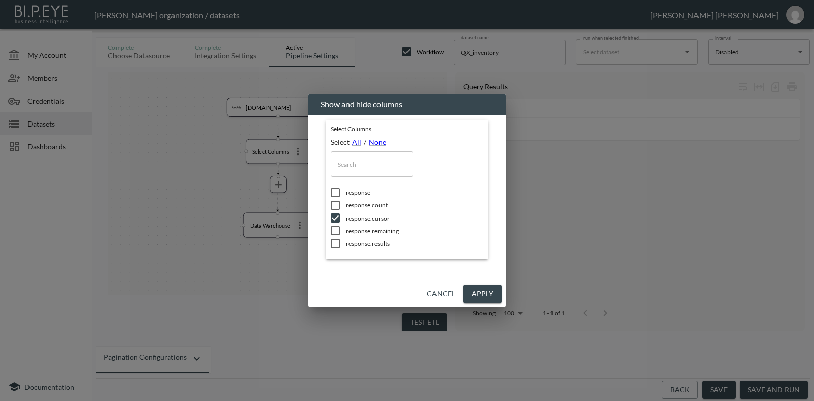
click at [351, 210] on li "response.count" at bounding box center [407, 205] width 153 height 13
checkbox input "true"
click at [351, 215] on span "response.cursor" at bounding box center [414, 218] width 137 height 9
checkbox input "false"
click at [343, 201] on input "checkbox" at bounding box center [334, 205] width 21 height 10
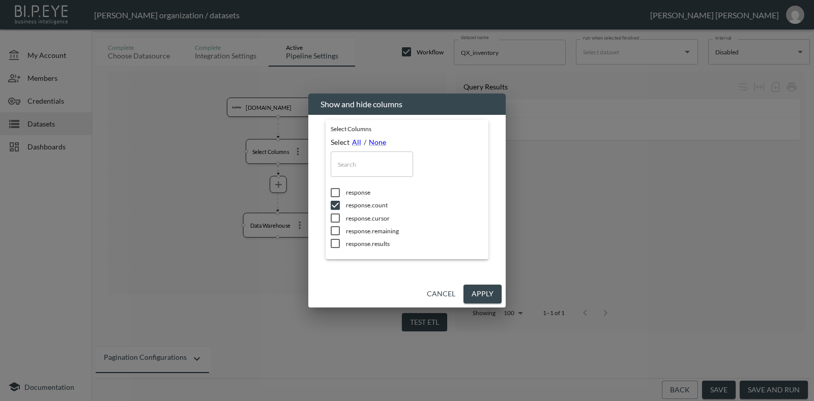
checkbox input "false"
click at [344, 231] on input "checkbox" at bounding box center [334, 231] width 21 height 10
checkbox input "true"
click at [475, 291] on button "Apply" at bounding box center [482, 294] width 38 height 19
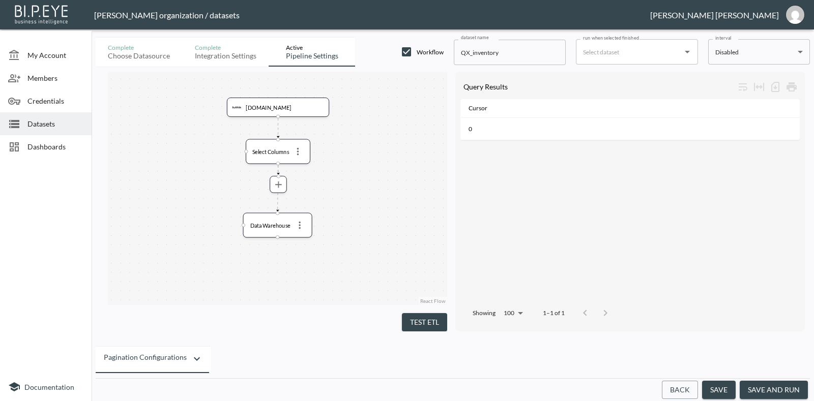
click at [422, 323] on button "Test ETL" at bounding box center [424, 322] width 45 height 19
click at [299, 151] on icon "more" at bounding box center [297, 151] width 11 height 11
click at [299, 173] on li "Edit" at bounding box center [297, 170] width 45 height 18
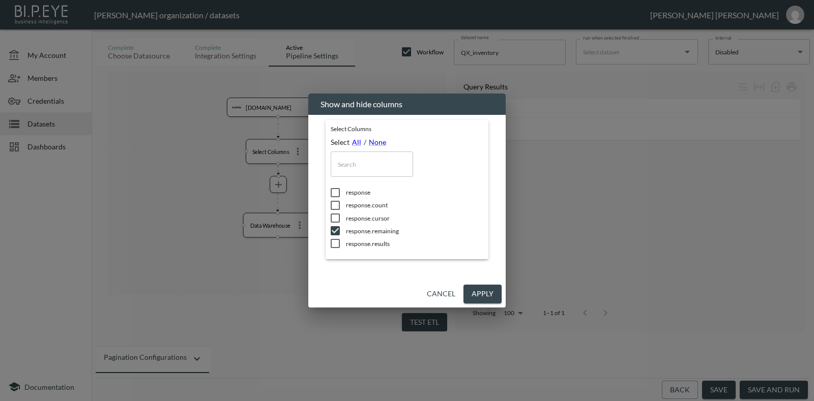
click at [349, 227] on span "response.remaining" at bounding box center [414, 231] width 137 height 9
checkbox input "false"
click at [349, 246] on span "response.results" at bounding box center [414, 244] width 137 height 9
checkbox input "true"
click at [479, 289] on button "Apply" at bounding box center [482, 294] width 38 height 19
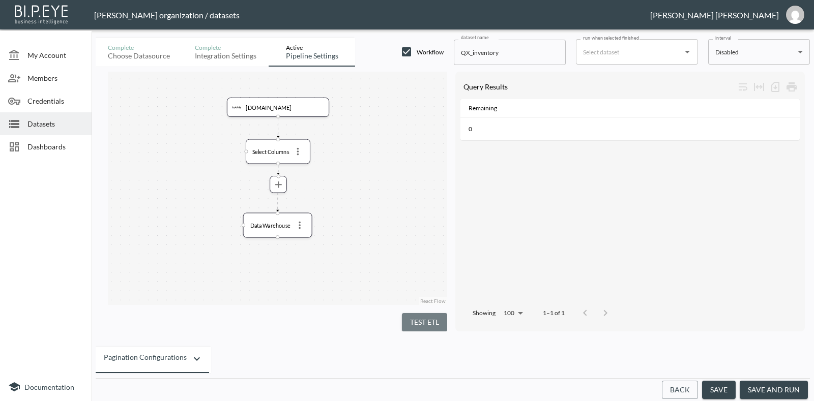
click at [418, 320] on button "Test ETL" at bounding box center [424, 322] width 45 height 19
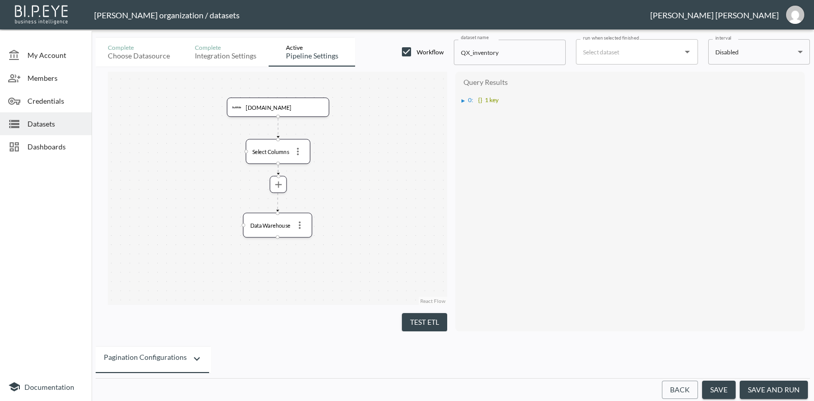
click at [461, 102] on div "▶" at bounding box center [463, 100] width 4 height 5
click at [466, 112] on div "▶ 0 : {} 1 key ▶ results : [] 97 items" at bounding box center [629, 104] width 339 height 24
click at [467, 110] on div "▶" at bounding box center [468, 109] width 4 height 5
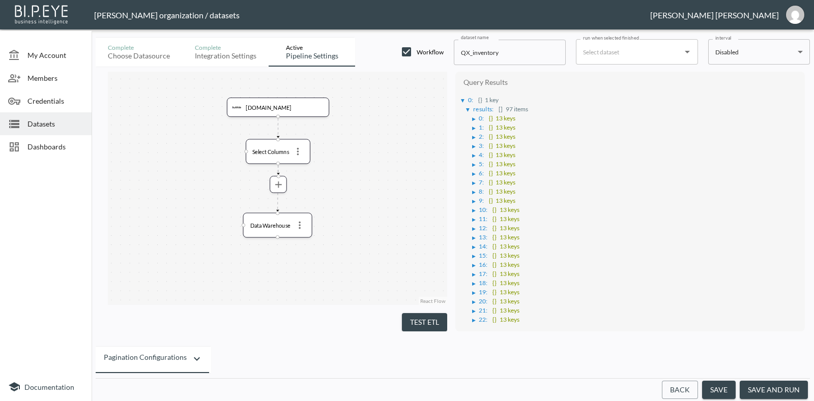
click at [472, 116] on div "▶" at bounding box center [474, 118] width 4 height 5
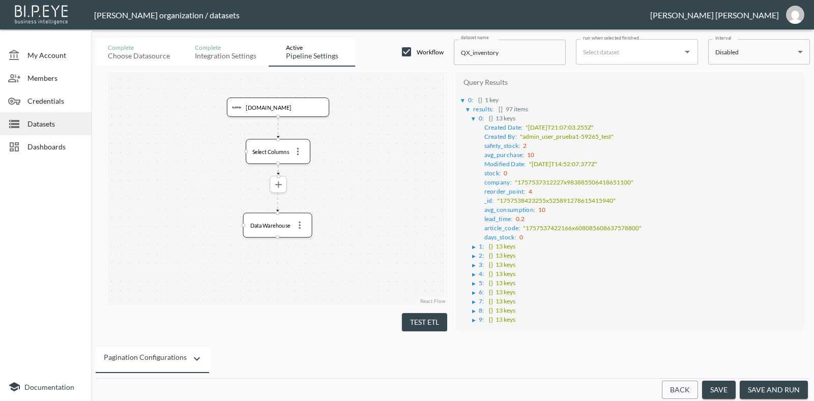
click at [282, 182] on icon "more" at bounding box center [278, 184] width 11 height 11
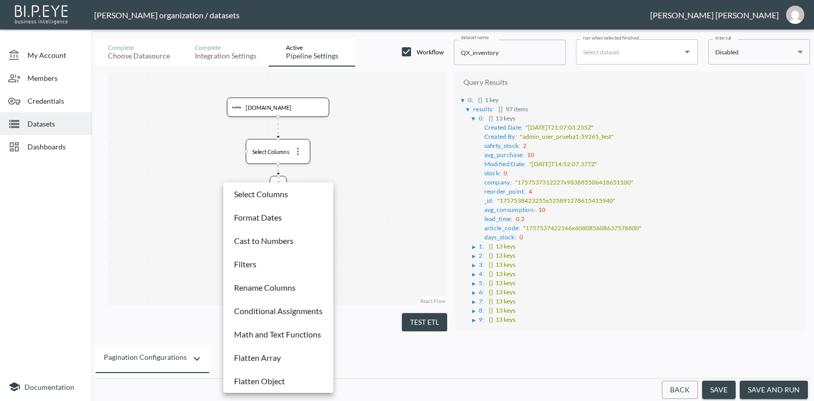
click at [295, 375] on li "Flatten Object" at bounding box center [278, 381] width 105 height 18
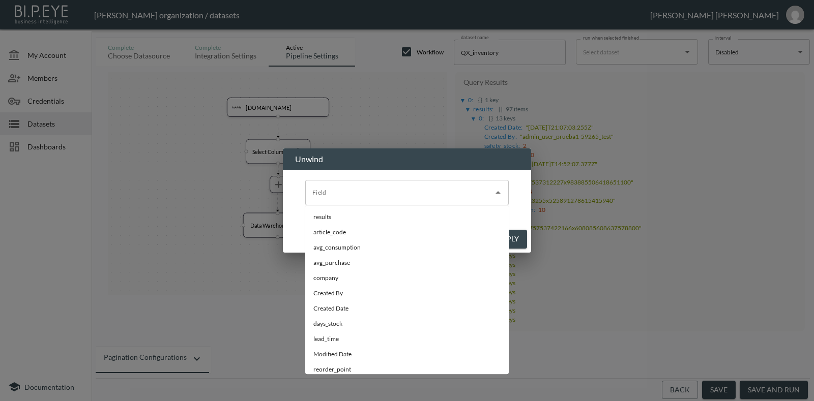
click at [461, 181] on div "Field" at bounding box center [406, 192] width 203 height 25
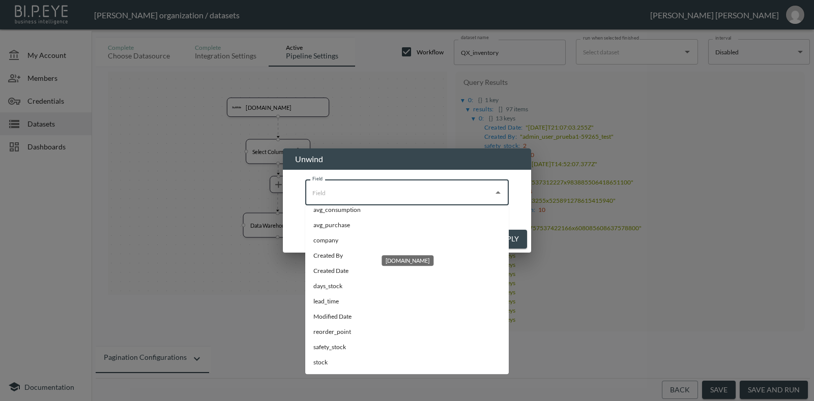
scroll to position [0, 0]
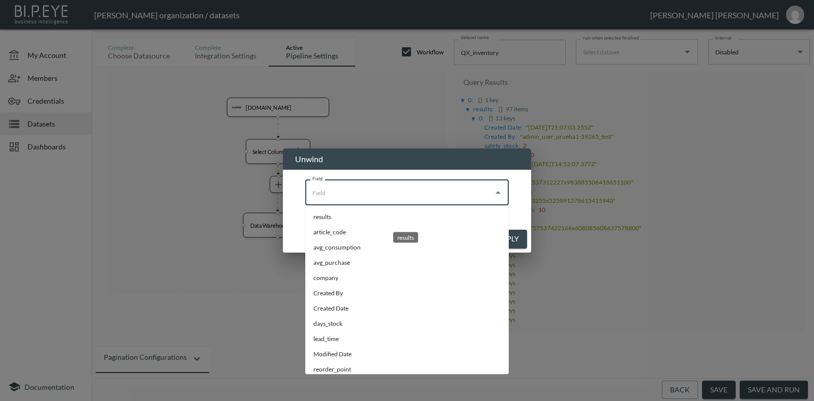
click at [361, 219] on li "results" at bounding box center [406, 217] width 203 height 15
type input "results"
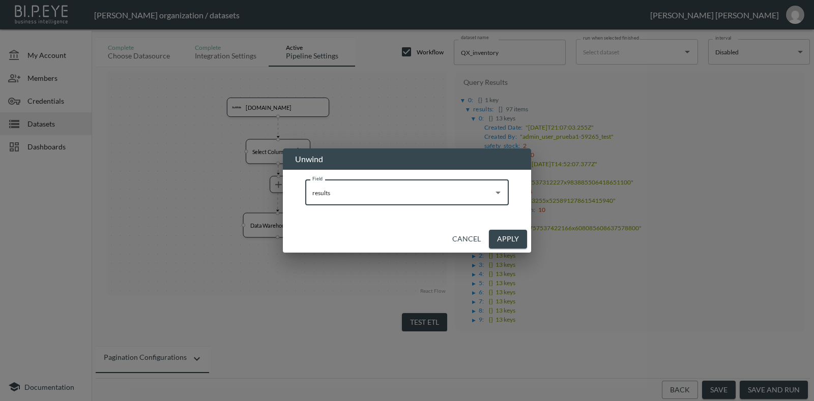
click at [522, 237] on button "Apply" at bounding box center [508, 239] width 38 height 19
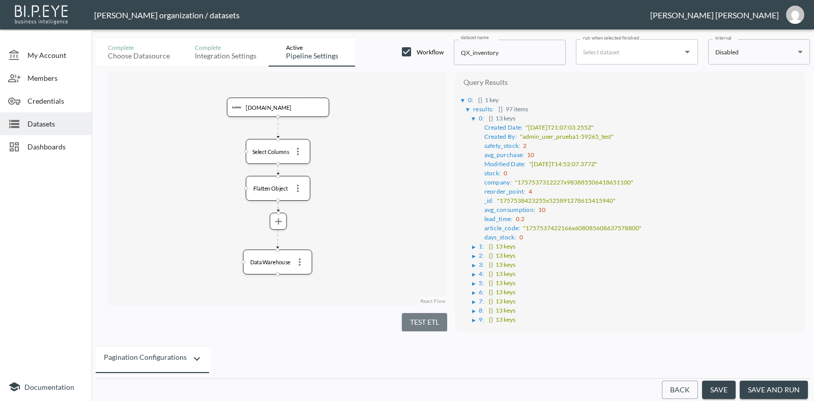
click at [431, 316] on button "Test ETL" at bounding box center [424, 322] width 45 height 19
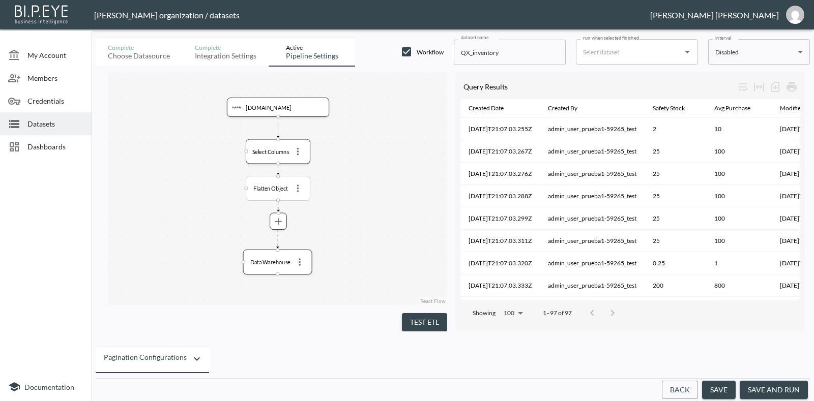
click at [304, 194] on span at bounding box center [297, 188] width 15 height 15
click at [302, 187] on icon "more" at bounding box center [297, 188] width 11 height 11
click at [308, 232] on p "Remove" at bounding box center [297, 230] width 28 height 12
click at [279, 189] on icon "more" at bounding box center [278, 184] width 11 height 11
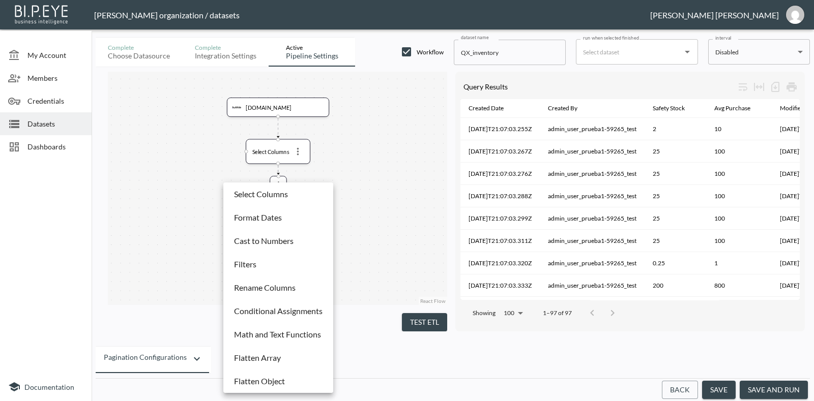
click at [277, 355] on p "Flatten Array" at bounding box center [257, 358] width 47 height 12
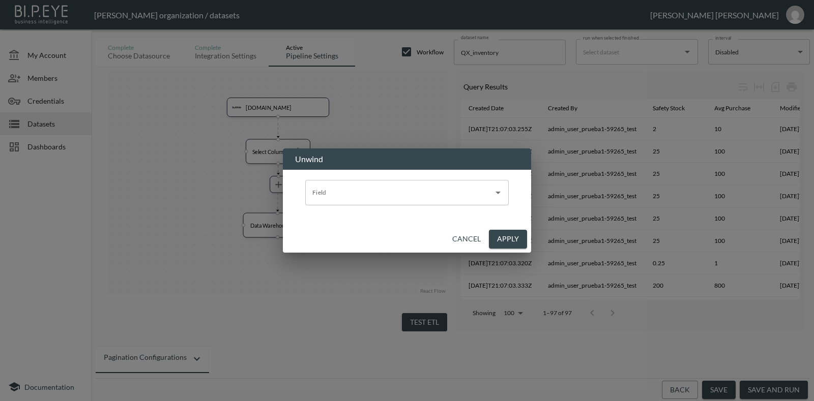
click at [421, 181] on div "Field" at bounding box center [406, 192] width 203 height 25
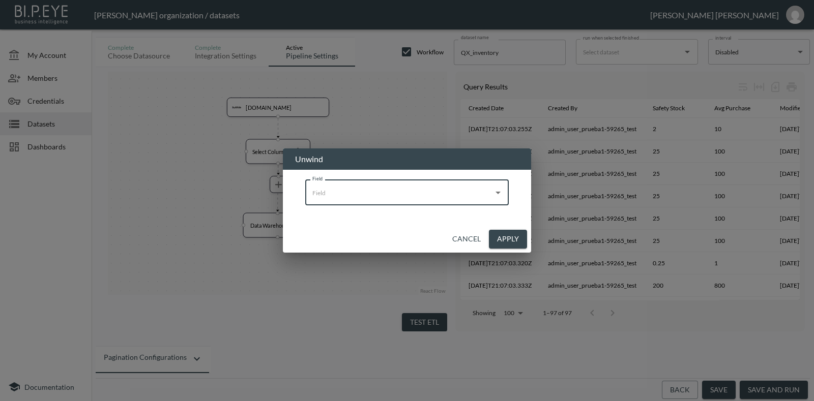
click at [424, 186] on input "Field" at bounding box center [399, 193] width 179 height 16
click at [492, 189] on icon "Open" at bounding box center [498, 193] width 12 height 12
click at [458, 217] on li "results" at bounding box center [406, 217] width 203 height 15
type input "results"
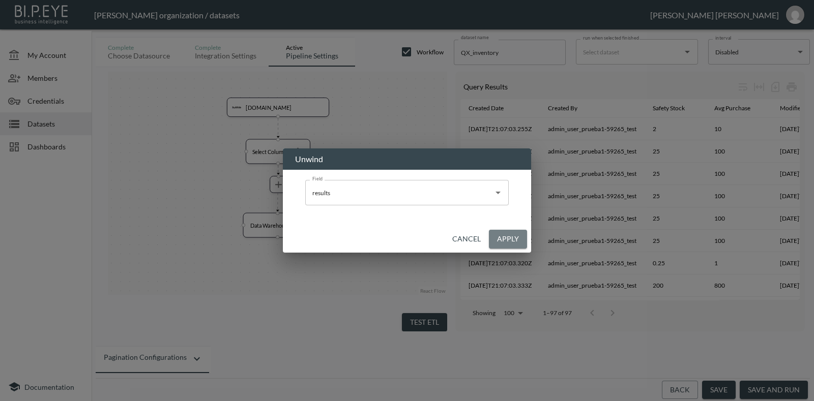
click at [501, 243] on button "Apply" at bounding box center [508, 239] width 38 height 19
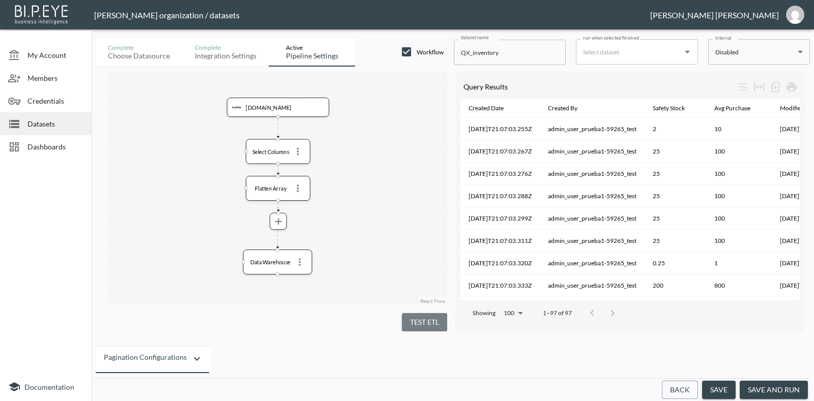
click at [432, 324] on button "Test ETL" at bounding box center [424, 322] width 45 height 19
click at [275, 218] on icon "more" at bounding box center [278, 221] width 11 height 11
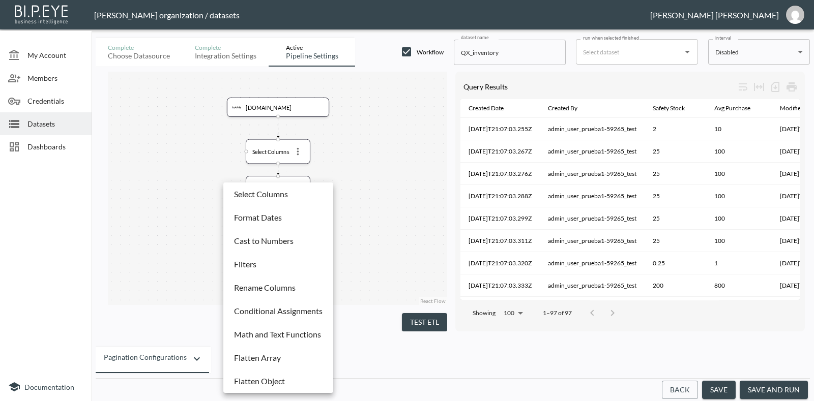
click at [280, 202] on li "Select Columns" at bounding box center [278, 194] width 105 height 18
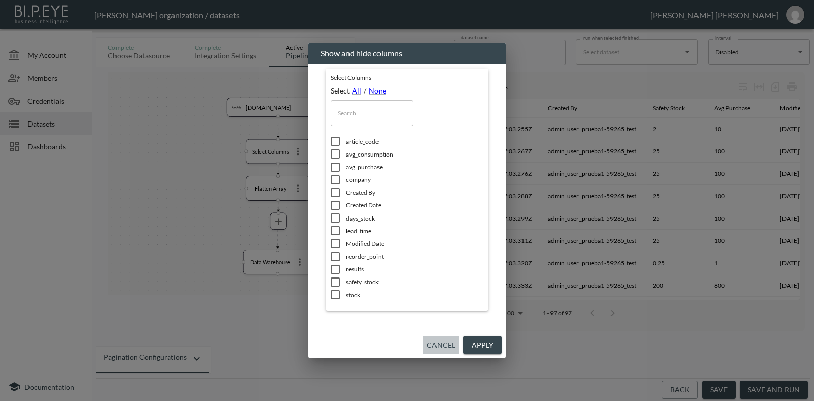
click at [450, 340] on button "Cancel" at bounding box center [441, 345] width 37 height 19
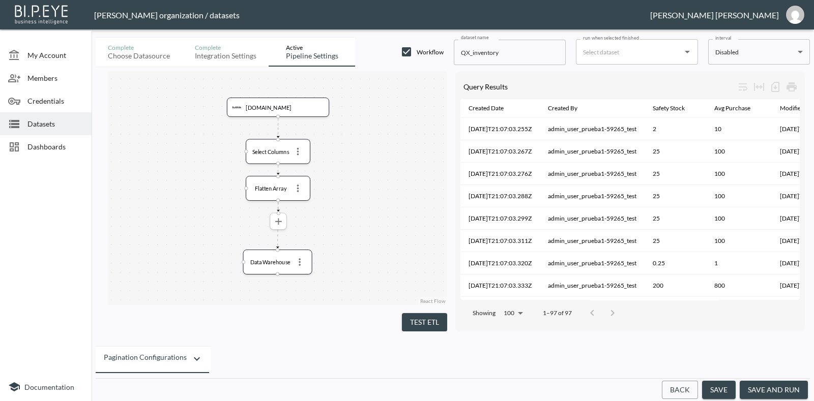
click at [278, 217] on icon "more" at bounding box center [278, 221] width 11 height 11
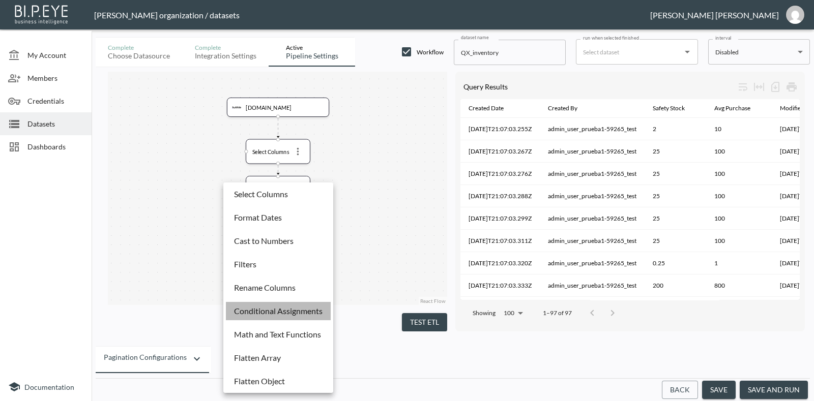
click at [291, 309] on p "Conditional Assignments" at bounding box center [278, 311] width 88 height 12
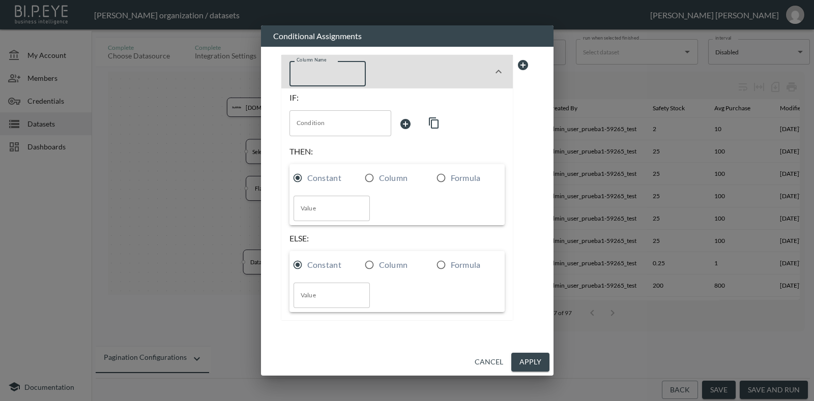
click at [331, 75] on input "Column Name" at bounding box center [327, 73] width 76 height 25
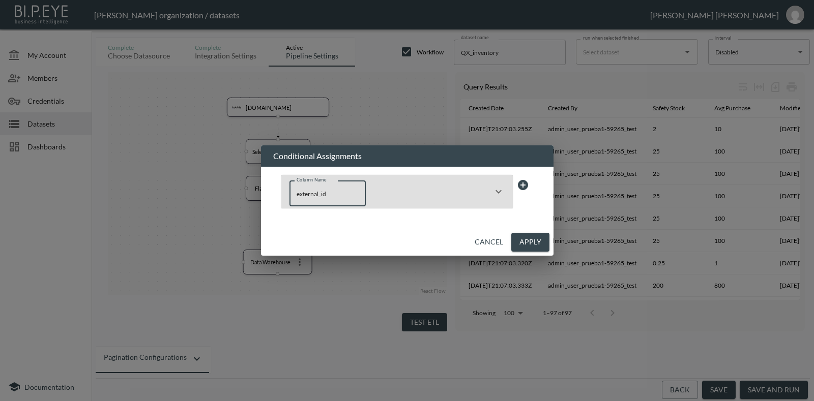
type input "external_id"
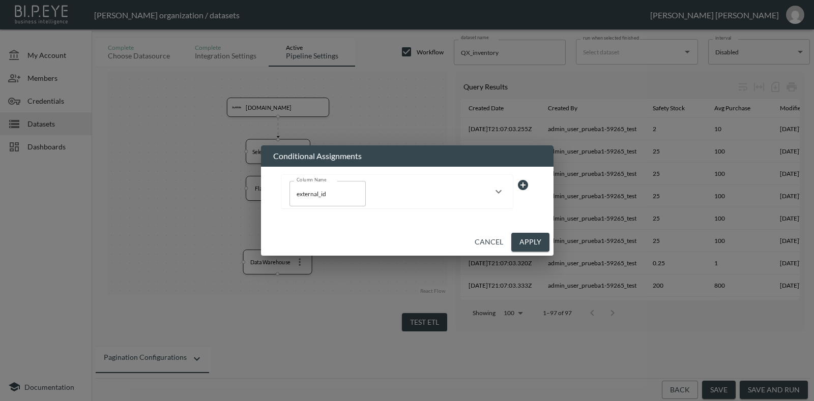
click at [490, 189] on div "Column Name external_id Column Name" at bounding box center [390, 192] width 203 height 34
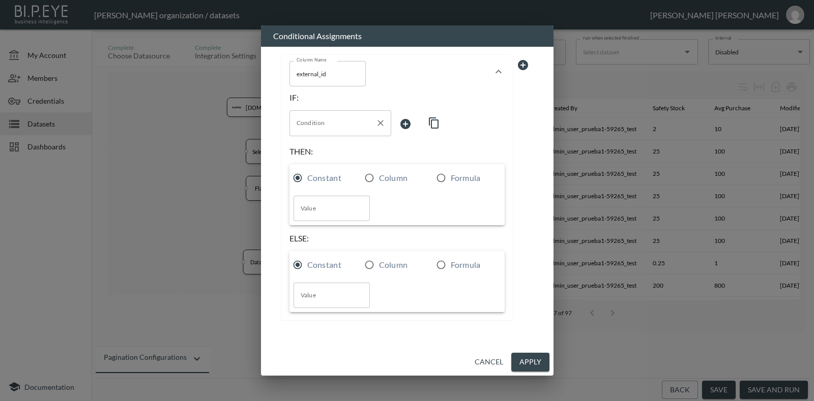
click at [362, 128] on input "Condition" at bounding box center [332, 123] width 77 height 16
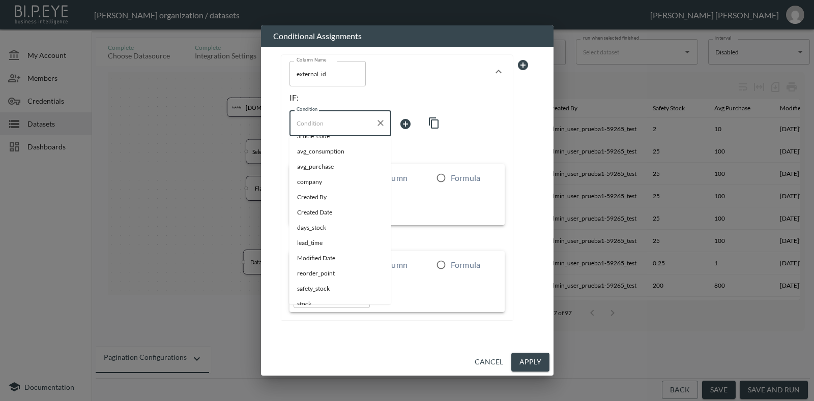
scroll to position [38, 0]
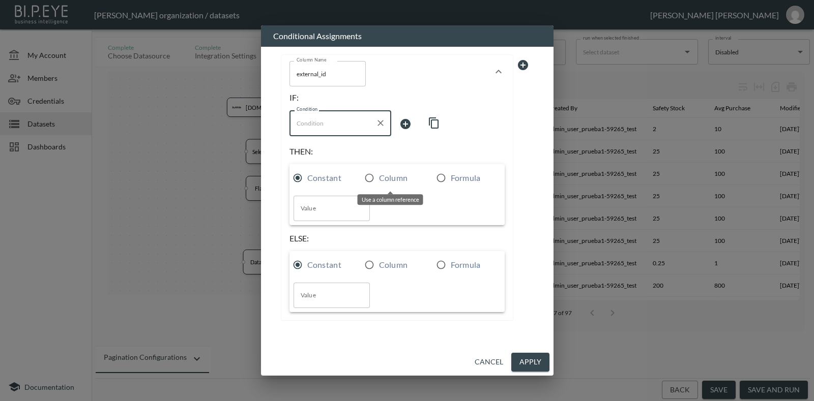
click at [373, 177] on input "Column" at bounding box center [369, 177] width 19 height 19
radio input "true"
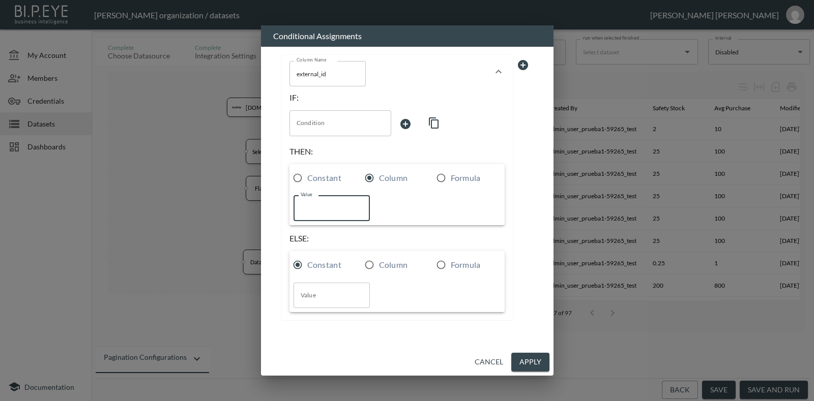
click at [357, 204] on input "Value" at bounding box center [331, 208] width 76 height 25
click at [438, 180] on input "Formula" at bounding box center [440, 177] width 19 height 19
radio input "true"
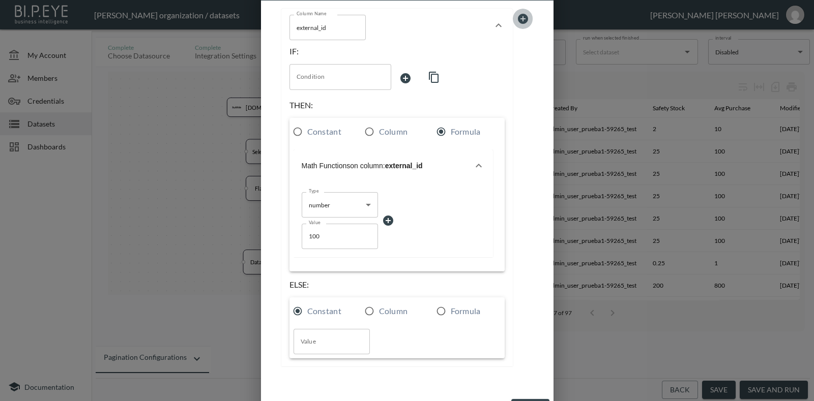
click at [519, 20] on icon at bounding box center [523, 19] width 12 height 12
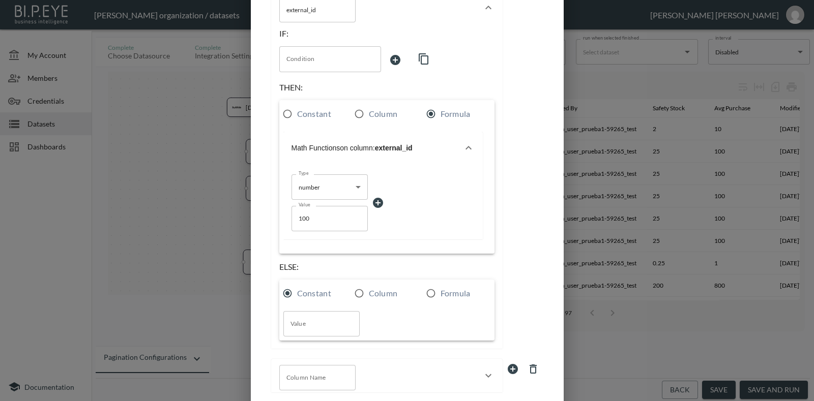
click at [572, 139] on div "Conditional Assignments Column Name external_id Column Name IF: Condition Condi…" at bounding box center [407, 200] width 814 height 401
click at [590, 199] on div "Conditional Assignments Column Name external_id Column Name IF: Condition Condi…" at bounding box center [407, 200] width 814 height 401
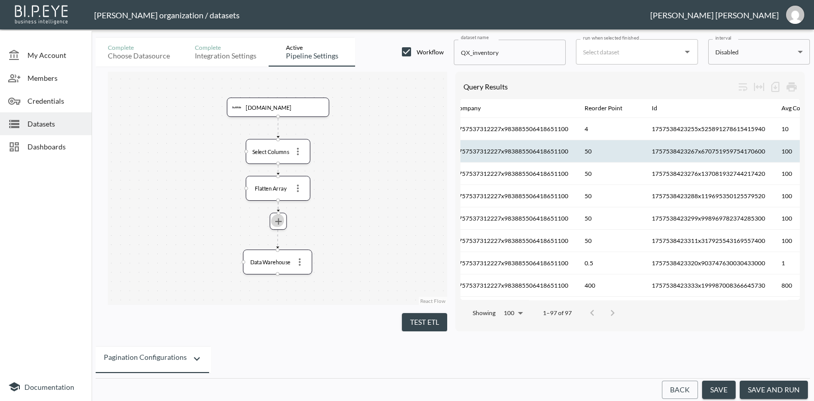
scroll to position [0, 452]
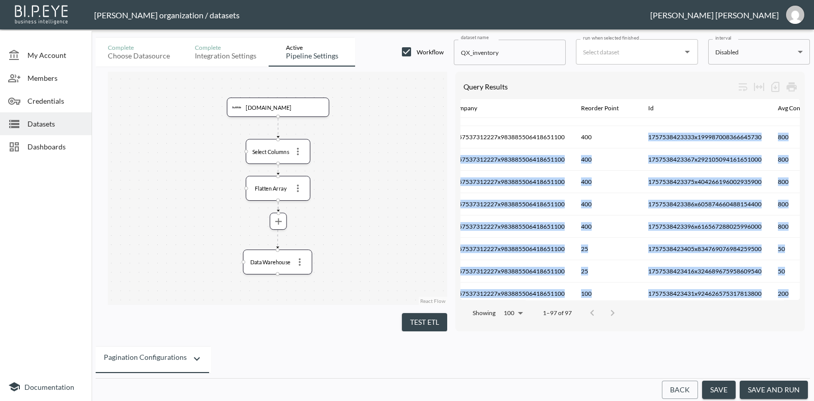
drag, startPoint x: 672, startPoint y: 289, endPoint x: 669, endPoint y: 273, distance: 16.1
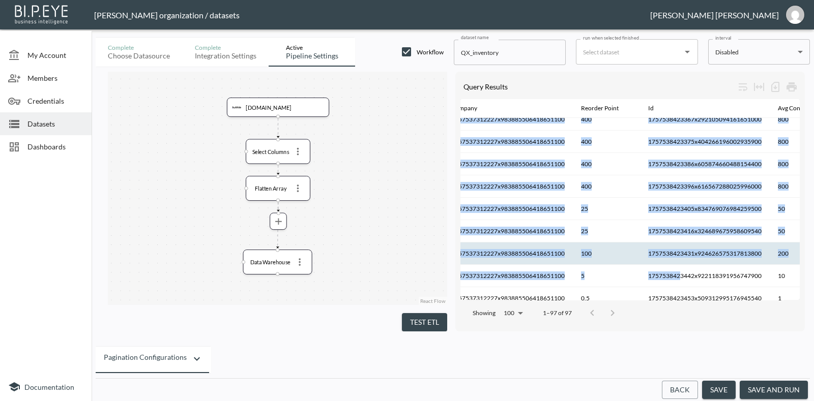
drag, startPoint x: 651, startPoint y: 259, endPoint x: 646, endPoint y: 258, distance: 5.3
click at [640, 260] on th "100" at bounding box center [606, 254] width 67 height 22
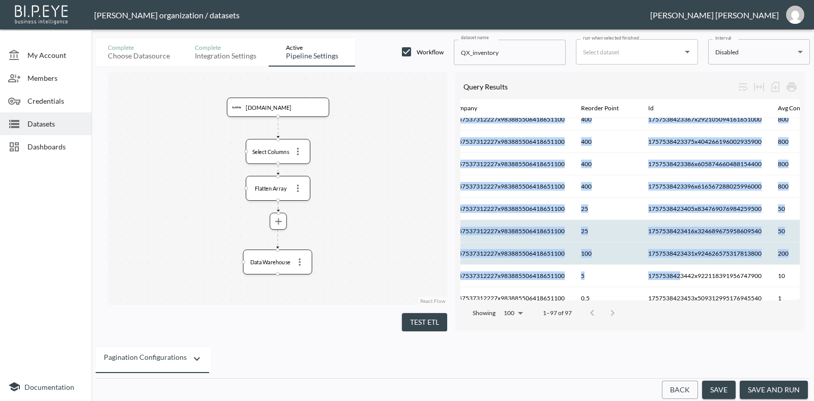
scroll to position [0, 452]
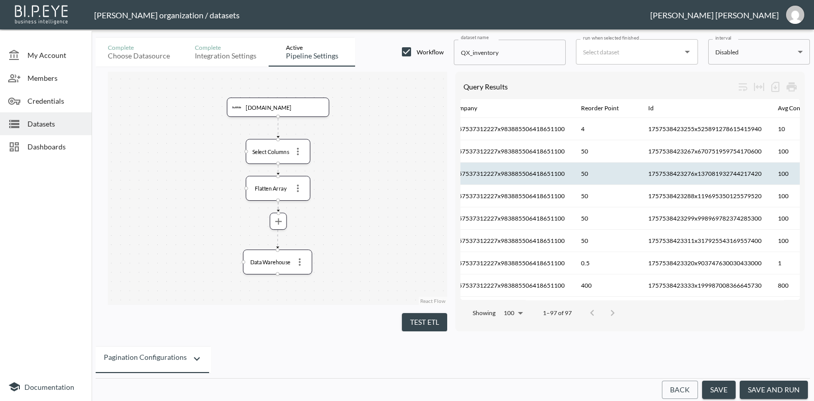
click at [687, 181] on th "1757538423276x137081932744217420" at bounding box center [705, 174] width 130 height 22
drag, startPoint x: 636, startPoint y: 295, endPoint x: 593, endPoint y: 296, distance: 42.7
click at [566, 300] on div "Showing 100 100 1–97 of 97" at bounding box center [629, 313] width 339 height 26
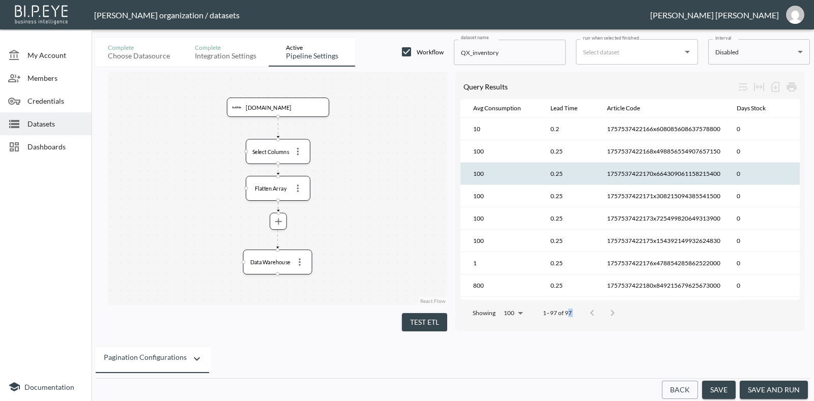
scroll to position [0, 783]
click at [195, 353] on icon "button" at bounding box center [197, 359] width 12 height 12
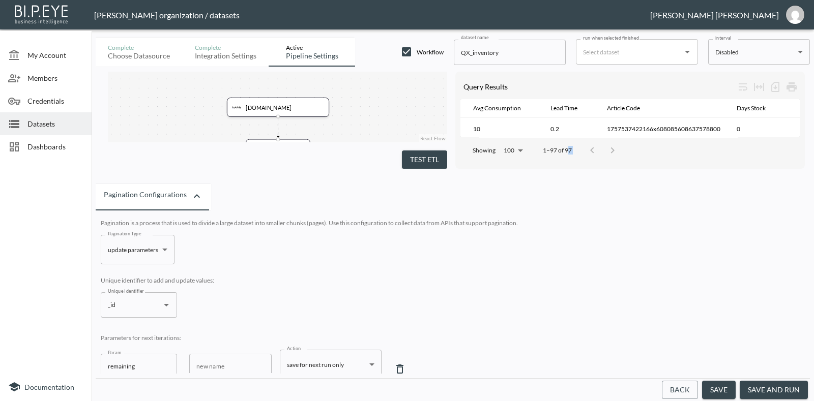
scroll to position [0, 0]
click at [153, 302] on icon "Clear" at bounding box center [153, 306] width 10 height 10
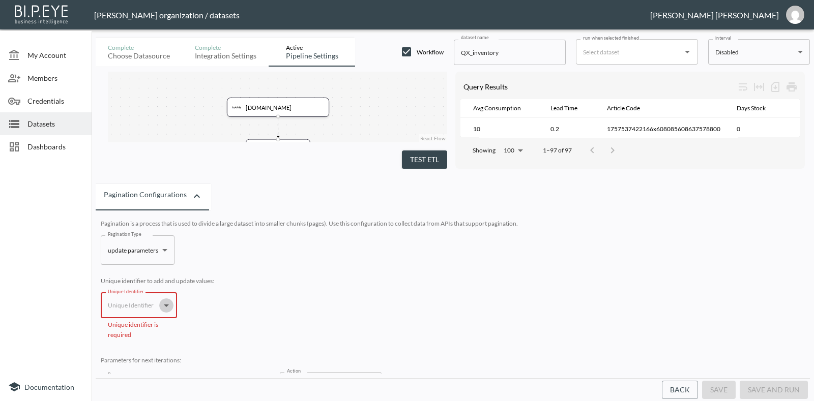
click at [171, 300] on icon "Open" at bounding box center [166, 306] width 12 height 12
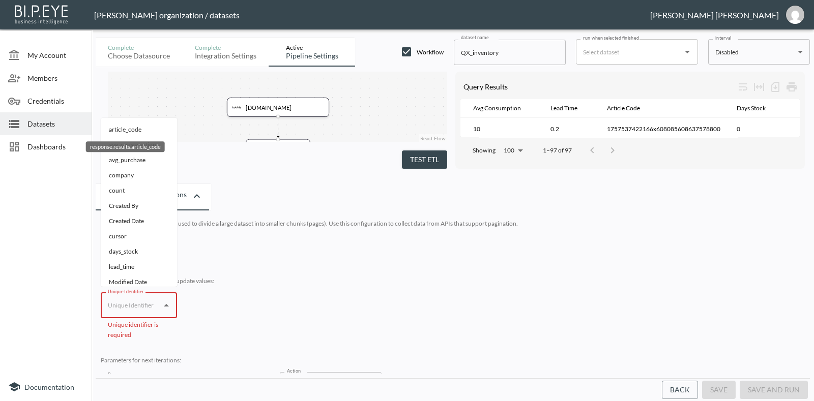
click at [136, 133] on div "article_code" at bounding box center [125, 129] width 33 height 9
type input "article_code"
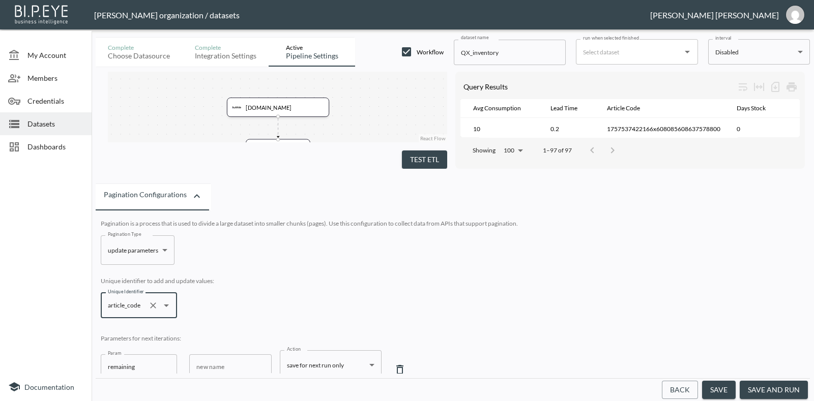
scroll to position [63, 0]
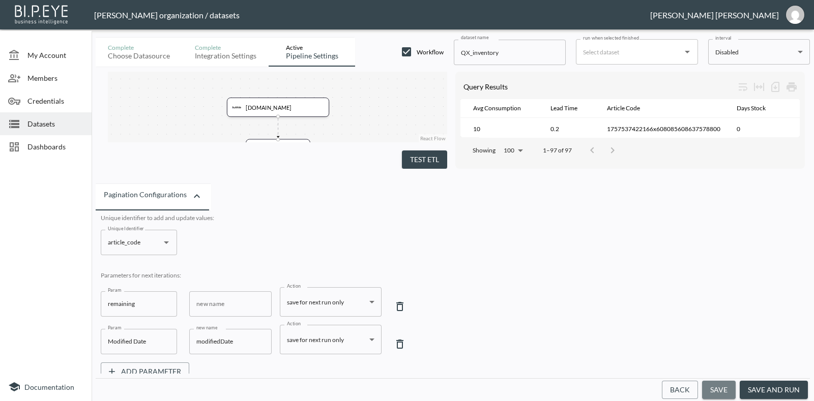
click at [717, 387] on button "save" at bounding box center [719, 390] width 34 height 19
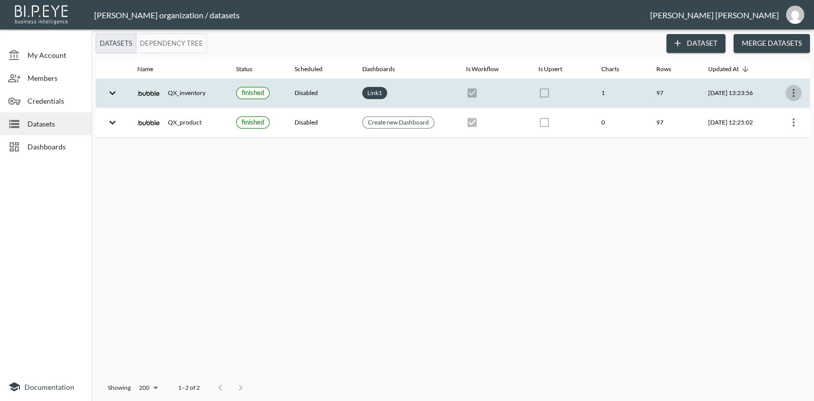
click at [796, 93] on icon "more" at bounding box center [793, 93] width 12 height 12
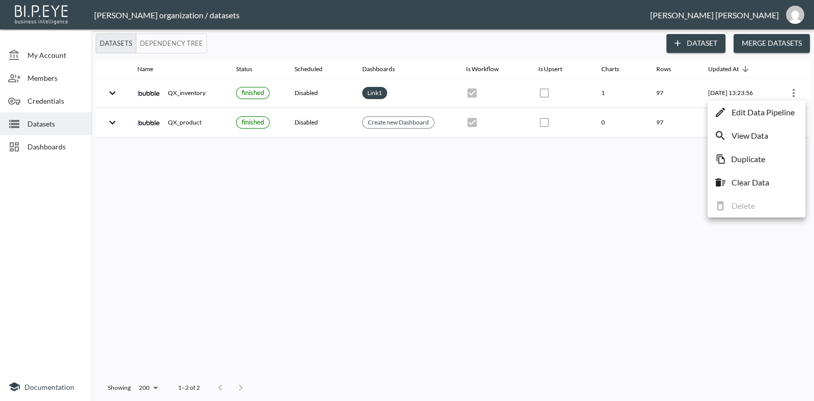
click at [755, 117] on p "Edit Data Pipeline" at bounding box center [762, 112] width 63 height 12
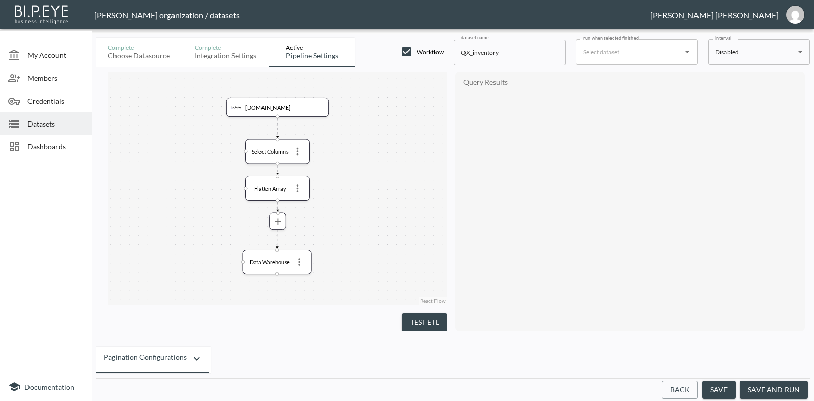
click at [418, 321] on button "Test ETL" at bounding box center [424, 322] width 45 height 19
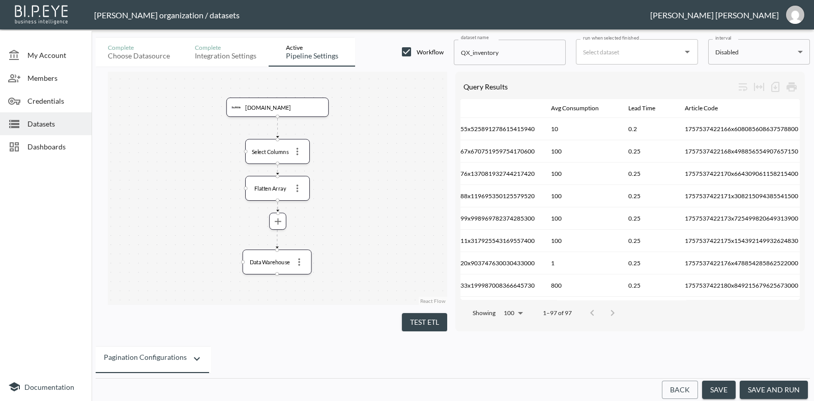
scroll to position [0, 783]
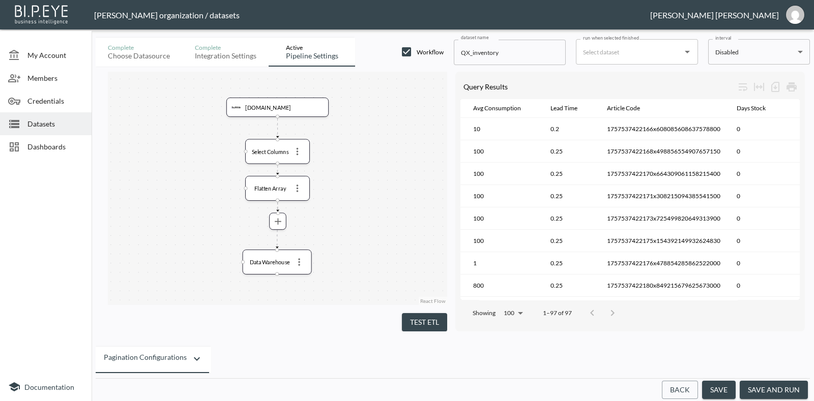
click at [187, 357] on div "button" at bounding box center [195, 360] width 16 height 14
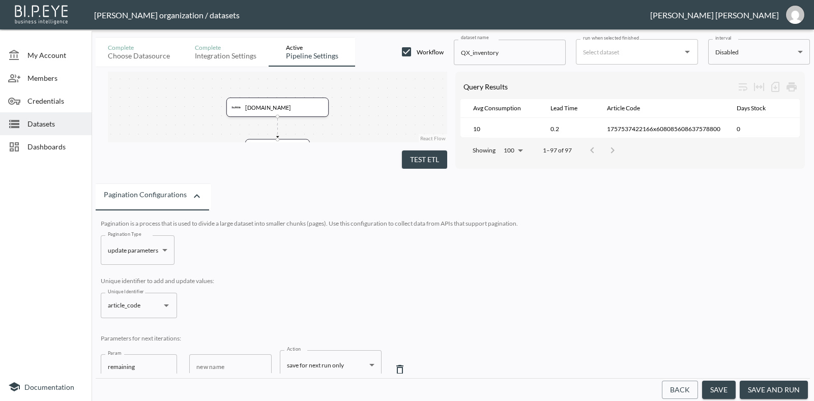
click at [168, 243] on body "BI.P.EYE, Interactive Analytics Dashboards - app [PERSON_NAME] organization / d…" at bounding box center [407, 200] width 814 height 401
click at [186, 246] on div at bounding box center [407, 200] width 814 height 401
click at [759, 382] on button "save and run" at bounding box center [773, 390] width 68 height 19
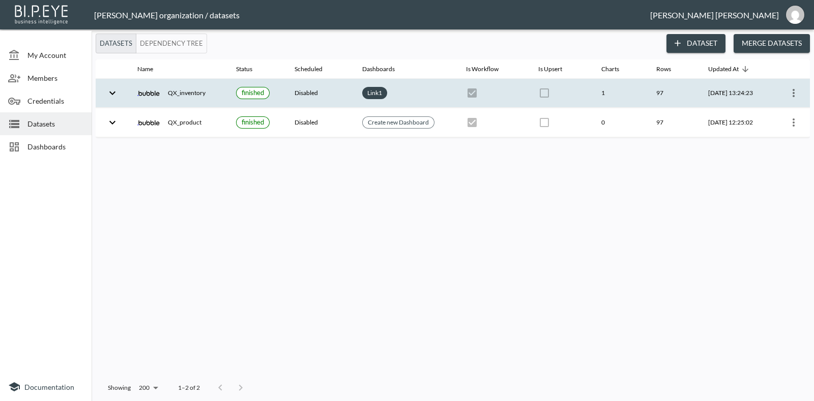
click at [793, 98] on icon "more" at bounding box center [793, 93] width 12 height 12
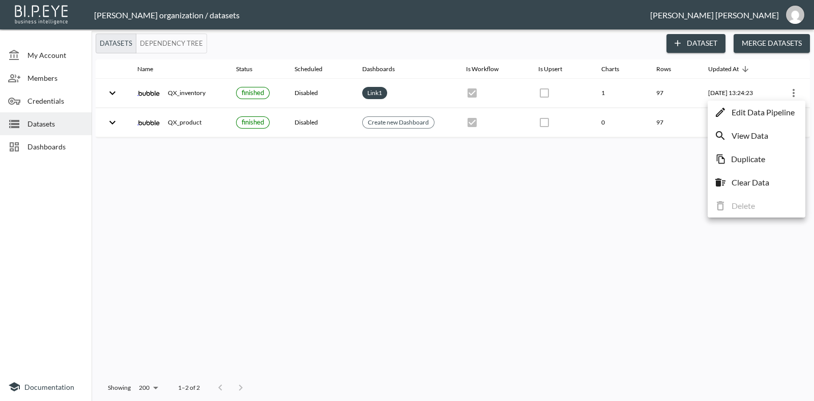
click at [763, 138] on p "View Data" at bounding box center [749, 136] width 37 height 12
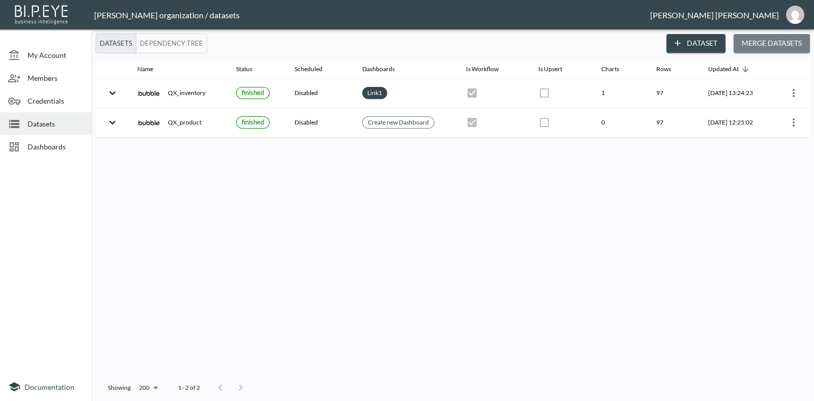
click at [750, 45] on button "Merge Datasets" at bounding box center [771, 43] width 76 height 19
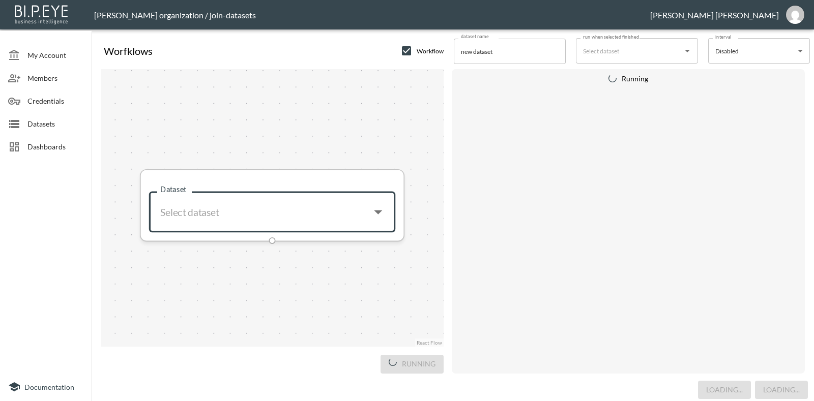
click at [351, 217] on input "Dataset" at bounding box center [259, 212] width 207 height 26
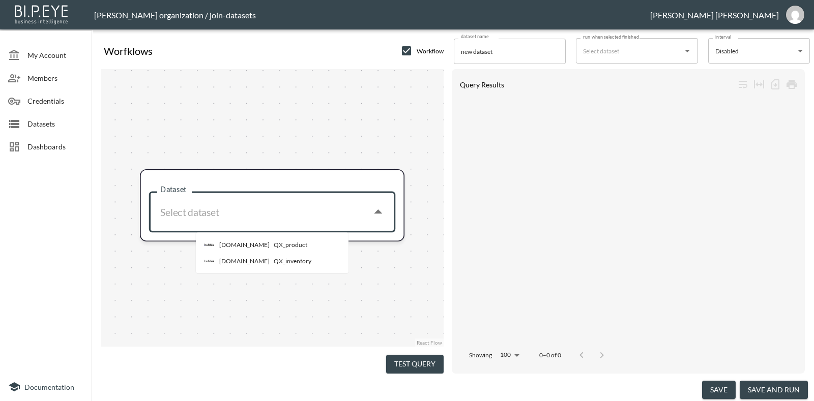
click at [306, 241] on li "[DOMAIN_NAME] QX_product" at bounding box center [297, 245] width 203 height 16
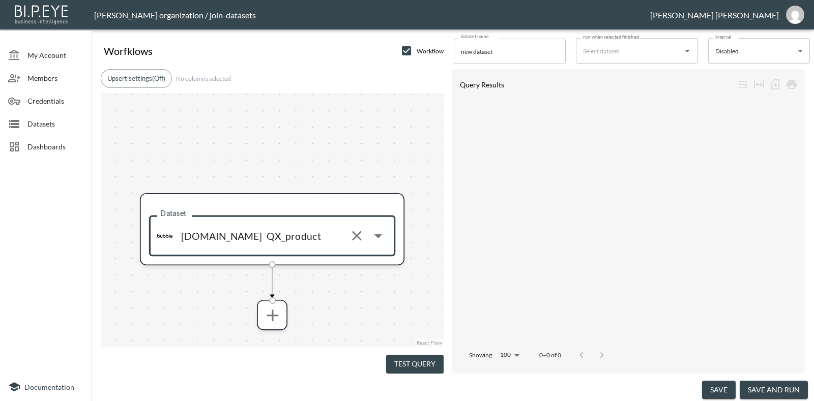
click at [408, 358] on button "Test Query" at bounding box center [414, 364] width 57 height 19
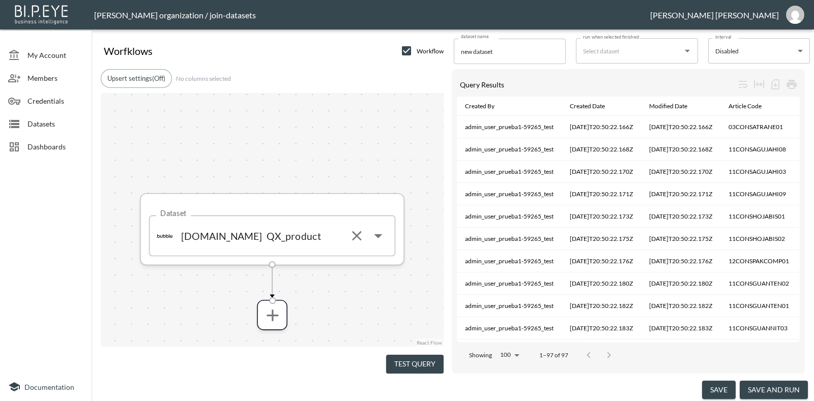
click at [374, 236] on icon "Open" at bounding box center [378, 236] width 20 height 20
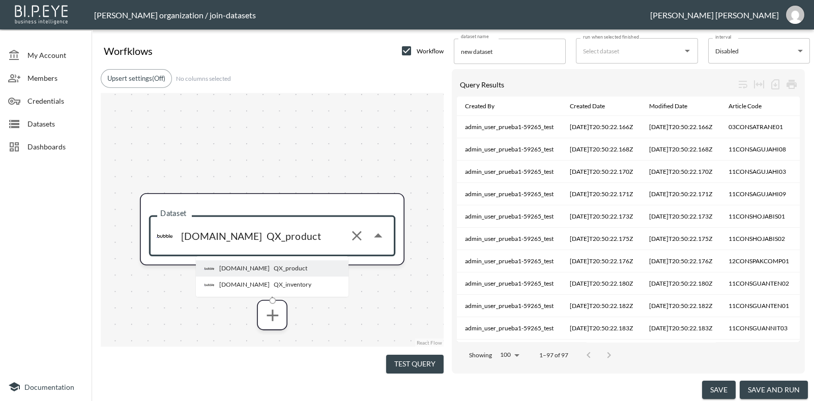
click at [275, 285] on div "QX_inventory" at bounding box center [293, 284] width 38 height 9
type input "QX_inventory"
click at [421, 355] on button "Test Query" at bounding box center [414, 364] width 57 height 19
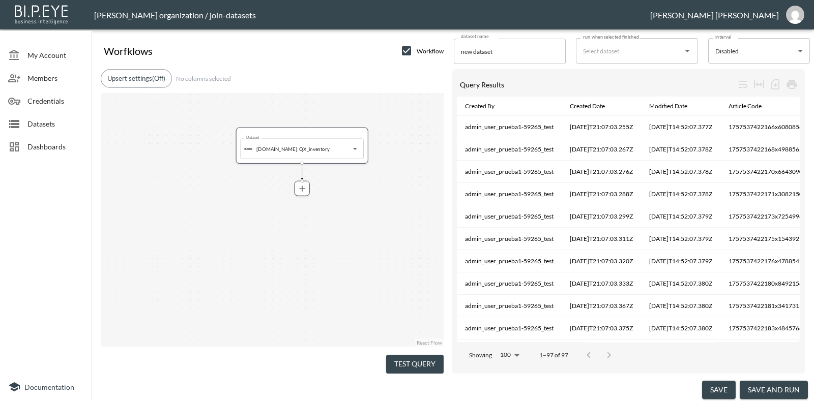
drag, startPoint x: 371, startPoint y: 254, endPoint x: 354, endPoint y: 175, distance: 80.6
click at [354, 175] on div "Dataset [DOMAIN_NAME] QX_inventory Dataset" at bounding box center [272, 220] width 343 height 254
click at [159, 77] on button "Upsert settings (Off)" at bounding box center [136, 78] width 71 height 19
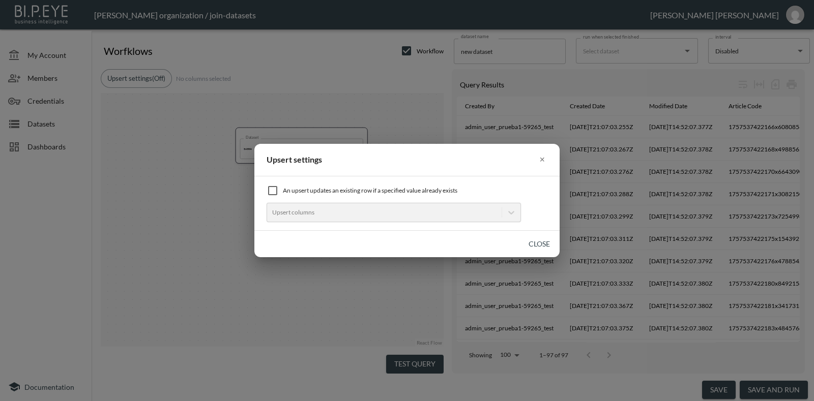
click at [380, 192] on div "An upsert updates an existing row if a specified value already exists" at bounding box center [406, 191] width 281 height 12
click at [275, 190] on input "checkbox" at bounding box center [272, 191] width 12 height 12
checkbox input "true"
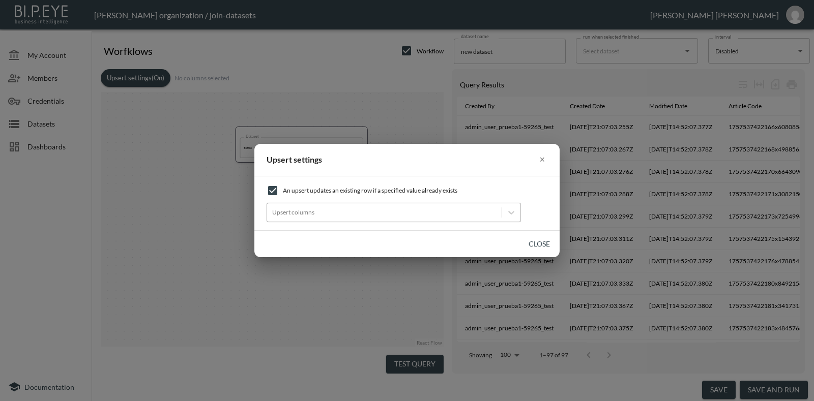
click at [338, 215] on div at bounding box center [384, 212] width 224 height 10
drag, startPoint x: 500, startPoint y: 194, endPoint x: 506, endPoint y: 193, distance: 5.2
click at [500, 194] on div "An upsert updates an existing row if a specified value already exists" at bounding box center [406, 191] width 281 height 12
click at [543, 161] on button "×" at bounding box center [542, 160] width 11 height 16
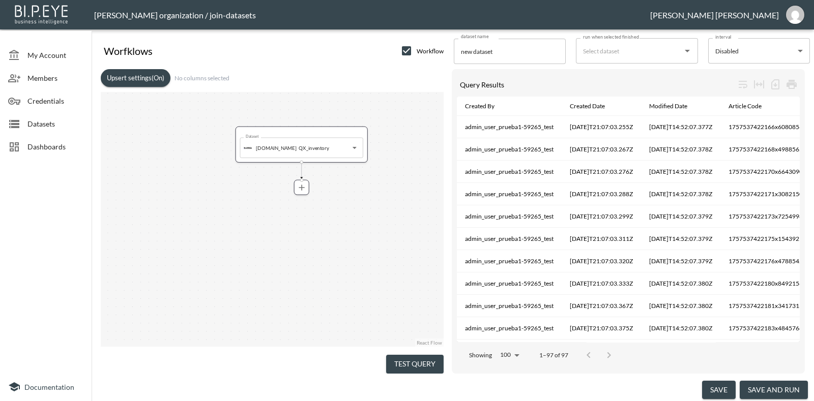
click at [426, 340] on link "React Flow" at bounding box center [429, 343] width 25 height 6
drag, startPoint x: 717, startPoint y: 267, endPoint x: 725, endPoint y: 73, distance: 193.9
click at [725, 73] on div "Query Results Created By Created Date Modified Date Article Code Avg Consumptio…" at bounding box center [628, 221] width 353 height 304
